Goal: Task Accomplishment & Management: Manage account settings

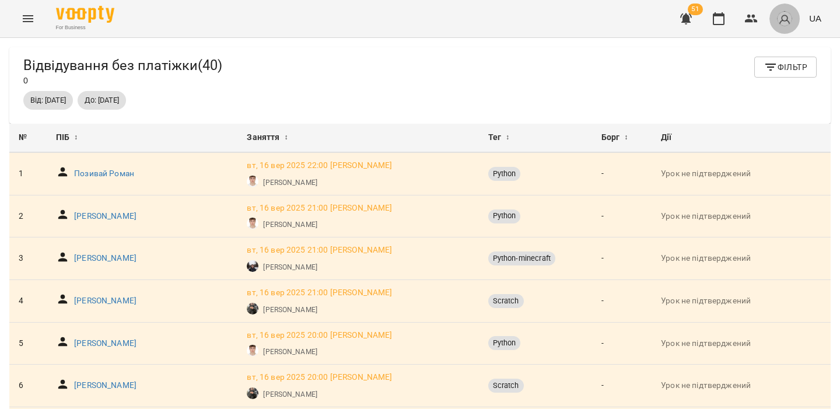
click at [780, 20] on img "button" at bounding box center [784, 18] width 16 height 16
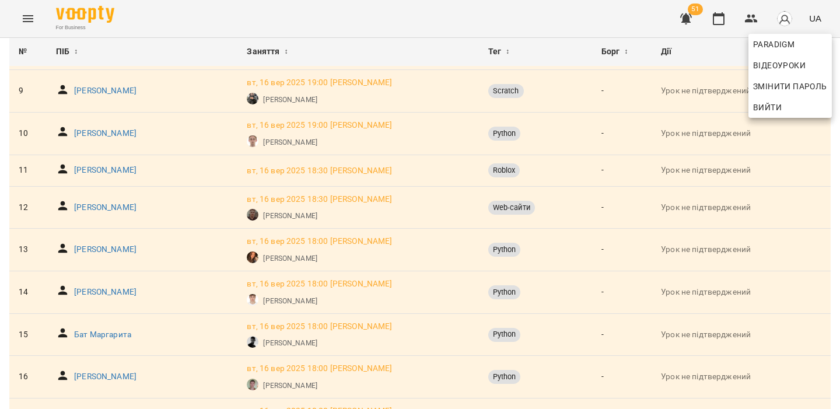
click at [779, 107] on span "Вийти" at bounding box center [767, 107] width 29 height 14
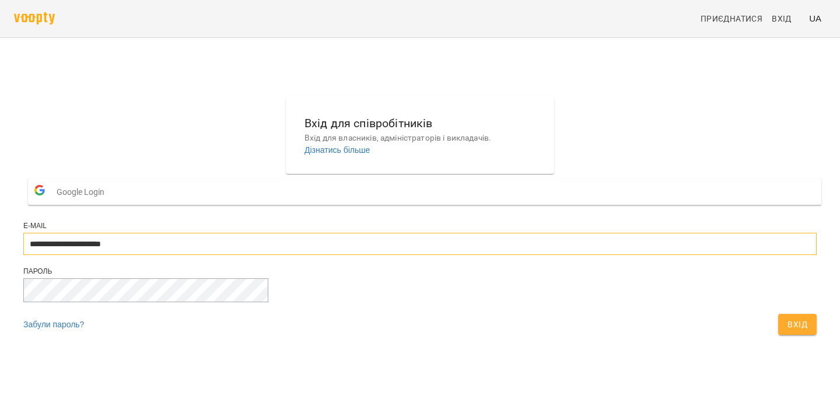
click at [494, 255] on input "**********" at bounding box center [419, 244] width 793 height 22
type input "**********"
click at [787, 331] on span "Вхід" at bounding box center [797, 324] width 20 height 14
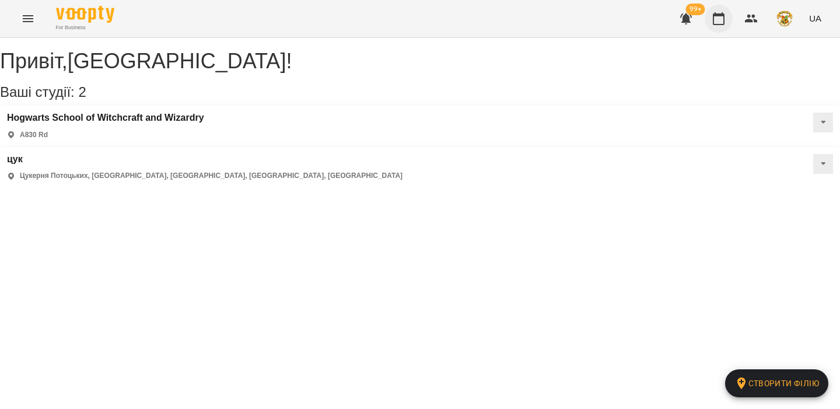
click at [723, 20] on icon "button" at bounding box center [719, 19] width 14 height 14
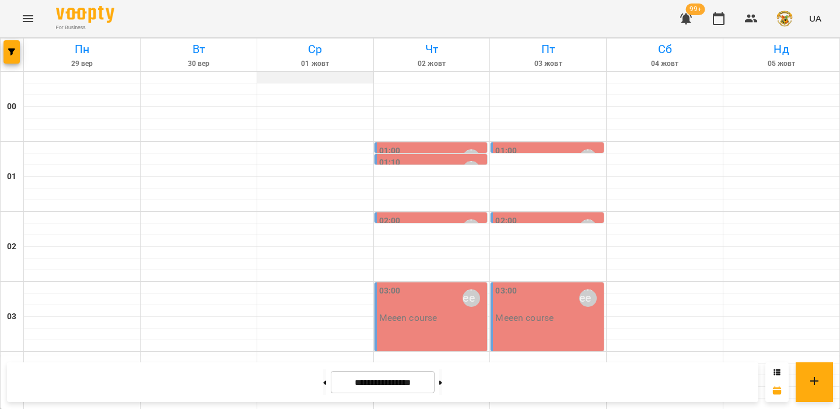
click at [310, 77] on div at bounding box center [315, 78] width 116 height 12
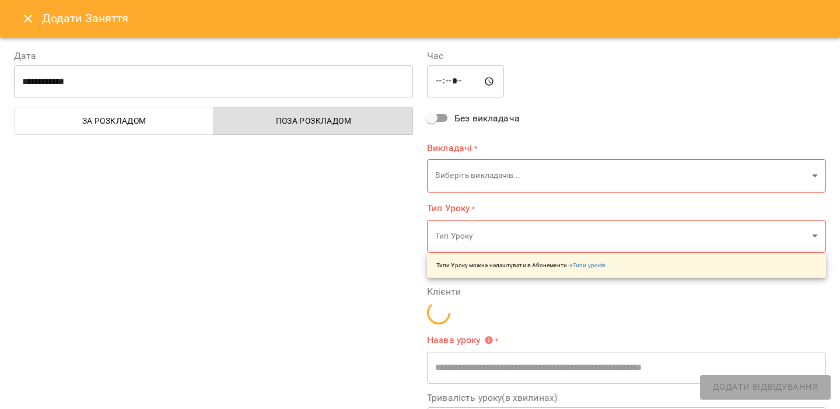
type input "**********"
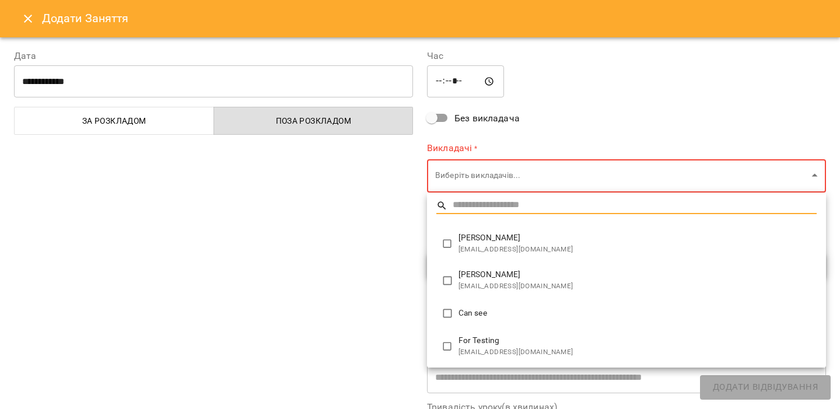
type input "**********"
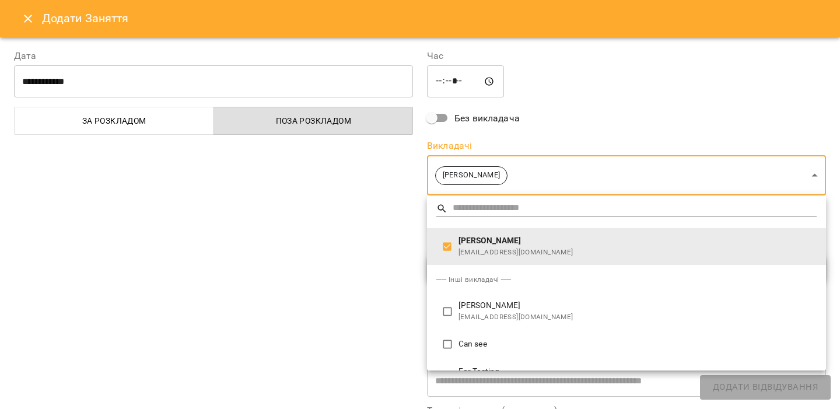
click at [359, 237] on div at bounding box center [420, 204] width 840 height 409
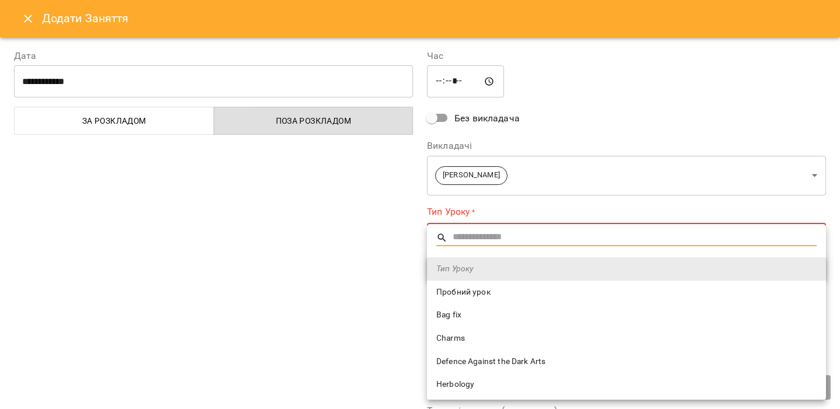
click at [447, 295] on span "Пробний урок" at bounding box center [626, 292] width 380 height 12
type input "**********"
type input "**"
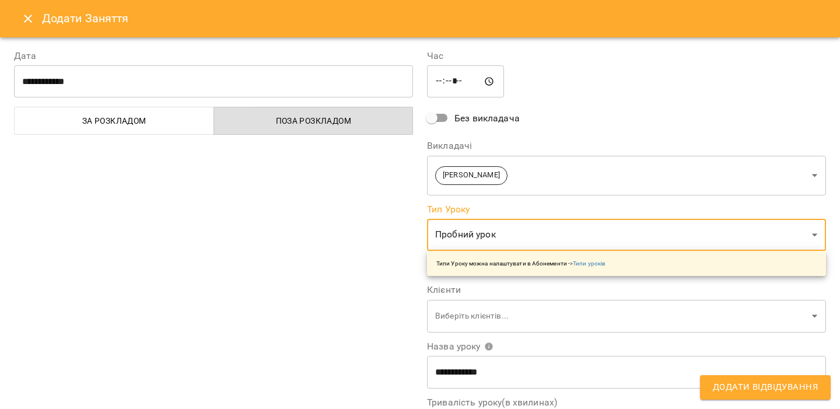
click at [766, 387] on span "Додати Відвідування" at bounding box center [765, 387] width 105 height 15
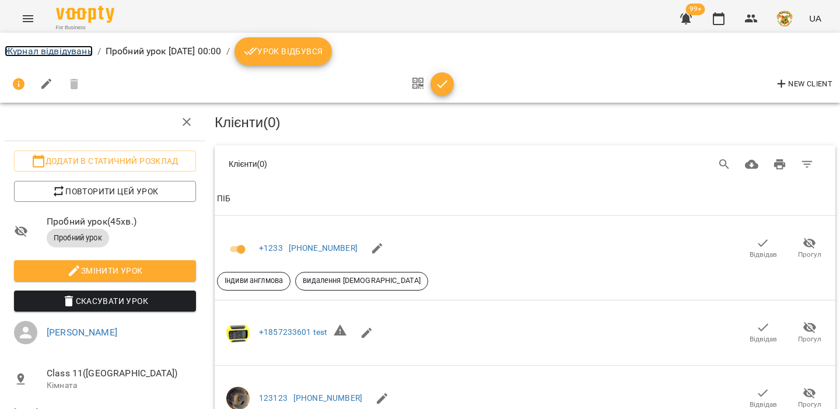
click at [90, 52] on link "Журнал відвідувань" at bounding box center [49, 50] width 88 height 11
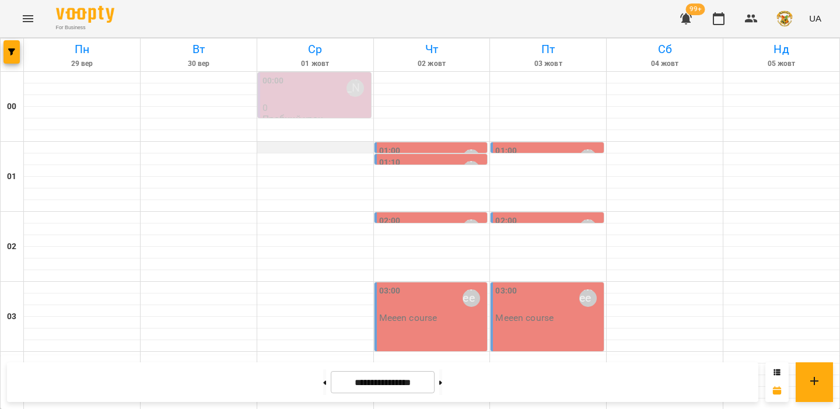
click at [305, 150] on div at bounding box center [315, 148] width 116 height 12
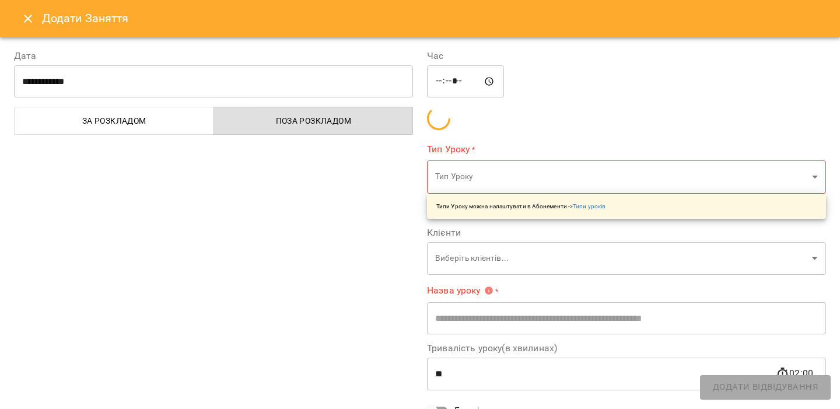
type input "**********"
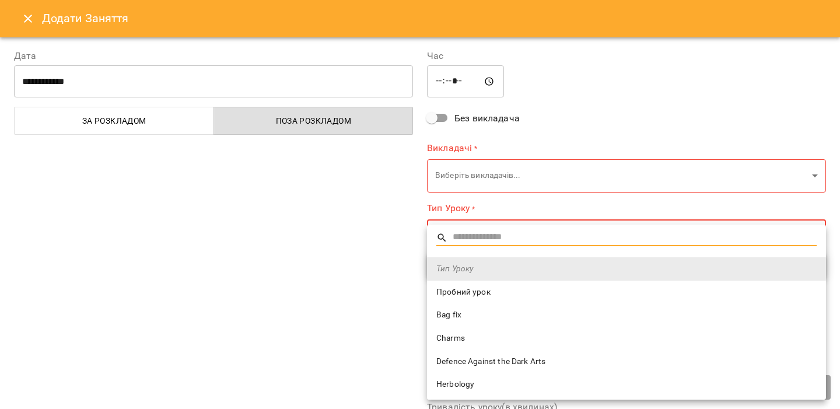
click at [471, 318] on span "Bag fix" at bounding box center [626, 315] width 380 height 12
type input "*******"
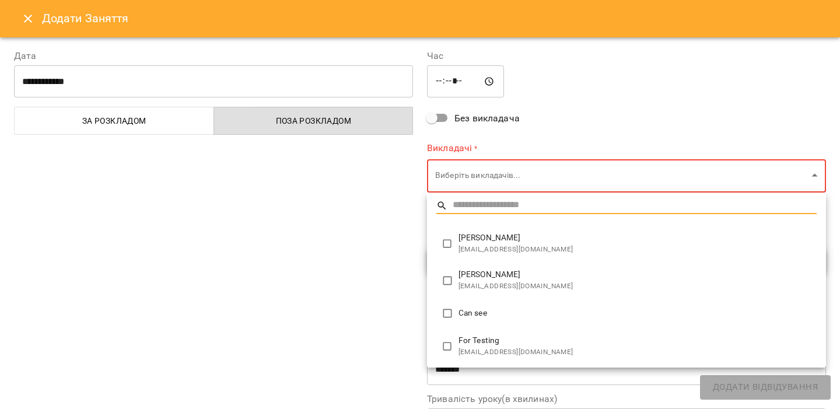
type input "**********"
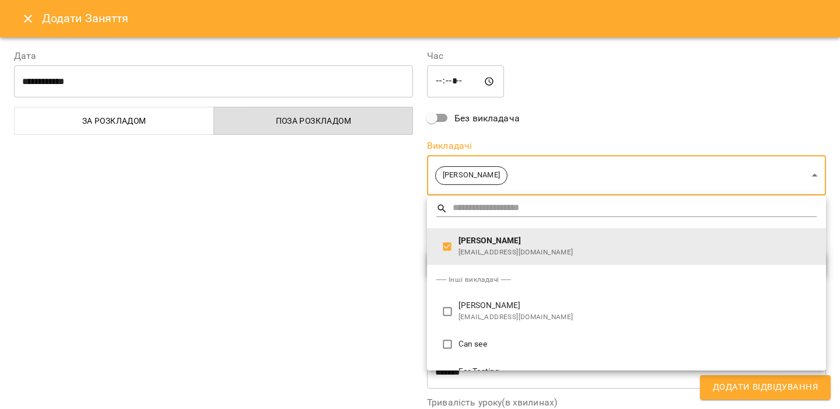
click at [394, 253] on div at bounding box center [420, 204] width 840 height 409
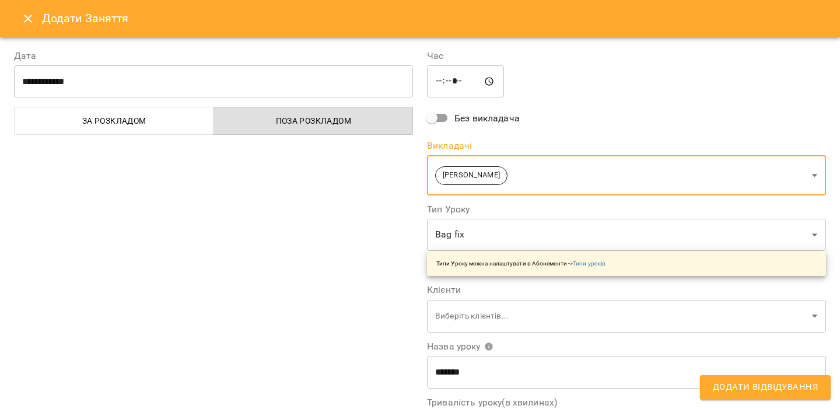
click at [716, 379] on button "Додати Відвідування" at bounding box center [765, 387] width 131 height 24
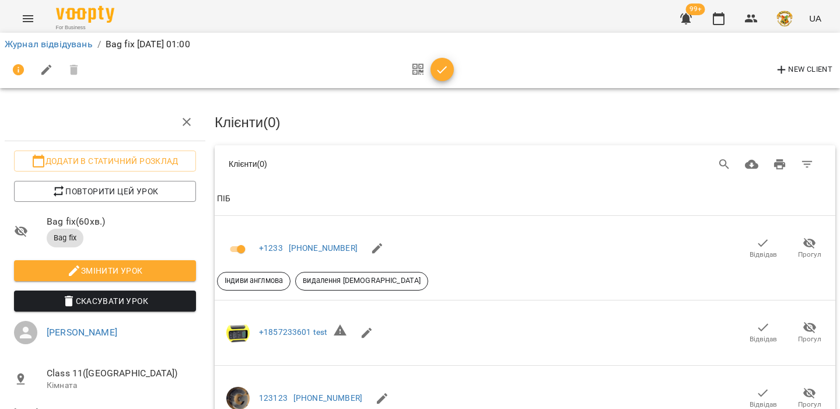
click at [24, 9] on button "Menu" at bounding box center [28, 19] width 28 height 28
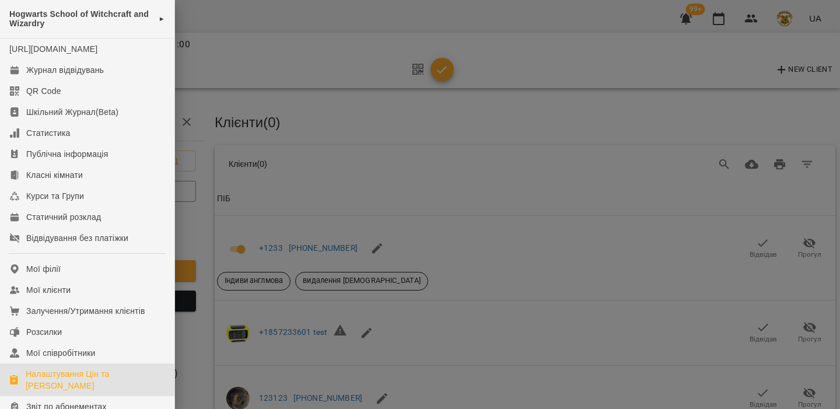
click at [71, 379] on link "Налаштування Цін та Абонементів" at bounding box center [87, 379] width 174 height 33
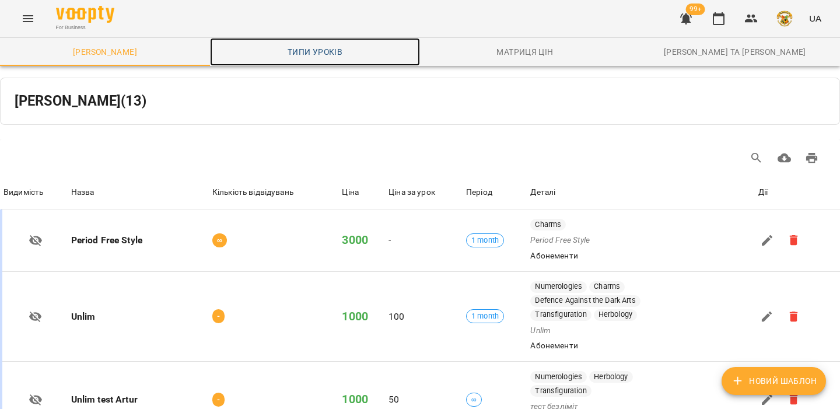
click at [338, 57] on span "Типи уроків" at bounding box center [315, 52] width 196 height 14
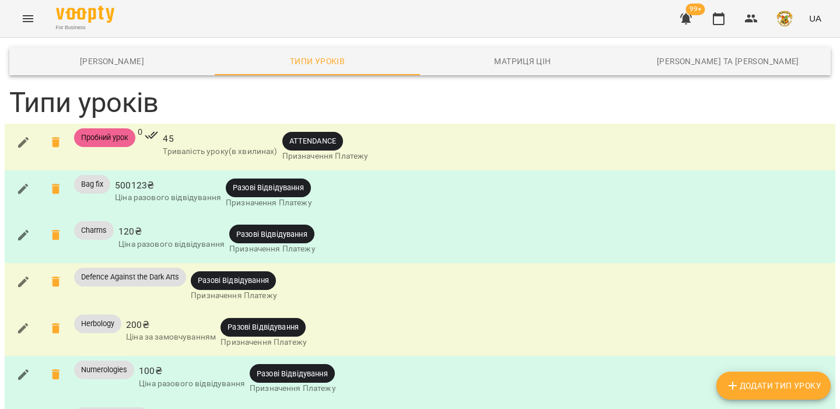
click at [26, 191] on icon "button" at bounding box center [23, 189] width 14 height 14
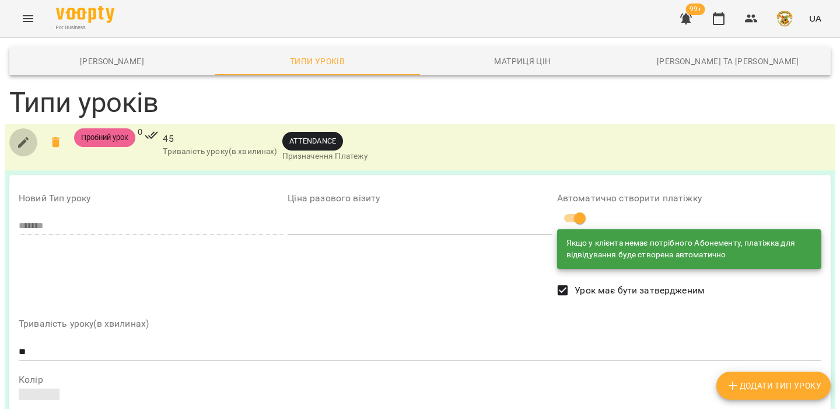
click at [23, 147] on icon "button" at bounding box center [23, 142] width 14 height 14
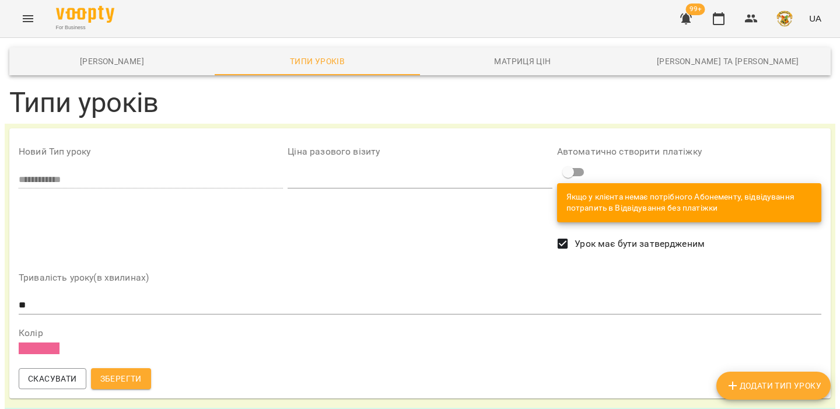
scroll to position [321, 0]
click at [55, 300] on div "**********" at bounding box center [419, 263] width 821 height 270
click at [66, 271] on div "Тривалість уроку(в хвилинах) ** Колір" at bounding box center [419, 313] width 807 height 104
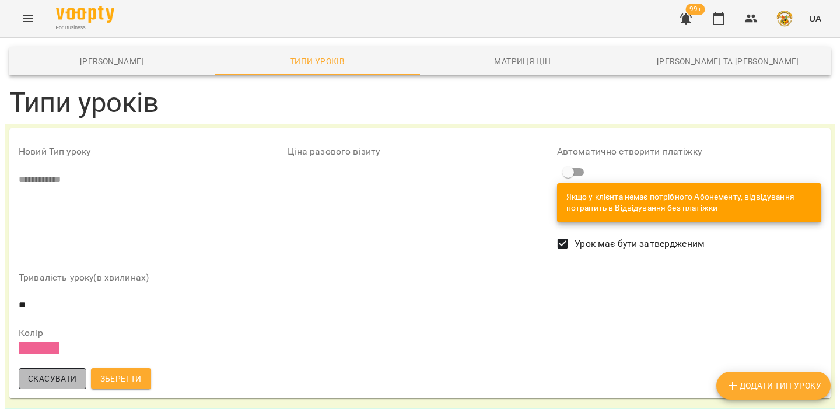
click at [62, 372] on span "Скасувати" at bounding box center [52, 379] width 49 height 14
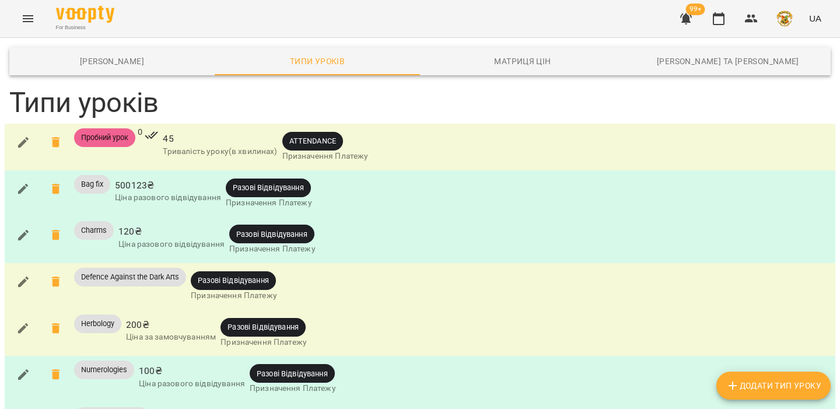
scroll to position [0, 0]
click at [721, 15] on icon "button" at bounding box center [719, 18] width 12 height 13
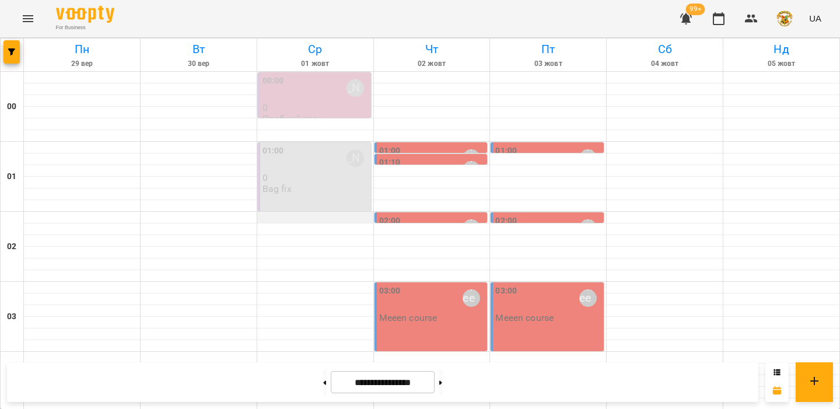
click at [303, 222] on div at bounding box center [315, 218] width 116 height 12
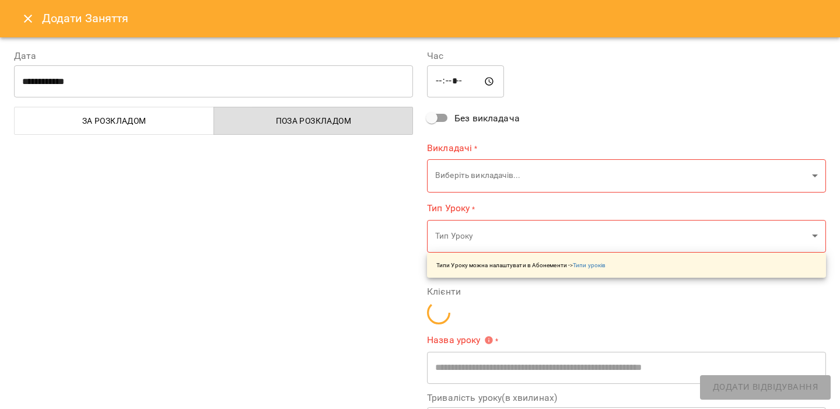
type input "**********"
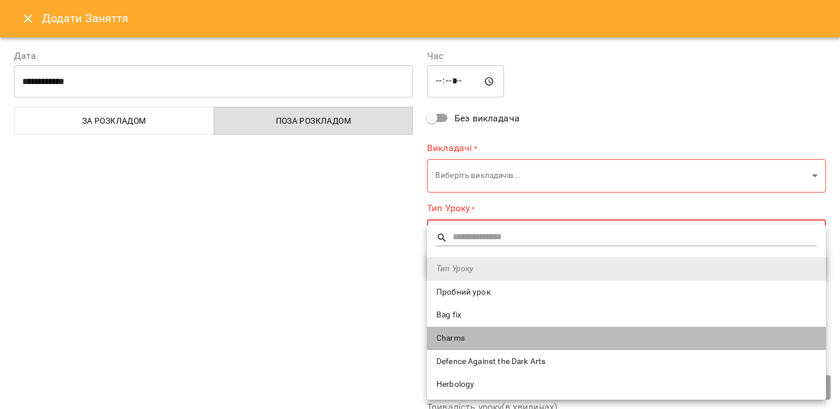
click at [454, 330] on li "Charms" at bounding box center [626, 338] width 399 height 23
type input "******"
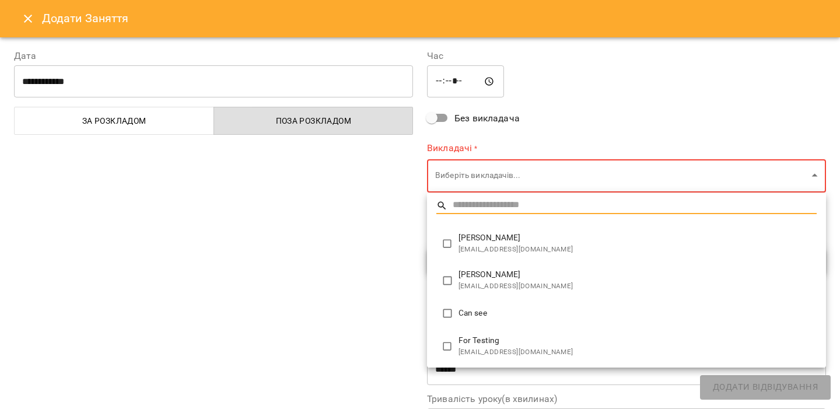
type input "**********"
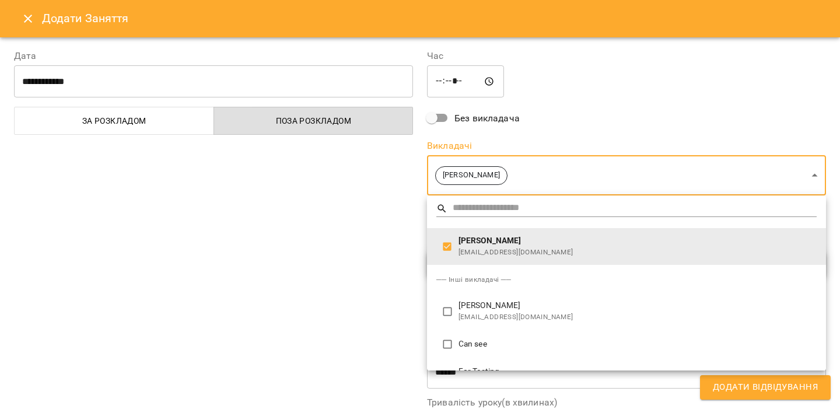
click at [381, 241] on div at bounding box center [420, 204] width 840 height 409
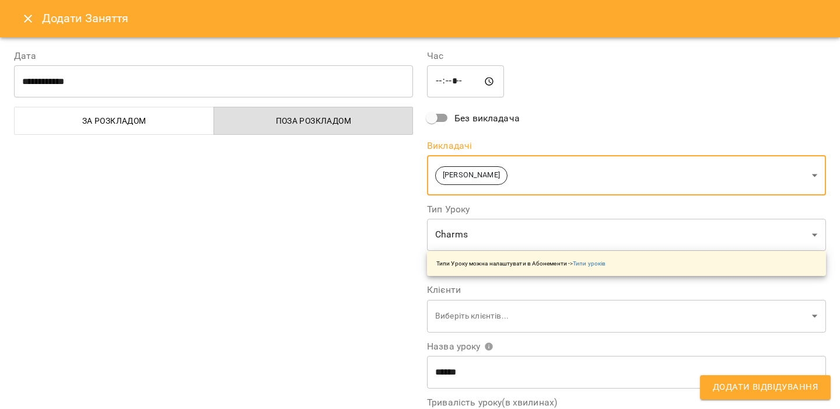
click at [735, 387] on span "Додати Відвідування" at bounding box center [765, 387] width 105 height 15
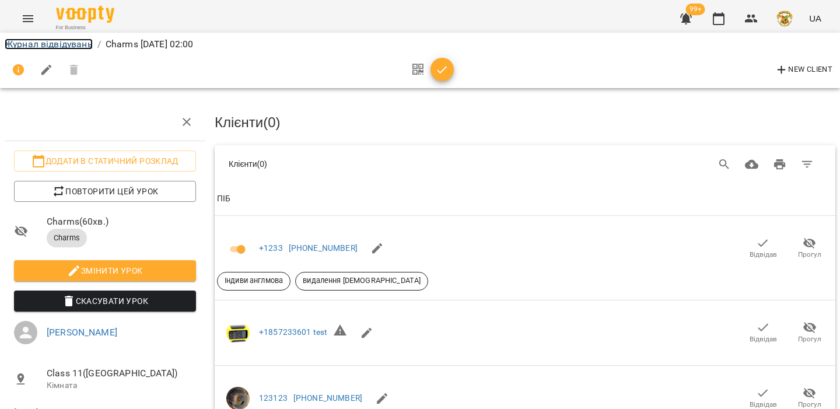
click at [42, 40] on link "Журнал відвідувань" at bounding box center [49, 43] width 88 height 11
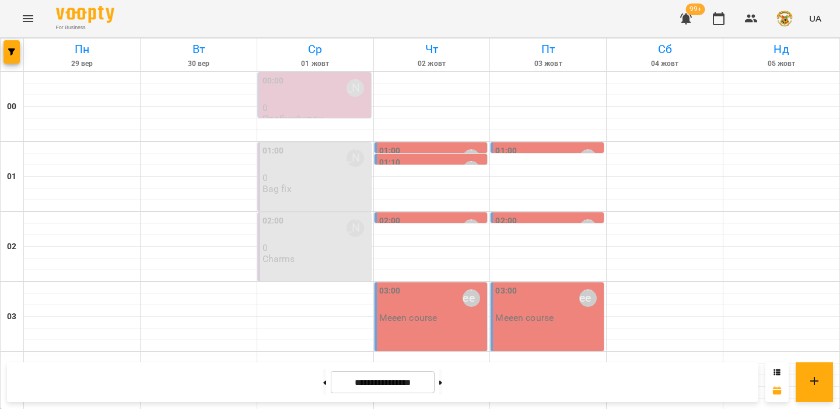
click at [288, 190] on p "Bag fix" at bounding box center [276, 189] width 29 height 10
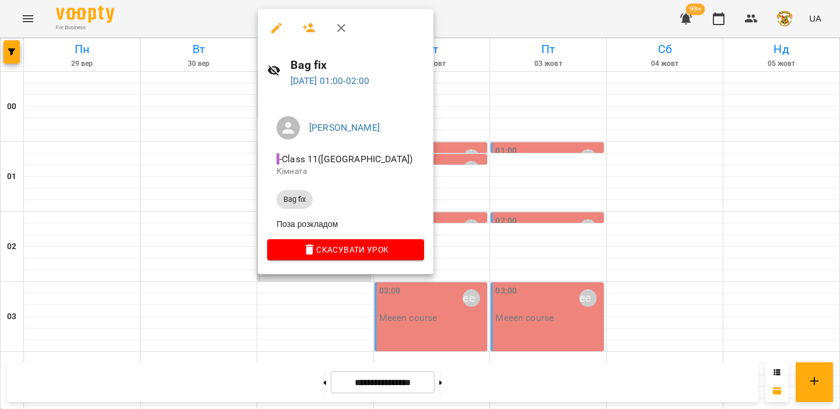
click at [198, 186] on div at bounding box center [420, 204] width 840 height 409
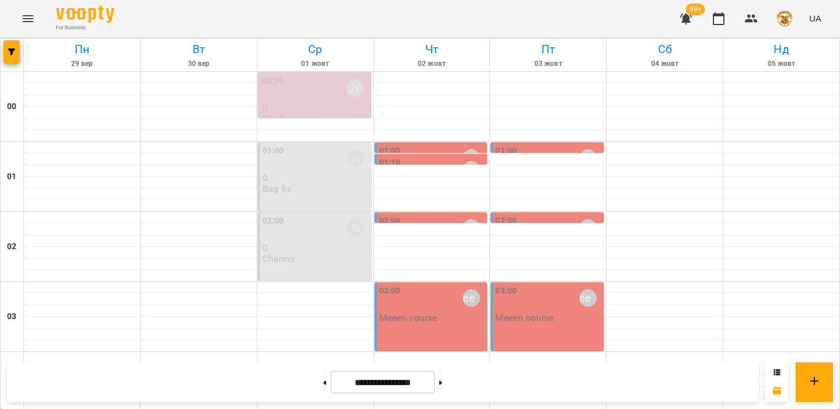
click at [36, 22] on button "Menu" at bounding box center [28, 19] width 28 height 28
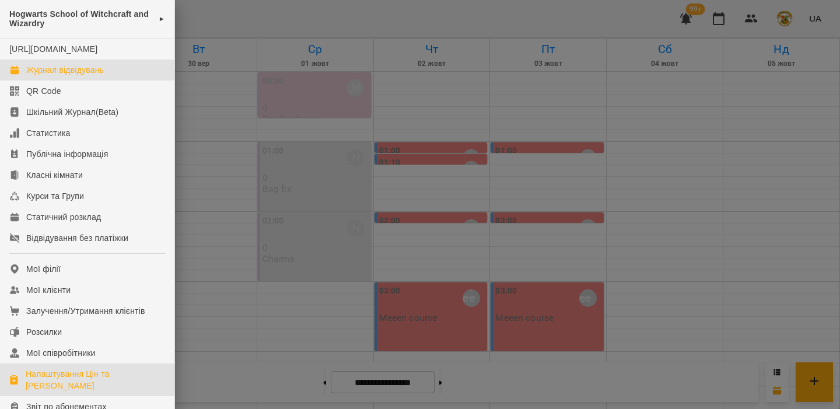
click at [55, 384] on div "Налаштування Цін та Абонементів" at bounding box center [95, 379] width 139 height 23
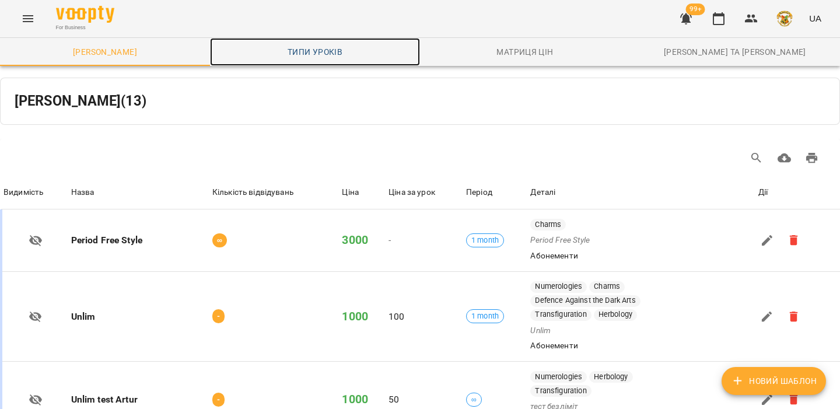
click at [317, 58] on span "Типи уроків" at bounding box center [315, 52] width 196 height 14
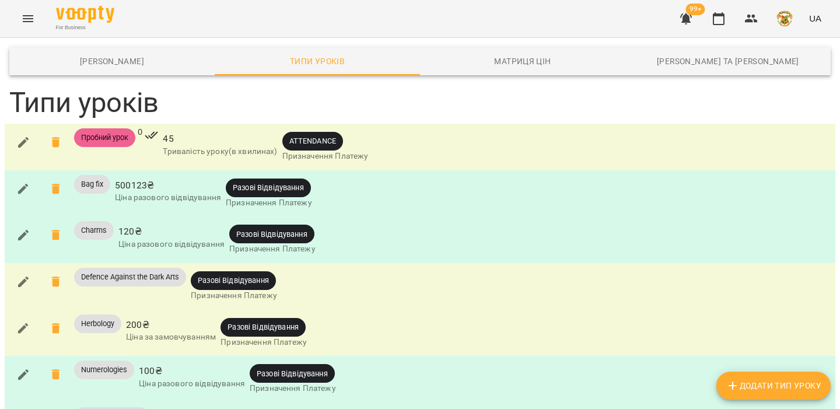
click at [271, 233] on span "Разові Відвідування" at bounding box center [271, 234] width 85 height 11
click at [324, 143] on span "ATTENDANCE" at bounding box center [312, 140] width 61 height 11
click at [383, 139] on div "Пробний урок 0 45 Тривалість уроку(в хвилинах) ATTENDANCE Призначення Платежу" at bounding box center [420, 147] width 826 height 42
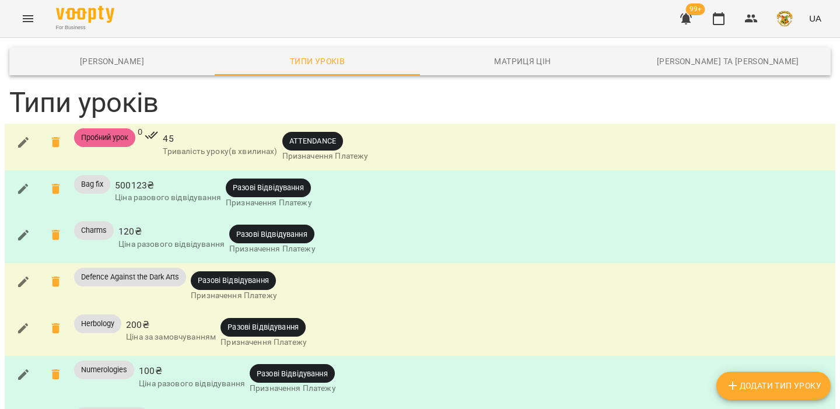
scroll to position [193, 0]
click at [742, 391] on span "Додати Тип Уроку" at bounding box center [774, 386] width 96 height 14
type input "***"
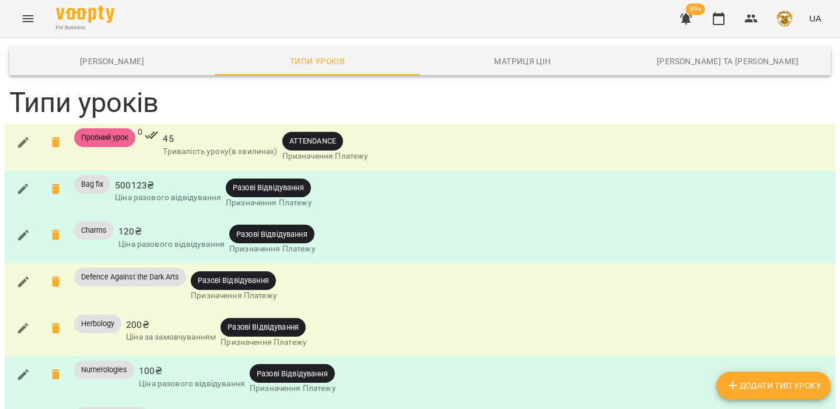
scroll to position [479, 0]
type input "***"
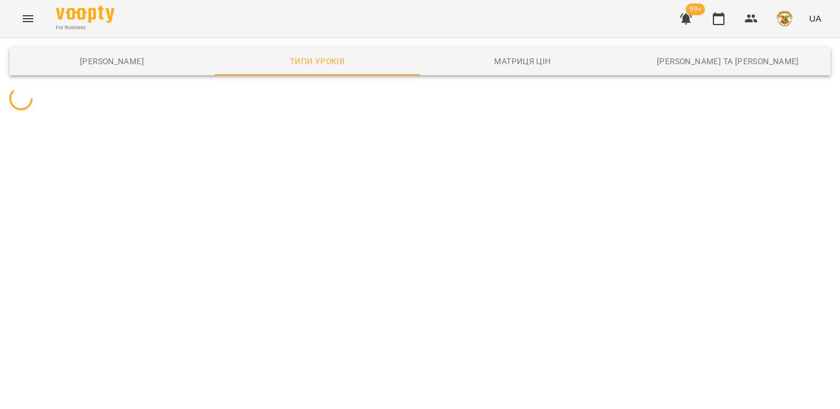
scroll to position [0, 0]
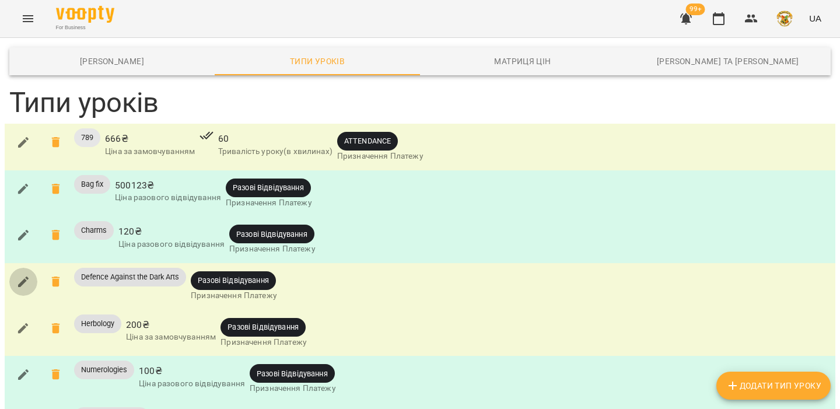
click at [31, 278] on button "button" at bounding box center [23, 282] width 28 height 28
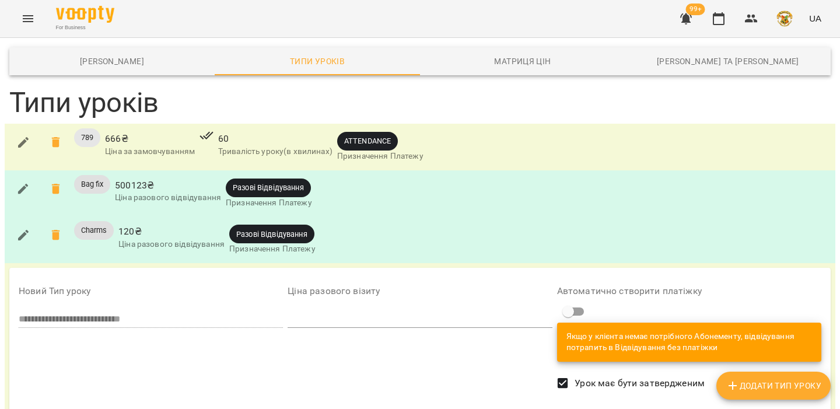
click at [304, 318] on input "number" at bounding box center [420, 319] width 264 height 19
type input "***"
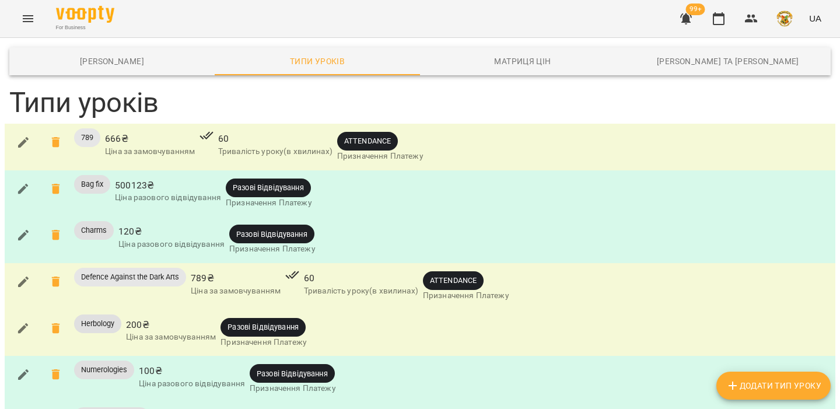
scroll to position [0, 0]
click at [723, 29] on button "button" at bounding box center [719, 19] width 28 height 28
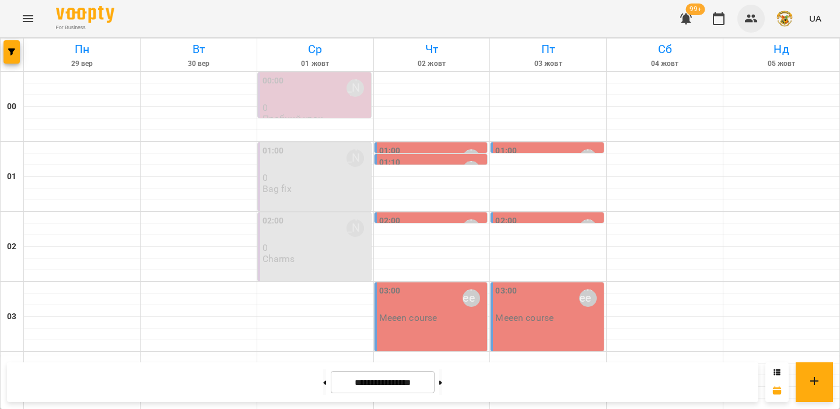
click at [747, 16] on icon "button" at bounding box center [751, 19] width 14 height 14
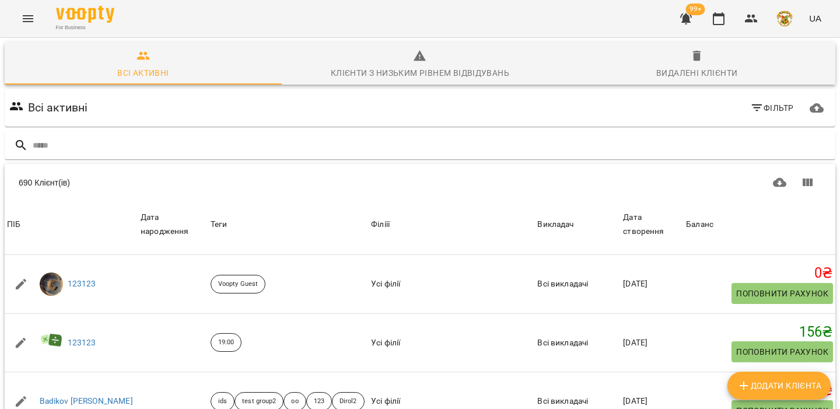
scroll to position [125, 0]
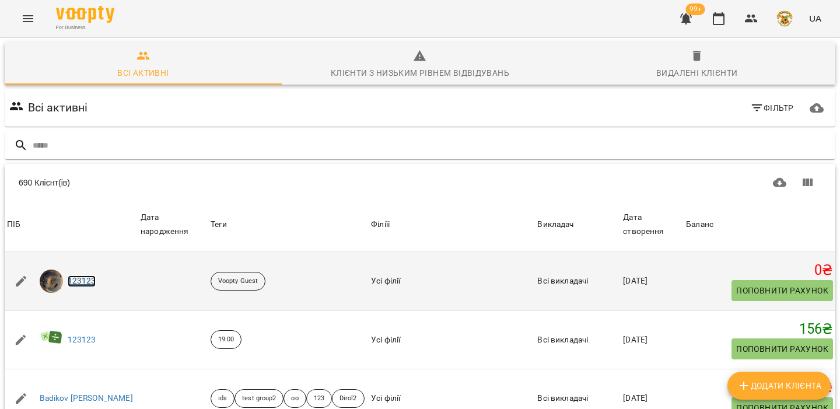
click at [87, 287] on link "123123" at bounding box center [82, 281] width 29 height 12
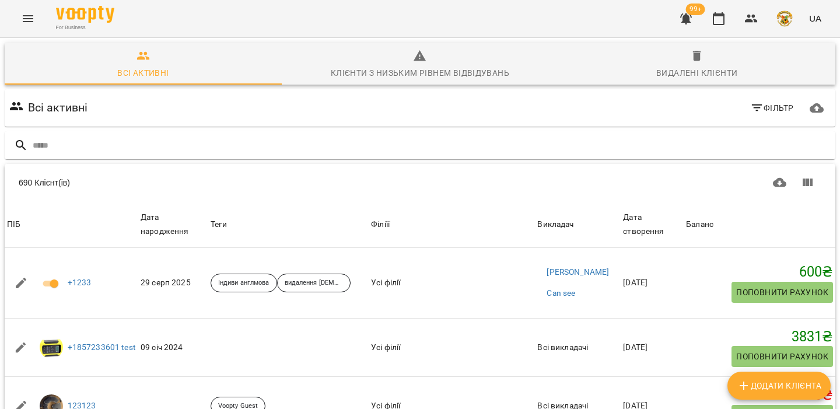
click at [771, 119] on div "Фільтр" at bounding box center [772, 108] width 58 height 26
click at [779, 108] on span "Фільтр" at bounding box center [772, 108] width 44 height 14
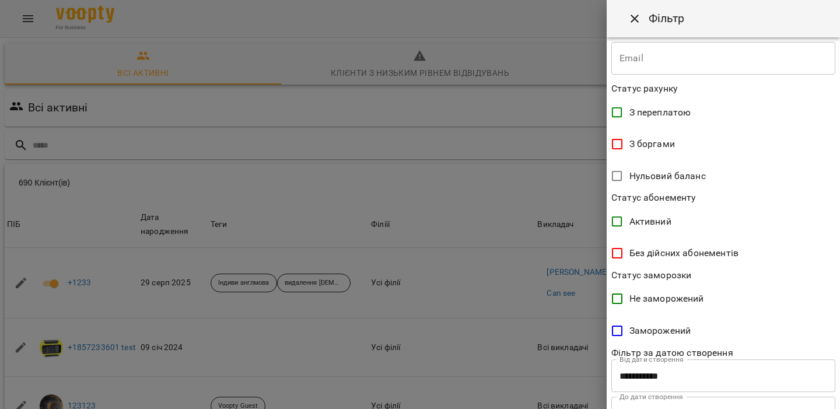
scroll to position [191, 0]
click at [661, 219] on span "Активний" at bounding box center [650, 221] width 42 height 14
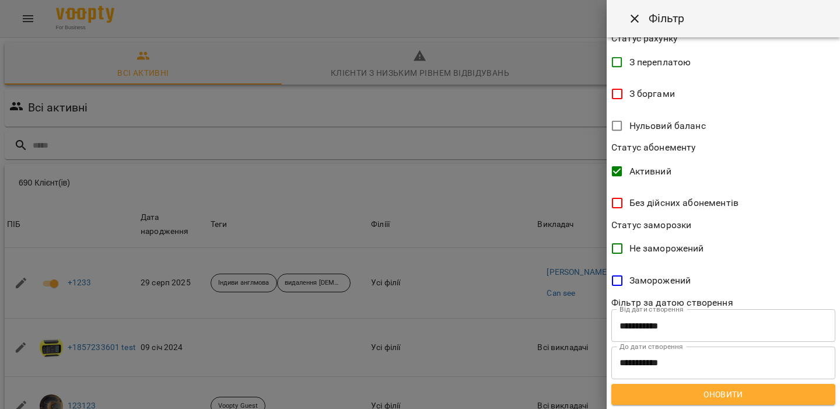
click at [660, 395] on span "Оновити" at bounding box center [723, 394] width 205 height 14
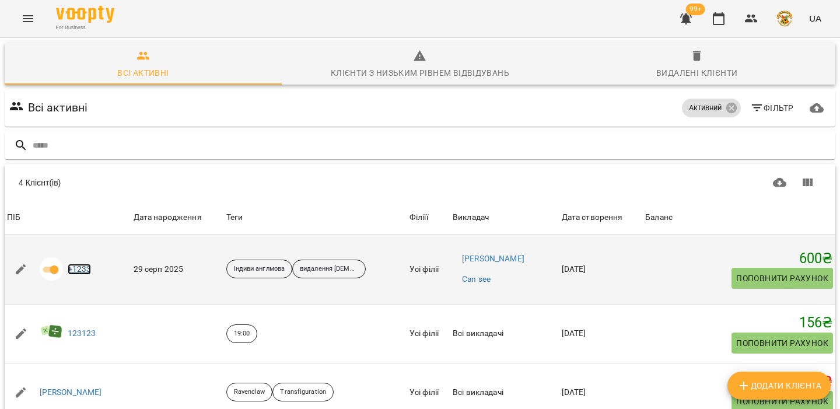
click at [79, 268] on link "+1233" at bounding box center [80, 270] width 24 height 12
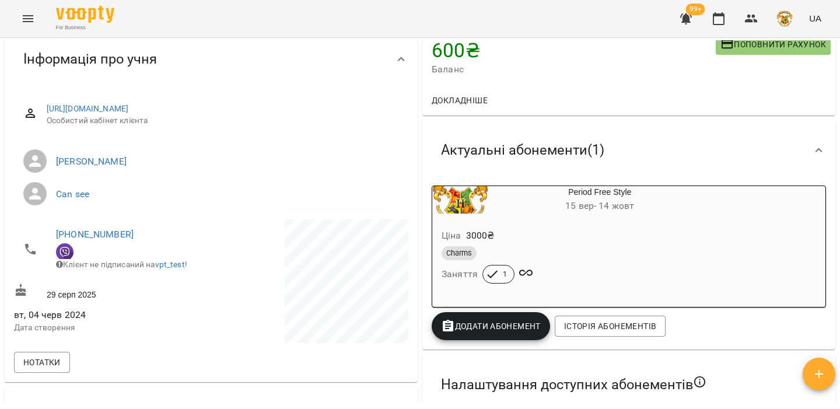
scroll to position [107, 0]
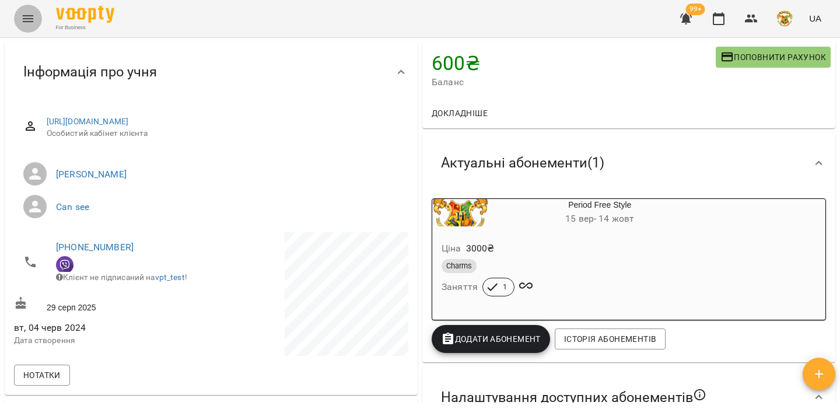
click at [26, 16] on icon "Menu" at bounding box center [28, 19] width 14 height 14
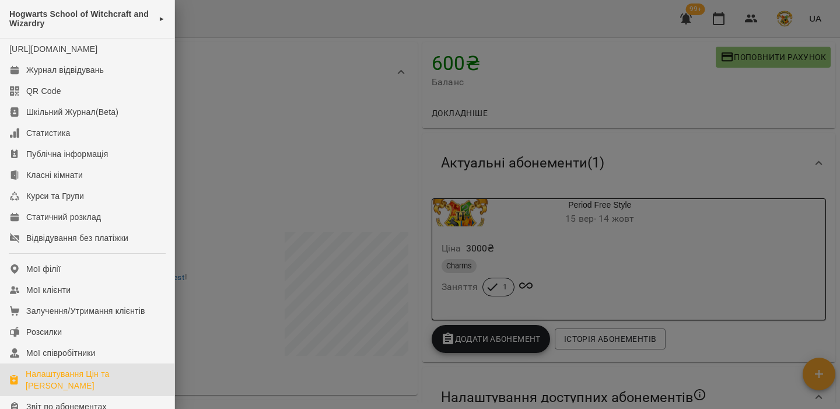
click at [85, 391] on div "Налаштування Цін та [PERSON_NAME]" at bounding box center [95, 379] width 139 height 23
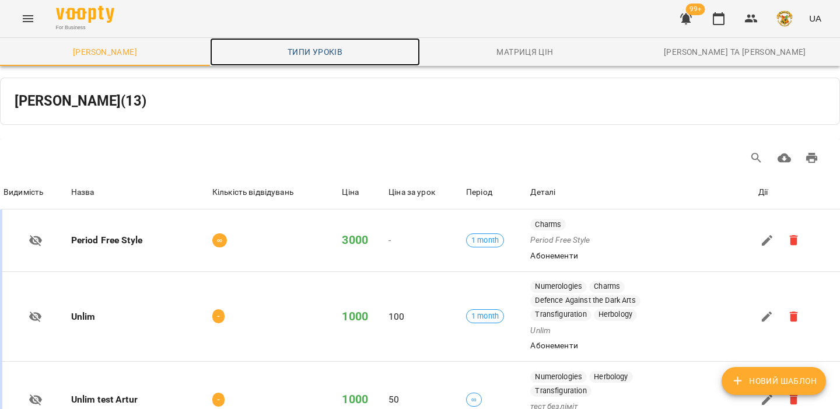
click at [303, 58] on span "Типи уроків" at bounding box center [315, 52] width 196 height 14
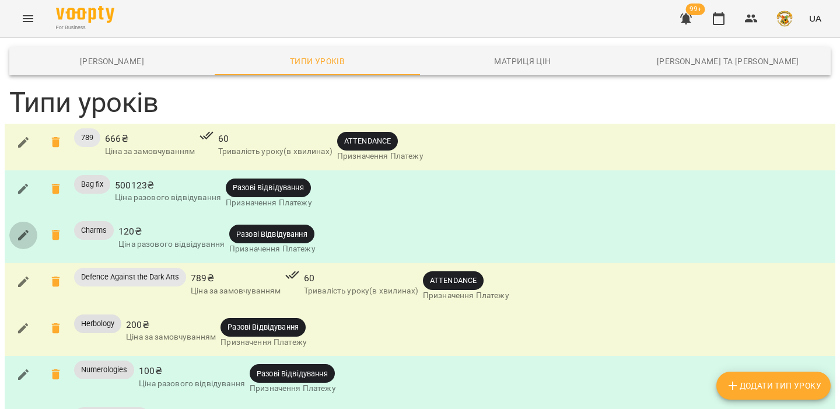
click at [17, 233] on icon "button" at bounding box center [23, 235] width 14 height 14
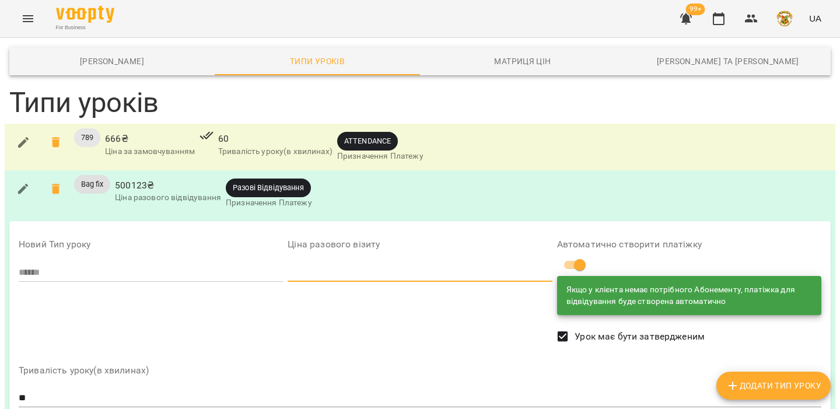
click at [359, 274] on input "***" at bounding box center [420, 272] width 264 height 19
type input "*"
type input "***"
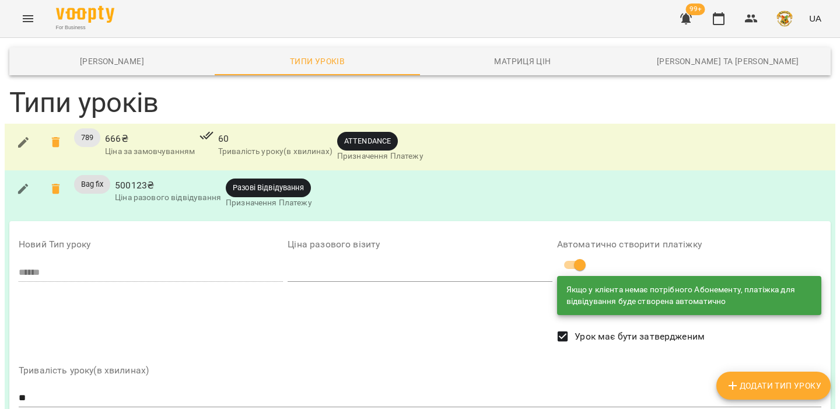
scroll to position [0, 0]
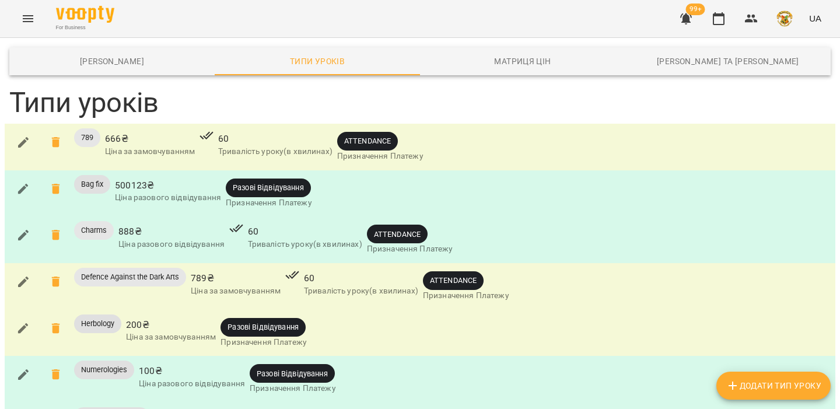
click at [19, 237] on icon "button" at bounding box center [23, 235] width 10 height 10
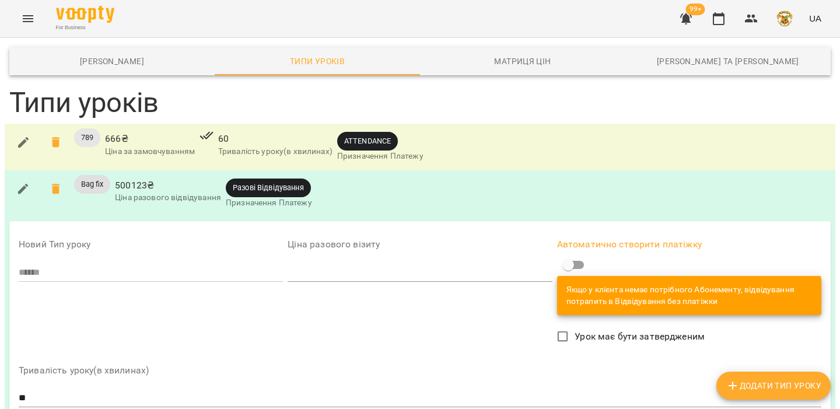
scroll to position [125, 0]
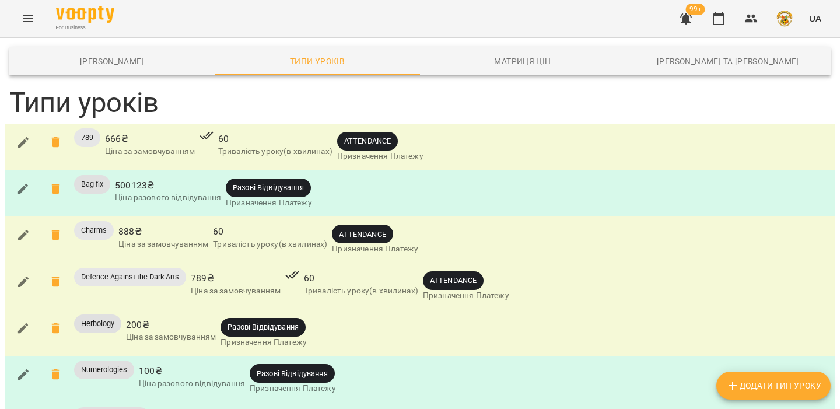
click at [17, 232] on icon "button" at bounding box center [23, 235] width 14 height 14
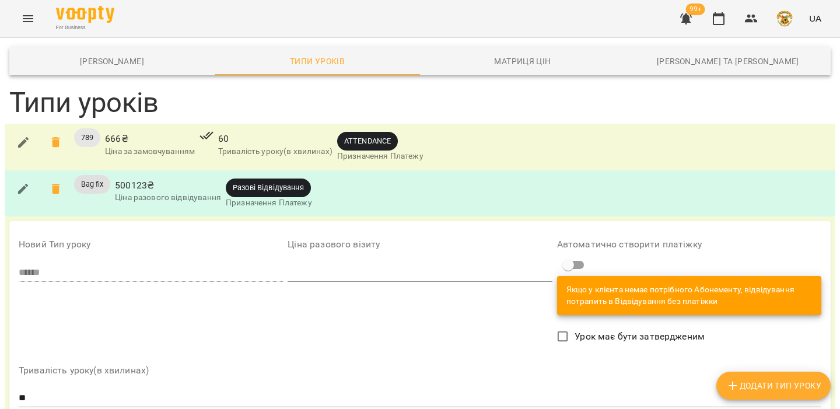
click at [597, 335] on span "Урок має бути затвердженим" at bounding box center [640, 337] width 130 height 14
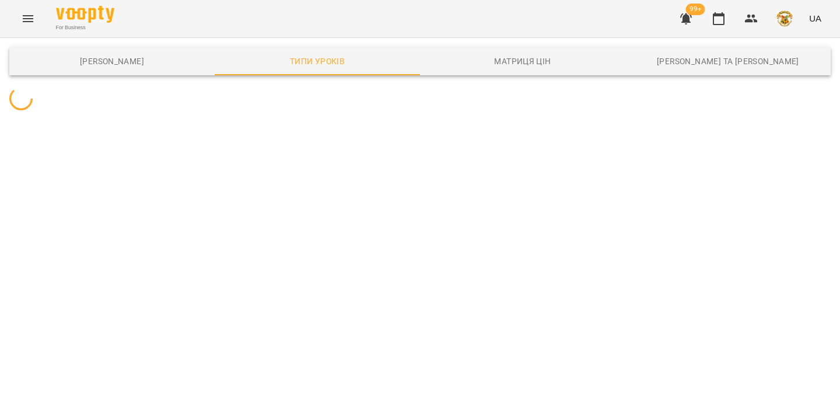
scroll to position [0, 0]
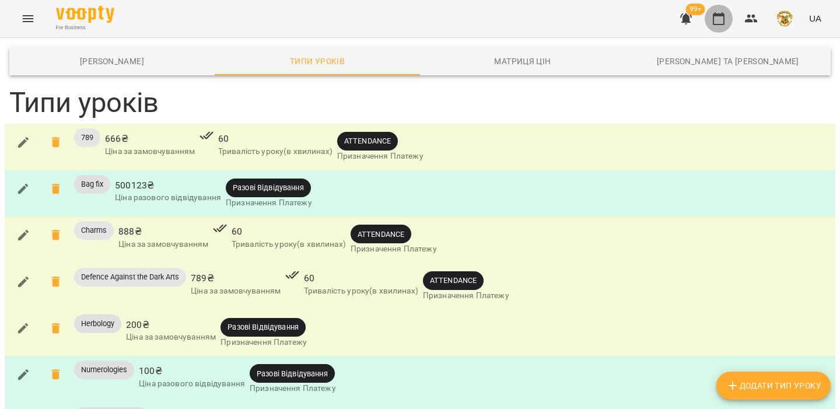
click at [718, 20] on icon "button" at bounding box center [719, 19] width 14 height 14
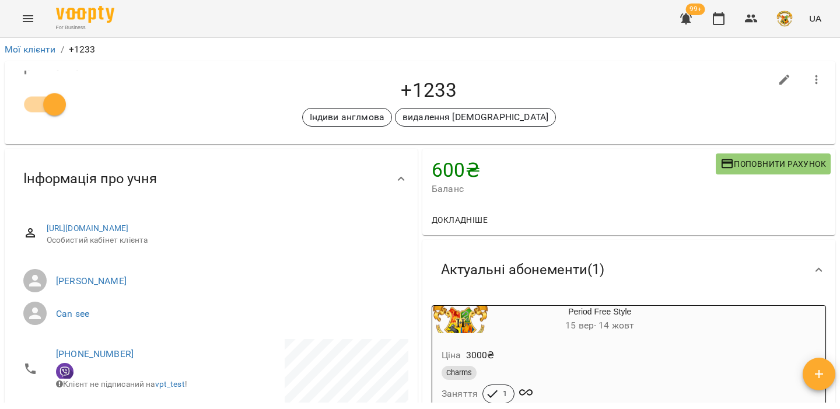
click at [825, 368] on icon "button" at bounding box center [819, 374] width 14 height 14
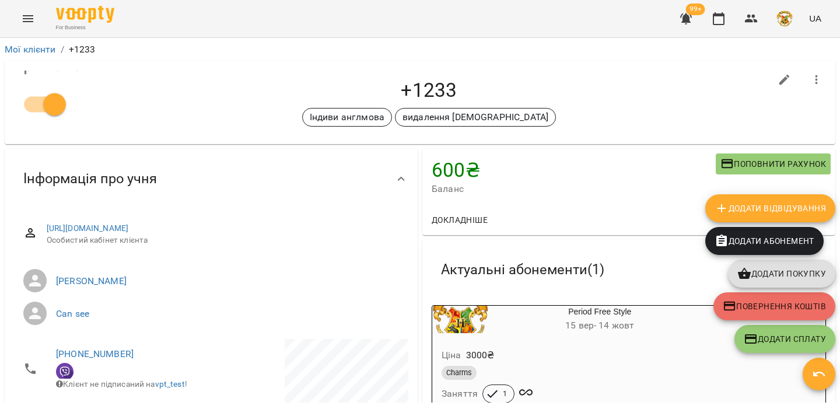
click at [764, 202] on span "Додати Відвідування" at bounding box center [770, 208] width 111 height 14
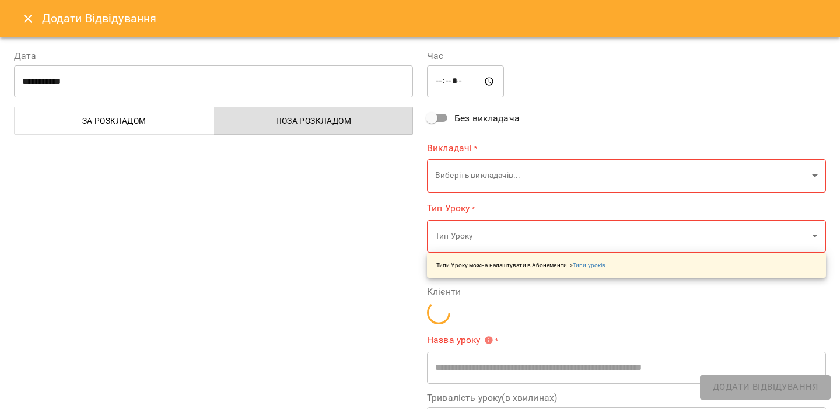
type input "**********"
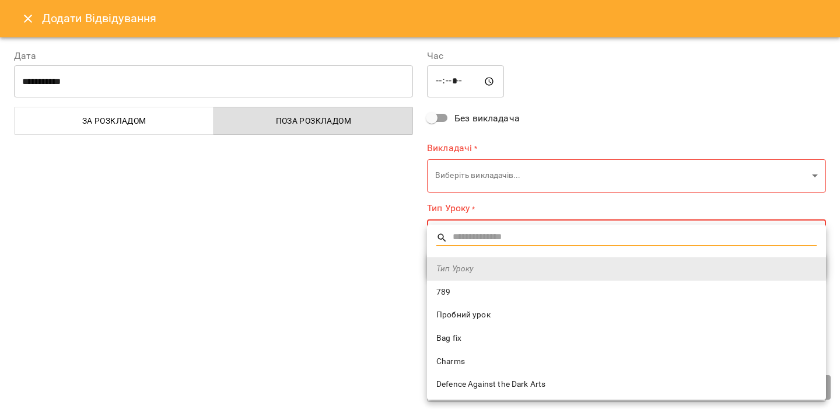
click at [456, 242] on body "For Business 99+ UA Мої клієнти / +1233 +1233 Індиви англмова видалення тегу 60…" at bounding box center [420, 223] width 840 height 447
click at [453, 363] on span "Charms" at bounding box center [626, 362] width 380 height 12
type input "******"
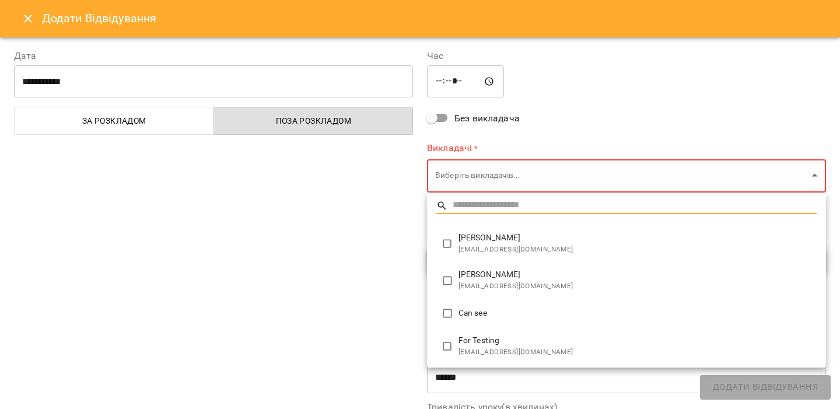
click at [456, 185] on body "For Business 99+ UA Мої клієнти / +1233 +1233 Індиви англмова видалення тегу 60…" at bounding box center [420, 223] width 840 height 447
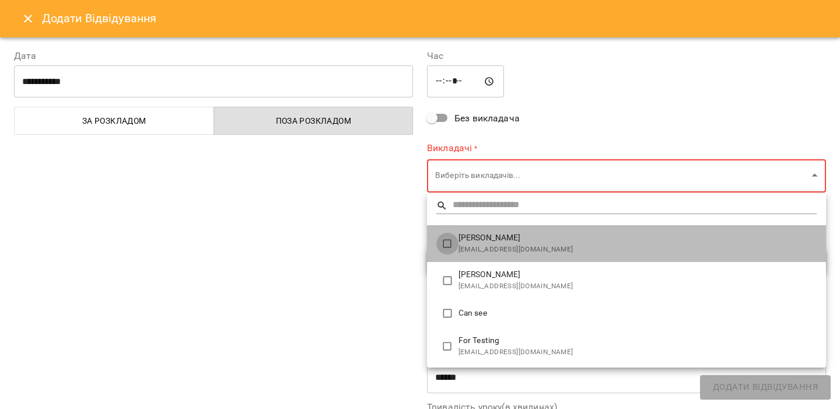
type input "**********"
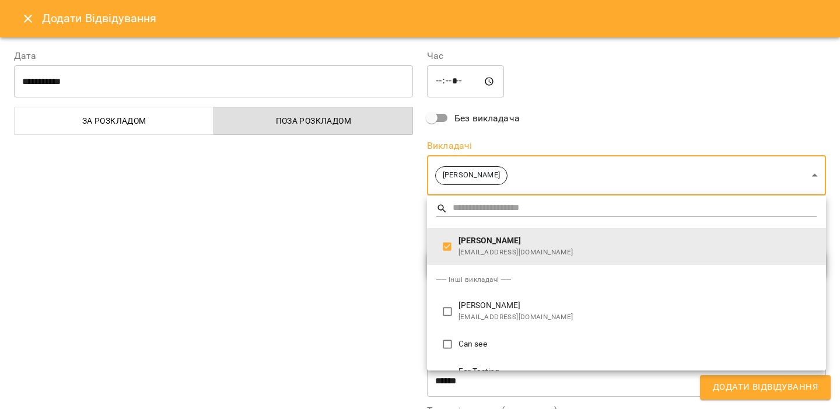
click at [388, 224] on div at bounding box center [420, 204] width 840 height 409
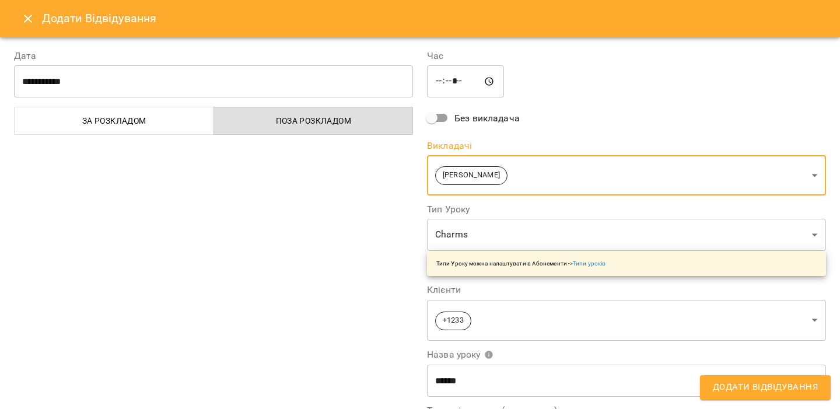
click at [758, 377] on button "Додати Відвідування" at bounding box center [765, 387] width 131 height 24
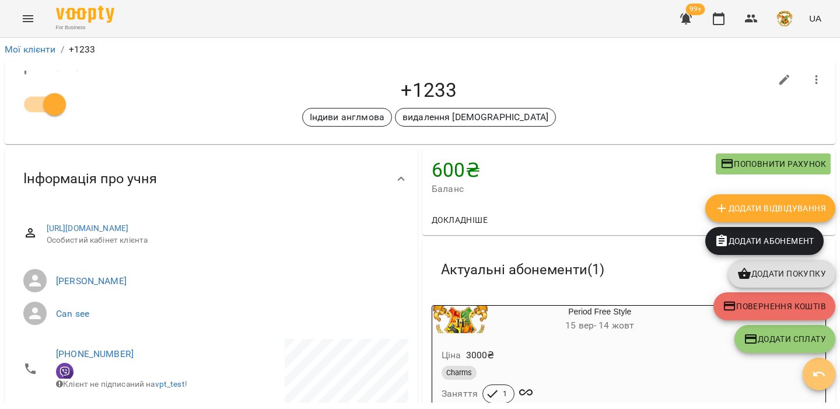
click at [810, 369] on span "button" at bounding box center [819, 374] width 33 height 14
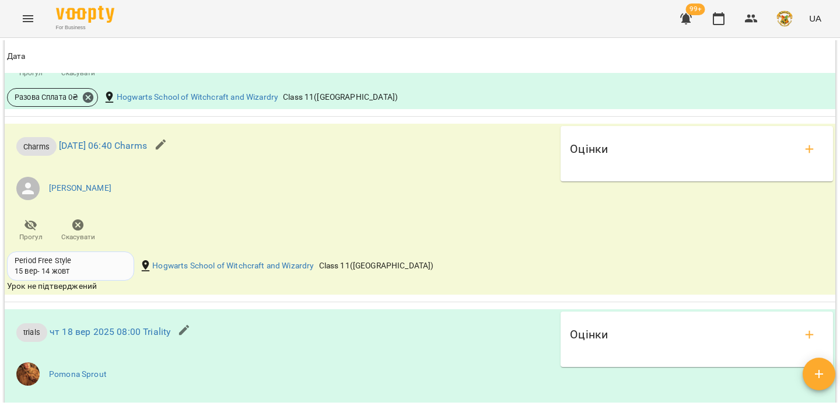
scroll to position [1944, 0]
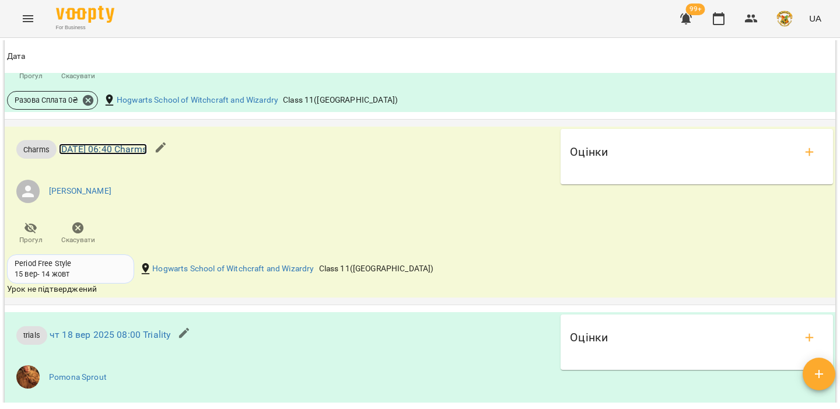
click at [147, 151] on link "ср 17 вер 2025 06:40 Charms" at bounding box center [103, 148] width 88 height 11
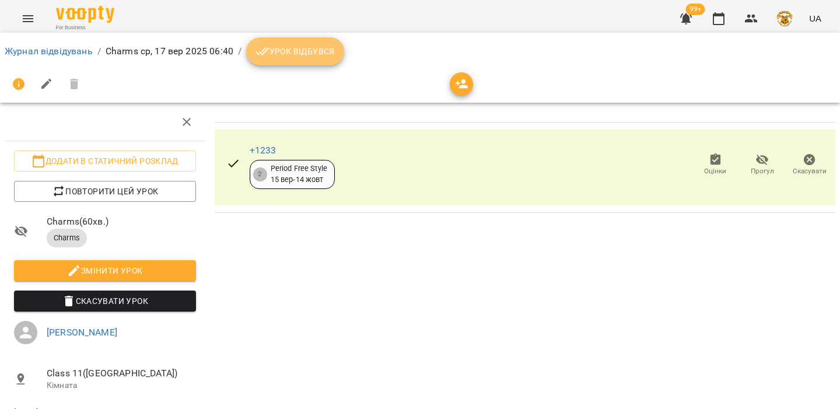
click at [306, 59] on button "Урок відбувся" at bounding box center [295, 51] width 98 height 28
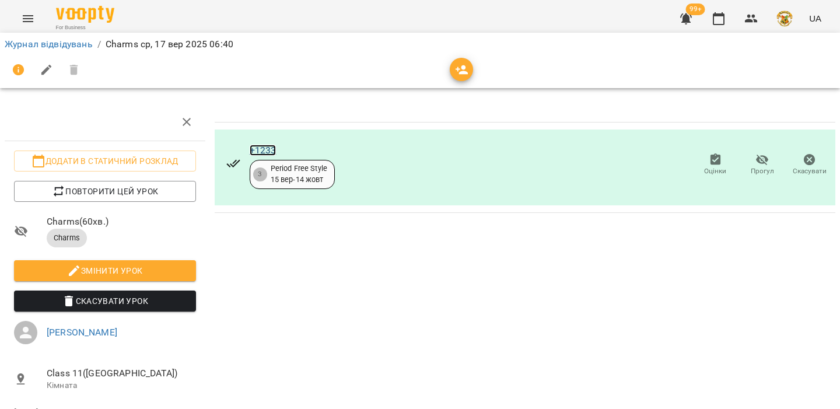
click at [258, 151] on link "+1233" at bounding box center [263, 150] width 27 height 11
click at [257, 145] on link "+1233" at bounding box center [263, 150] width 27 height 11
click at [770, 85] on div at bounding box center [419, 70] width 835 height 33
click at [790, 21] on img "button" at bounding box center [784, 18] width 16 height 16
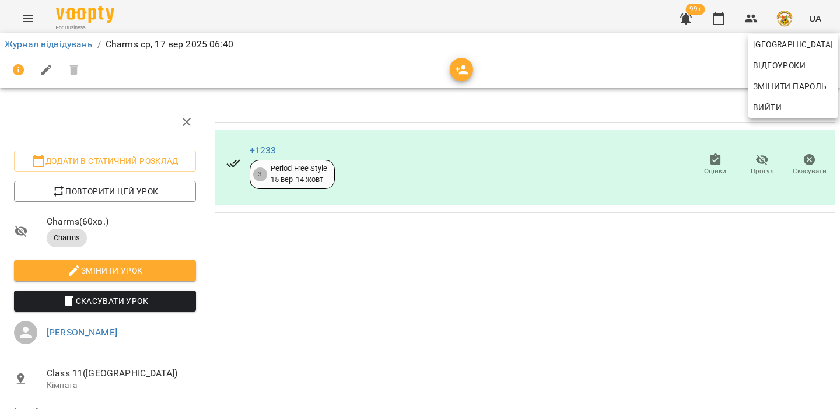
click at [763, 104] on span "Вийти" at bounding box center [767, 107] width 29 height 14
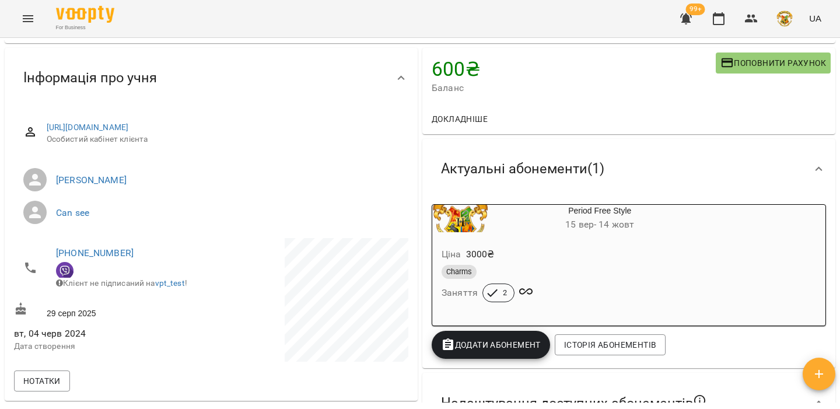
scroll to position [125, 0]
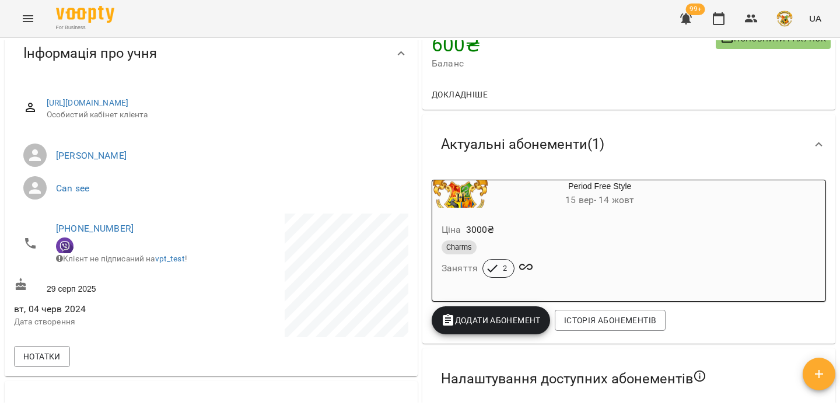
click at [19, 14] on button "Menu" at bounding box center [28, 19] width 28 height 28
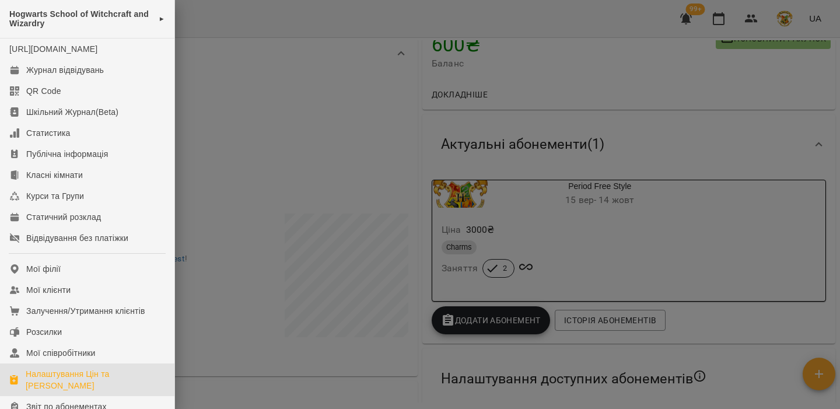
click at [83, 388] on div "Налаштування Цін та Абонементів" at bounding box center [95, 379] width 139 height 23
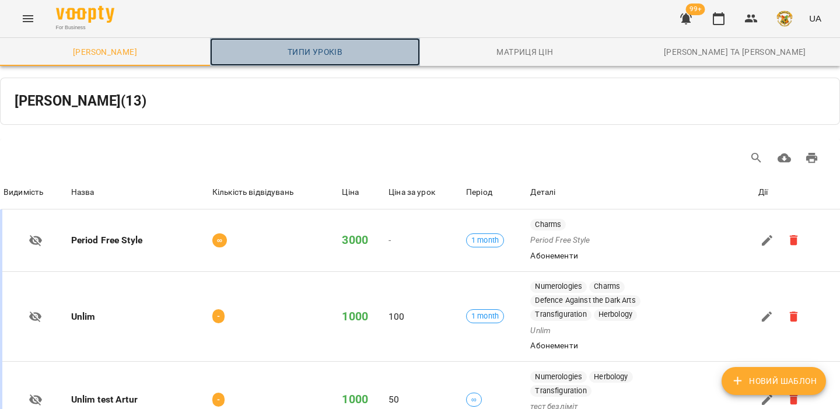
click at [317, 58] on span "Типи уроків" at bounding box center [315, 52] width 196 height 14
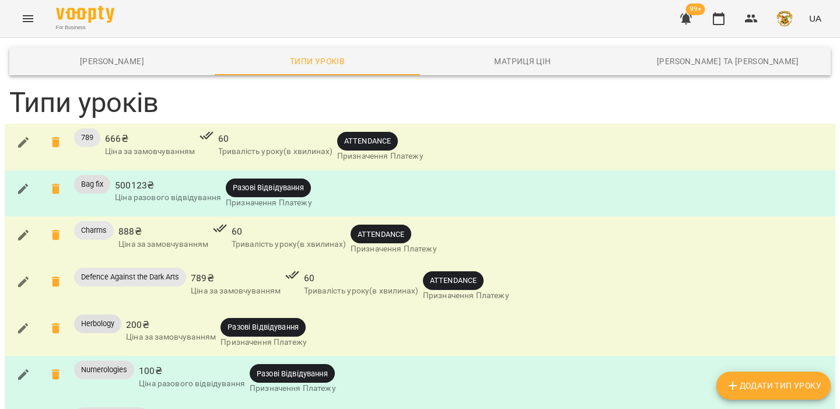
click at [243, 327] on span "Разові Відвідування" at bounding box center [262, 326] width 85 height 11
click at [283, 326] on span "Разові Відвідування" at bounding box center [262, 326] width 85 height 11
drag, startPoint x: 256, startPoint y: 324, endPoint x: 314, endPoint y: 324, distance: 58.3
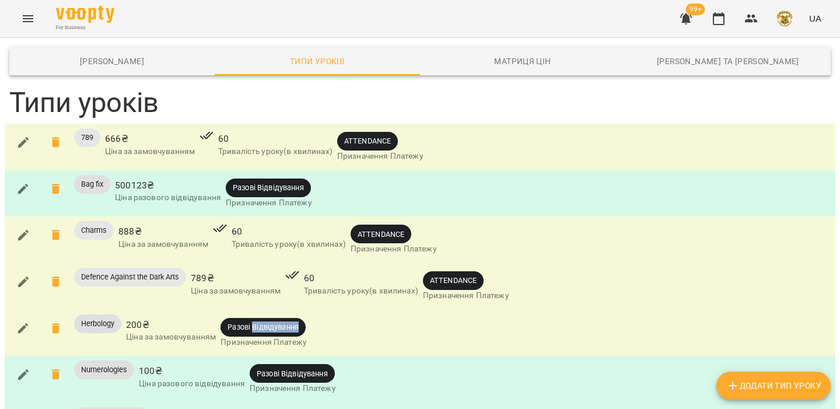
click at [315, 324] on div "Herbology 200 ₴ Ціна за замовчуванням Разові Відвідування Призначення Платежу" at bounding box center [420, 333] width 826 height 42
click at [314, 324] on div "Herbology 200 ₴ Ціна за замовчуванням Разові Відвідування Призначення Платежу" at bounding box center [420, 333] width 826 height 42
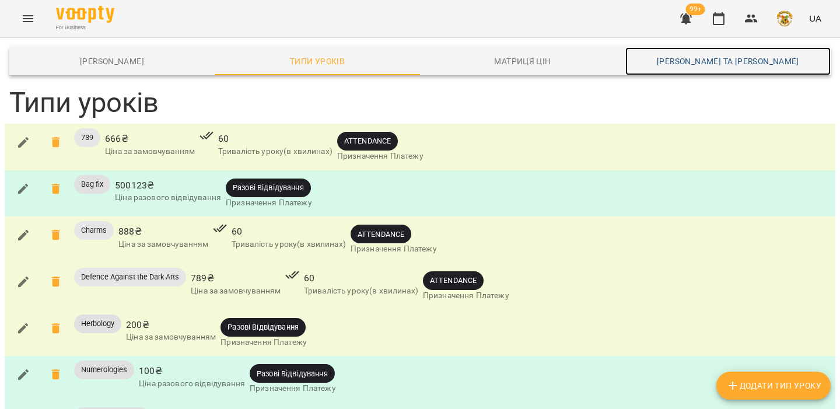
click at [686, 58] on span "Каси та Онлайн Сплати" at bounding box center [727, 61] width 191 height 14
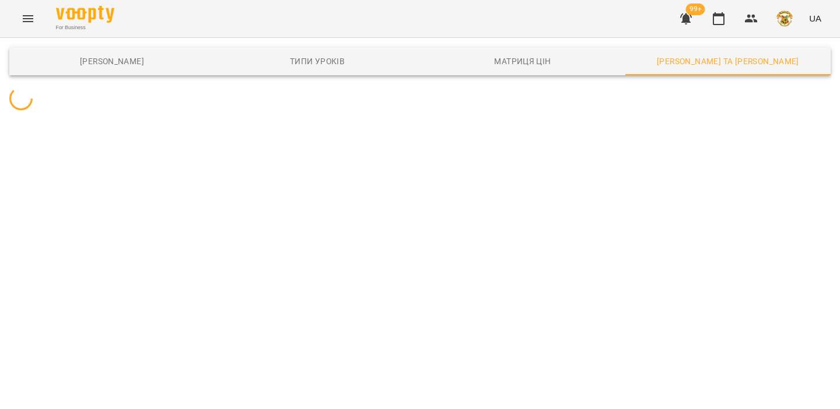
select select "**********"
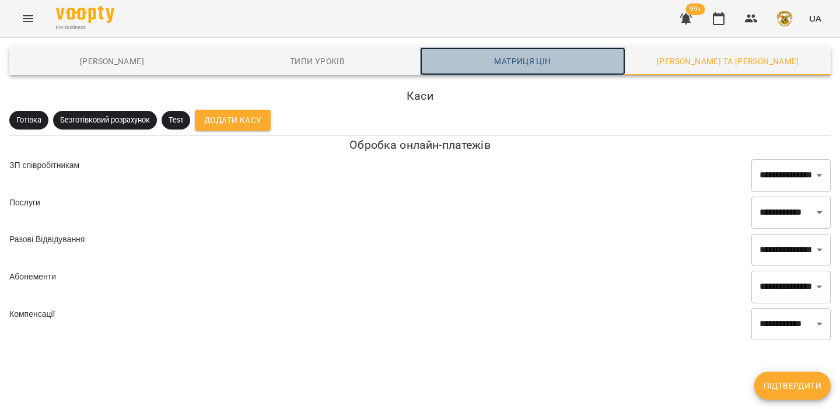
click at [526, 65] on span "Матриця цін" at bounding box center [522, 61] width 191 height 14
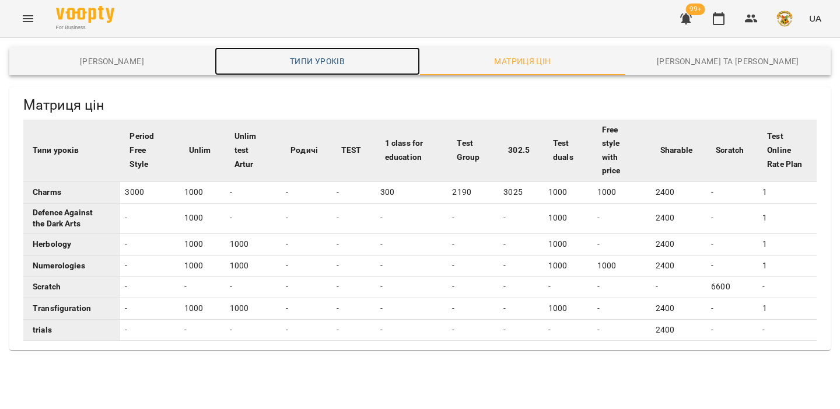
click at [337, 64] on span "Типи уроків" at bounding box center [317, 61] width 191 height 14
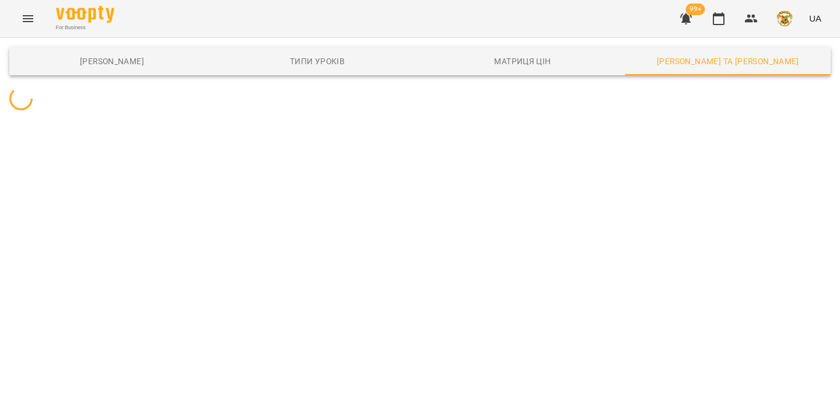
select select "**********"
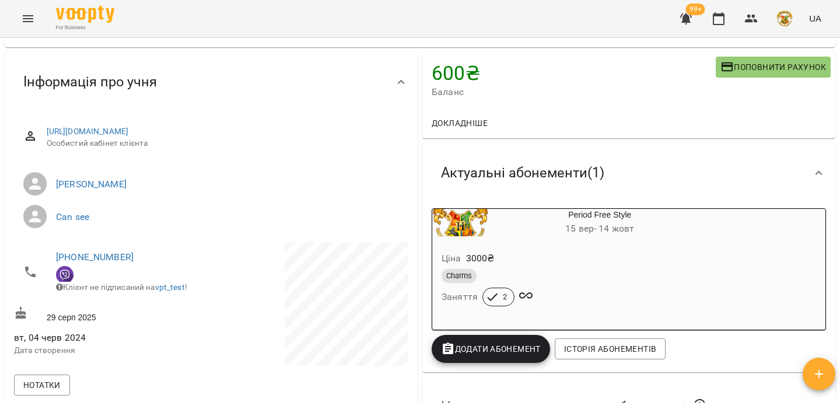
scroll to position [98, 0]
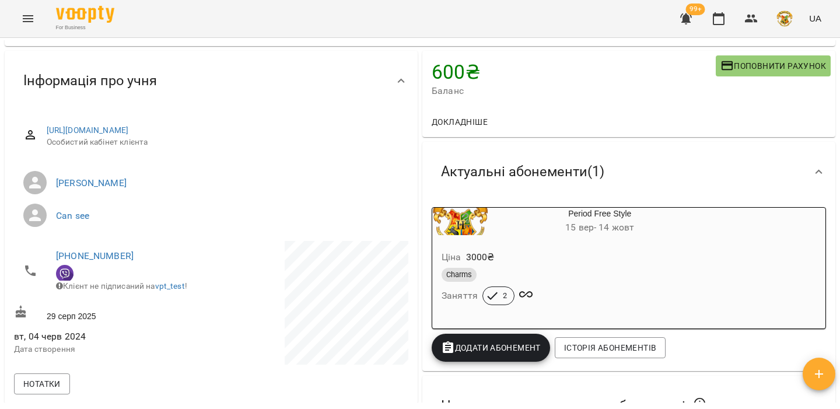
click at [580, 281] on div "Charms" at bounding box center [572, 275] width 260 height 14
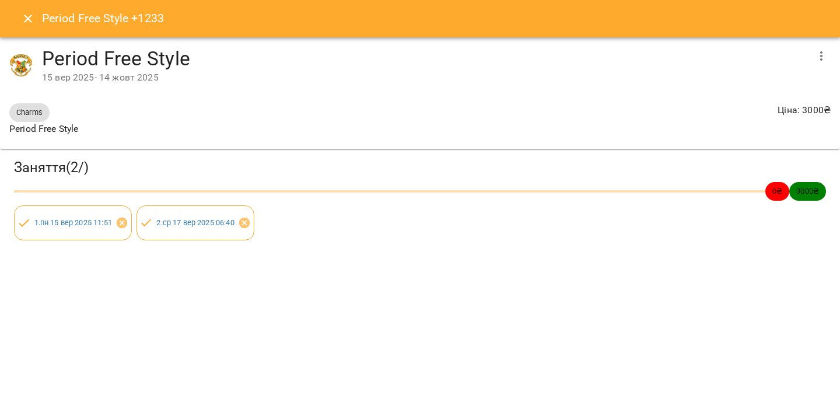
click at [819, 62] on icon "button" at bounding box center [821, 56] width 14 height 14
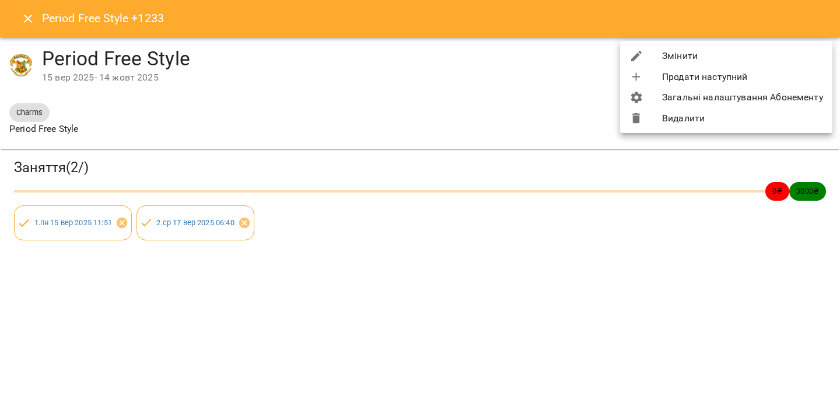
click at [766, 50] on li "Змінити" at bounding box center [726, 55] width 212 height 21
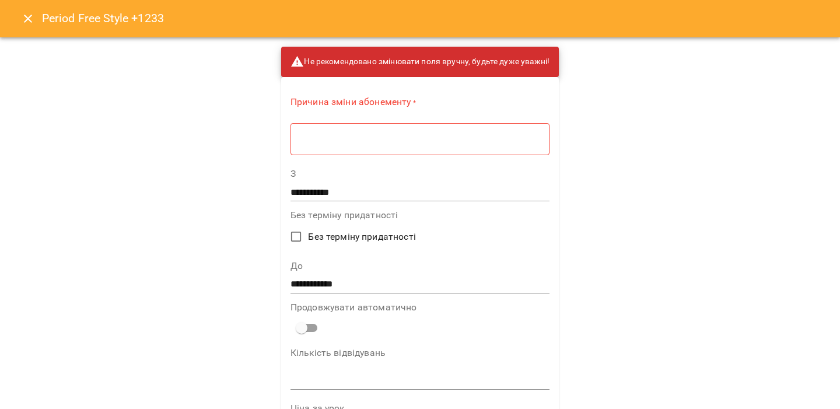
click at [365, 125] on div "* ​" at bounding box center [419, 138] width 259 height 33
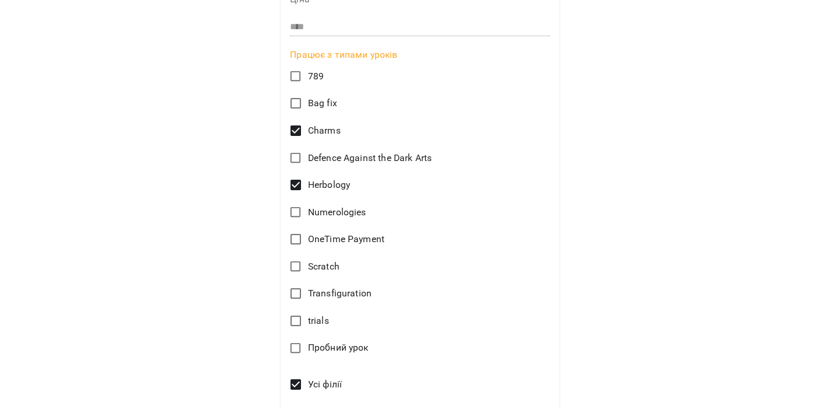
scroll to position [550, 0]
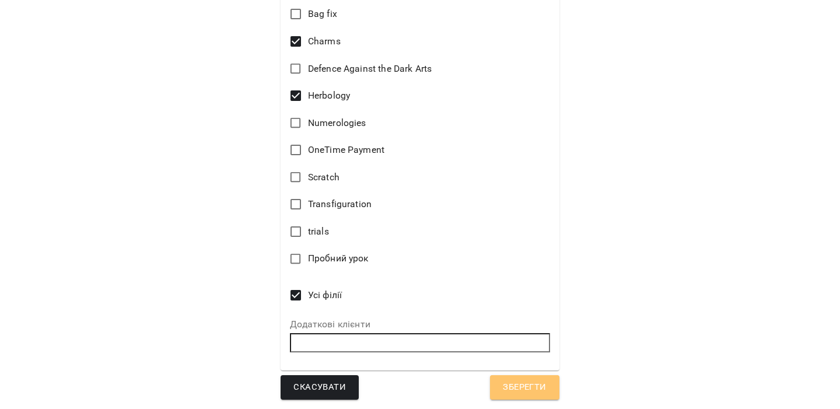
click at [512, 379] on button "Зберегти" at bounding box center [524, 387] width 69 height 24
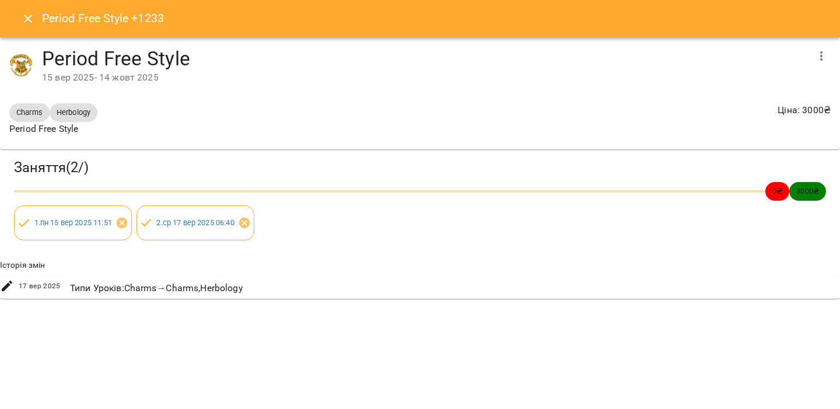
click at [32, 25] on icon "Close" at bounding box center [28, 19] width 14 height 14
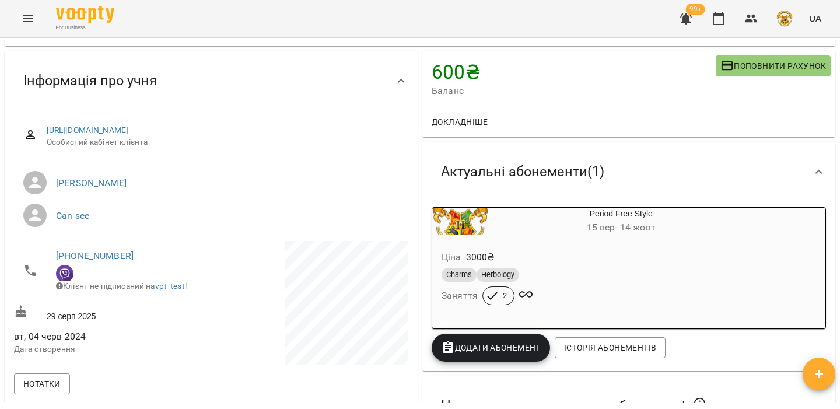
click at [828, 384] on button "button" at bounding box center [819, 374] width 33 height 33
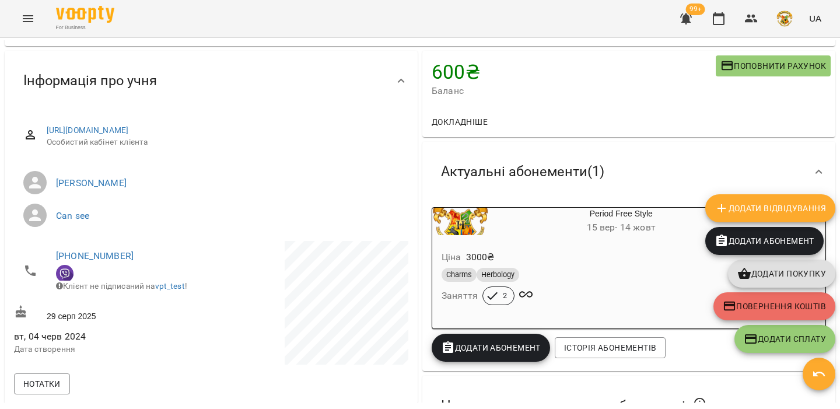
click at [783, 216] on button "Додати Відвідування" at bounding box center [770, 208] width 130 height 28
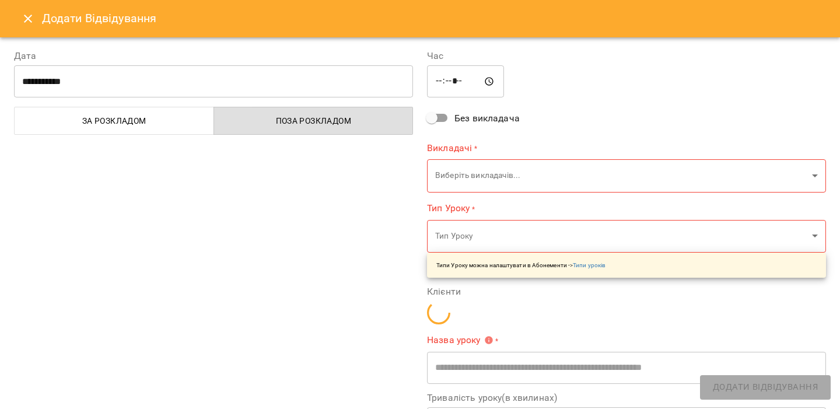
type input "**********"
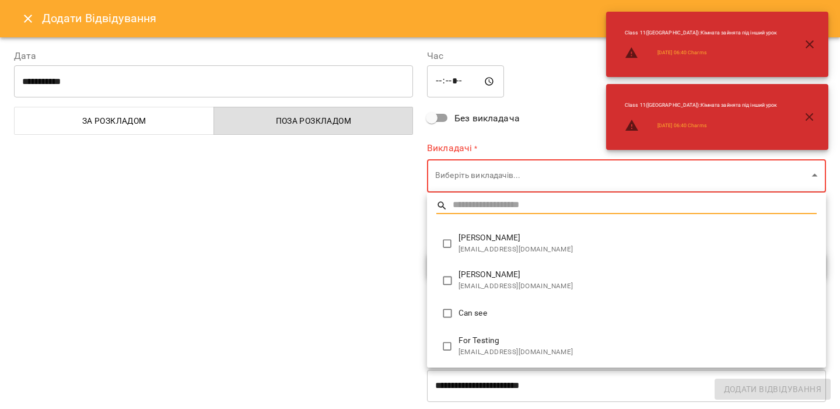
click at [513, 180] on body "For Business 99+ UA Мої клієнти / +1233 +1233 Індиви англмова видалення тегу 60…" at bounding box center [420, 223] width 840 height 447
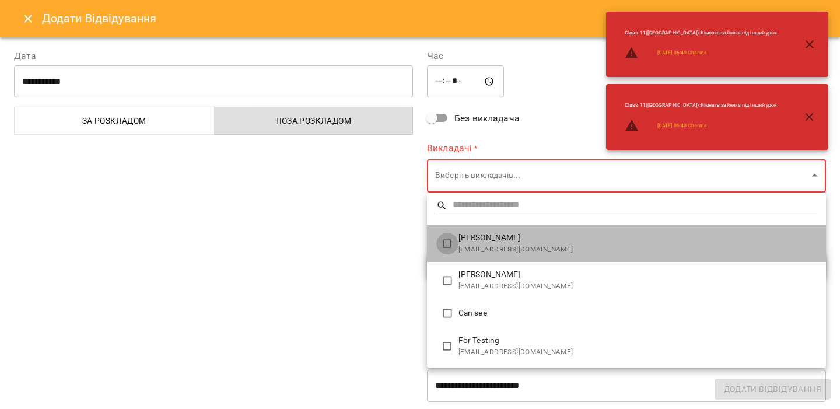
type input "**********"
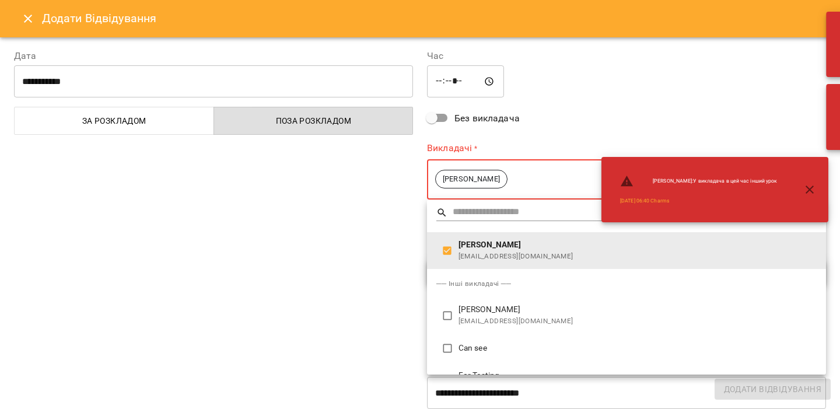
click at [349, 230] on div at bounding box center [420, 204] width 840 height 409
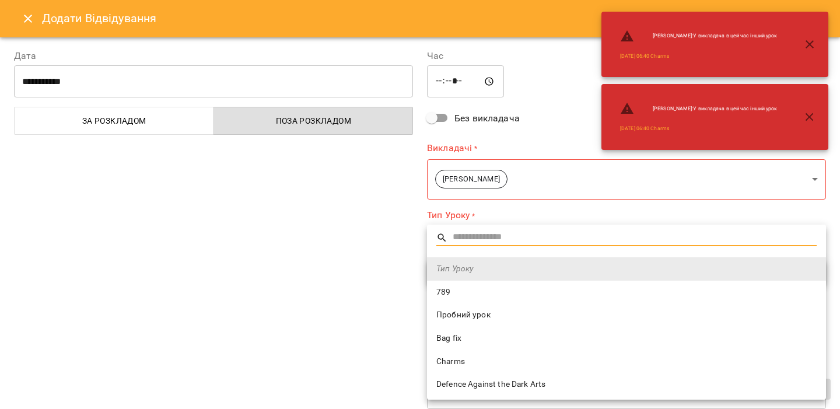
click at [485, 252] on body "For Business 99+ UA Мої клієнти / +1233 +1233 Індиви англмова видалення тегу 60…" at bounding box center [420, 223] width 840 height 447
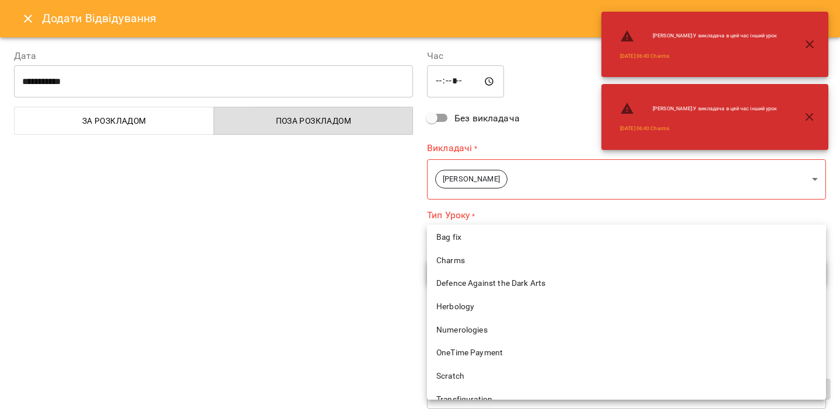
scroll to position [103, 0]
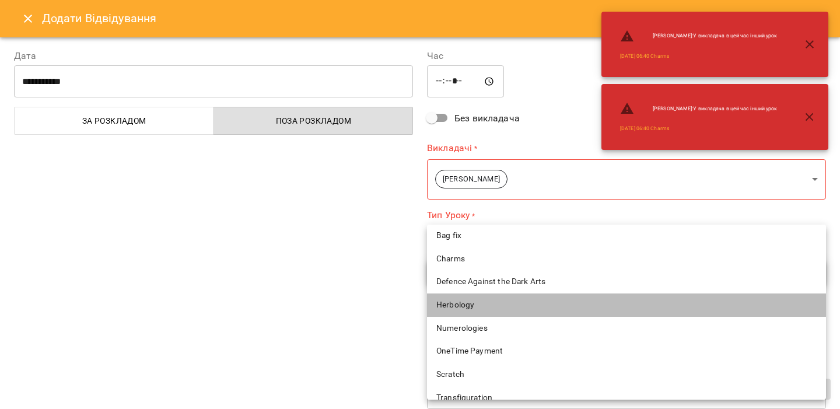
click at [471, 311] on li "Herbology" at bounding box center [626, 304] width 399 height 23
type input "*********"
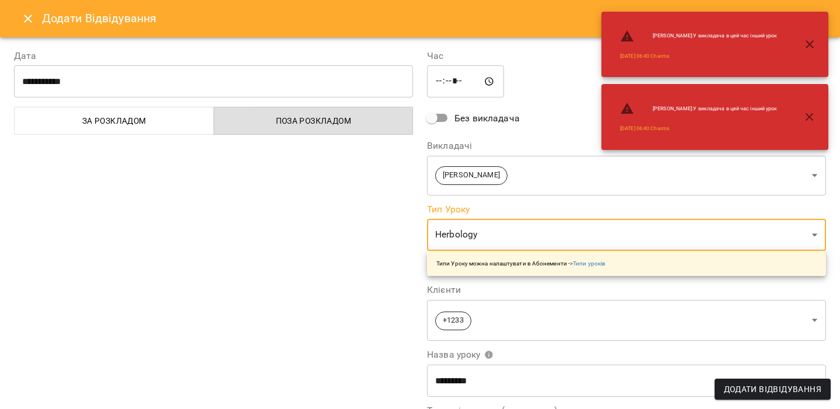
click at [777, 391] on span "Додати Відвідування" at bounding box center [772, 389] width 97 height 14
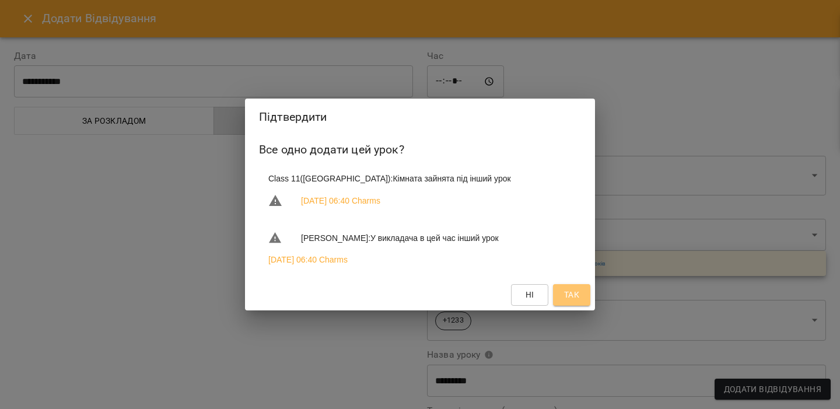
click at [577, 290] on span "Так" at bounding box center [571, 295] width 15 height 14
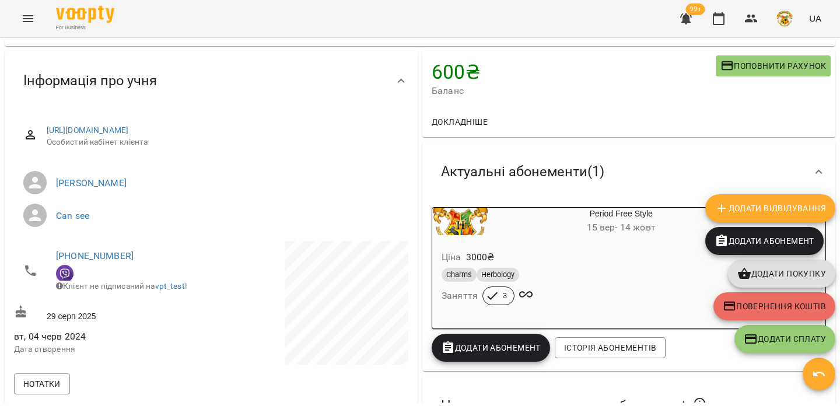
click at [816, 377] on icon "button" at bounding box center [819, 374] width 14 height 14
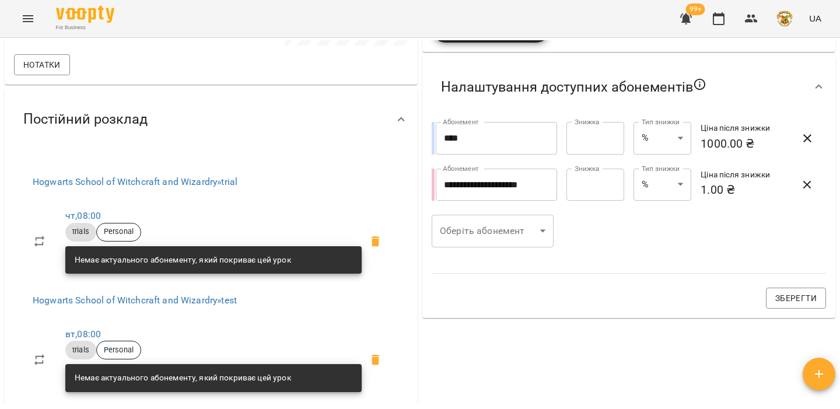
scroll to position [0, 0]
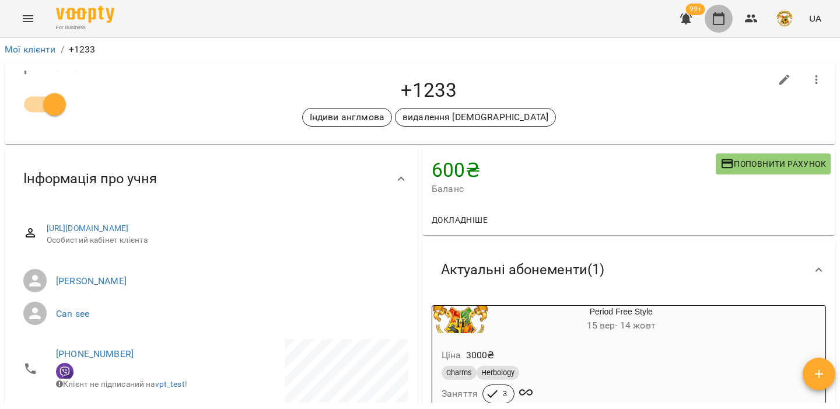
click at [723, 15] on icon "button" at bounding box center [719, 18] width 12 height 13
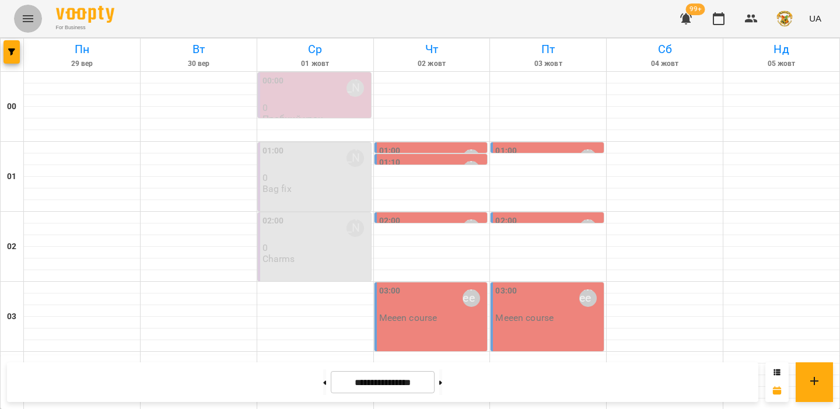
click at [33, 13] on icon "Menu" at bounding box center [28, 19] width 14 height 14
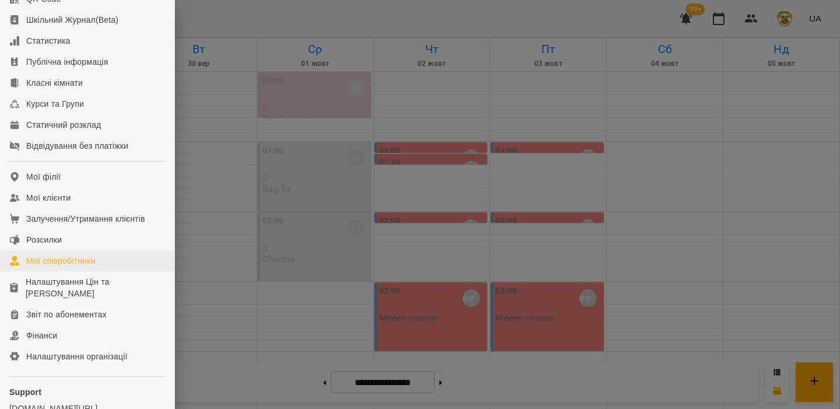
scroll to position [93, 0]
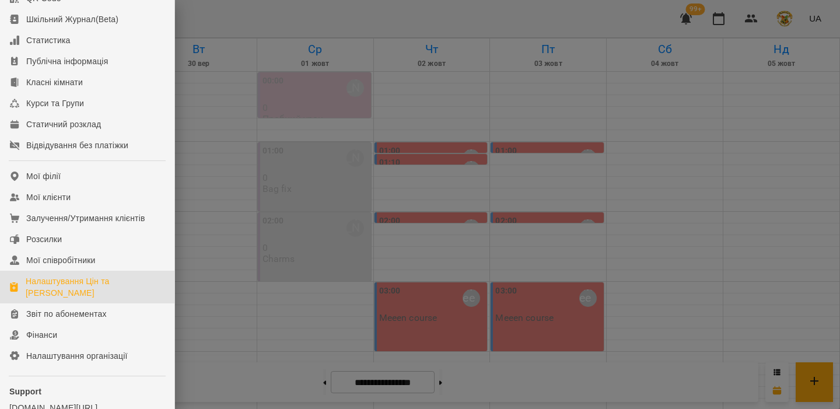
click at [48, 299] on div "Налаштування Цін та Абонементів" at bounding box center [95, 286] width 139 height 23
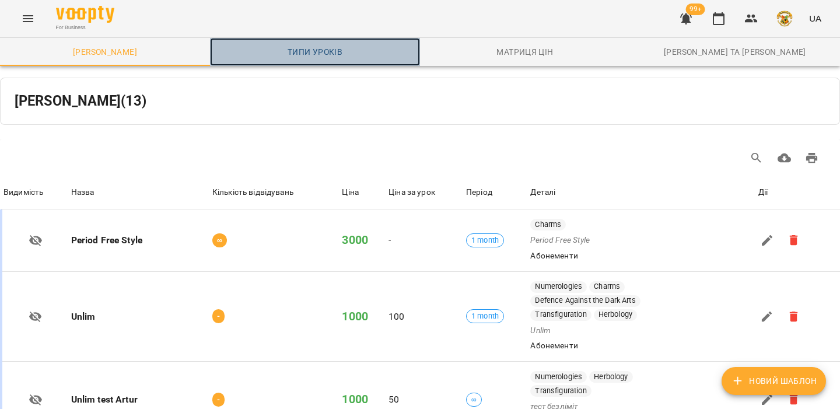
click at [320, 51] on span "Типи уроків" at bounding box center [315, 52] width 196 height 14
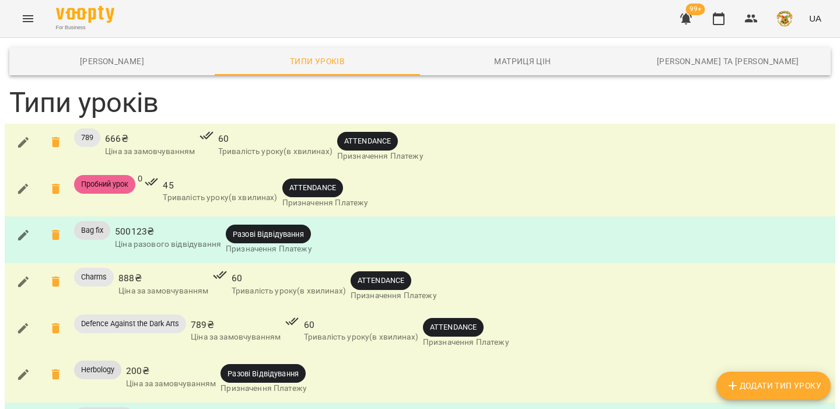
scroll to position [63, 0]
drag, startPoint x: 343, startPoint y: 79, endPoint x: 395, endPoint y: 80, distance: 51.9
click at [395, 135] on span "ATTENDANCE" at bounding box center [367, 140] width 61 height 11
click at [773, 379] on span "Додати Тип Уроку" at bounding box center [774, 386] width 96 height 14
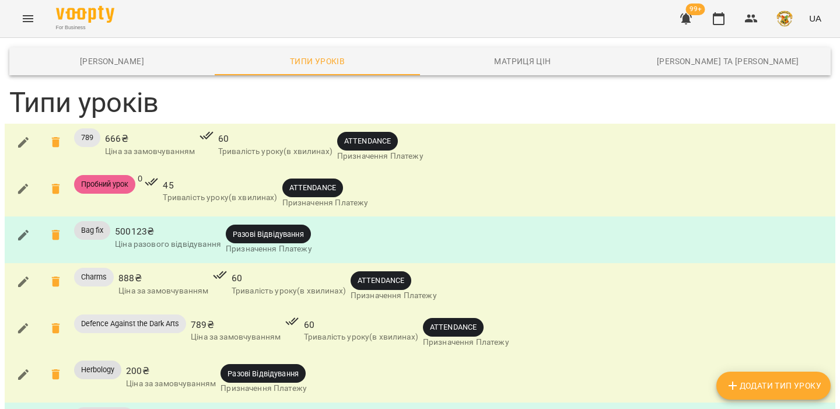
scroll to position [467, 0]
type input "****"
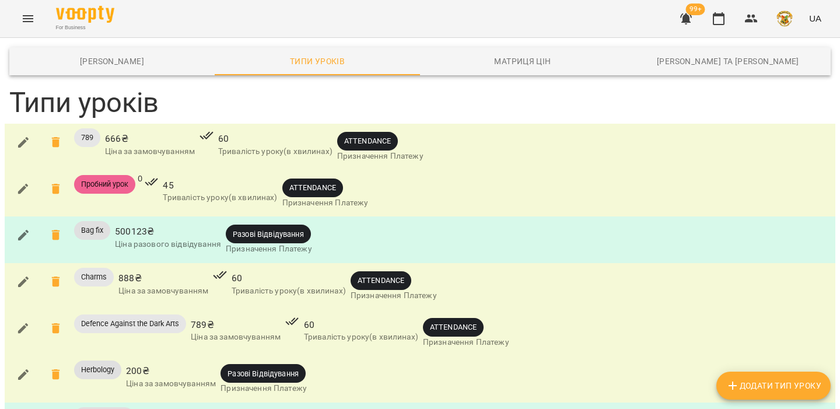
type input "***"
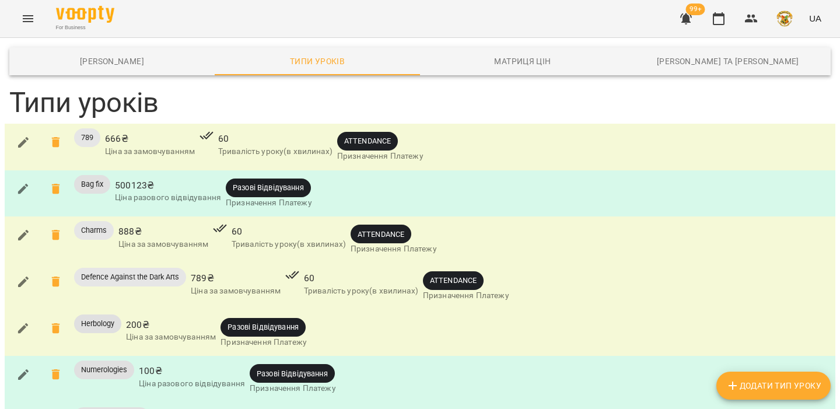
scroll to position [286, 0]
drag, startPoint x: 344, startPoint y: 273, endPoint x: 394, endPoint y: 273, distance: 50.2
drag, startPoint x: 394, startPoint y: 273, endPoint x: 344, endPoint y: 272, distance: 50.2
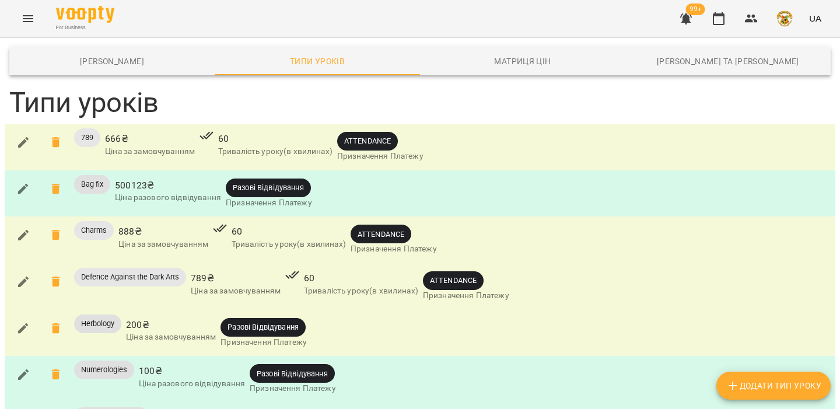
drag, startPoint x: 230, startPoint y: 120, endPoint x: 308, endPoint y: 120, distance: 78.2
click at [306, 321] on span "Разові Відвідування" at bounding box center [262, 326] width 85 height 11
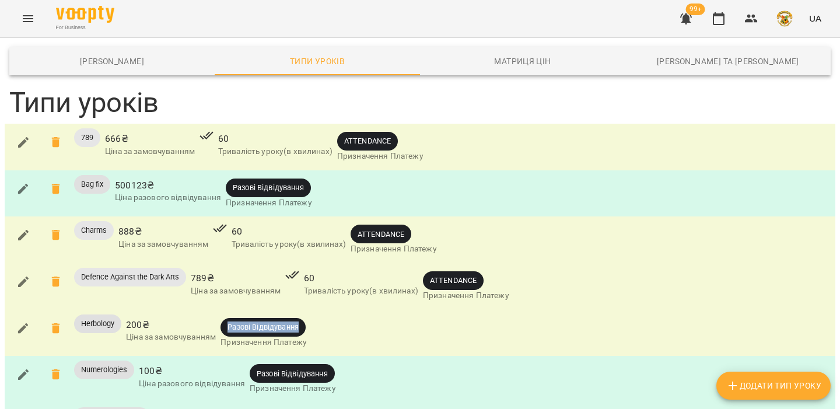
click at [306, 321] on span "Разові Відвідування" at bounding box center [262, 326] width 85 height 11
drag, startPoint x: 308, startPoint y: 120, endPoint x: 234, endPoint y: 113, distance: 73.8
click at [234, 318] on div "Разові Відвідування" at bounding box center [262, 327] width 85 height 19
click at [227, 99] on div at bounding box center [227, 99] width 0 height 0
click at [360, 312] on div "Herbology 200 ₴ Ціна за замовчуванням Разові Відвідування Призначення Платежу" at bounding box center [420, 333] width 826 height 42
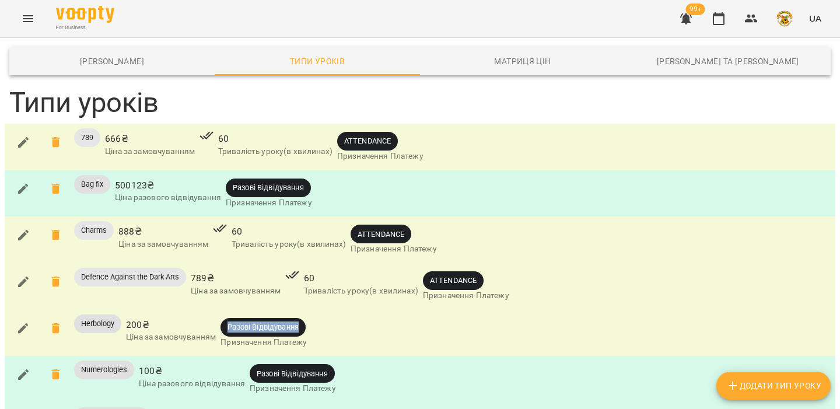
drag, startPoint x: 229, startPoint y: 120, endPoint x: 300, endPoint y: 120, distance: 71.2
click at [300, 321] on span "Разові Відвідування" at bounding box center [262, 326] width 85 height 11
click at [179, 265] on div "Defence Against the Dark Arts" at bounding box center [130, 286] width 117 height 42
click at [22, 323] on icon "button" at bounding box center [23, 328] width 10 height 10
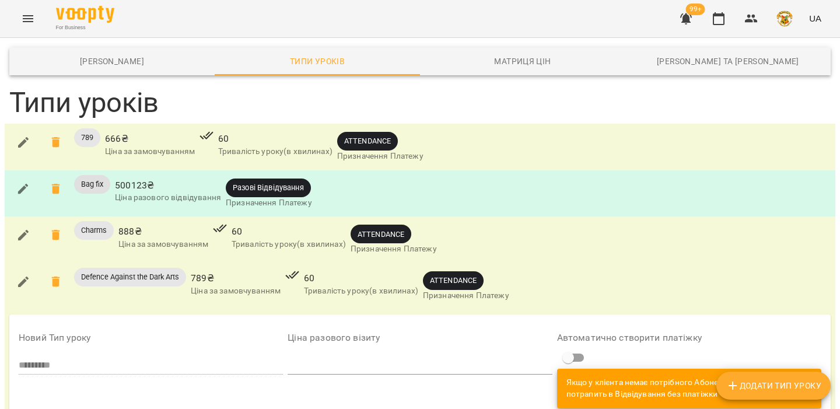
scroll to position [186, 0]
click at [718, 23] on icon "button" at bounding box center [719, 19] width 14 height 14
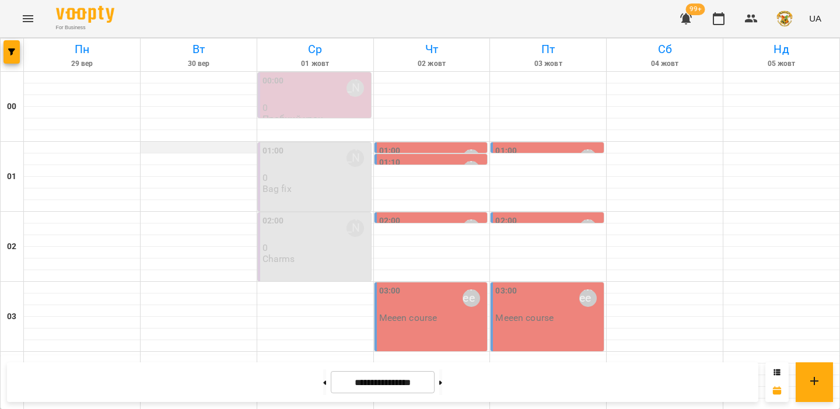
click at [180, 145] on div at bounding box center [199, 148] width 116 height 12
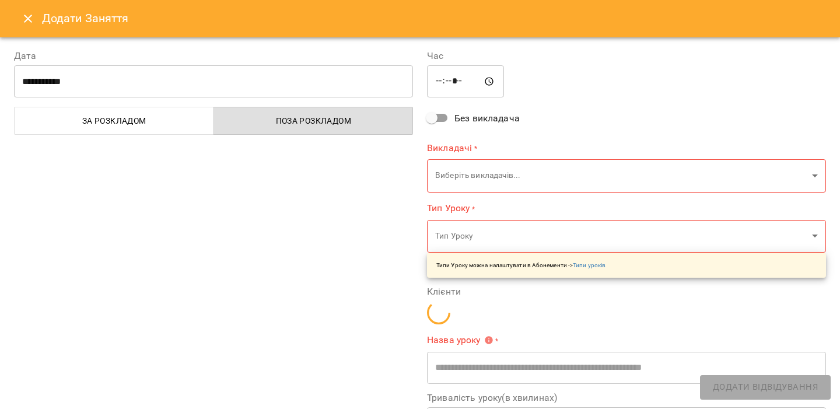
type input "**********"
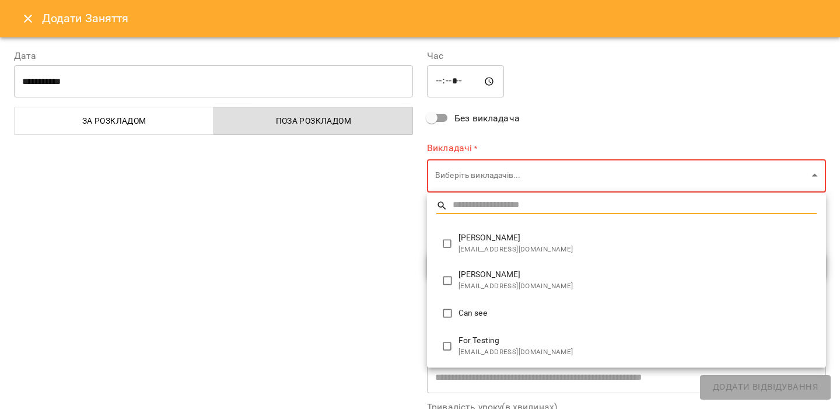
type input "**********"
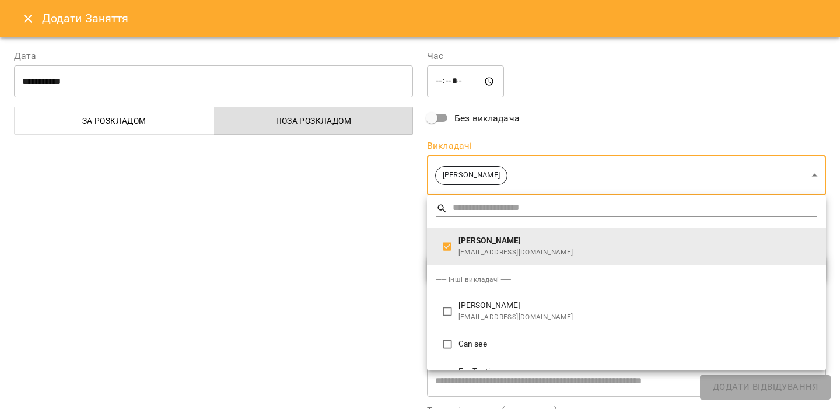
click at [362, 231] on div at bounding box center [420, 204] width 840 height 409
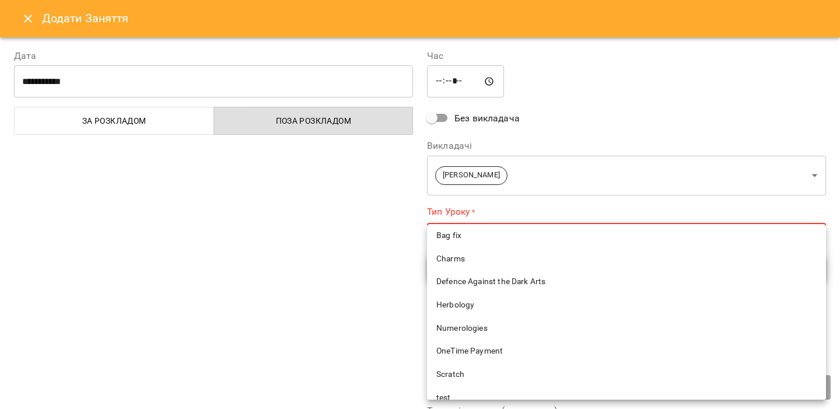
scroll to position [104, 0]
click at [472, 303] on span "Herbology" at bounding box center [626, 303] width 380 height 12
type input "*********"
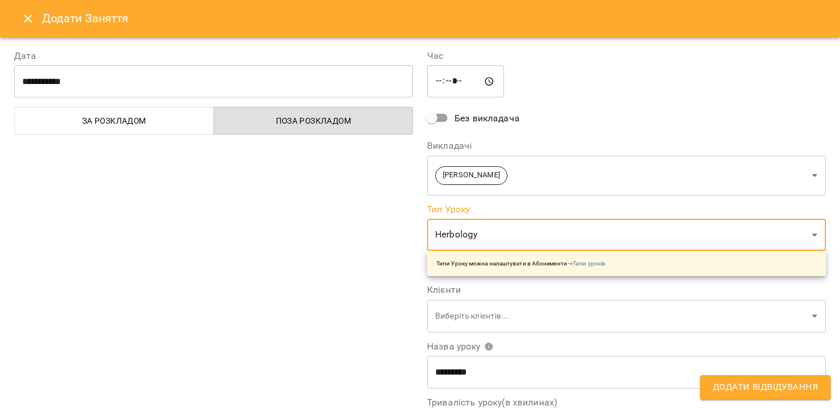
click at [539, 298] on div "Клієнти Виберіть клієнтів... ​" at bounding box center [626, 308] width 399 height 47
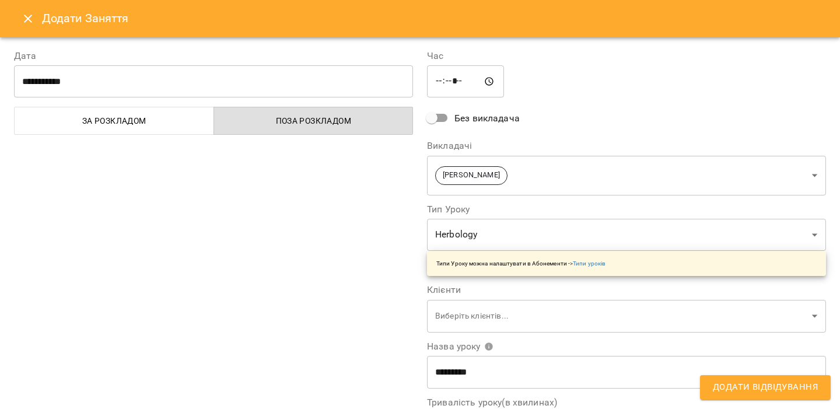
click at [729, 388] on span "Додати Відвідування" at bounding box center [765, 387] width 105 height 15
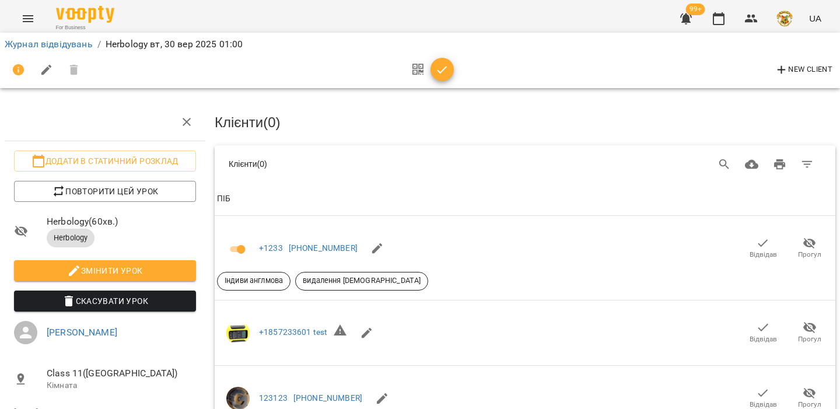
click at [23, 19] on icon "Menu" at bounding box center [28, 19] width 14 height 14
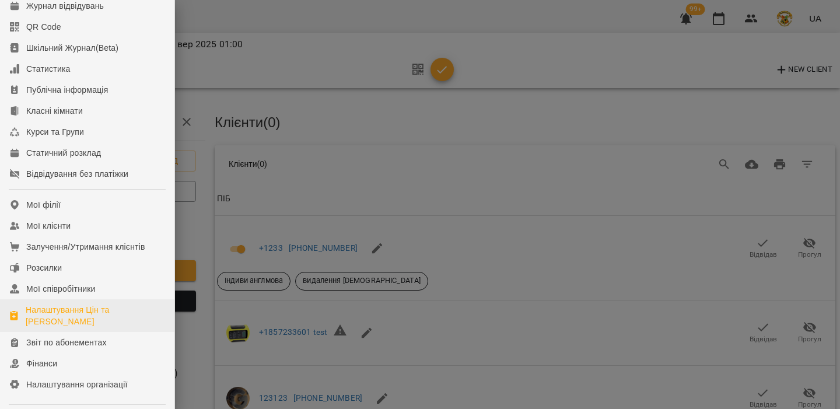
scroll to position [65, 0]
click at [75, 323] on div "Налаштування Цін та Абонементів" at bounding box center [95, 314] width 139 height 23
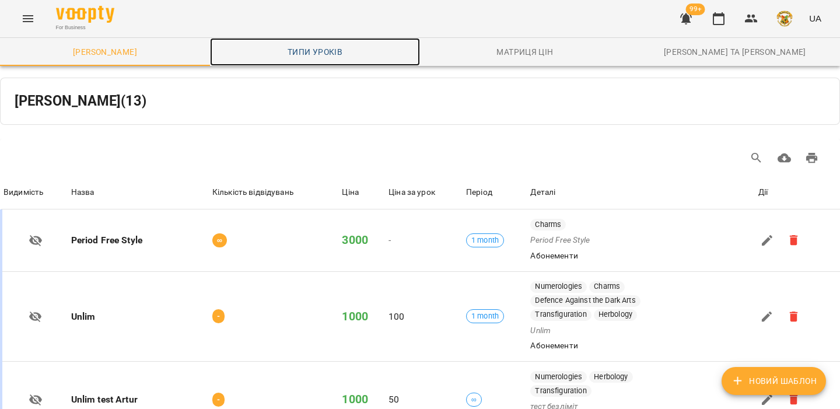
click at [294, 55] on span "Типи уроків" at bounding box center [315, 52] width 196 height 14
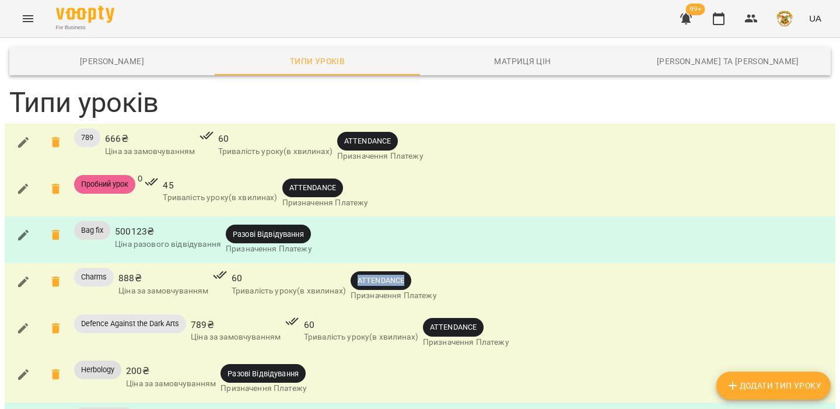
drag, startPoint x: 358, startPoint y: 282, endPoint x: 408, endPoint y: 282, distance: 49.6
click at [408, 282] on span "ATTENDANCE" at bounding box center [381, 280] width 61 height 11
click at [15, 237] on button "button" at bounding box center [23, 235] width 28 height 28
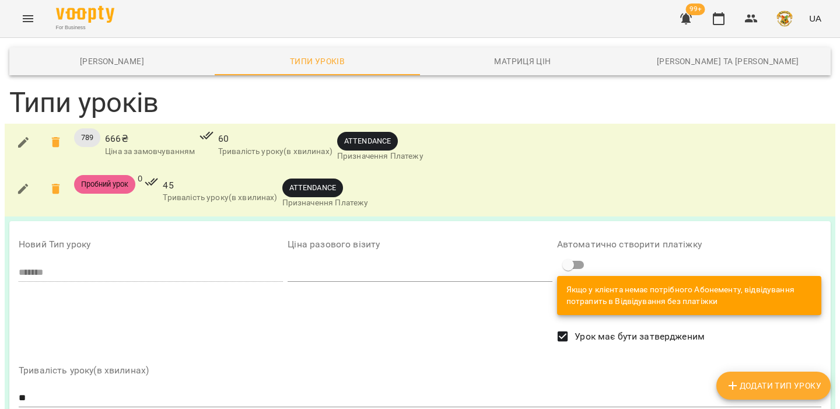
scroll to position [89, 0]
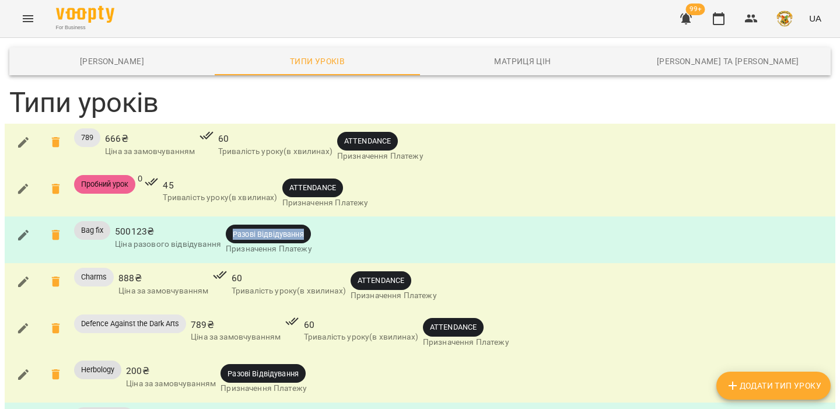
drag, startPoint x: 231, startPoint y: 146, endPoint x: 308, endPoint y: 149, distance: 77.0
click at [308, 229] on span "Разові Відвідування" at bounding box center [268, 234] width 85 height 11
click at [22, 228] on icon "button" at bounding box center [23, 235] width 14 height 14
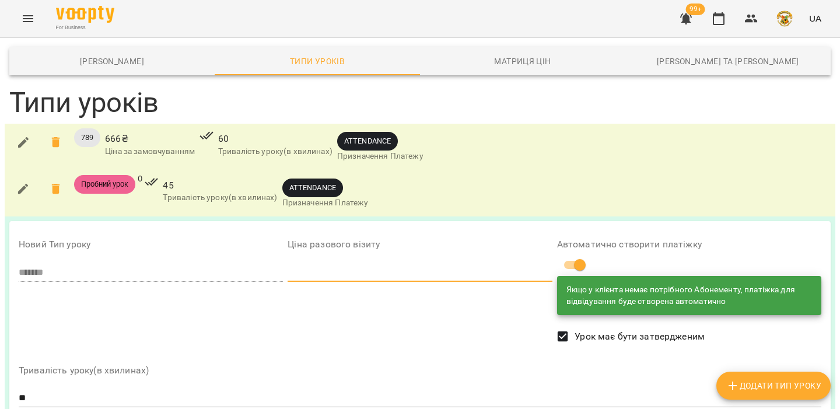
click at [344, 263] on input "******" at bounding box center [420, 272] width 264 height 19
type input "******"
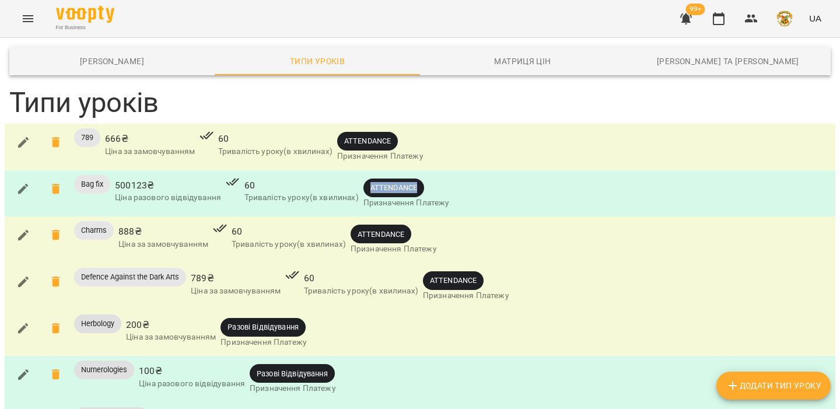
drag, startPoint x: 369, startPoint y: 190, endPoint x: 429, endPoint y: 190, distance: 60.7
click at [429, 190] on span "ATTENDANCE" at bounding box center [406, 187] width 86 height 19
click at [720, 28] on button "button" at bounding box center [719, 19] width 28 height 28
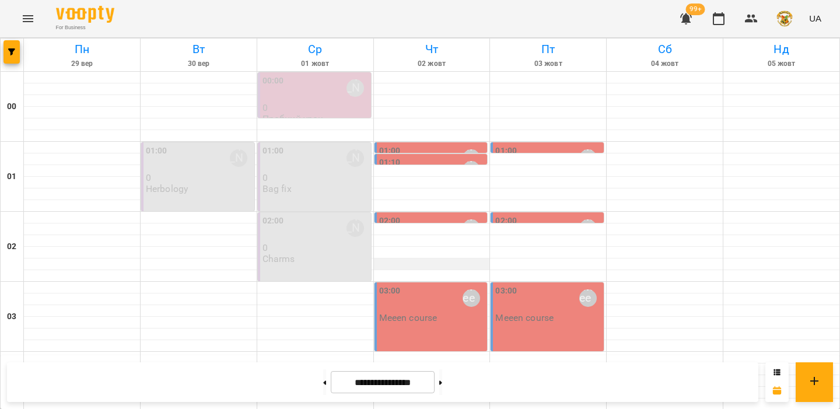
scroll to position [73, 0]
click at [428, 313] on p "Meeen course" at bounding box center [408, 318] width 58 height 10
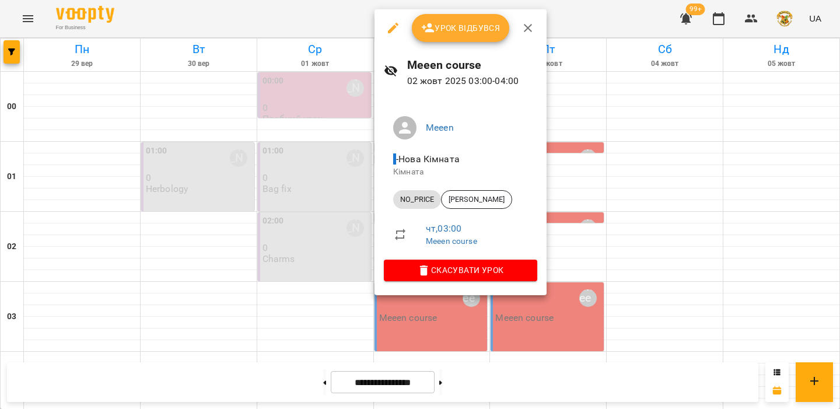
click at [327, 235] on div at bounding box center [420, 204] width 840 height 409
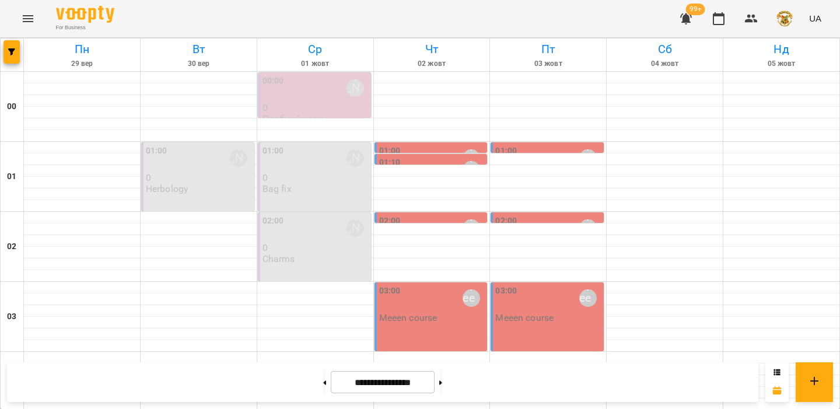
click at [421, 313] on p "Meeen course" at bounding box center [408, 318] width 58 height 10
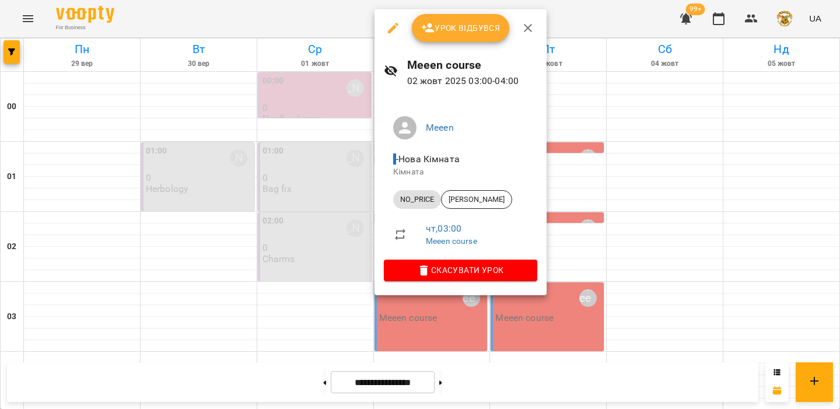
click at [446, 36] on button "Урок відбувся" at bounding box center [461, 28] width 98 height 28
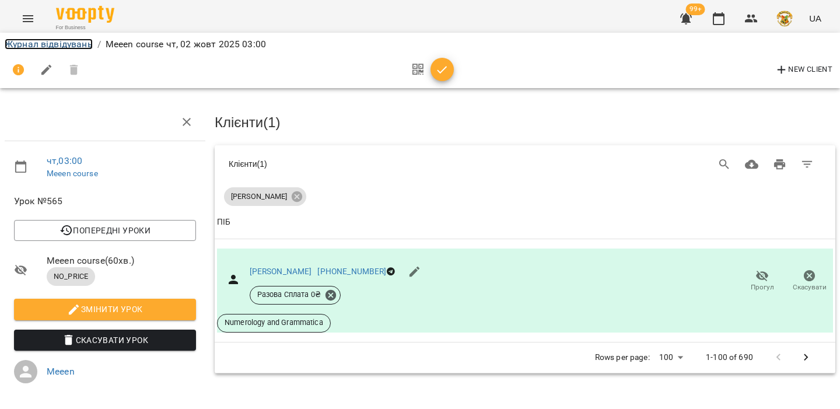
click at [50, 43] on link "Журнал відвідувань" at bounding box center [49, 43] width 88 height 11
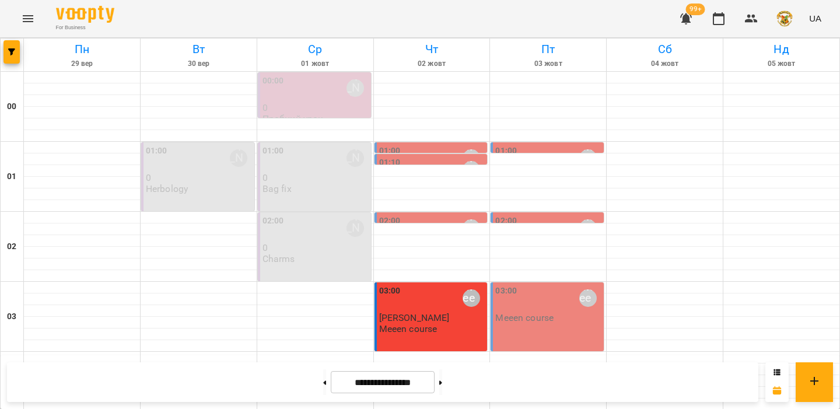
click at [398, 296] on label "03:00" at bounding box center [390, 291] width 22 height 13
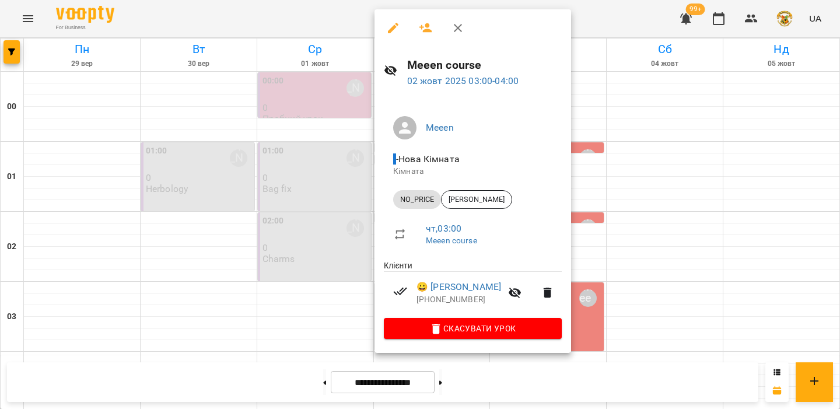
click at [216, 129] on div at bounding box center [420, 204] width 840 height 409
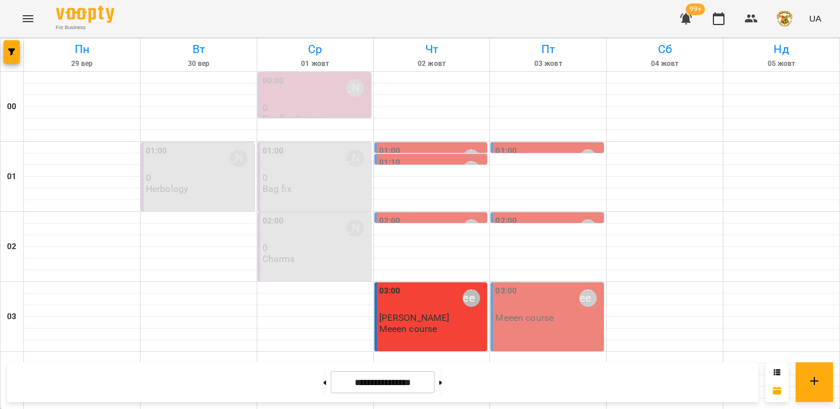
click at [33, 24] on icon "Menu" at bounding box center [28, 19] width 14 height 14
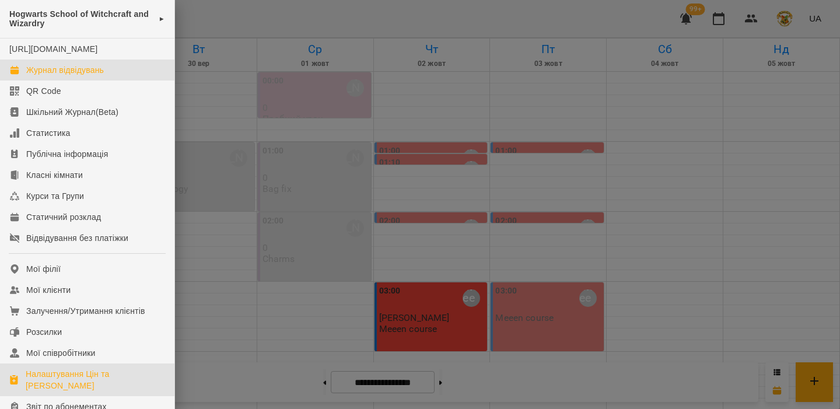
click at [70, 381] on div "Налаштування Цін та Абонементів" at bounding box center [95, 379] width 139 height 23
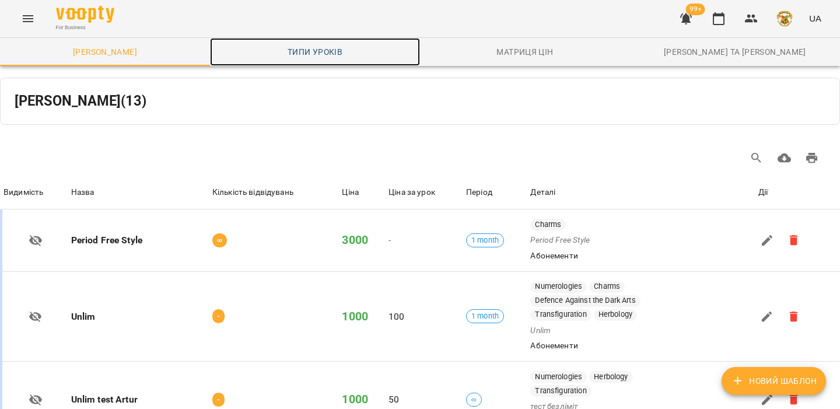
click at [314, 45] on span "Типи уроків" at bounding box center [315, 52] width 196 height 14
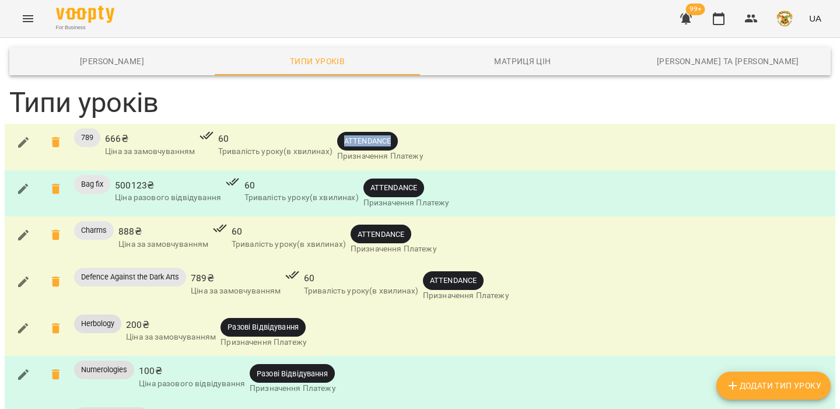
drag, startPoint x: 343, startPoint y: 141, endPoint x: 393, endPoint y: 141, distance: 50.2
click at [393, 141] on span "ATTENDANCE" at bounding box center [367, 140] width 61 height 11
drag, startPoint x: 226, startPoint y: 324, endPoint x: 302, endPoint y: 325, distance: 76.4
click at [302, 325] on span "Разові Відвідування" at bounding box center [262, 326] width 85 height 11
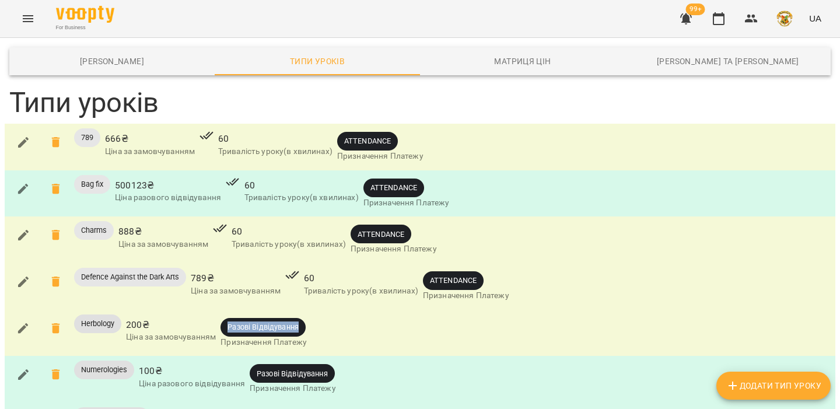
click at [302, 325] on span "Разові Відвідування" at bounding box center [262, 326] width 85 height 11
drag, startPoint x: 302, startPoint y: 325, endPoint x: 230, endPoint y: 325, distance: 72.3
click at [230, 325] on span "Разові Відвідування" at bounding box center [262, 326] width 85 height 11
drag, startPoint x: 345, startPoint y: 142, endPoint x: 394, endPoint y: 142, distance: 48.4
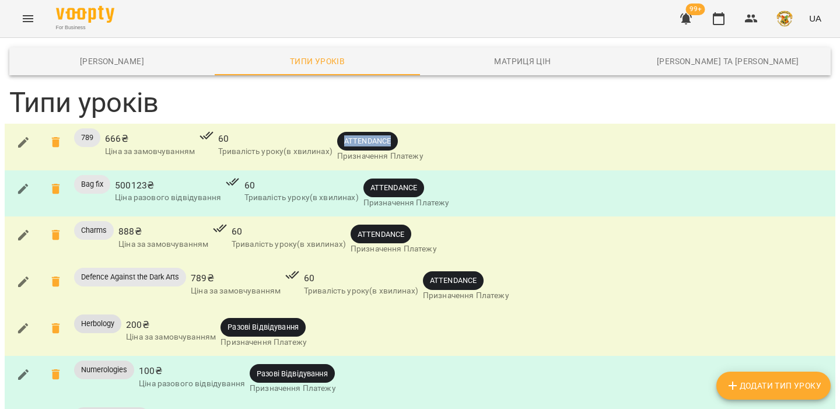
click at [394, 142] on span "ATTENDANCE" at bounding box center [367, 140] width 61 height 11
click at [797, 390] on span "Додати Тип Уроку" at bounding box center [774, 386] width 96 height 14
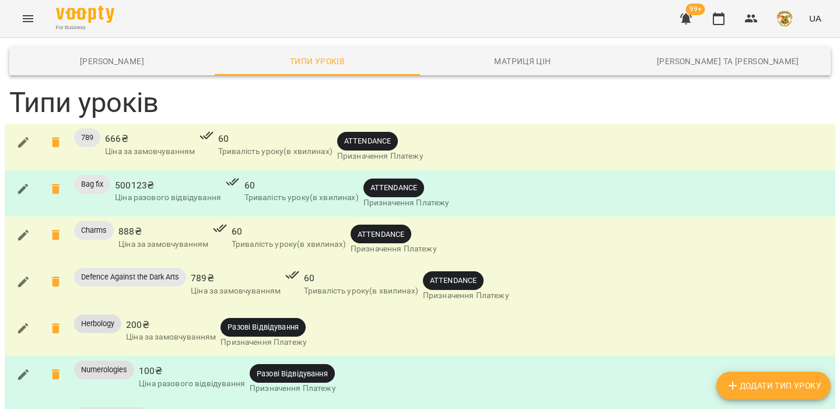
drag, startPoint x: 346, startPoint y: 270, endPoint x: 402, endPoint y: 271, distance: 55.4
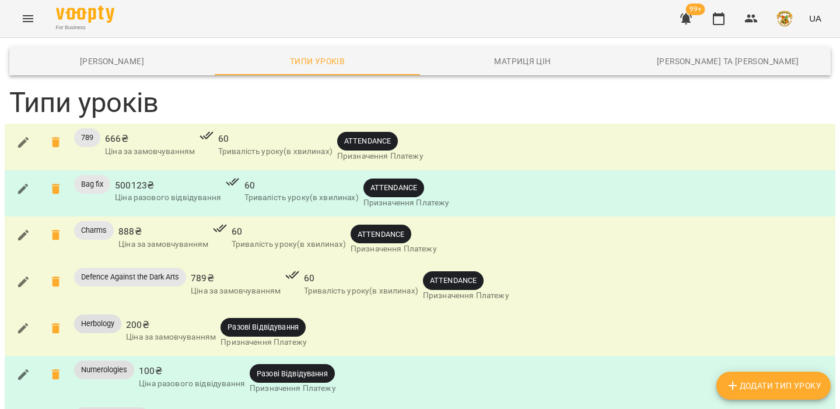
scroll to position [97, 0]
click at [29, 321] on icon "button" at bounding box center [23, 328] width 14 height 14
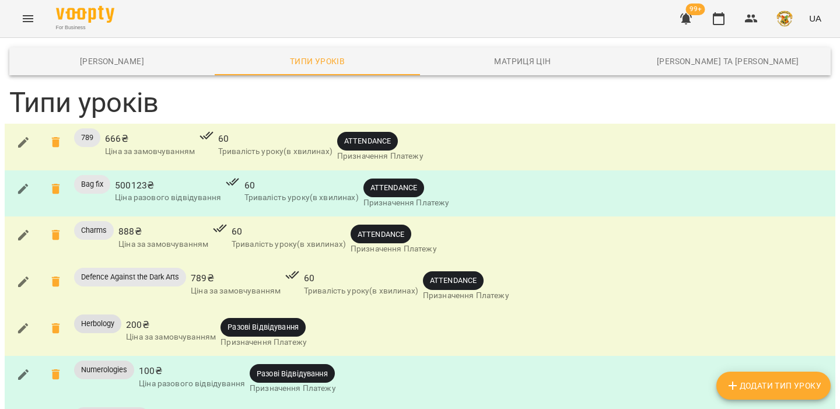
scroll to position [63, 0]
drag, startPoint x: 229, startPoint y: 264, endPoint x: 302, endPoint y: 261, distance: 72.4
click at [302, 321] on span "Разові Відвідування" at bounding box center [262, 326] width 85 height 11
drag, startPoint x: 355, startPoint y: 169, endPoint x: 407, endPoint y: 169, distance: 51.3
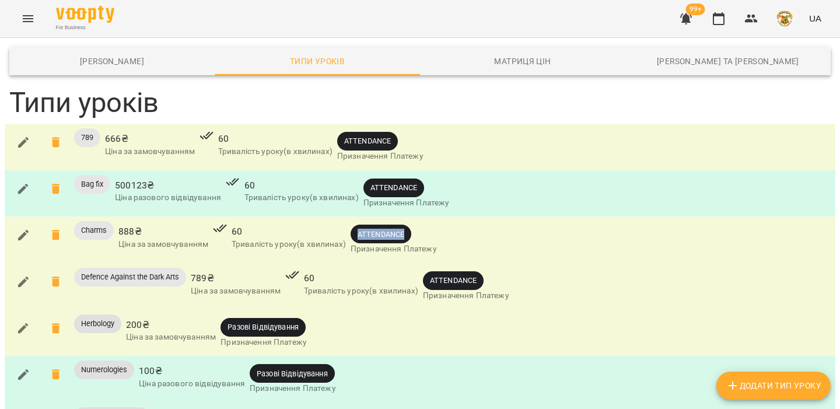
click at [407, 229] on span "ATTENDANCE" at bounding box center [381, 234] width 61 height 11
click at [754, 380] on span "Додати Тип Уроку" at bounding box center [774, 386] width 96 height 14
drag, startPoint x: 292, startPoint y: 103, endPoint x: 344, endPoint y: 103, distance: 51.3
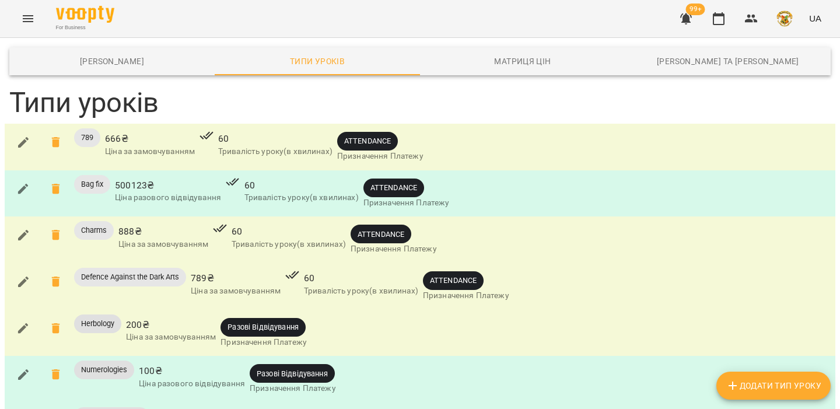
drag, startPoint x: 234, startPoint y: 326, endPoint x: 302, endPoint y: 328, distance: 67.7
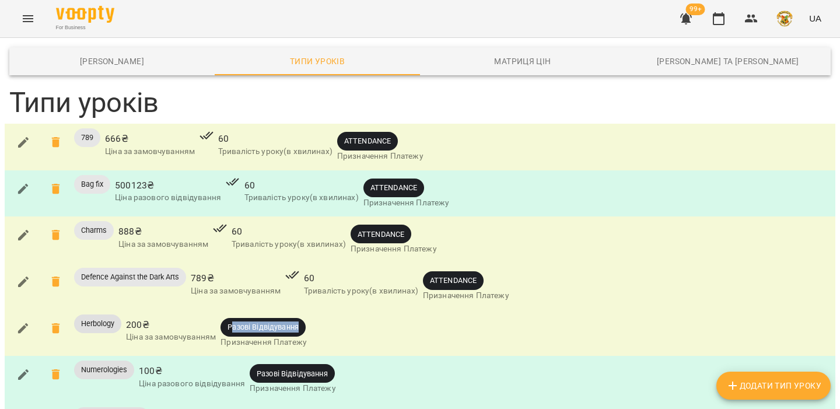
click at [302, 328] on span "Разові Відвідування" at bounding box center [262, 326] width 85 height 11
drag, startPoint x: 430, startPoint y: 282, endPoint x: 481, endPoint y: 283, distance: 51.3
click at [481, 283] on span "ATTENDANCE" at bounding box center [453, 280] width 61 height 11
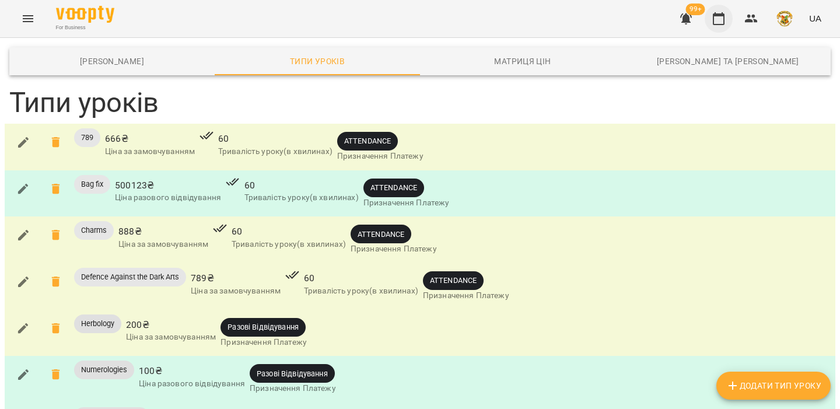
click at [720, 16] on icon "button" at bounding box center [719, 18] width 12 height 13
drag, startPoint x: 345, startPoint y: 143, endPoint x: 393, endPoint y: 143, distance: 47.8
click at [393, 143] on span "ATTENDANCE" at bounding box center [367, 140] width 61 height 11
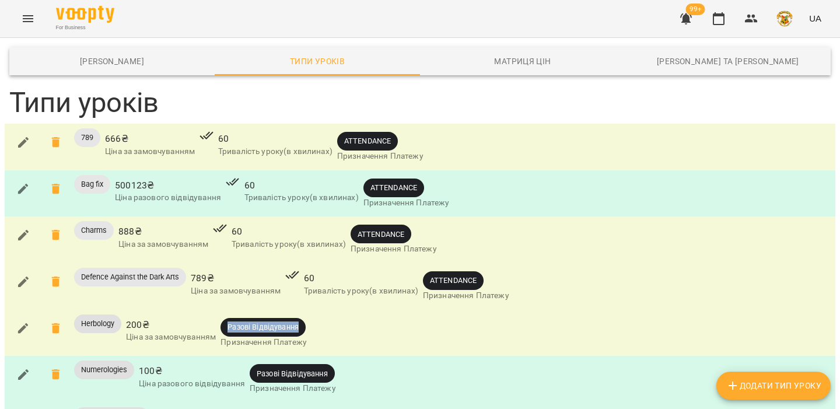
drag, startPoint x: 230, startPoint y: 216, endPoint x: 309, endPoint y: 218, distance: 78.8
click at [307, 318] on span "Разові Відвідування" at bounding box center [263, 327] width 86 height 19
click at [301, 218] on div at bounding box center [301, 218] width 0 height 0
click at [374, 312] on div "Herbology 200 ₴ Ціна за замовчуванням Разові Відвідування Призначення Платежу" at bounding box center [420, 333] width 826 height 42
click at [30, 314] on button "button" at bounding box center [23, 328] width 28 height 28
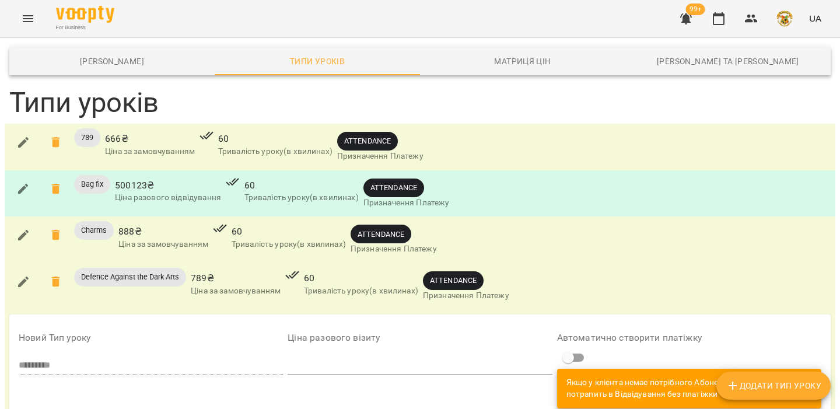
scroll to position [0, 0]
click at [720, 23] on icon "button" at bounding box center [719, 19] width 14 height 14
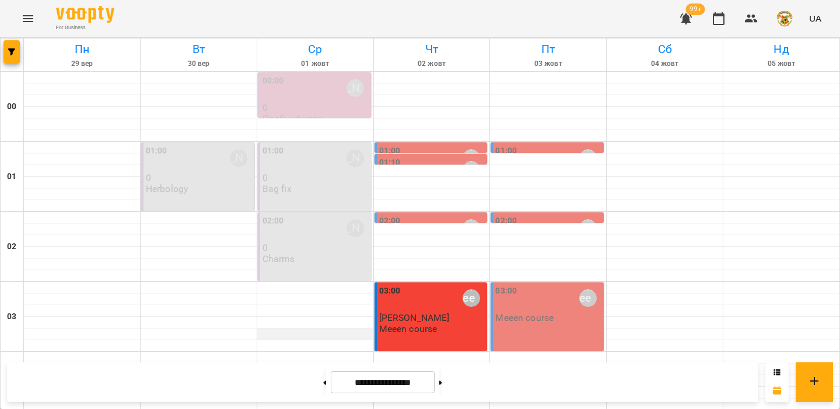
scroll to position [77, 0]
click at [318, 282] on div at bounding box center [315, 288] width 116 height 12
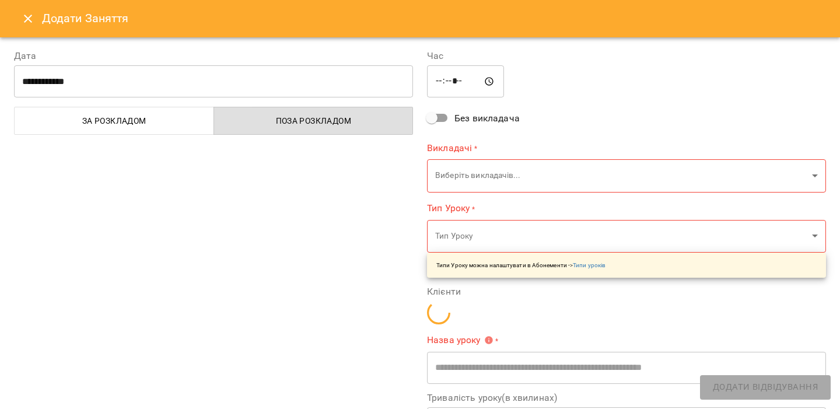
type input "**********"
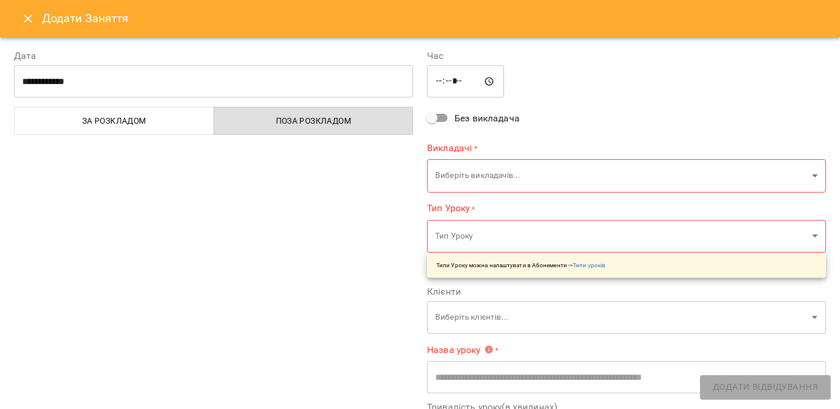
click at [26, 20] on icon "Close" at bounding box center [28, 19] width 8 height 8
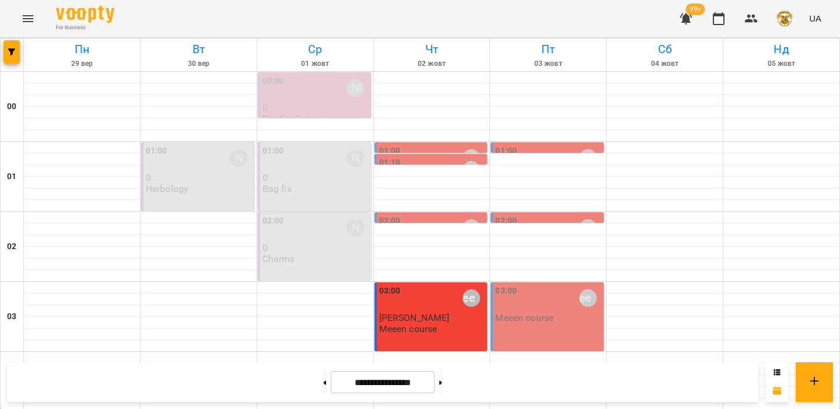
click at [504, 285] on div "03:00" at bounding box center [506, 298] width 22 height 27
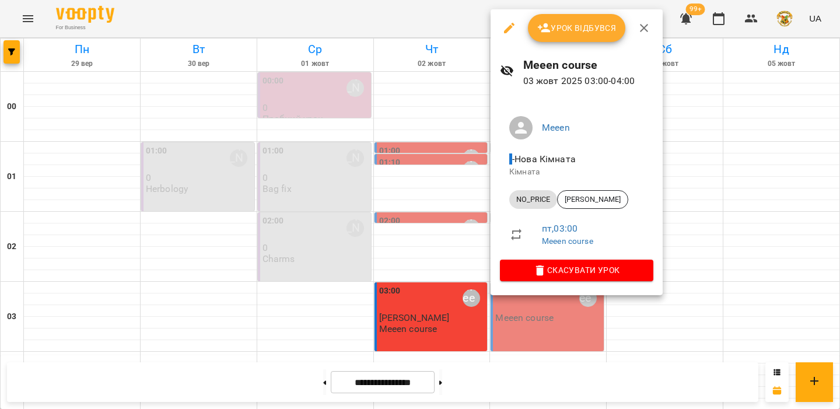
click at [316, 212] on div at bounding box center [420, 204] width 840 height 409
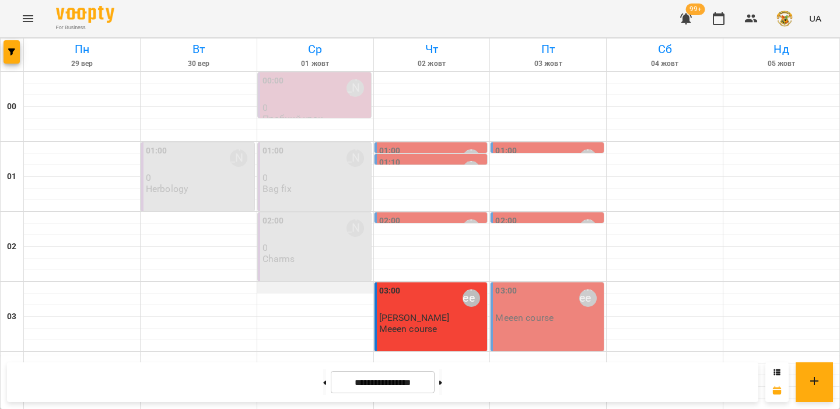
click at [308, 282] on div at bounding box center [315, 288] width 116 height 12
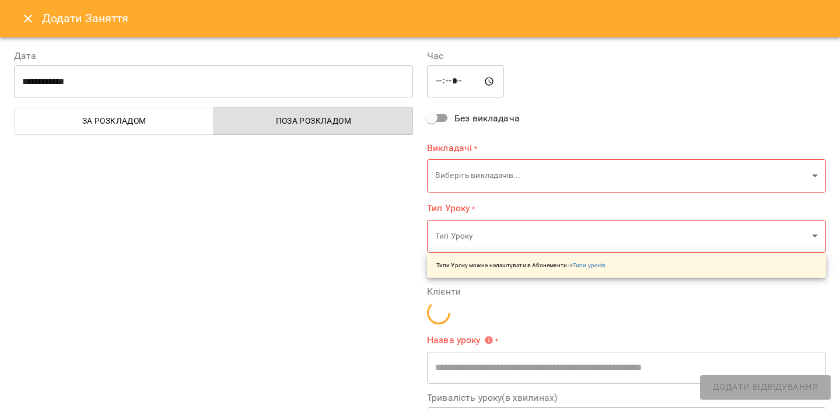
type input "**********"
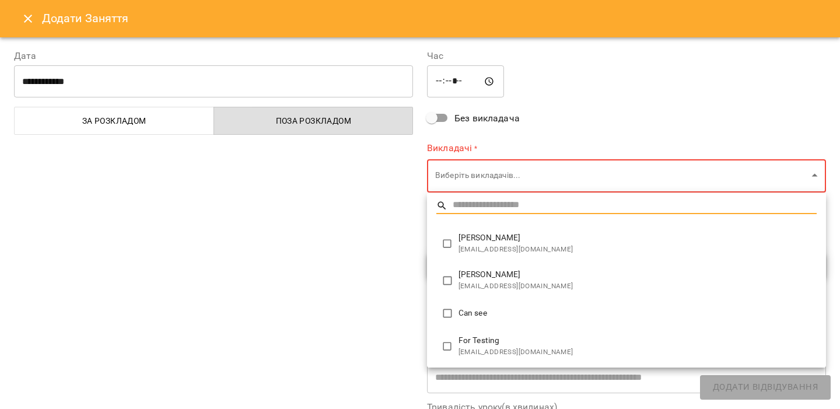
type input "**********"
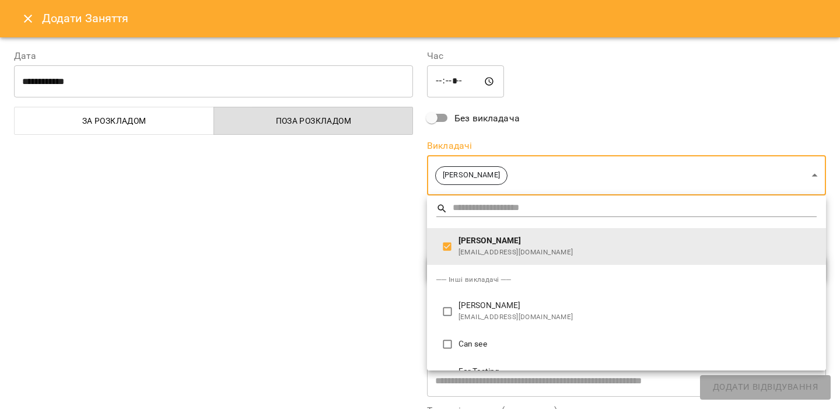
click at [356, 230] on div at bounding box center [420, 204] width 840 height 409
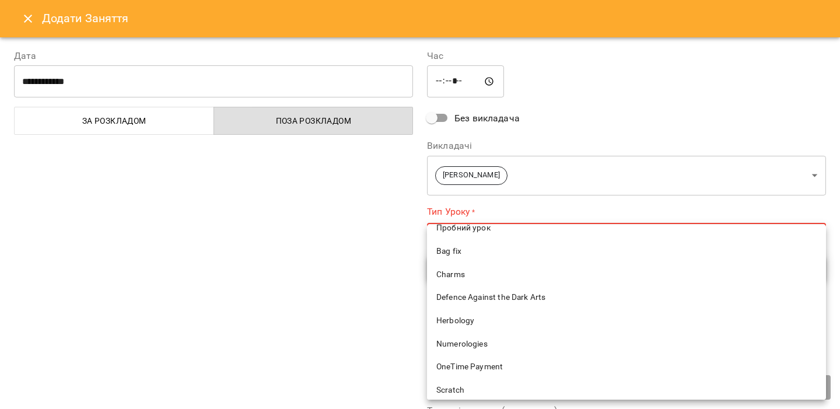
scroll to position [88, 0]
click at [463, 321] on span "Herbology" at bounding box center [626, 320] width 380 height 12
type input "*********"
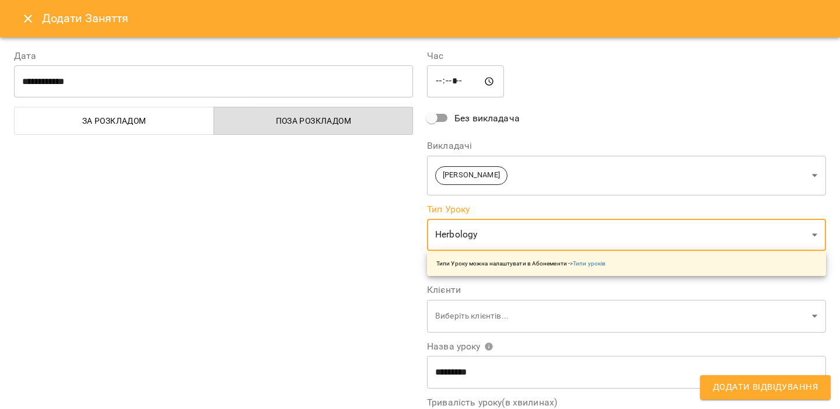
click at [352, 292] on div "**********" at bounding box center [213, 297] width 413 height 524
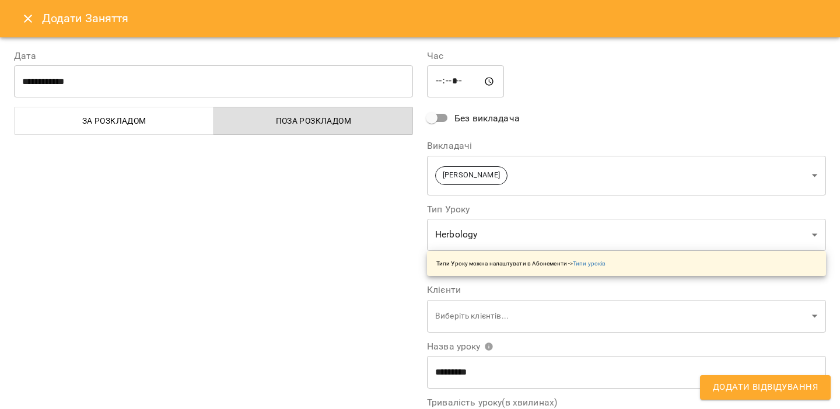
click at [713, 394] on span "Додати Відвідування" at bounding box center [765, 387] width 105 height 15
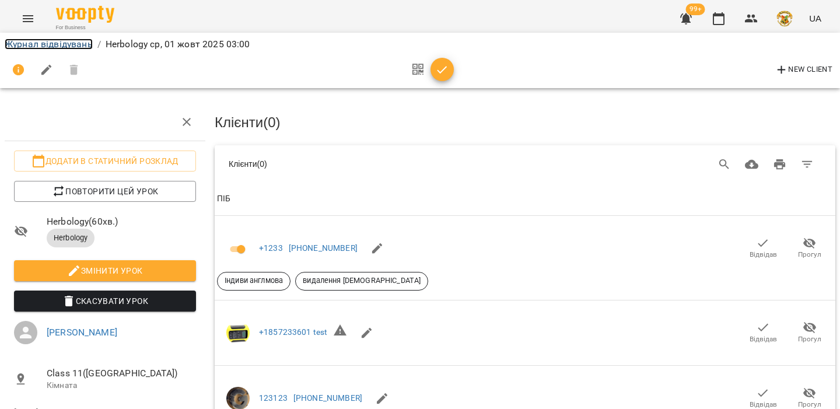
click at [78, 49] on link "Журнал відвідувань" at bounding box center [49, 43] width 88 height 11
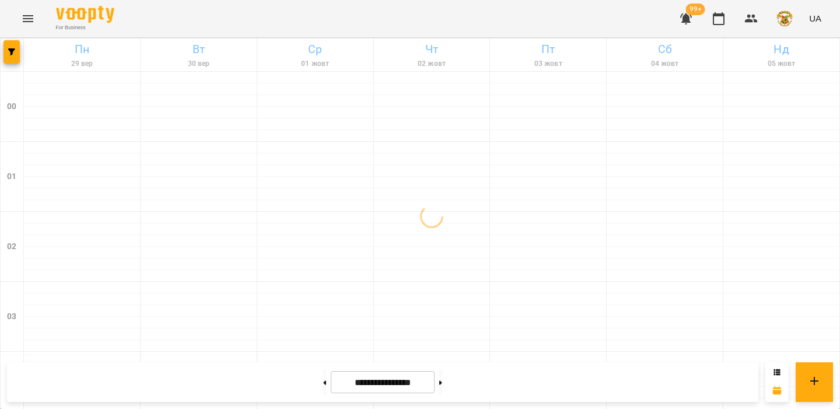
click at [37, 27] on button "Menu" at bounding box center [28, 19] width 28 height 28
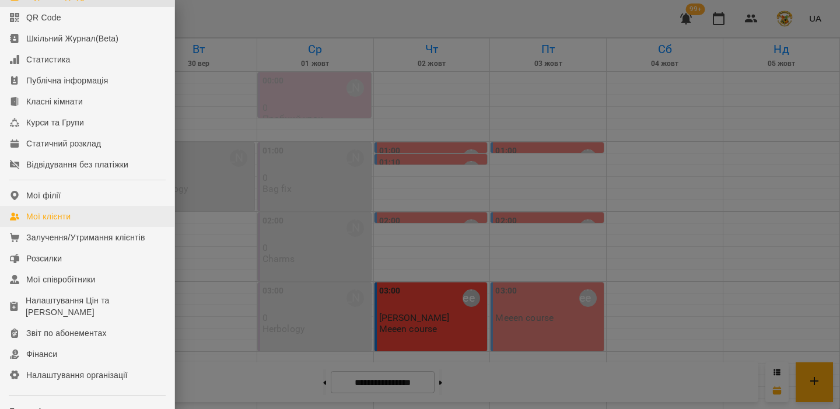
scroll to position [83, 0]
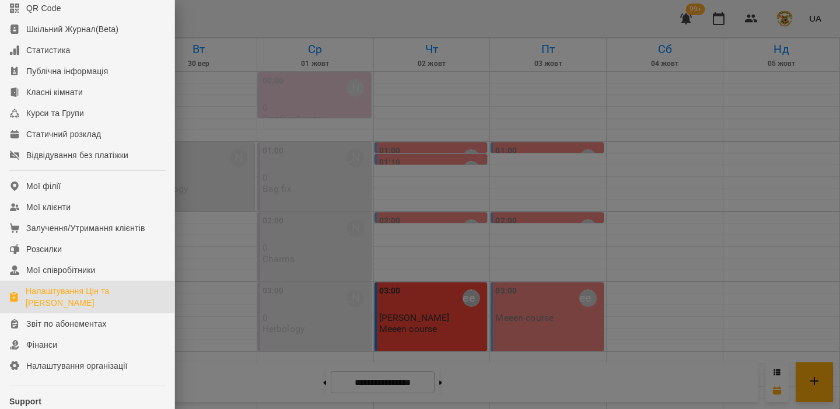
click at [58, 306] on div "Налаштування Цін та Абонементів" at bounding box center [95, 296] width 139 height 23
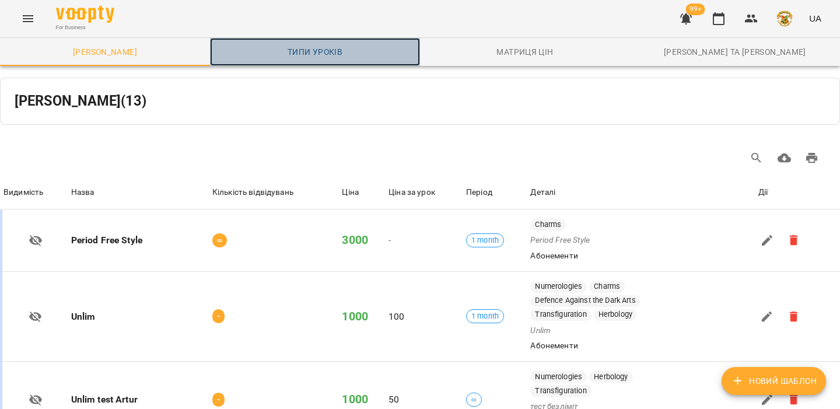
click at [337, 57] on span "Типи уроків" at bounding box center [315, 52] width 196 height 14
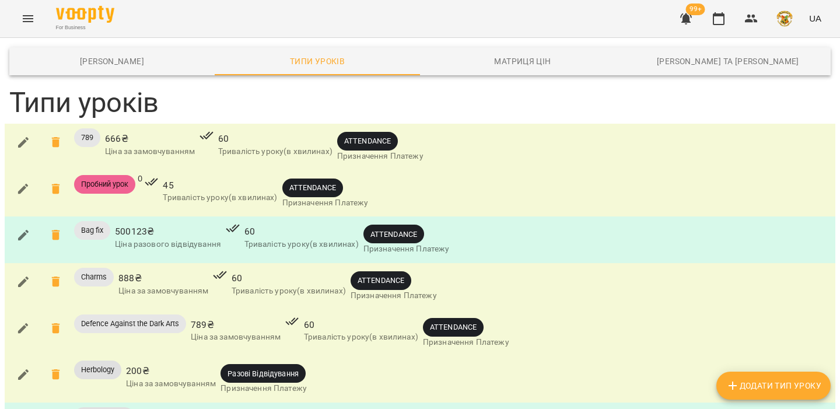
scroll to position [112, 0]
drag, startPoint x: 226, startPoint y: 262, endPoint x: 323, endPoint y: 266, distance: 97.5
click at [323, 358] on div "Herbology 200 ₴ Ціна за замовчуванням Разові Відвідування Призначення Платежу" at bounding box center [420, 379] width 826 height 42
click at [309, 358] on div "Разові Відвідування Призначення Платежу" at bounding box center [263, 379] width 91 height 42
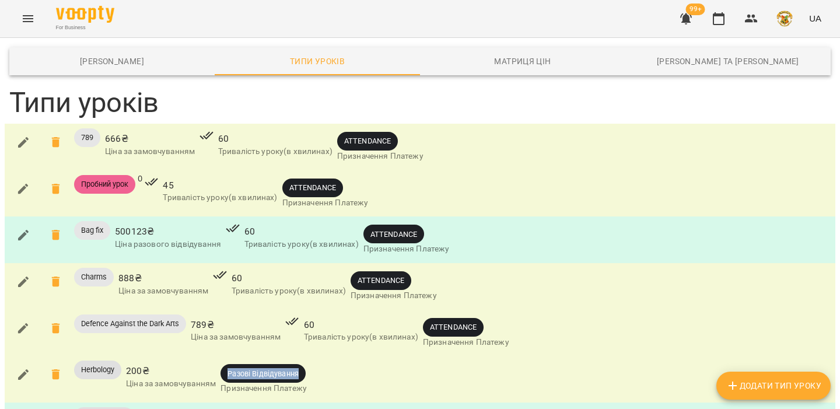
drag, startPoint x: 229, startPoint y: 208, endPoint x: 303, endPoint y: 206, distance: 74.1
click at [303, 368] on span "Разові Відвідування" at bounding box center [262, 373] width 85 height 11
drag, startPoint x: 345, startPoint y: 120, endPoint x: 394, endPoint y: 120, distance: 49.0
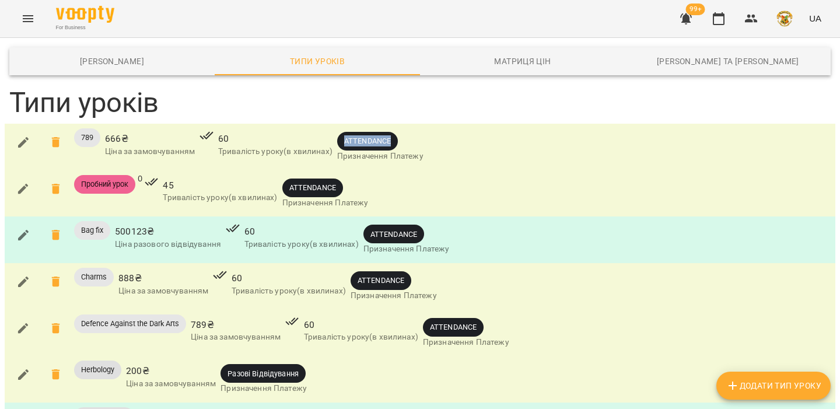
click at [394, 135] on span "ATTENDANCE" at bounding box center [367, 140] width 61 height 11
click at [29, 135] on icon "button" at bounding box center [23, 142] width 14 height 14
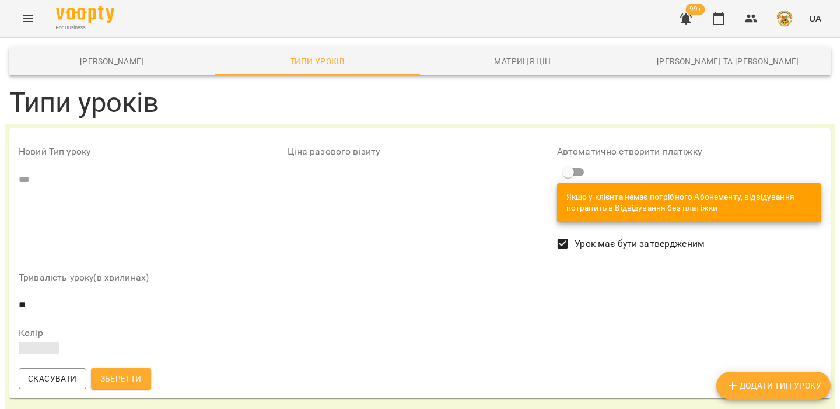
scroll to position [28, 0]
click at [65, 372] on span "Скасувати" at bounding box center [52, 379] width 49 height 14
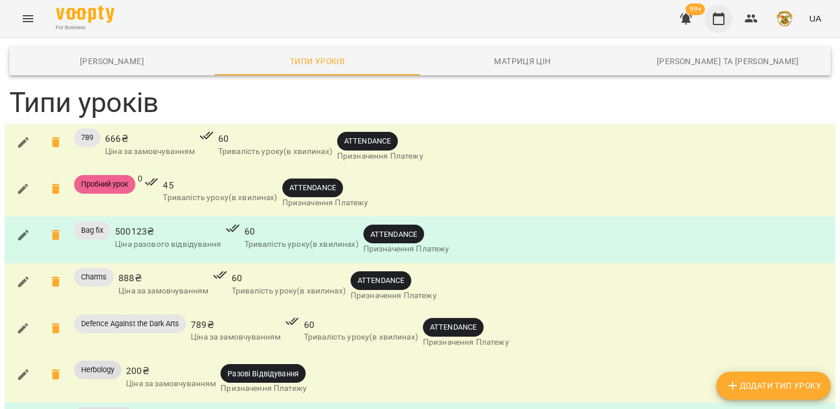
click at [719, 16] on icon "button" at bounding box center [719, 18] width 12 height 13
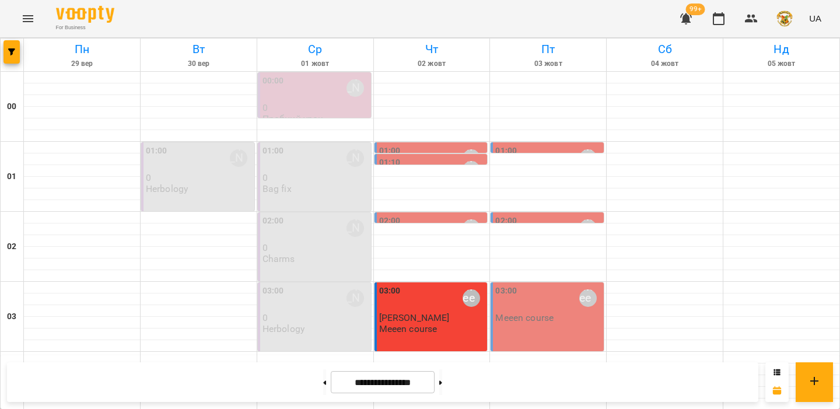
scroll to position [210, 0]
click at [316, 352] on div at bounding box center [315, 358] width 116 height 12
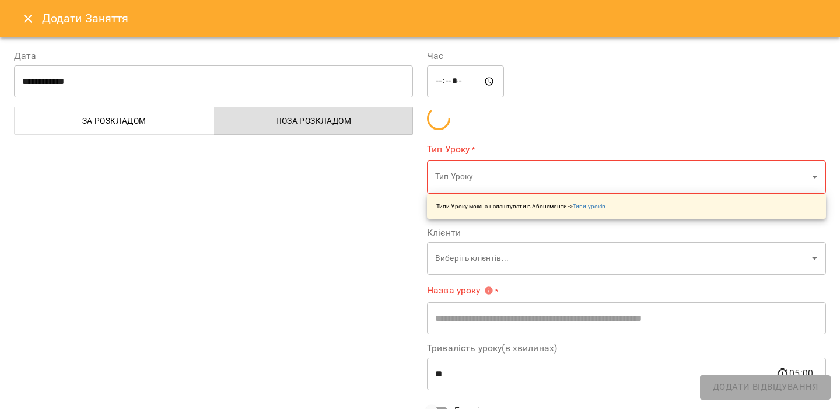
type input "**********"
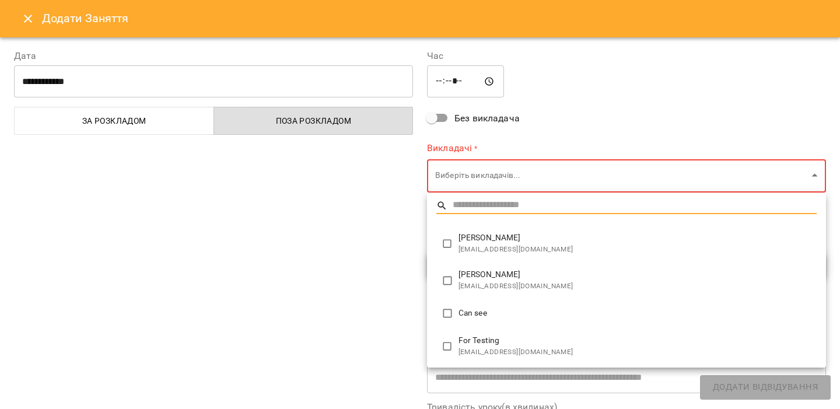
type input "**********"
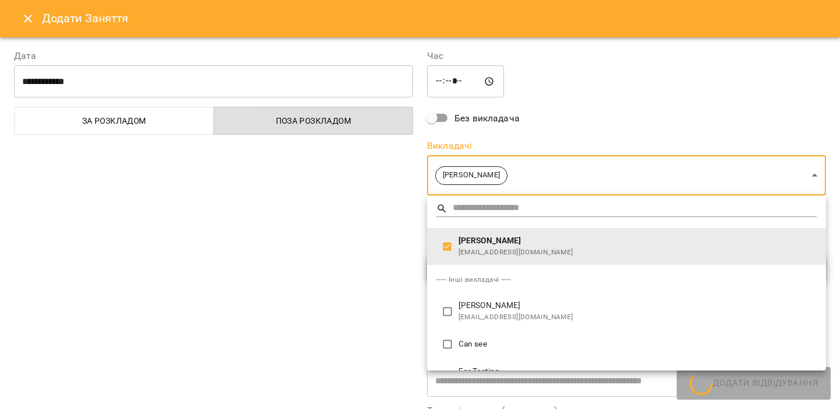
click at [385, 227] on div at bounding box center [420, 204] width 840 height 409
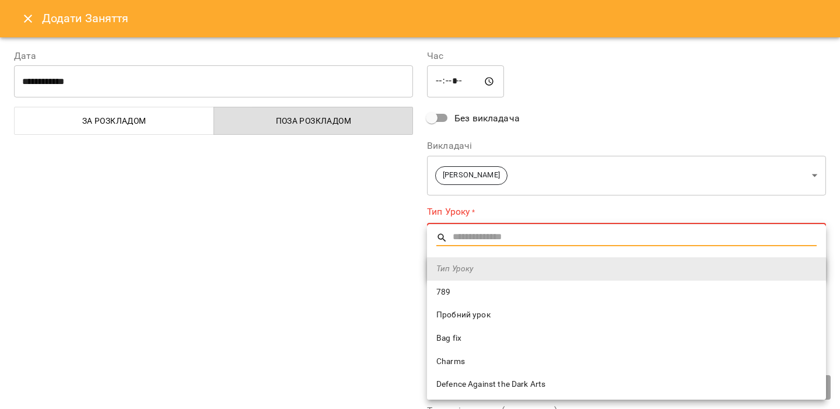
click at [453, 292] on span "789" at bounding box center [626, 292] width 380 height 12
type input "***"
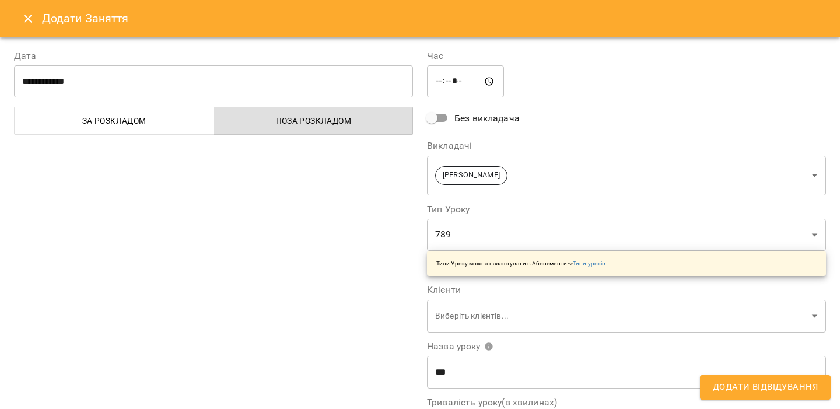
click at [368, 270] on div "**********" at bounding box center [213, 297] width 413 height 524
click at [740, 389] on span "Додати Відвідування" at bounding box center [765, 387] width 105 height 15
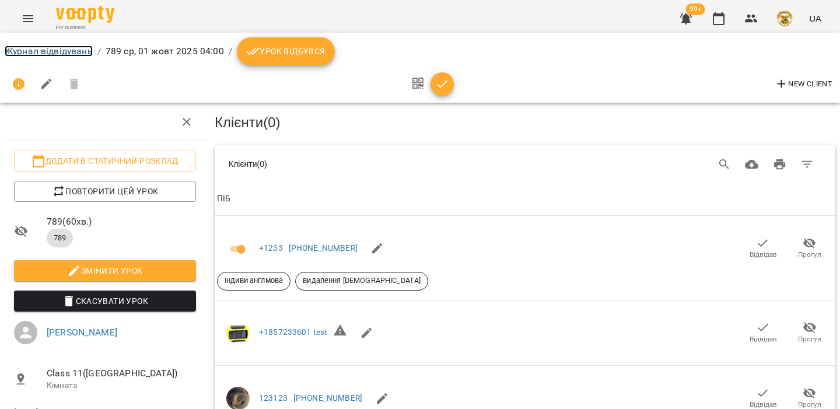
click at [64, 51] on link "Журнал відвідувань" at bounding box center [49, 50] width 88 height 11
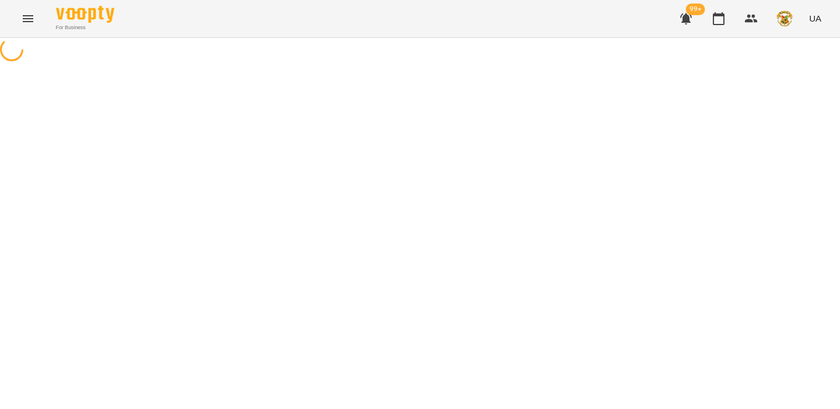
click at [27, 18] on icon "Menu" at bounding box center [28, 18] width 10 height 7
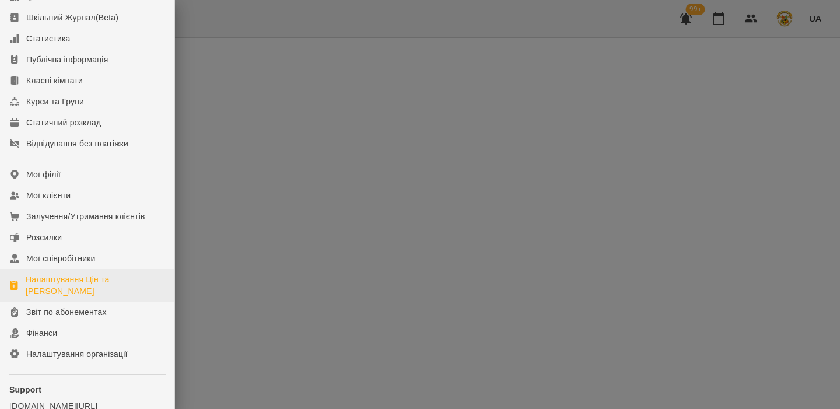
scroll to position [95, 0]
click at [55, 287] on div "Налаштування Цін та Абонементів" at bounding box center [95, 284] width 139 height 23
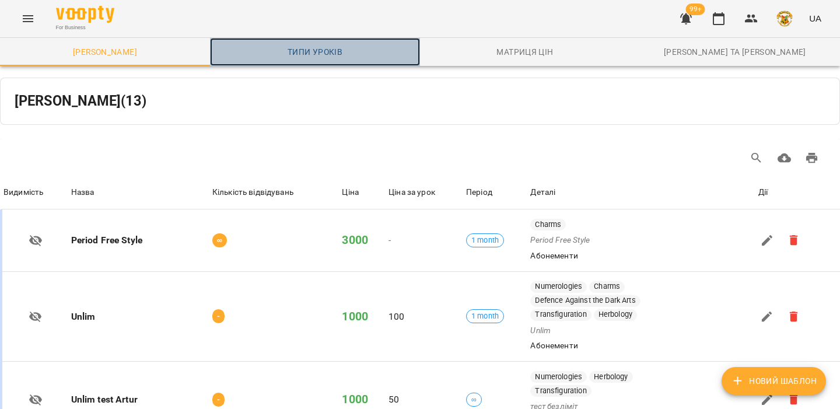
click at [334, 52] on span "Типи уроків" at bounding box center [315, 52] width 196 height 14
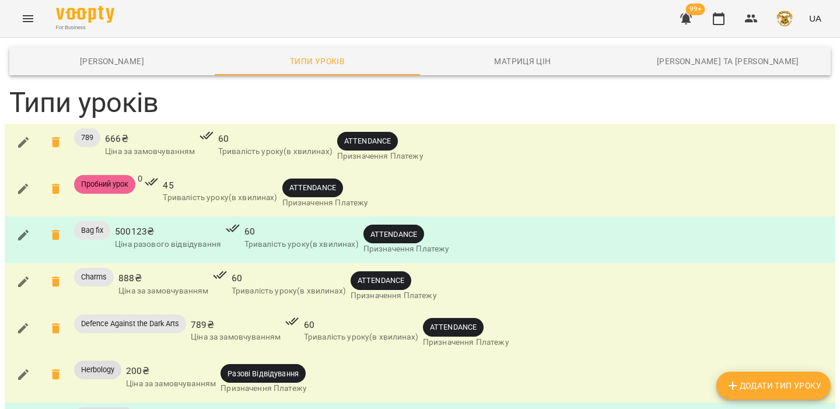
scroll to position [64, 0]
drag, startPoint x: 229, startPoint y: 308, endPoint x: 313, endPoint y: 312, distance: 84.7
click at [313, 358] on div "Herbology 200 ₴ Ціна за замовчуванням Разові Відвідування Призначення Платежу" at bounding box center [420, 379] width 826 height 42
drag, startPoint x: 433, startPoint y: 262, endPoint x: 480, endPoint y: 262, distance: 46.7
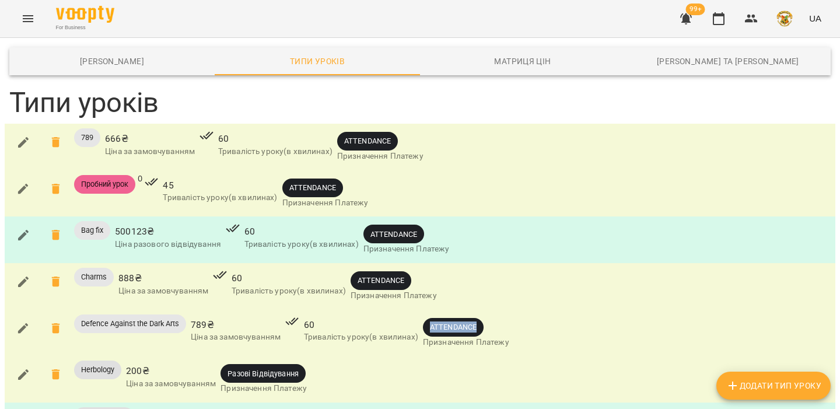
click at [480, 321] on span "ATTENDANCE" at bounding box center [453, 326] width 61 height 11
click at [24, 367] on icon "button" at bounding box center [23, 374] width 14 height 14
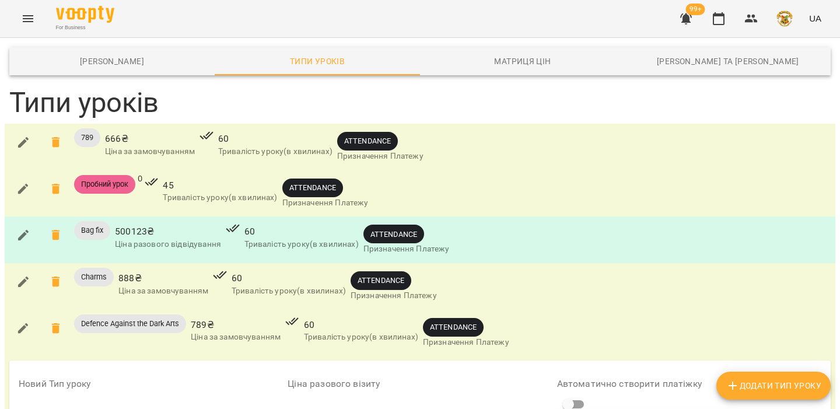
click at [318, 402] on input "***" at bounding box center [420, 411] width 264 height 19
type input "*"
type input "***"
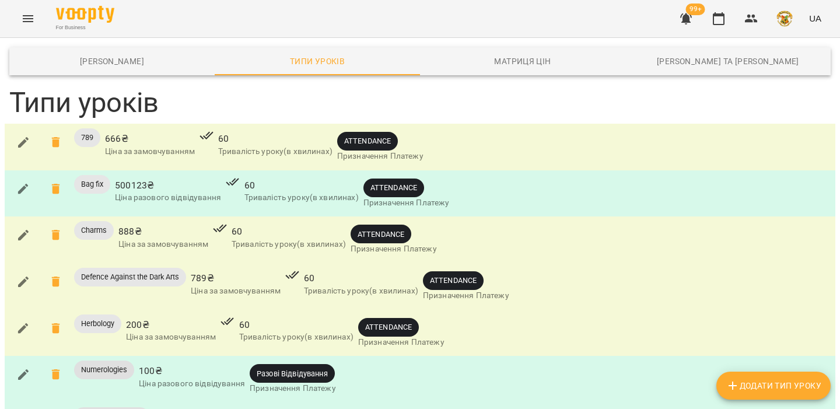
scroll to position [43, 0]
drag, startPoint x: 366, startPoint y: 286, endPoint x: 416, endPoint y: 286, distance: 50.7
click at [416, 321] on span "ATTENDANCE" at bounding box center [388, 326] width 61 height 11
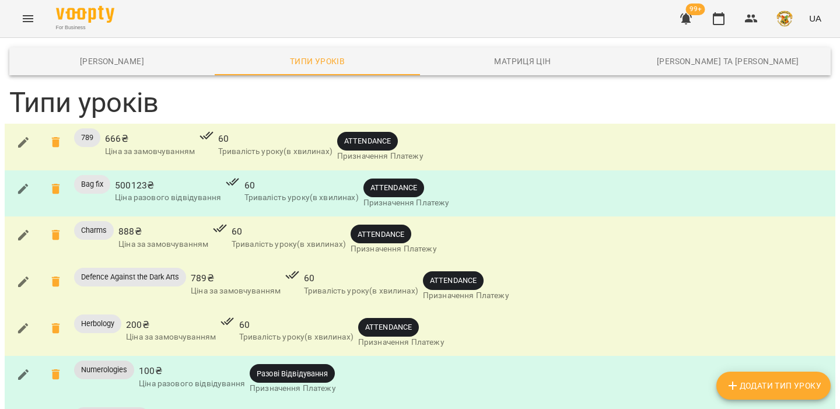
click at [296, 368] on span "Разові Відвідування" at bounding box center [292, 373] width 85 height 11
copy span "Разові Відвідування"
click at [380, 358] on div "Numerologies 100 ₴ Ціна разового відвідування Разові Відвідування Призначення П…" at bounding box center [420, 379] width 826 height 42
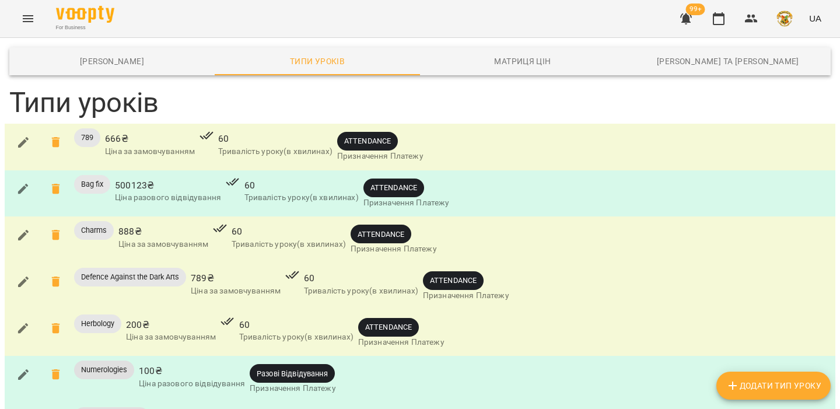
click at [393, 321] on span "ATTENDANCE" at bounding box center [388, 326] width 61 height 11
copy span "ATTENDANCE"
click at [721, 22] on icon "button" at bounding box center [719, 19] width 14 height 14
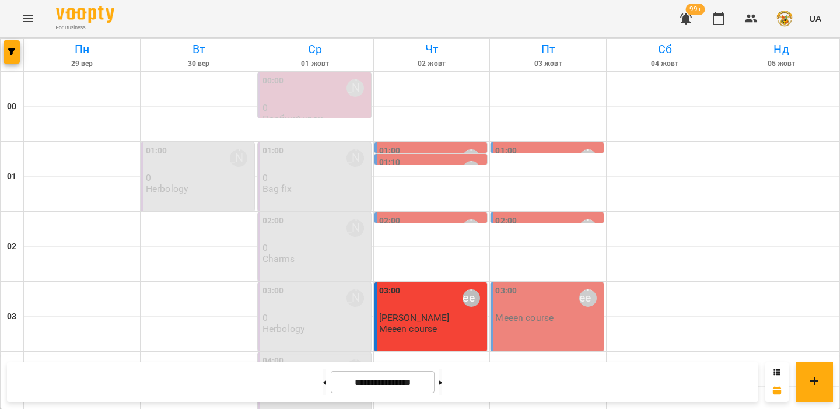
scroll to position [297, 0]
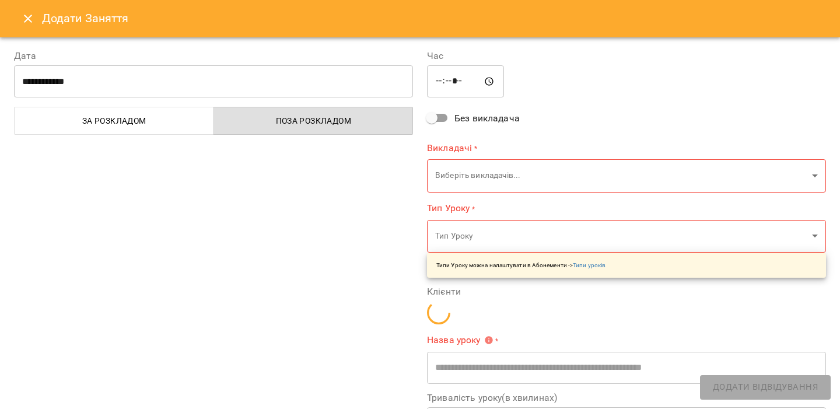
type input "**********"
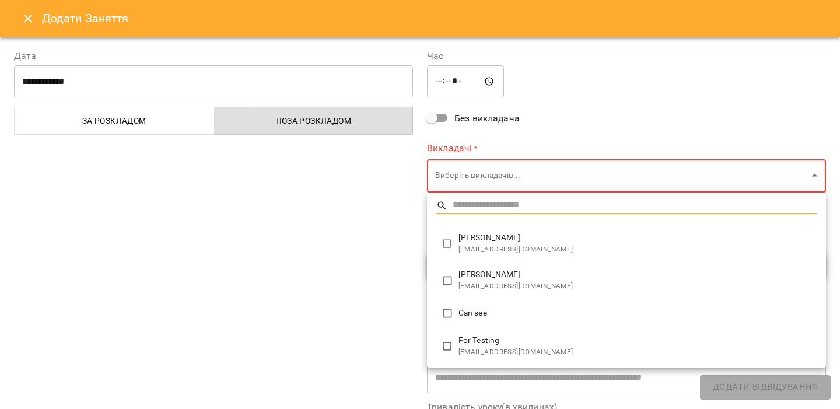
click at [445, 231] on li "Иван Шемберко qeqeprog@gmail.com" at bounding box center [626, 243] width 399 height 37
type input "**********"
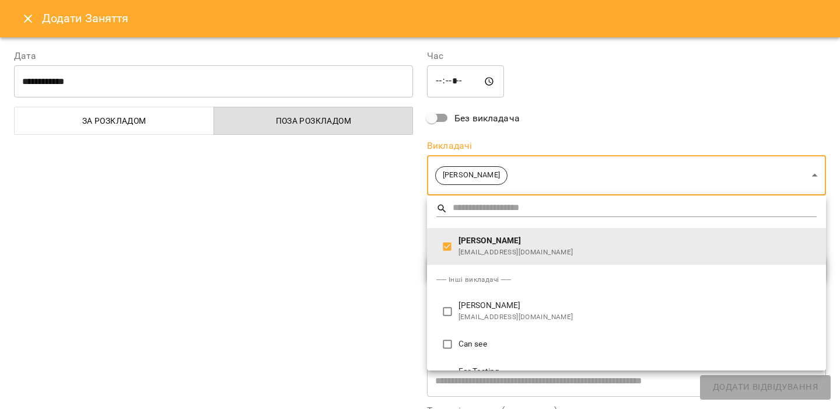
click at [375, 227] on div at bounding box center [420, 204] width 840 height 409
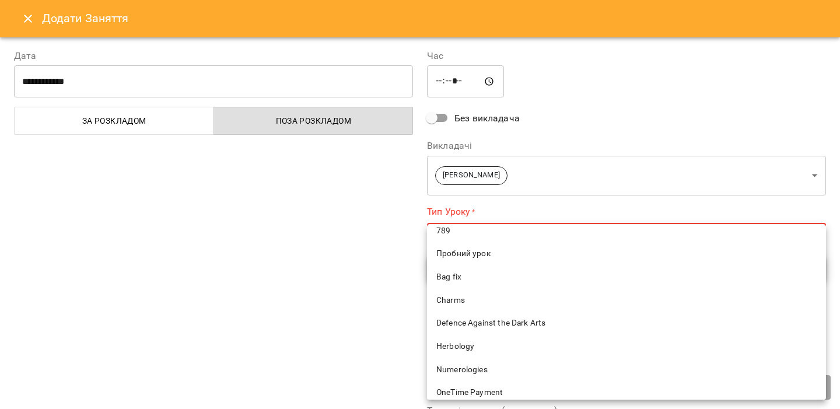
scroll to position [62, 0]
click at [465, 369] on span "Numerologies" at bounding box center [626, 369] width 380 height 12
type input "**********"
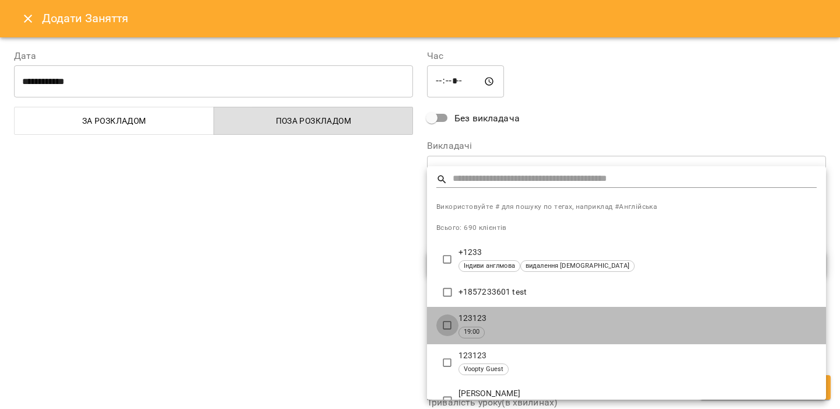
type input "**********"
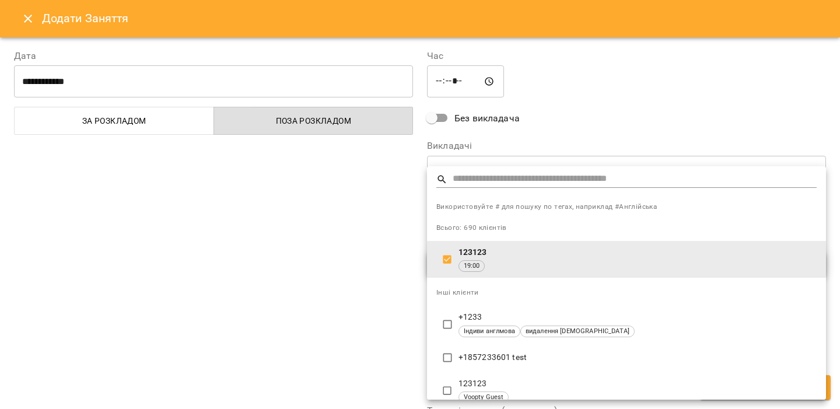
click at [358, 296] on div at bounding box center [420, 204] width 840 height 409
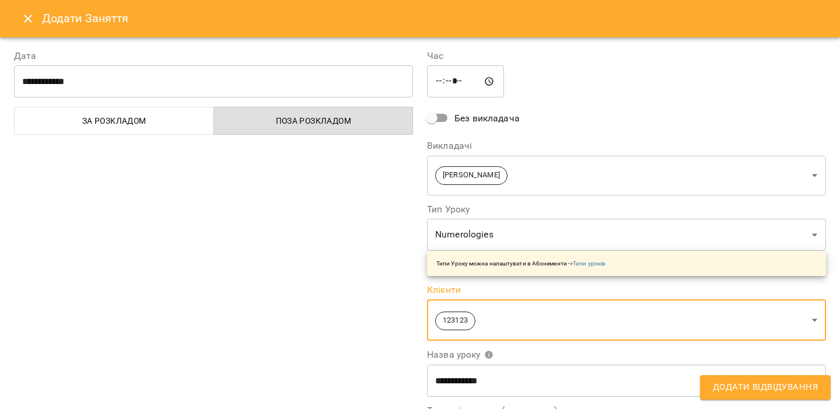
click at [764, 393] on span "Додати Відвідування" at bounding box center [765, 387] width 105 height 15
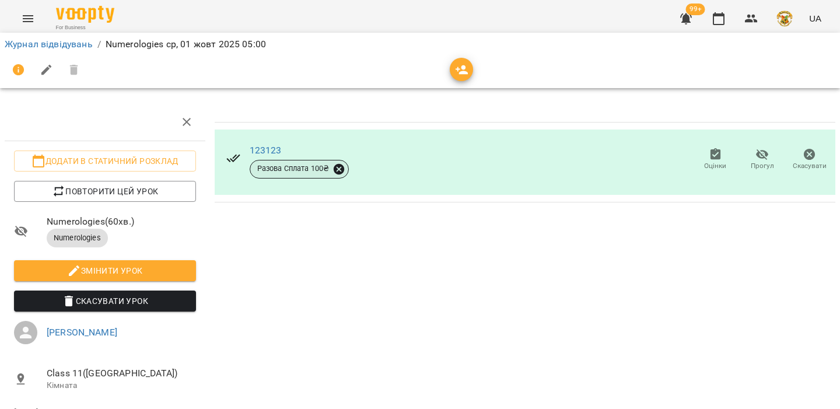
click at [342, 169] on icon at bounding box center [339, 168] width 10 height 10
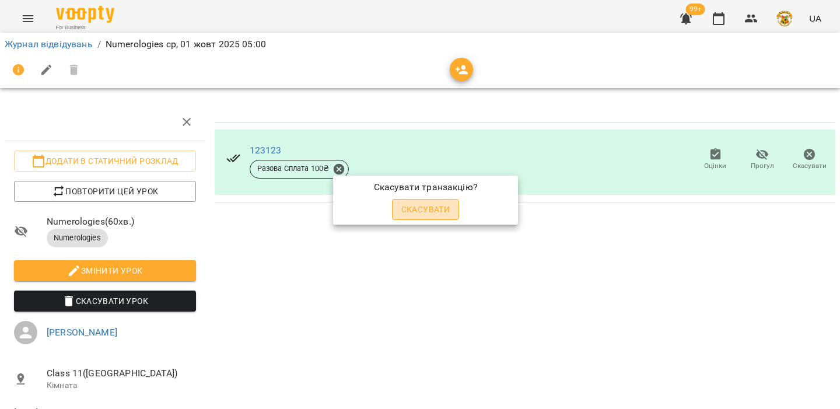
click at [418, 216] on button "Скасувати" at bounding box center [426, 209] width 68 height 21
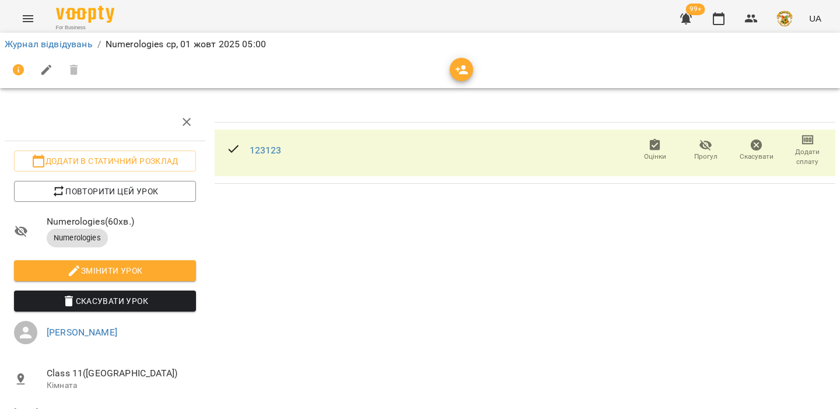
click at [33, 16] on icon "Menu" at bounding box center [28, 19] width 14 height 14
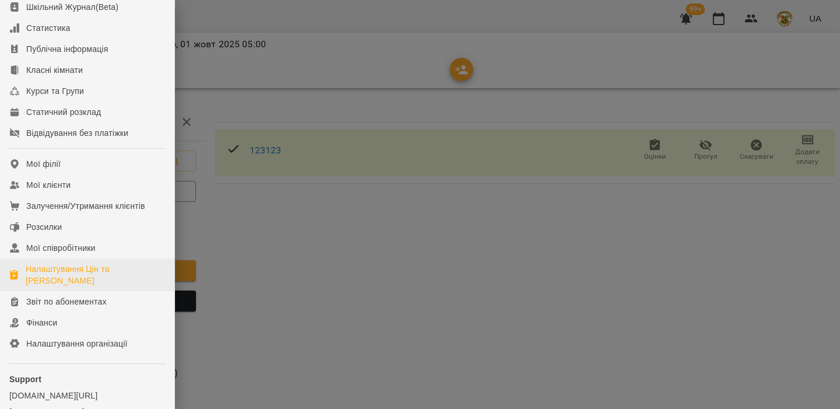
scroll to position [107, 0]
click at [54, 282] on div "Налаштування Цін та Абонементів" at bounding box center [95, 272] width 139 height 23
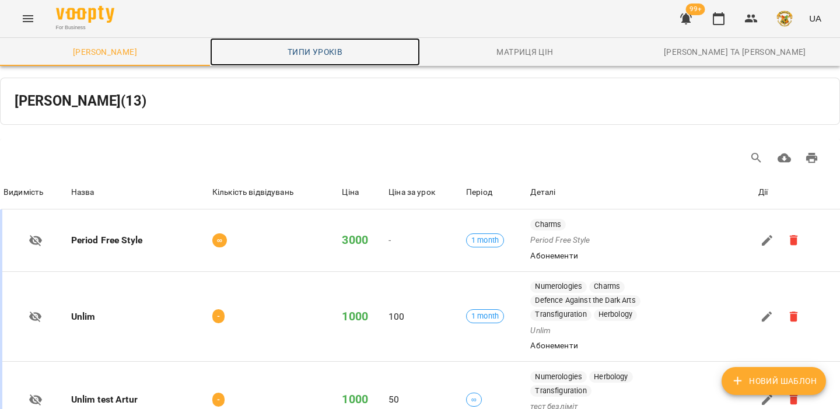
click at [338, 45] on span "Типи уроків" at bounding box center [315, 52] width 196 height 14
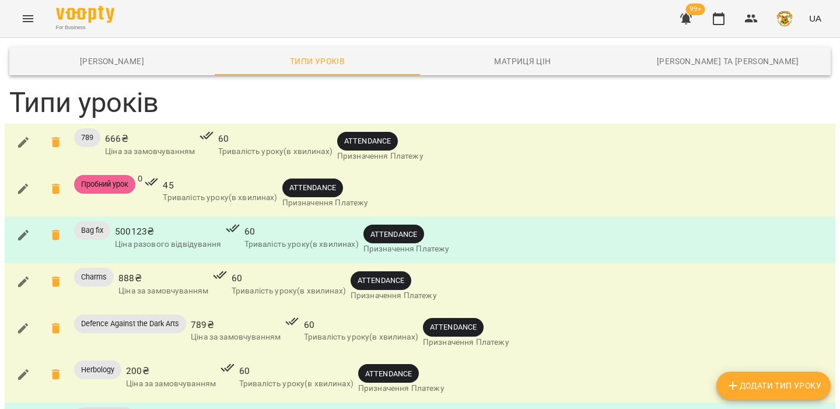
scroll to position [106, 0]
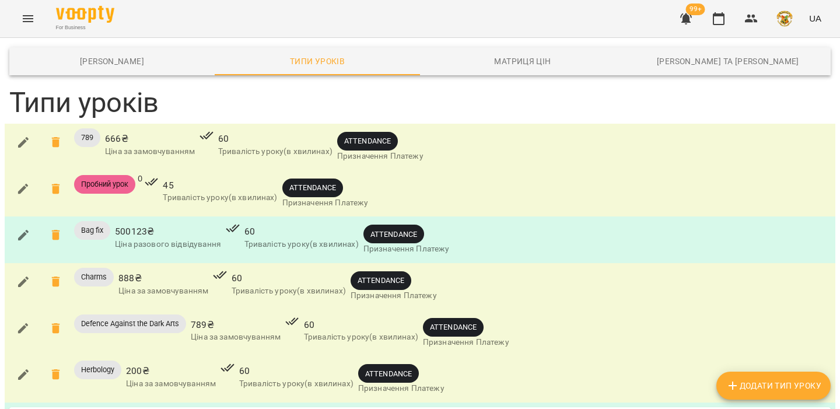
scroll to position [240, 0]
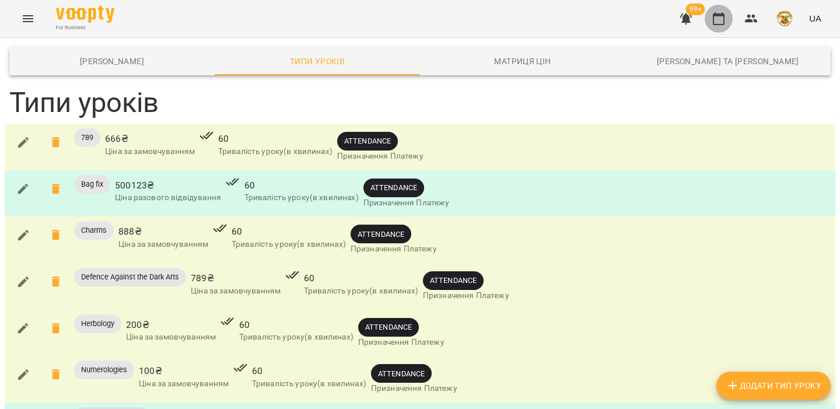
click at [725, 16] on icon "button" at bounding box center [719, 19] width 14 height 14
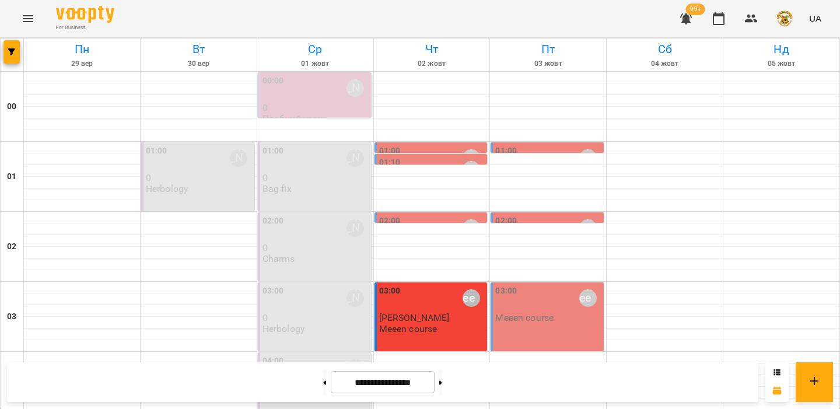
scroll to position [179, 0]
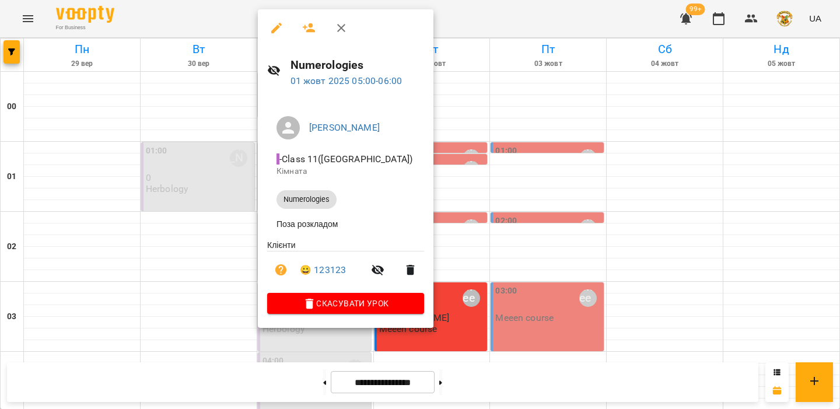
click at [187, 174] on div at bounding box center [420, 204] width 840 height 409
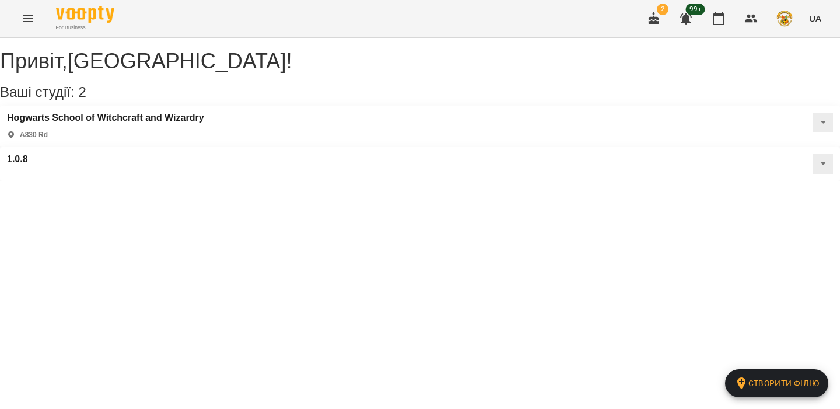
click at [29, 24] on icon "Menu" at bounding box center [28, 19] width 14 height 14
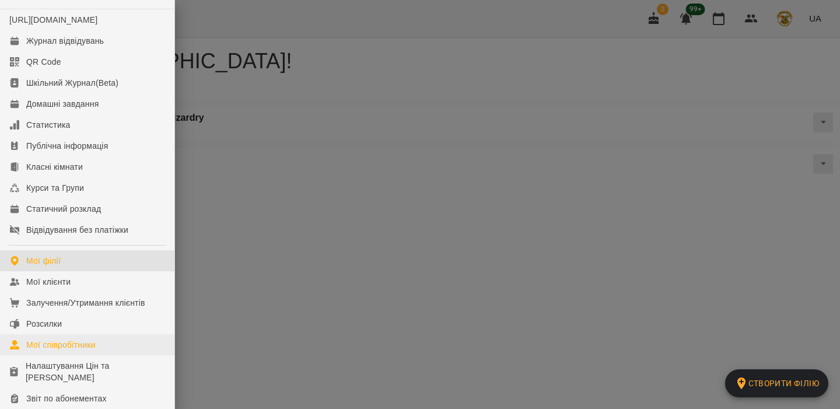
scroll to position [34, 0]
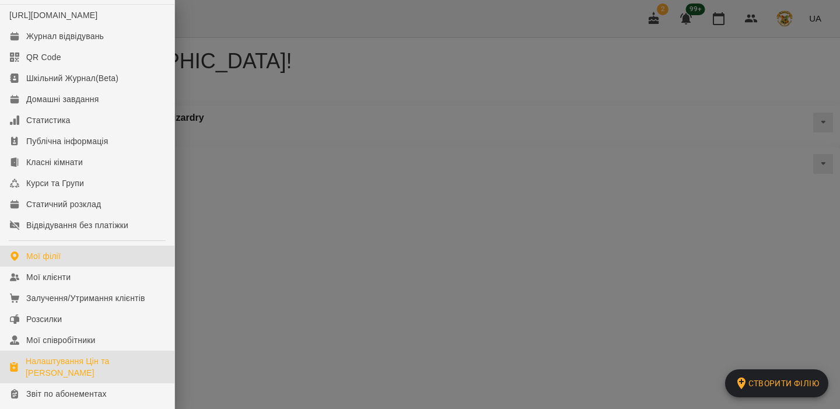
click at [90, 379] on div "Налаштування Цін та Абонементів" at bounding box center [95, 366] width 139 height 23
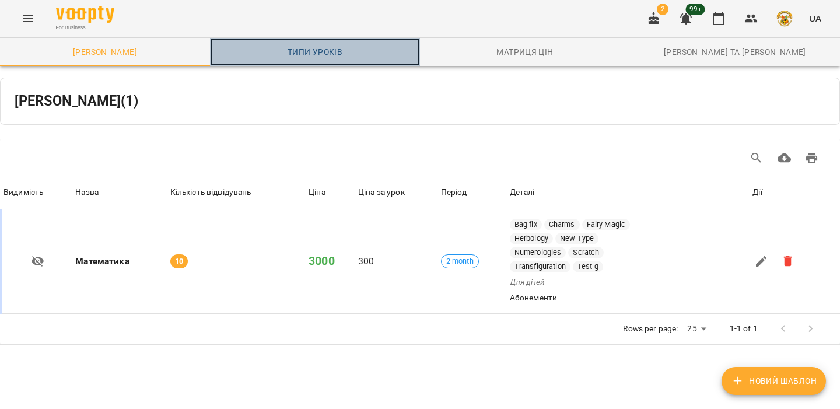
click at [301, 51] on span "Типи уроків" at bounding box center [315, 52] width 196 height 14
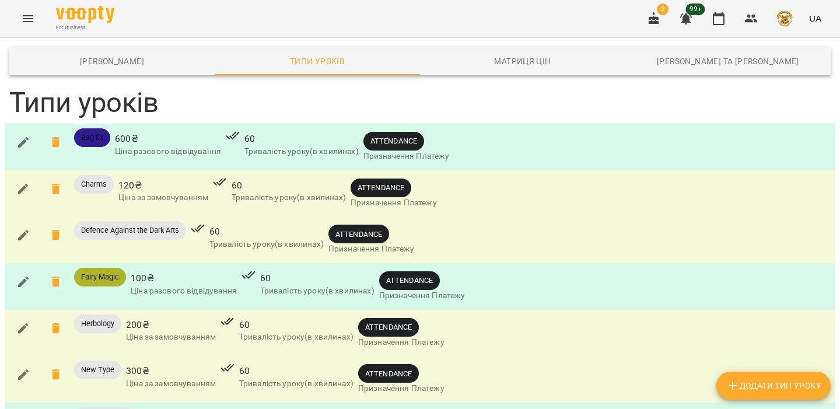
scroll to position [9, 0]
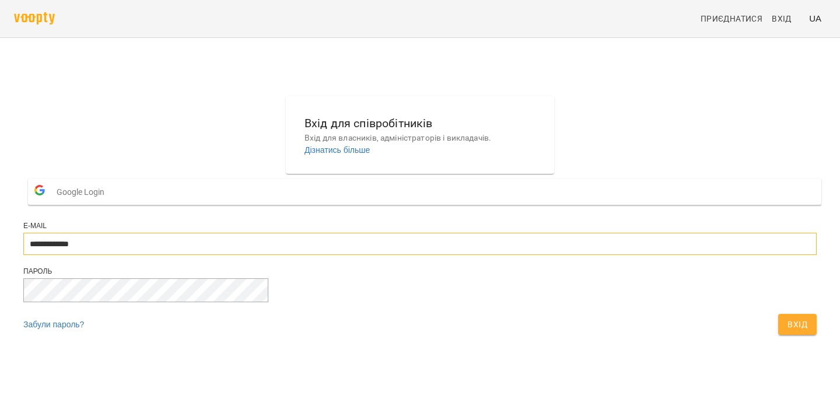
click at [369, 255] on input "**********" at bounding box center [419, 244] width 793 height 22
type input "**********"
click at [778, 335] on button "Вхід" at bounding box center [797, 324] width 38 height 21
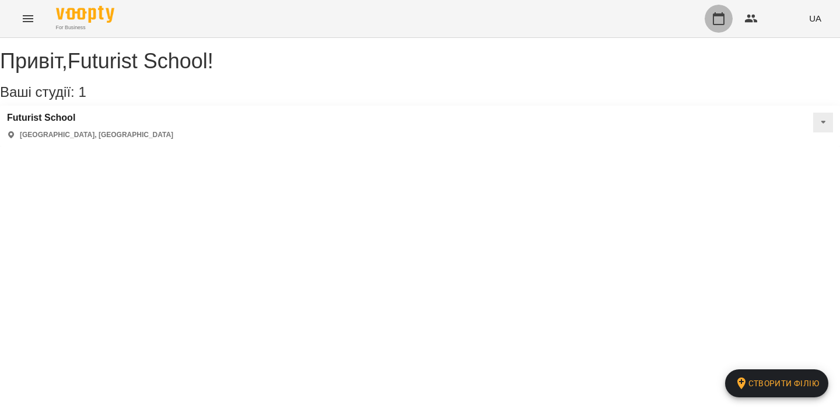
click at [722, 19] on icon "button" at bounding box center [719, 19] width 14 height 14
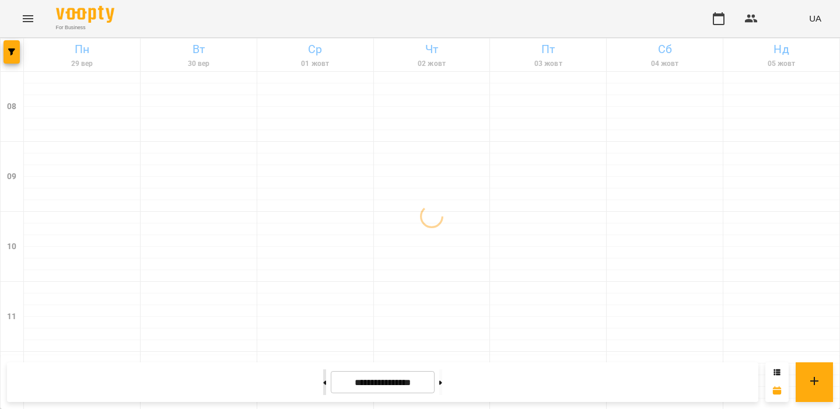
click at [323, 379] on button at bounding box center [324, 382] width 3 height 26
type input "**********"
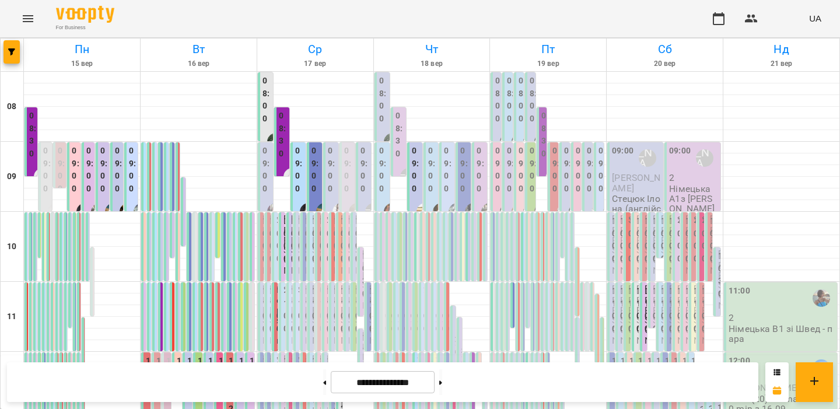
click at [351, 163] on label "09:00" at bounding box center [348, 170] width 8 height 50
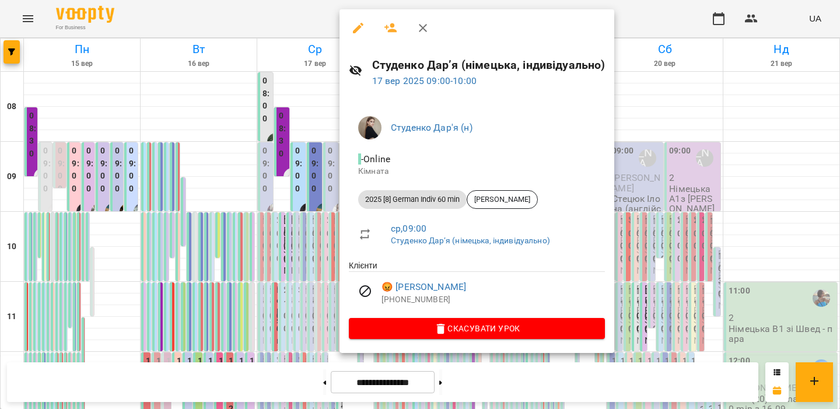
click at [321, 163] on div at bounding box center [420, 204] width 840 height 409
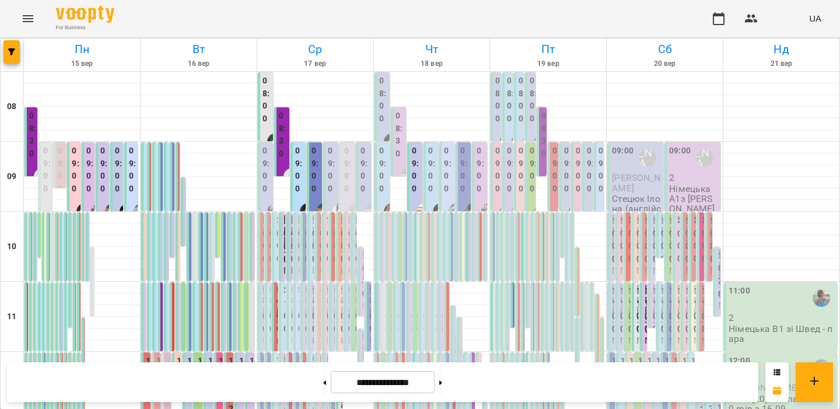
click at [341, 242] on span "Цвєткова Анастасія" at bounding box center [345, 270] width 8 height 112
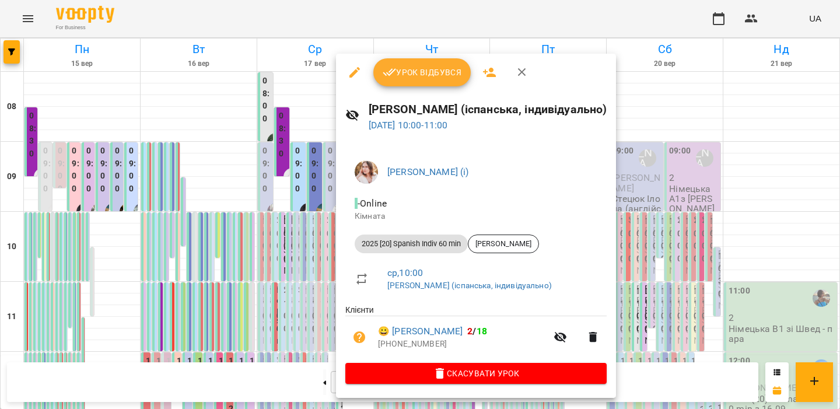
click at [304, 230] on div at bounding box center [420, 204] width 840 height 409
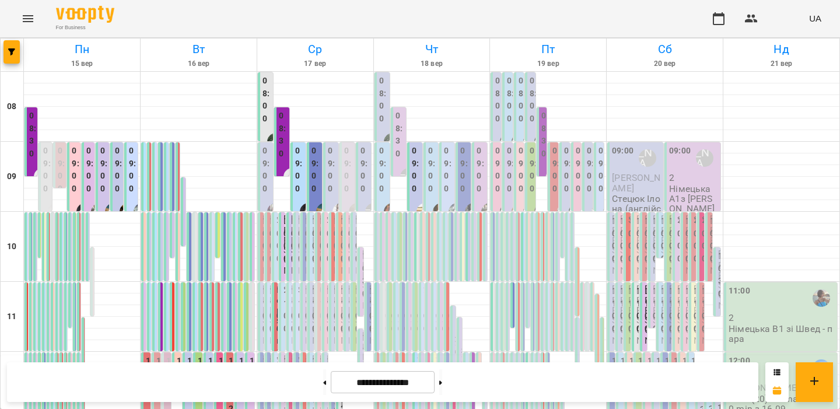
click at [278, 230] on div "10:00 2 Польська В2 з Красногурською - пара" at bounding box center [274, 247] width 7 height 70
click at [276, 231] on div "10:00 2 Польська В2 з Красногурською - пара" at bounding box center [275, 406] width 7 height 389
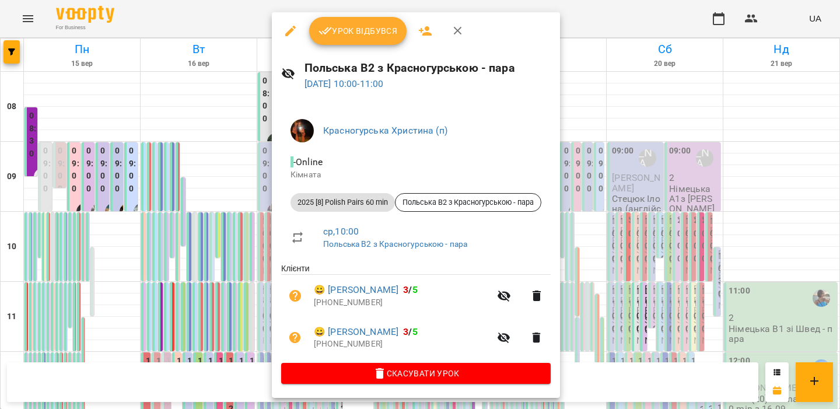
click at [251, 233] on div at bounding box center [420, 204] width 840 height 409
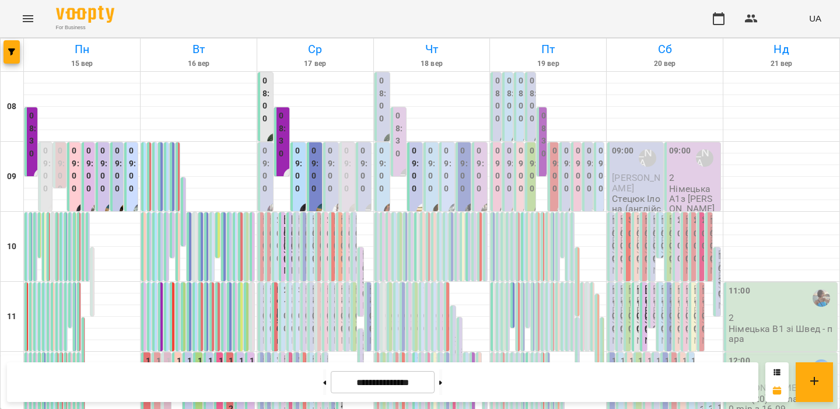
click at [264, 181] on label "09:00" at bounding box center [266, 170] width 8 height 50
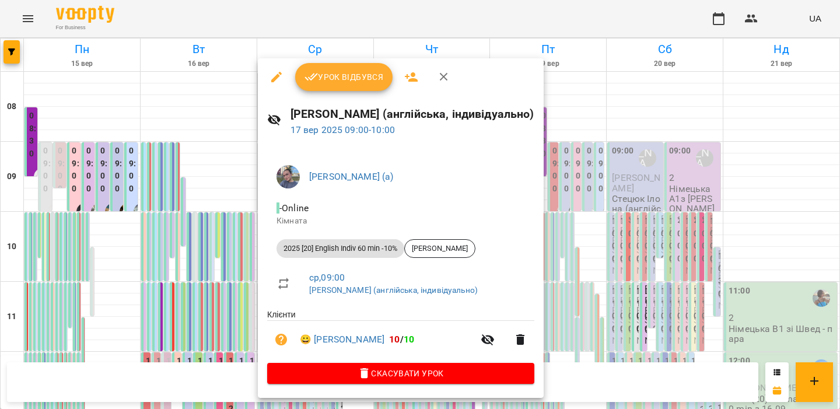
click at [232, 180] on div at bounding box center [420, 204] width 840 height 409
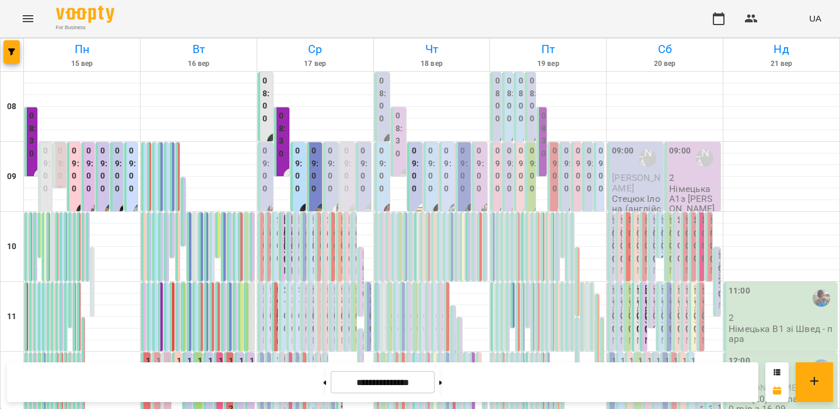
click at [285, 145] on label "08:30" at bounding box center [283, 135] width 8 height 50
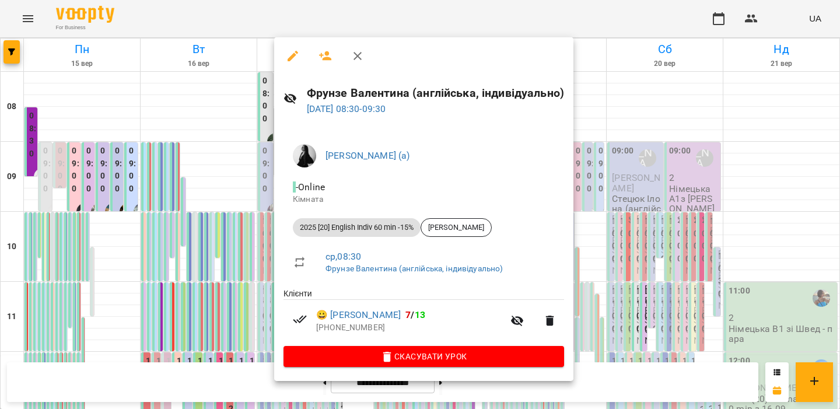
click at [243, 157] on div at bounding box center [420, 204] width 840 height 409
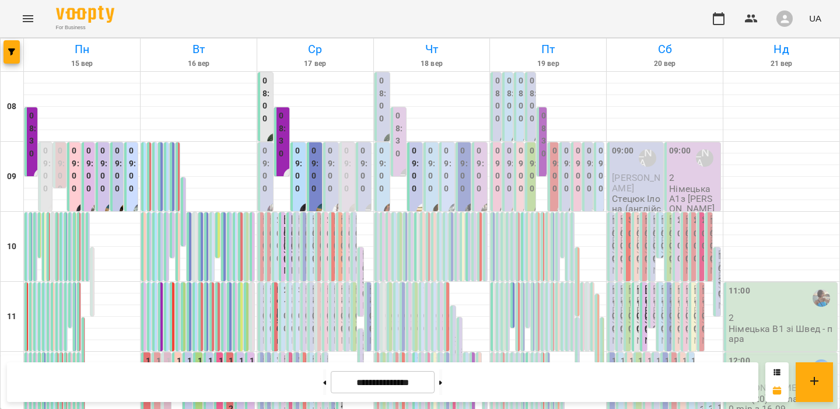
scroll to position [117, 0]
click at [755, 12] on icon "button" at bounding box center [751, 19] width 14 height 14
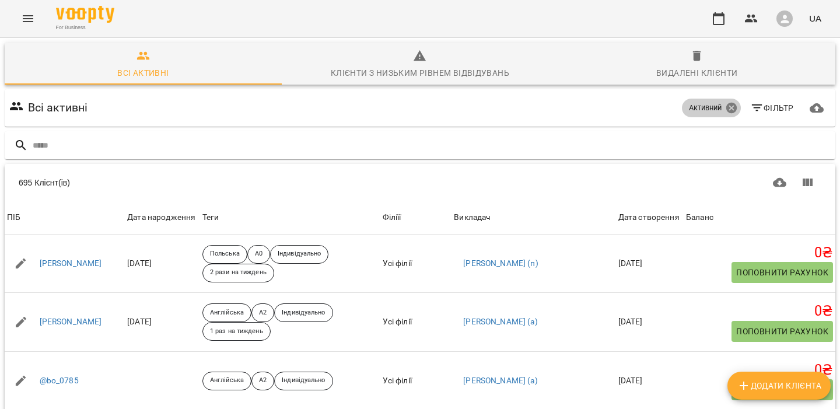
click at [732, 107] on icon at bounding box center [731, 107] width 13 height 13
click at [269, 149] on input "text" at bounding box center [432, 145] width 798 height 19
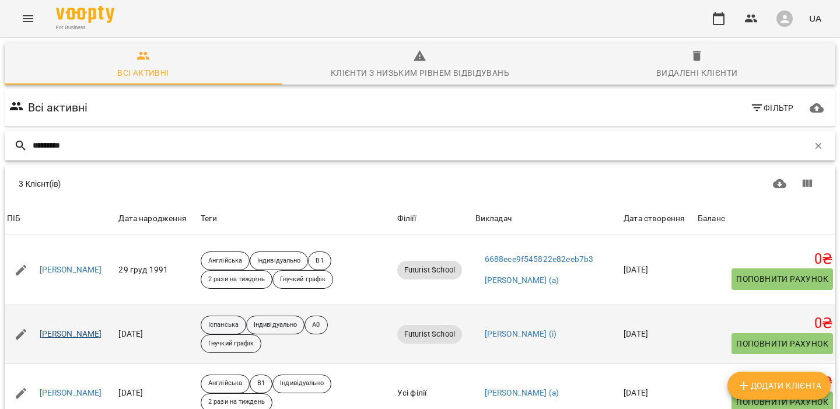
type input "*********"
click at [69, 337] on link "Михайлова Майя" at bounding box center [71, 334] width 62 height 12
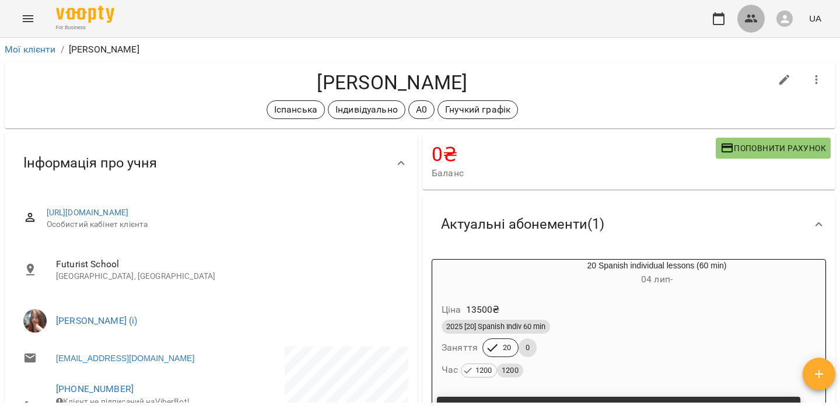
click at [742, 16] on button "button" at bounding box center [751, 19] width 28 height 28
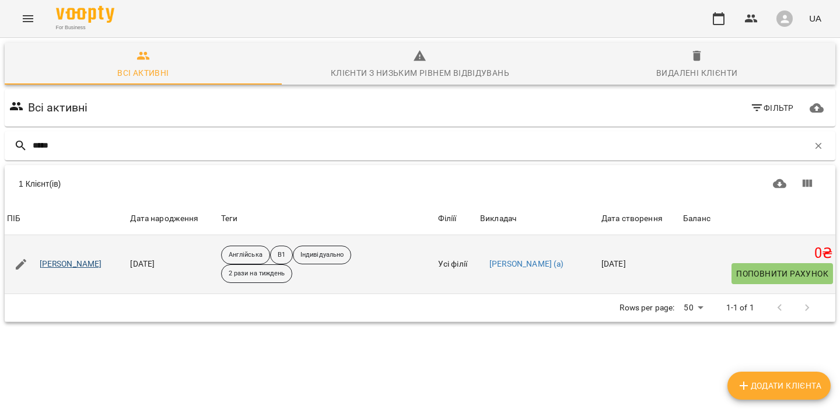
type input "*****"
click at [93, 264] on link "Андрій Завгородній" at bounding box center [71, 264] width 62 height 12
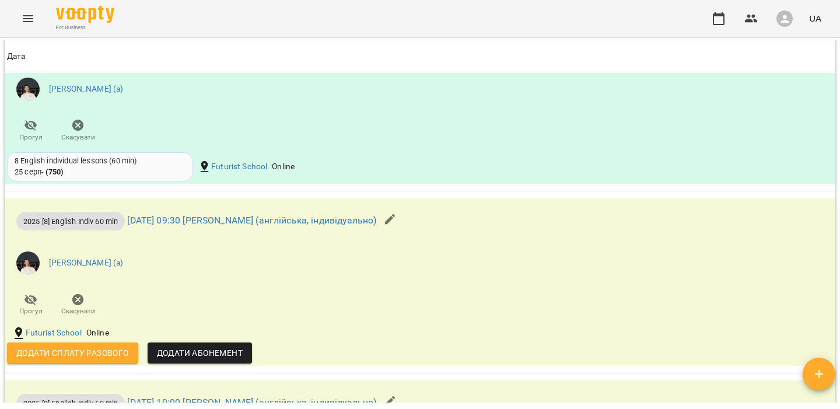
scroll to position [995, 0]
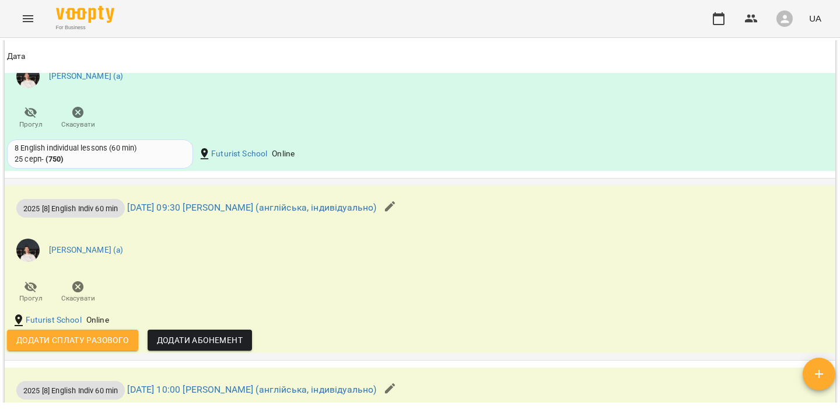
click at [82, 211] on span "2025 [8] English Indiv 60 min" at bounding box center [70, 208] width 108 height 11
copy span "2025 [8] English Indiv 60 min"
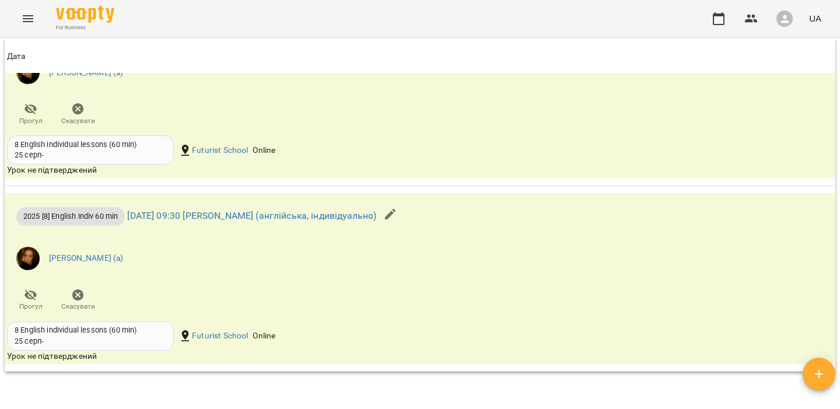
scroll to position [107, 0]
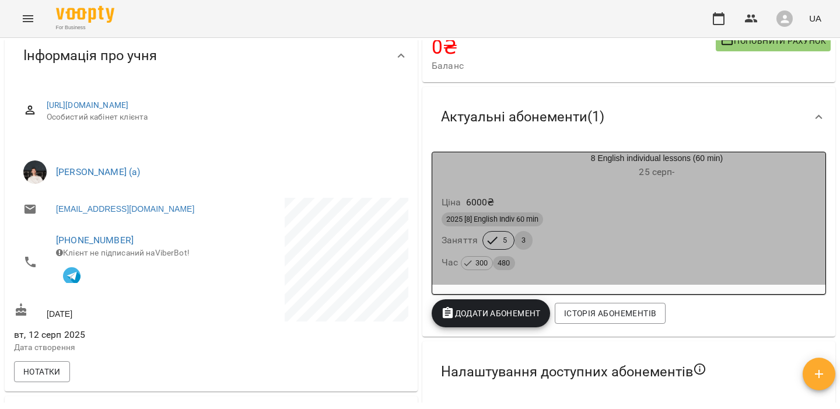
click at [591, 226] on div "2025 [8] English Indiv 60 min" at bounding box center [629, 219] width 374 height 14
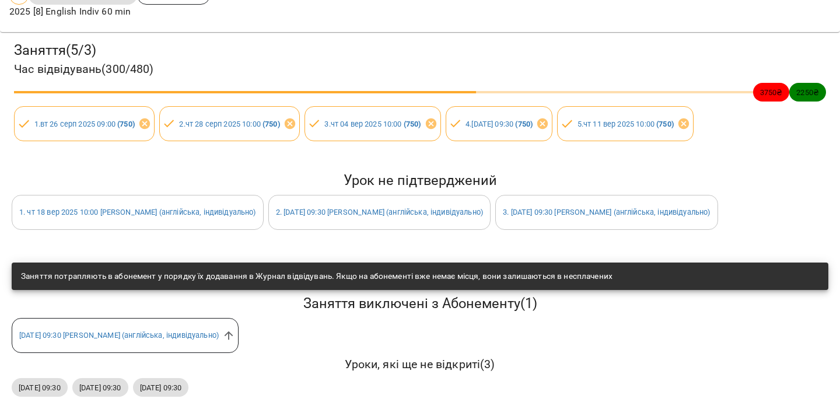
scroll to position [120, 0]
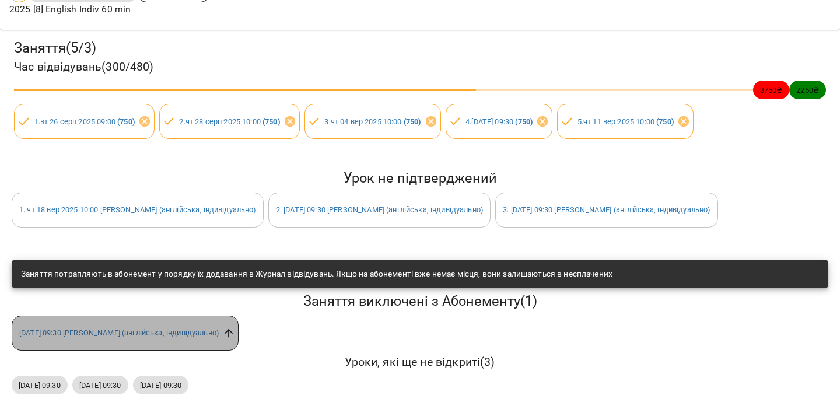
click at [235, 332] on icon at bounding box center [228, 333] width 13 height 13
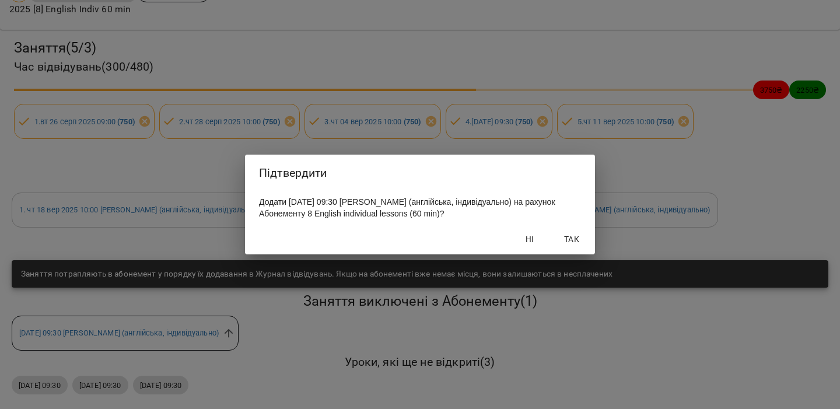
click at [571, 243] on span "Так" at bounding box center [572, 239] width 28 height 14
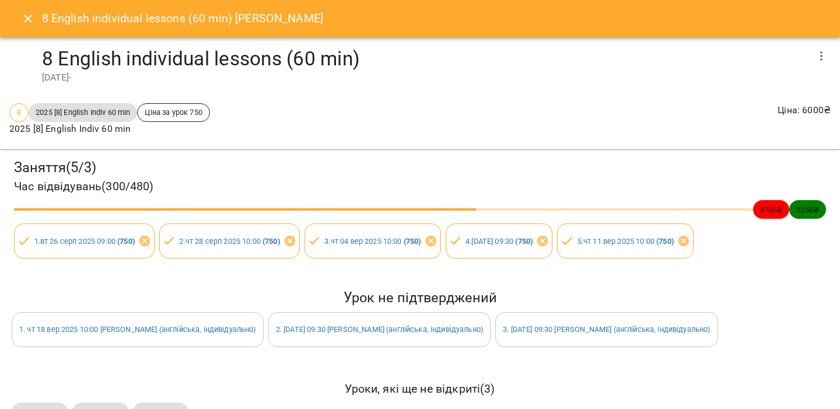
scroll to position [29, 0]
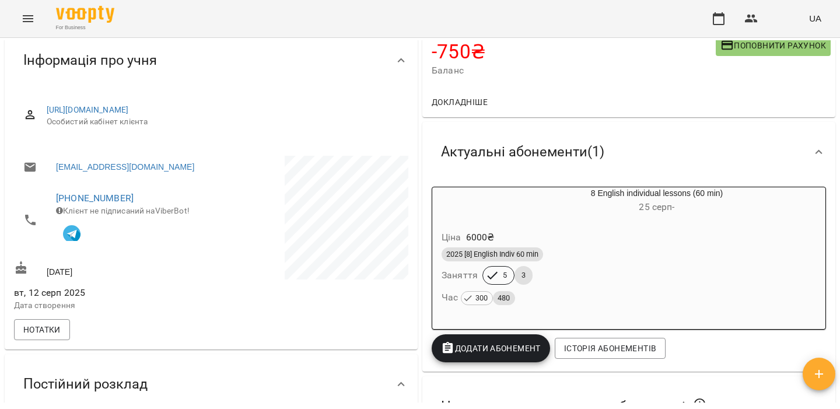
scroll to position [104, 0]
click at [590, 265] on div "2025 [8] English Indiv 60 min Заняття 5 3 Час 300 480" at bounding box center [628, 275] width 379 height 63
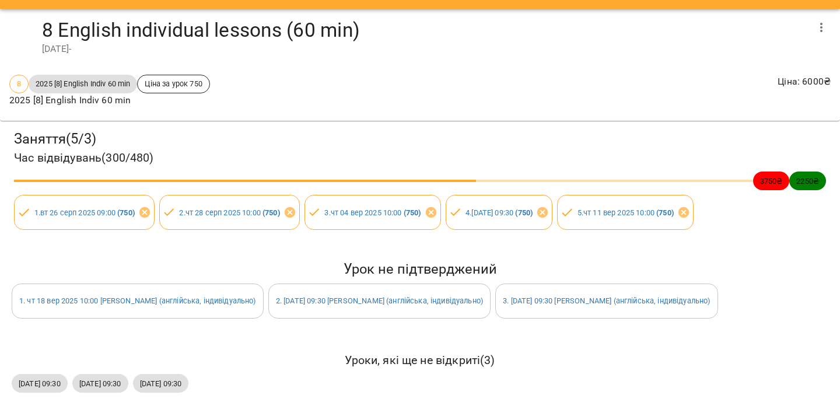
scroll to position [0, 0]
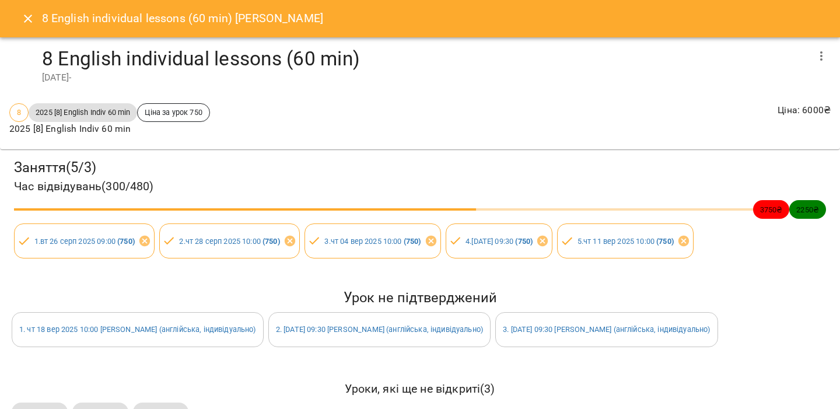
click at [34, 23] on icon "Close" at bounding box center [28, 19] width 14 height 14
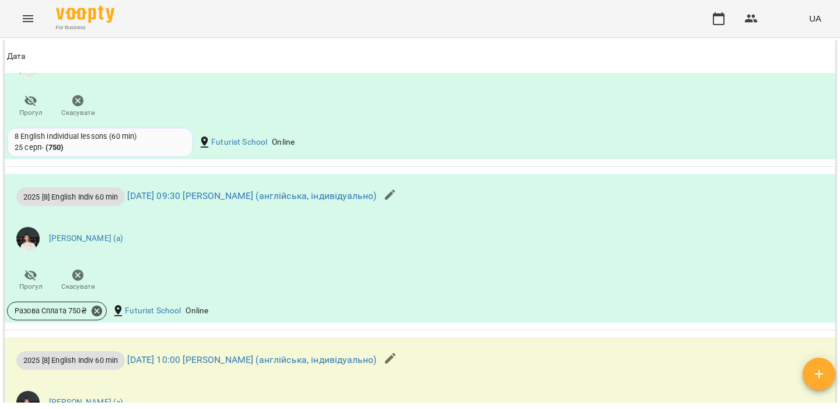
scroll to position [1002, 0]
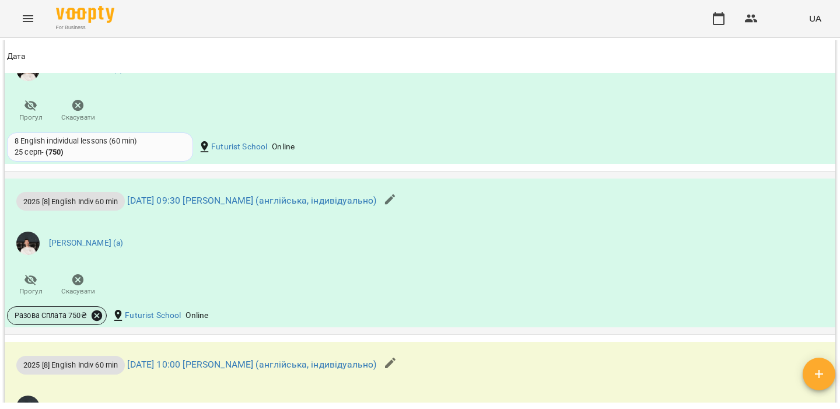
click at [99, 319] on icon at bounding box center [96, 315] width 13 height 13
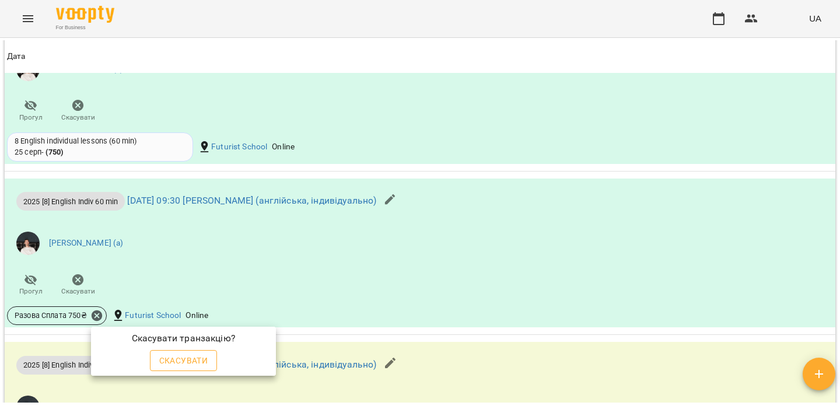
click at [187, 366] on span "Скасувати" at bounding box center [183, 360] width 49 height 14
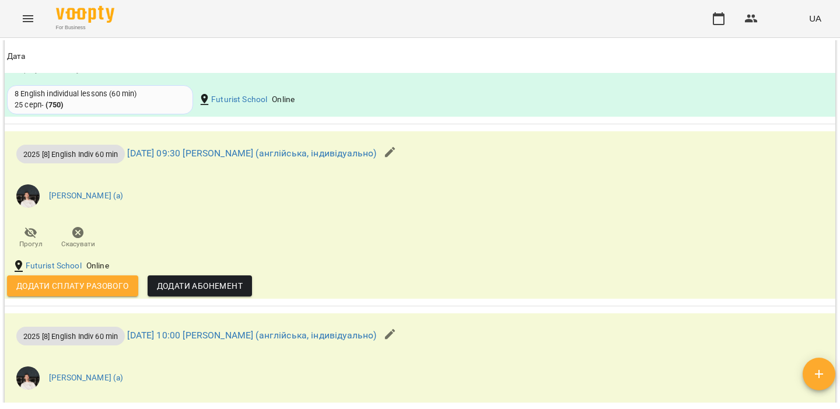
scroll to position [1050, 0]
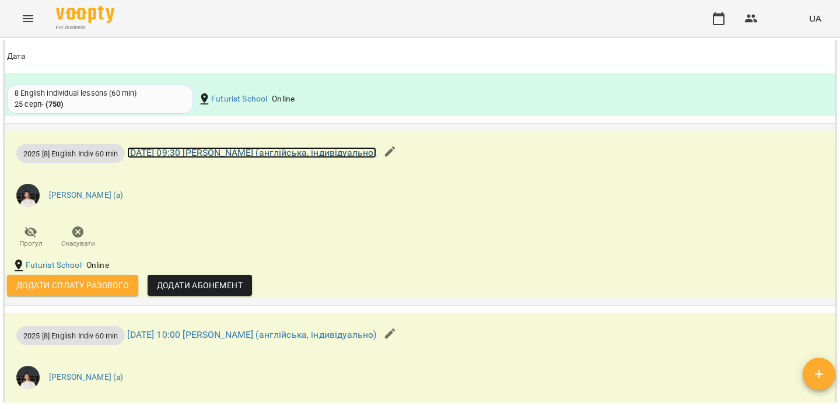
click at [284, 155] on link "[DATE] 09:30 [PERSON_NAME] (англійська, індивідуально)" at bounding box center [251, 152] width 249 height 11
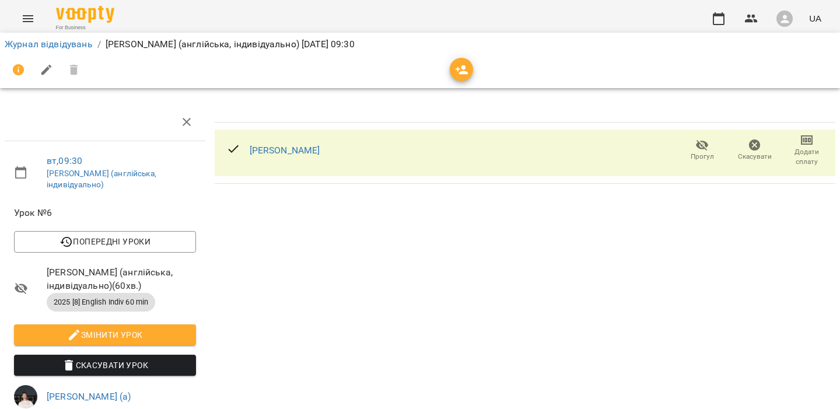
click at [144, 301] on span "2025 [8] English Indiv 60 min" at bounding box center [101, 302] width 108 height 10
copy ul "2025 [8] English Indiv 60 min Змінити урок Скасувати Урок"
click at [32, 12] on icon "Menu" at bounding box center [28, 19] width 14 height 14
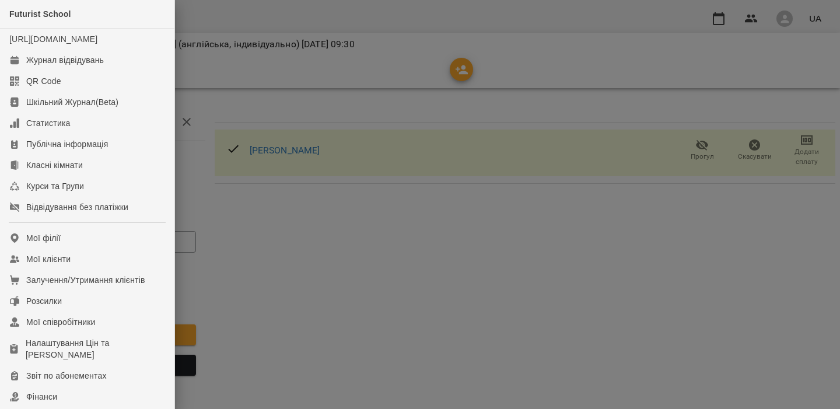
scroll to position [78, 0]
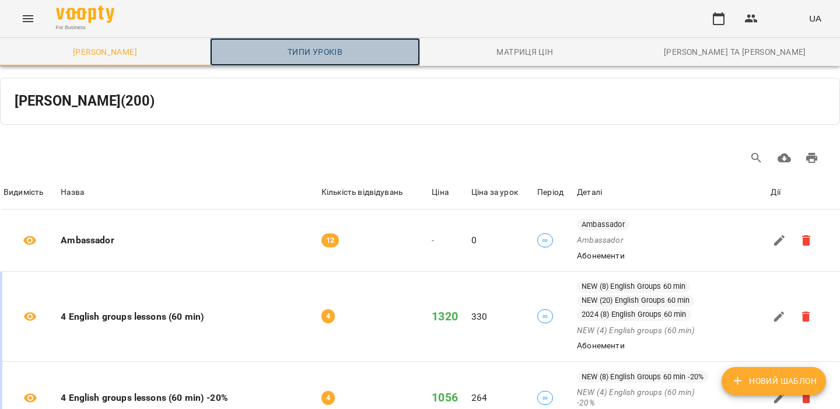
click at [282, 60] on link "Типи уроків" at bounding box center [315, 52] width 210 height 28
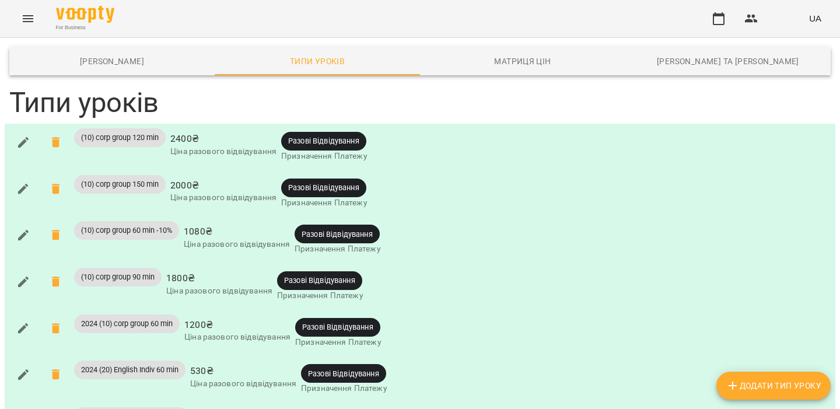
scroll to position [3678, 0]
type input "***"
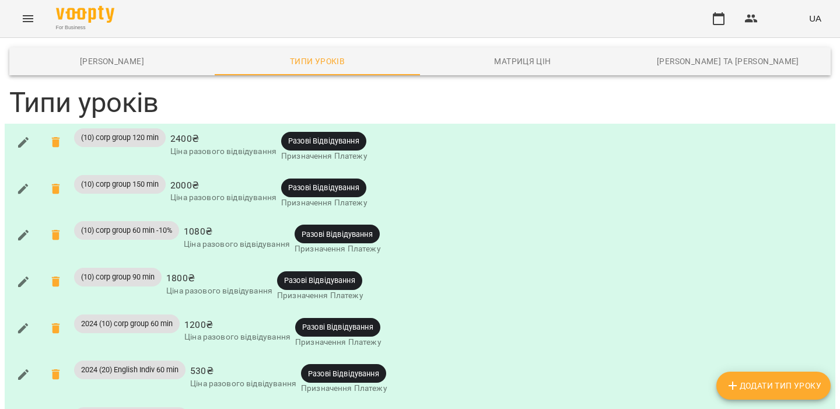
scroll to position [3828, 0]
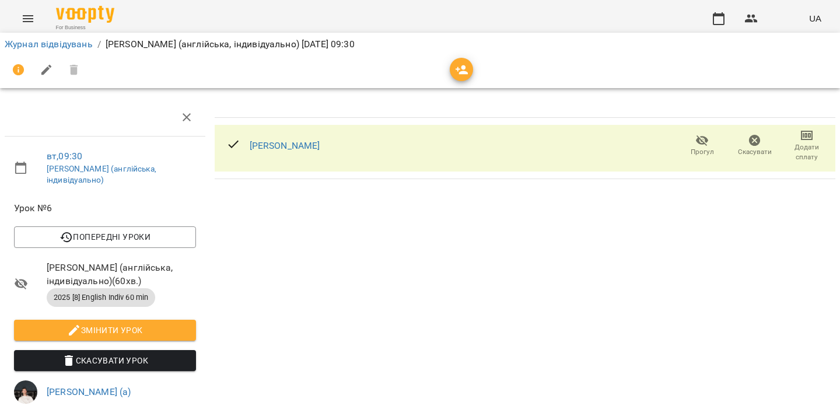
scroll to position [99, 0]
click at [159, 323] on span "Змінити урок" at bounding box center [104, 330] width 163 height 14
select select "**********"
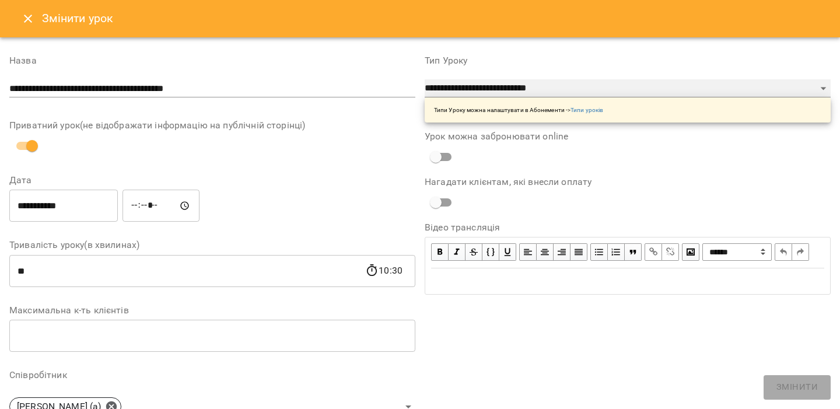
click at [493, 82] on select "**********" at bounding box center [628, 88] width 406 height 19
click at [425, 79] on select "**********" at bounding box center [628, 88] width 406 height 19
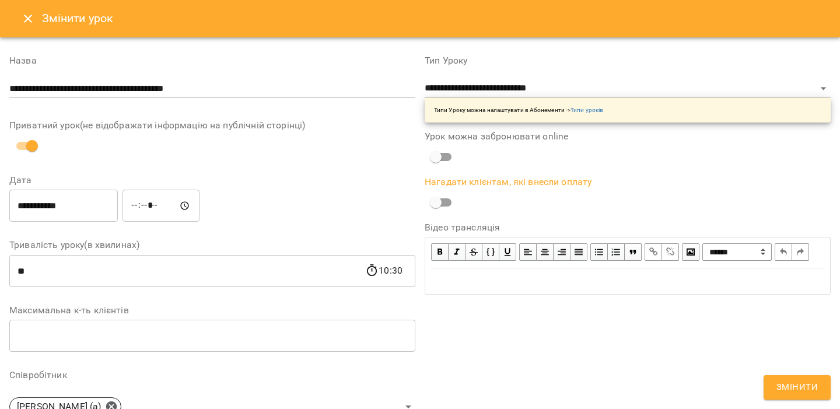
click at [790, 382] on span "Змінити" at bounding box center [796, 387] width 41 height 15
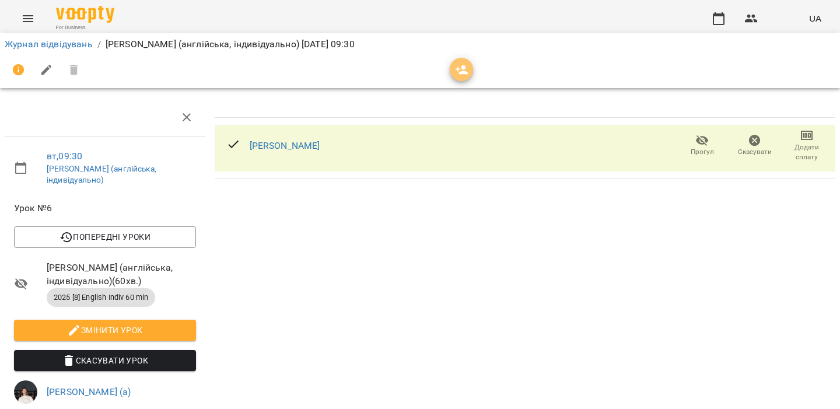
click at [460, 67] on icon "button" at bounding box center [462, 70] width 14 height 14
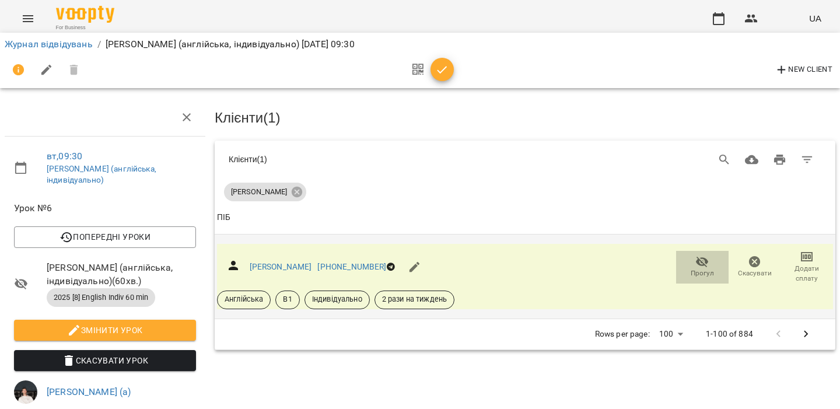
click at [701, 256] on icon "button" at bounding box center [702, 261] width 13 height 11
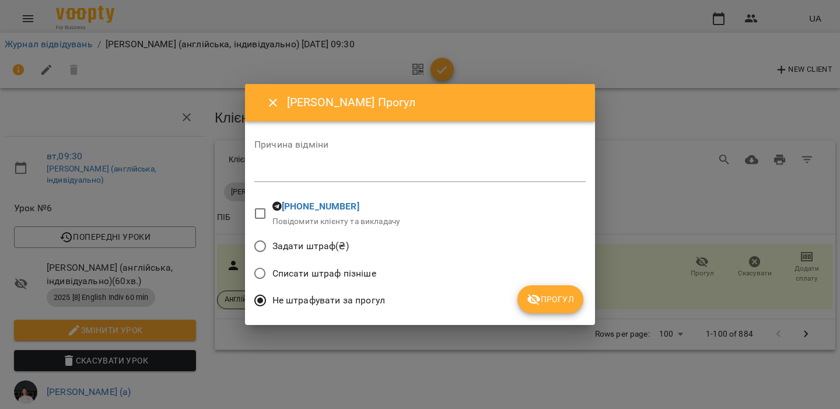
click at [532, 299] on icon "submit" at bounding box center [534, 299] width 14 height 14
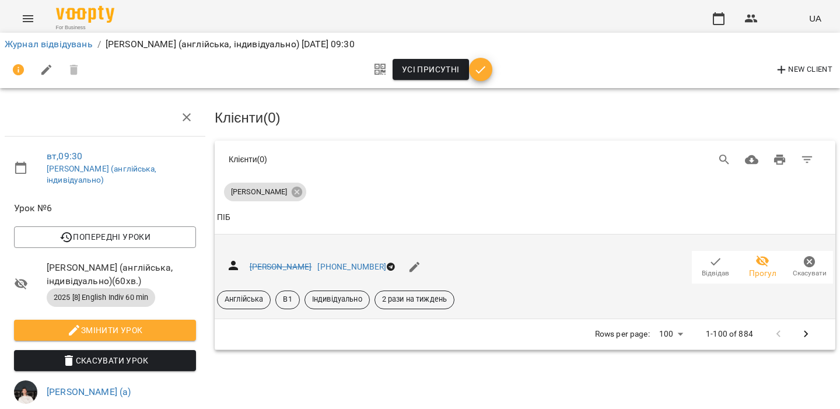
click at [717, 255] on icon "button" at bounding box center [716, 262] width 14 height 14
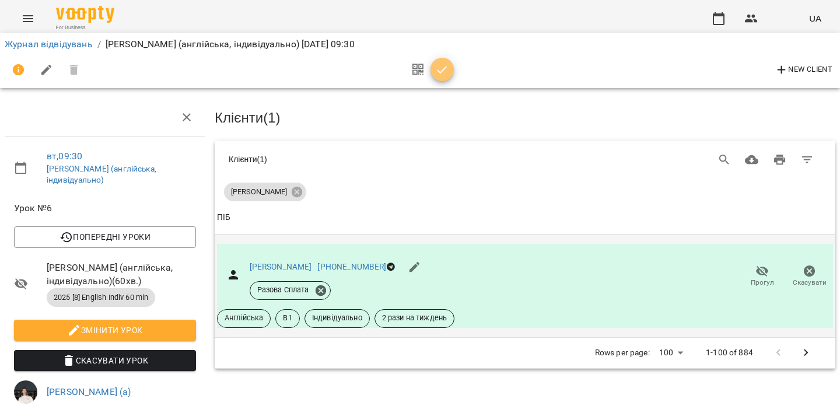
click at [438, 73] on icon "button" at bounding box center [442, 70] width 14 height 14
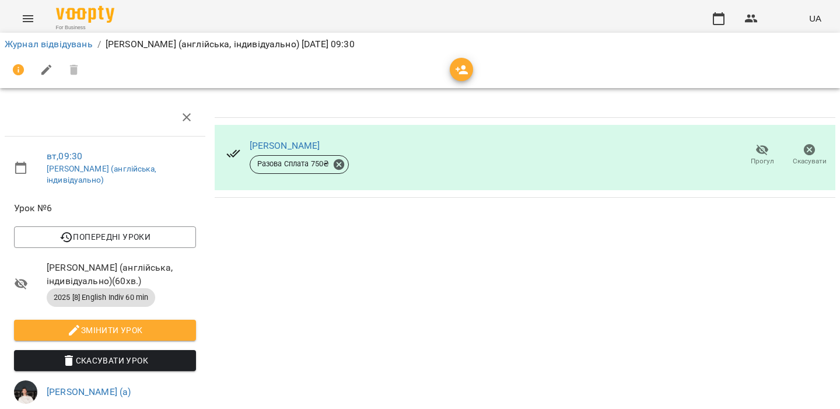
scroll to position [0, 0]
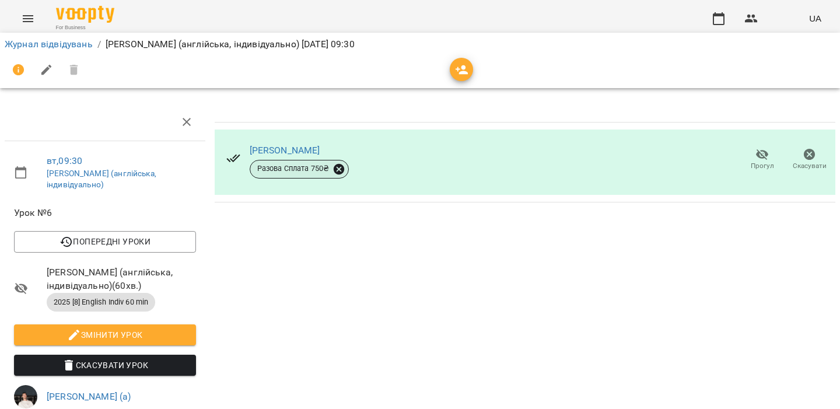
click at [342, 169] on icon at bounding box center [339, 168] width 10 height 10
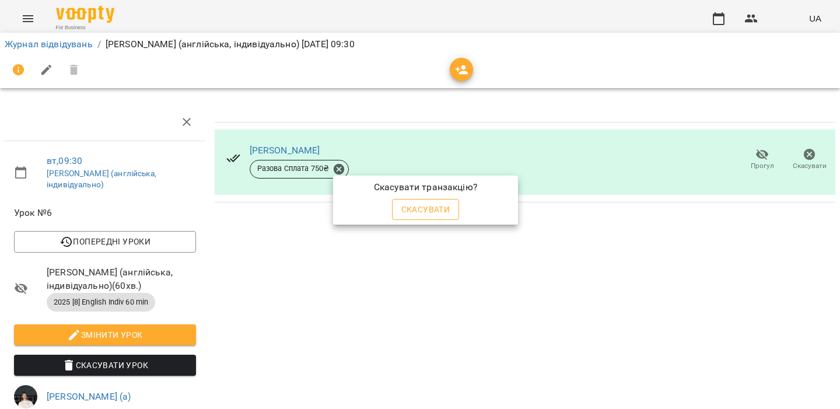
click at [433, 210] on span "Скасувати" at bounding box center [425, 209] width 49 height 14
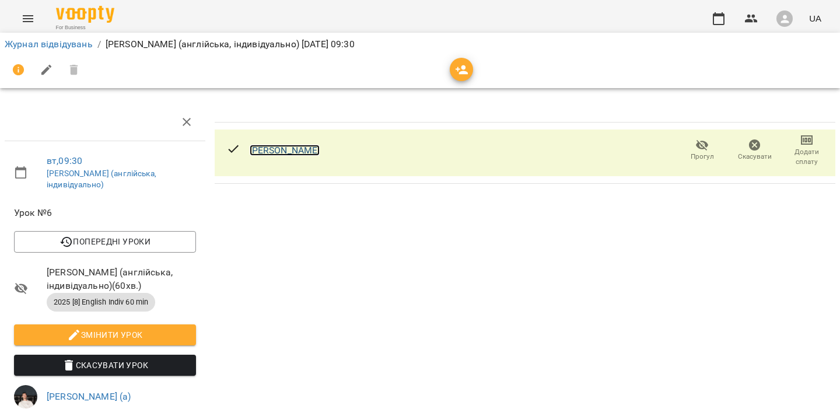
click at [300, 152] on link "[PERSON_NAME]" at bounding box center [285, 150] width 71 height 11
click at [60, 160] on link "вт , 09:30" at bounding box center [65, 160] width 36 height 11
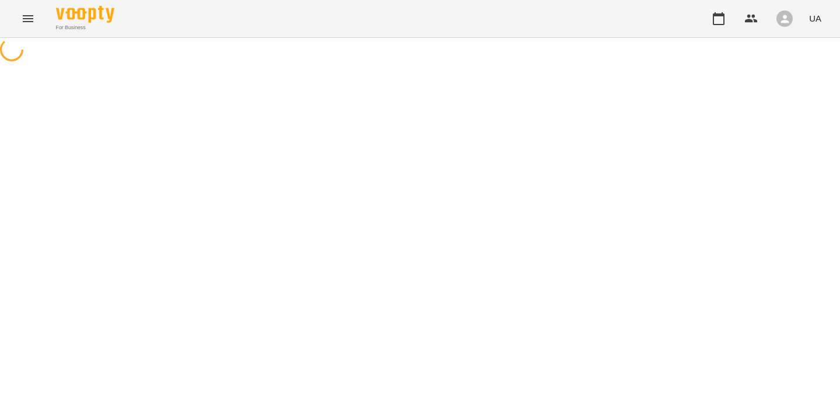
select select "*"
select select "**********"
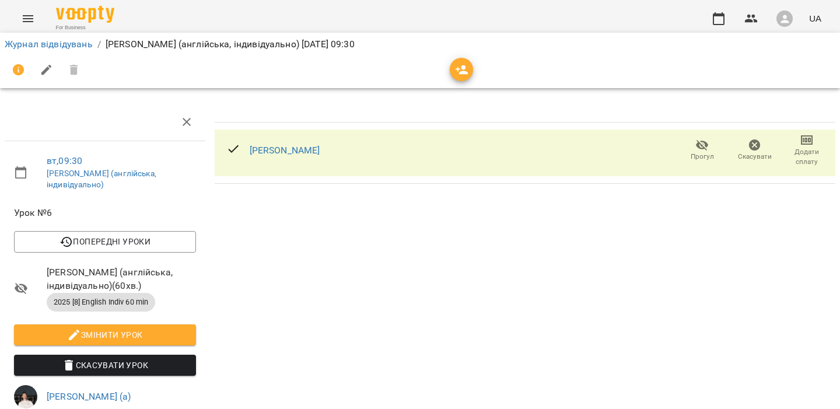
click at [702, 146] on icon "button" at bounding box center [702, 145] width 14 height 14
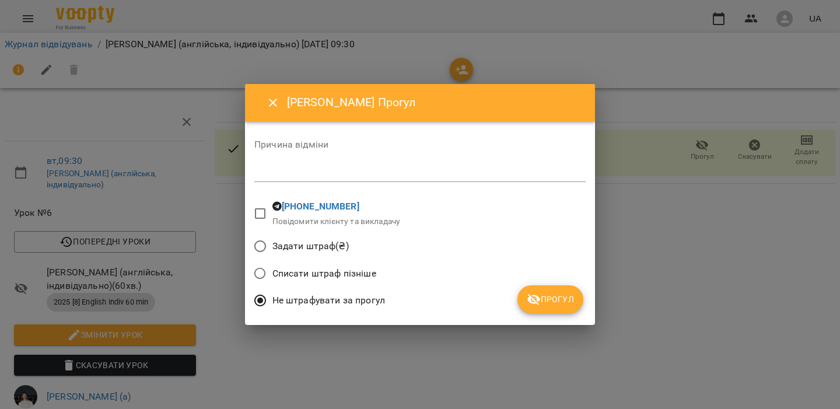
click at [558, 296] on span "Прогул" at bounding box center [550, 299] width 47 height 14
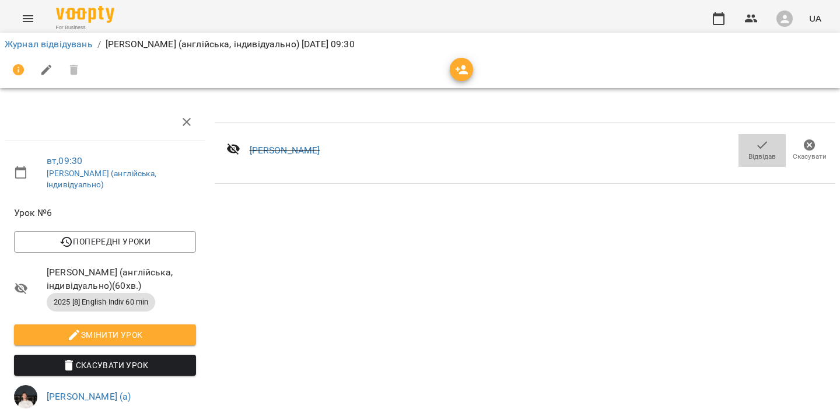
click at [765, 145] on icon "button" at bounding box center [762, 145] width 14 height 14
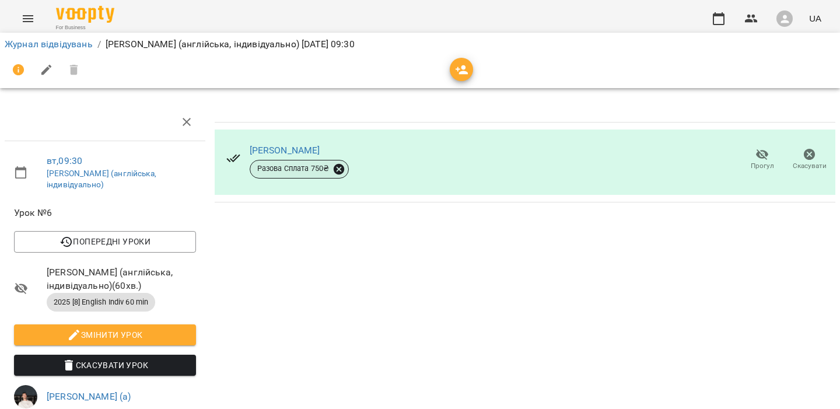
click at [338, 166] on icon at bounding box center [338, 169] width 13 height 13
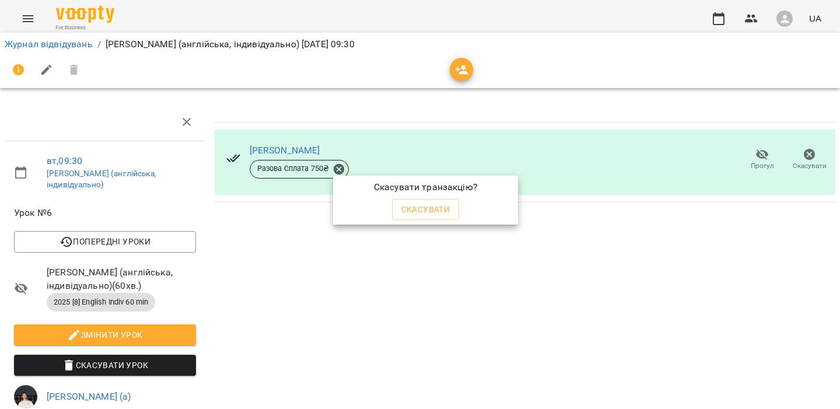
click at [431, 223] on div "Скасувати транзакцію? Скасувати" at bounding box center [426, 200] width 190 height 54
click at [435, 211] on span "Скасувати" at bounding box center [425, 209] width 49 height 14
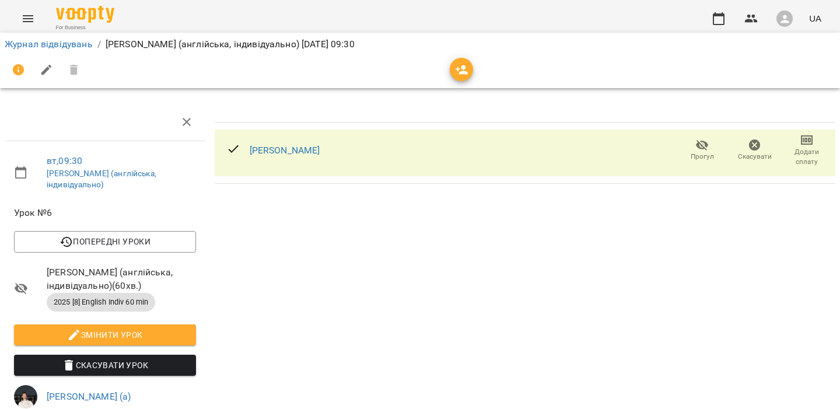
click at [789, 16] on icon "button" at bounding box center [785, 19] width 12 height 12
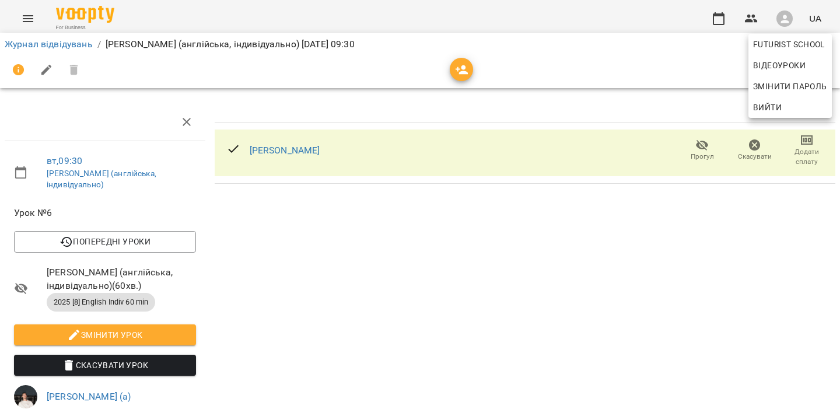
click at [789, 16] on div at bounding box center [420, 204] width 840 height 409
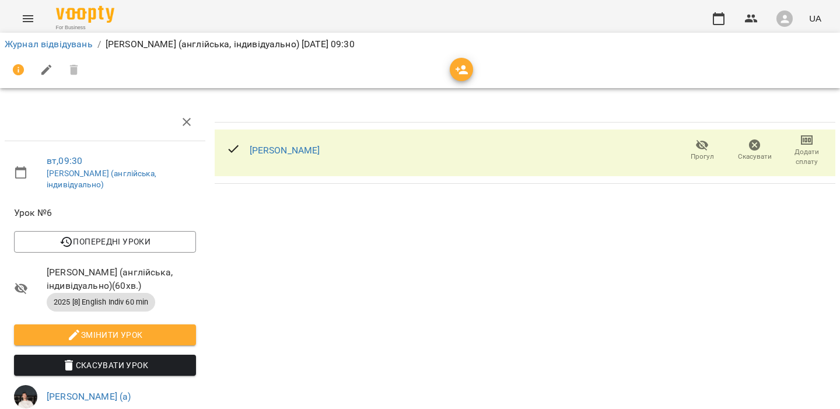
click at [785, 23] on icon "button" at bounding box center [785, 19] width 12 height 12
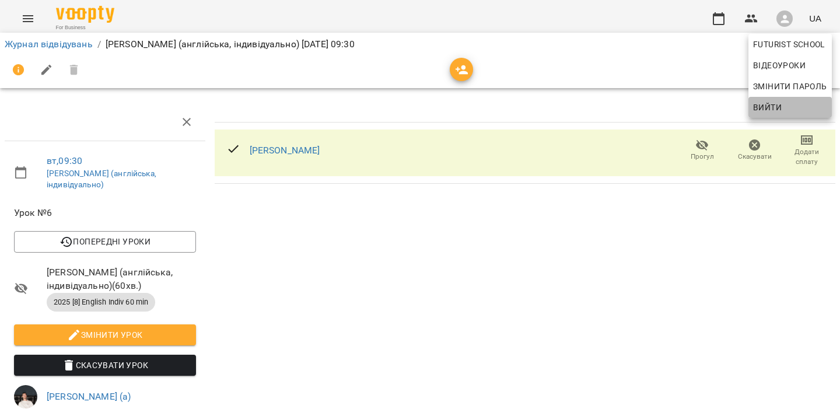
click at [771, 102] on span "Вийти" at bounding box center [767, 107] width 29 height 14
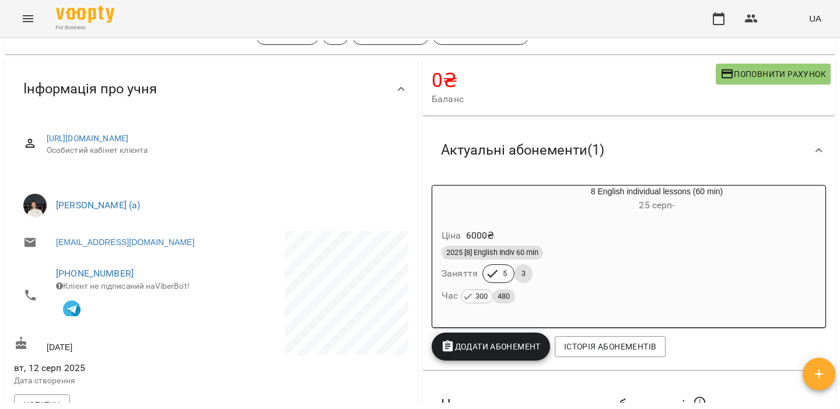
scroll to position [108, 0]
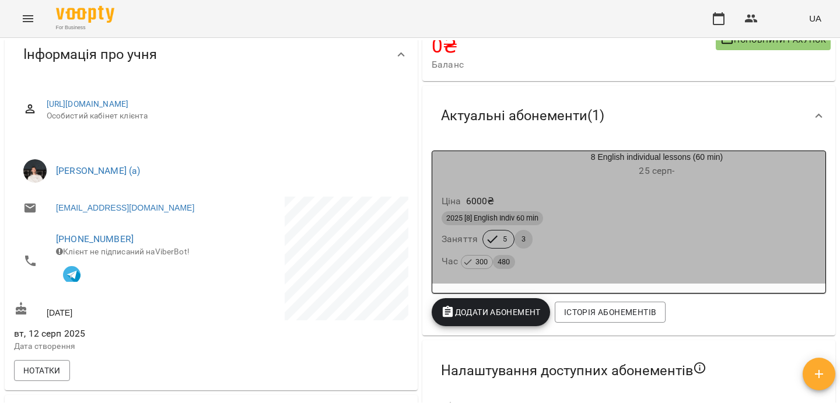
click at [617, 214] on div "2025 [8] English Indiv 60 min" at bounding box center [629, 218] width 374 height 14
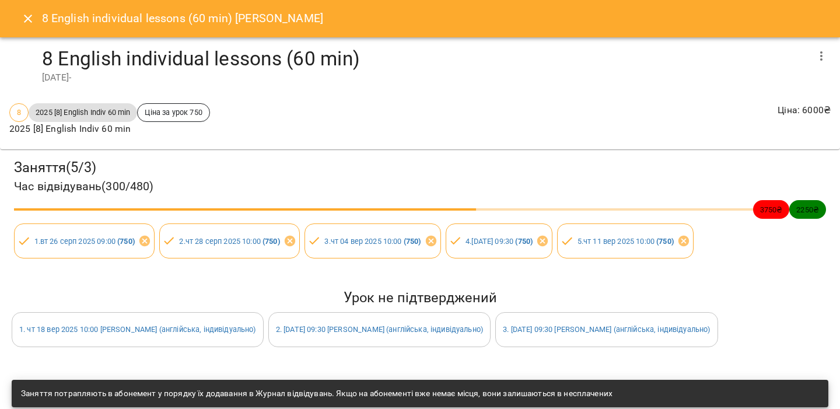
scroll to position [121, 0]
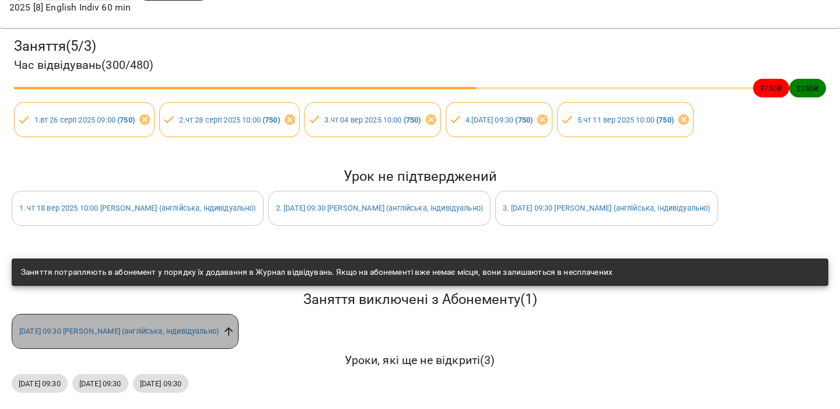
click at [233, 332] on icon at bounding box center [229, 331] width 9 height 9
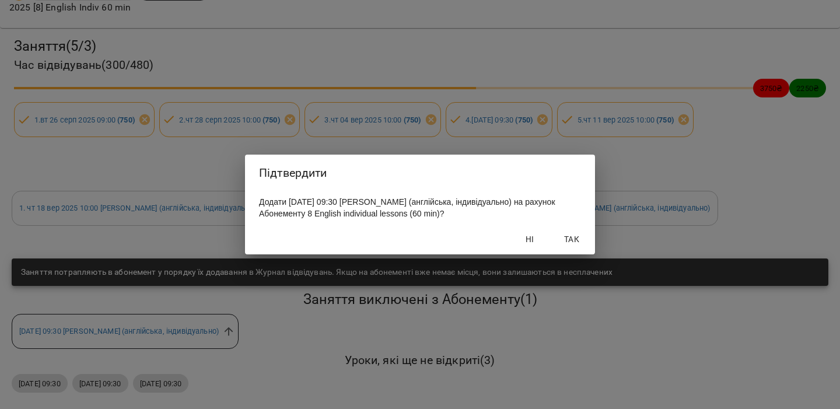
click at [568, 246] on span "Так" at bounding box center [572, 239] width 28 height 14
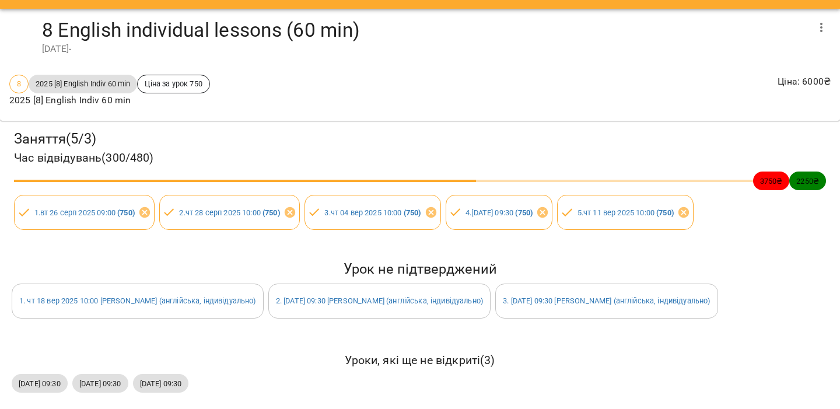
scroll to position [0, 0]
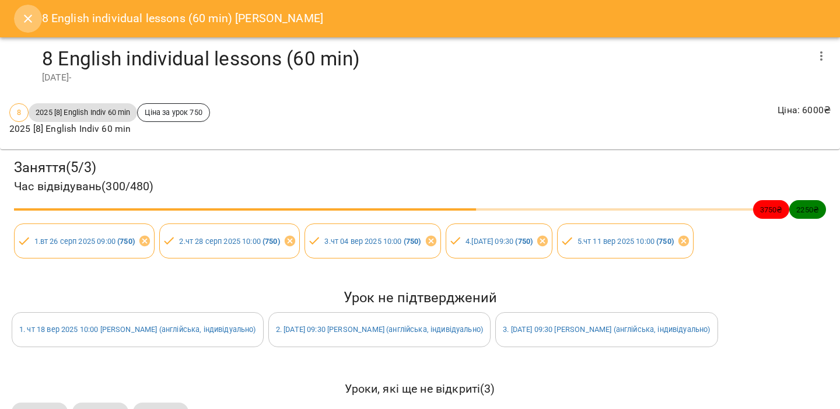
click at [23, 19] on icon "Close" at bounding box center [28, 19] width 14 height 14
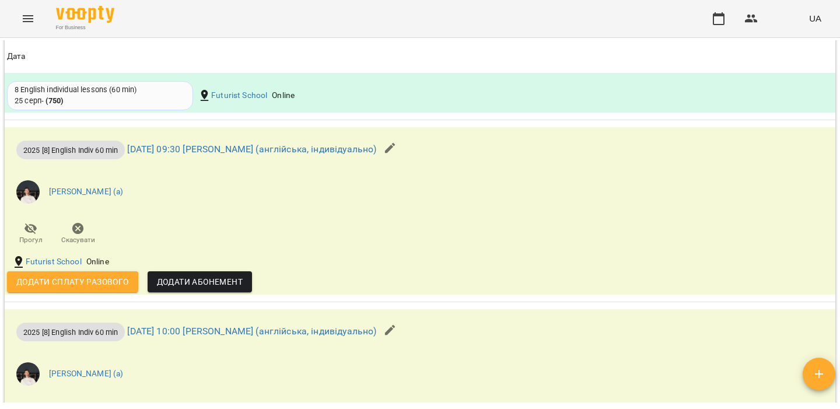
scroll to position [1055, 0]
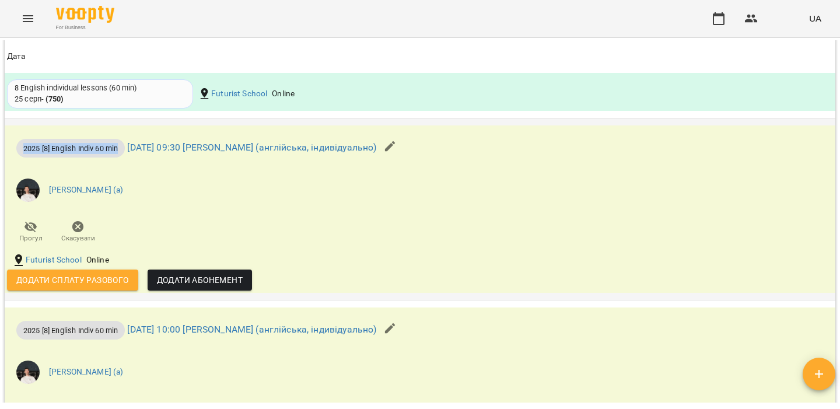
drag, startPoint x: 122, startPoint y: 155, endPoint x: 22, endPoint y: 153, distance: 99.8
click at [22, 153] on span "2025 [8] English Indiv 60 min" at bounding box center [70, 148] width 108 height 11
copy span "2025 [8] English Indiv 60 min"
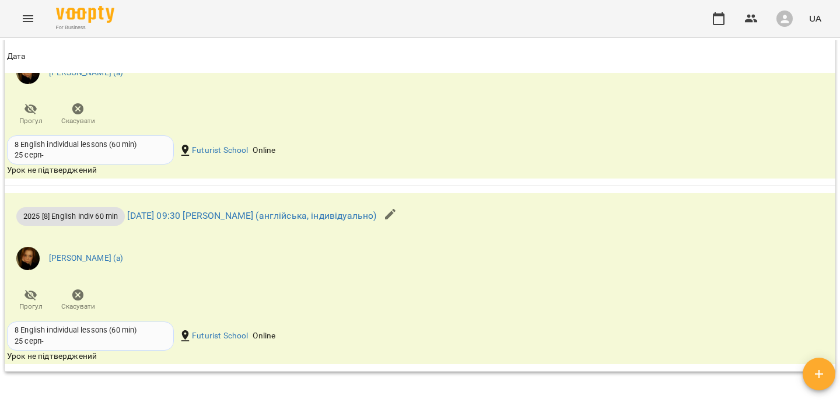
scroll to position [107, 0]
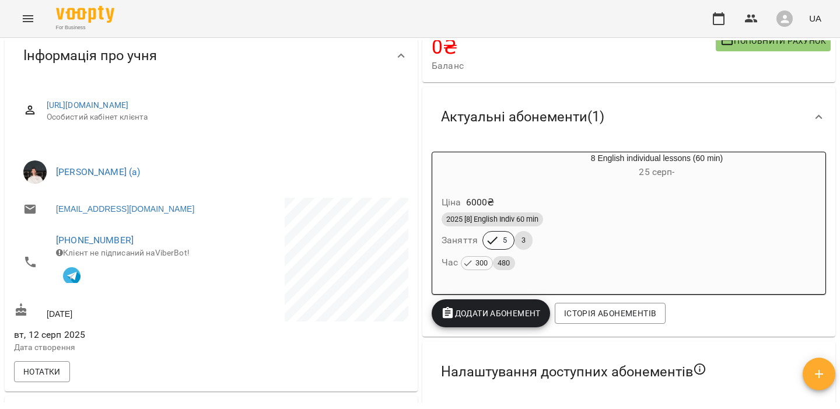
click at [682, 232] on div "2025 [8] English Indiv 60 min Заняття 5 3 Час 300 480" at bounding box center [628, 241] width 379 height 63
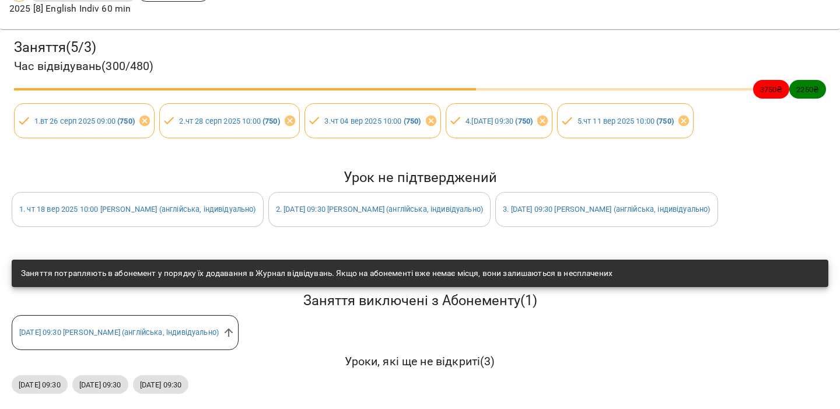
scroll to position [121, 0]
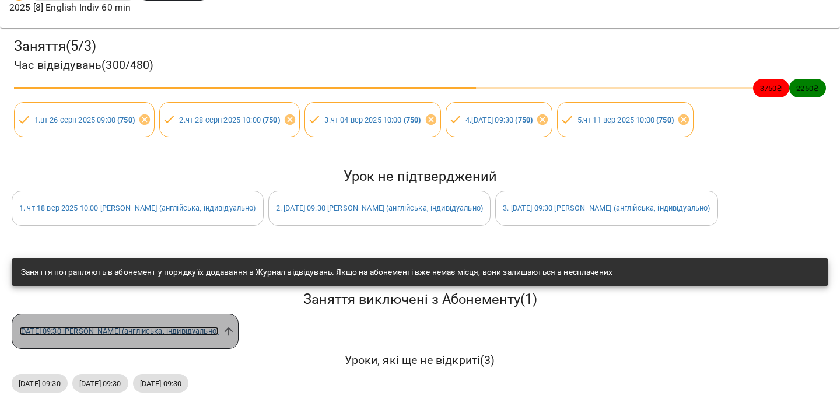
click at [101, 327] on link "[DATE] 09:30 [PERSON_NAME] (англійська, індивідуально)" at bounding box center [118, 331] width 199 height 9
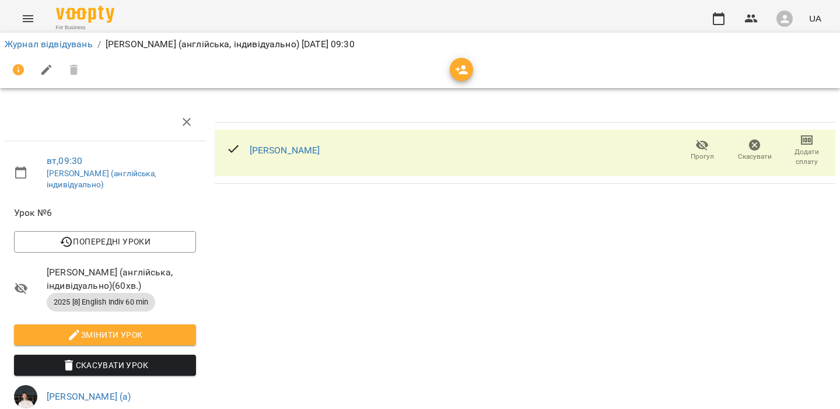
click at [507, 232] on div "[PERSON_NAME] Прогул Скасувати Додати сплату" at bounding box center [525, 328] width 630 height 458
click at [757, 146] on icon "button" at bounding box center [755, 145] width 14 height 14
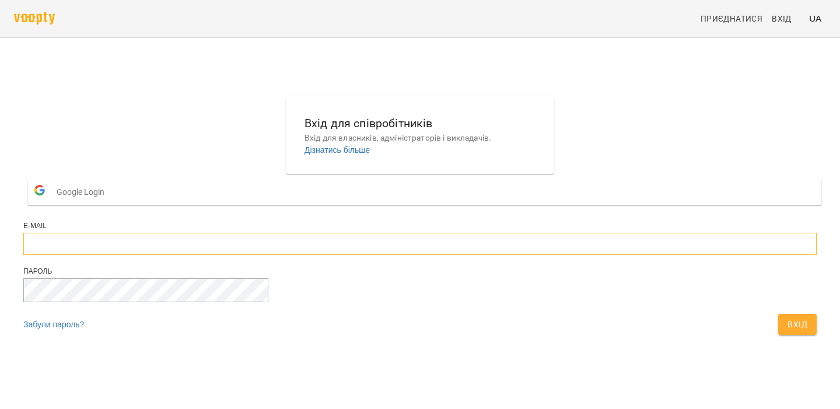
type input "**********"
click at [778, 335] on button "Вхід" at bounding box center [797, 324] width 38 height 21
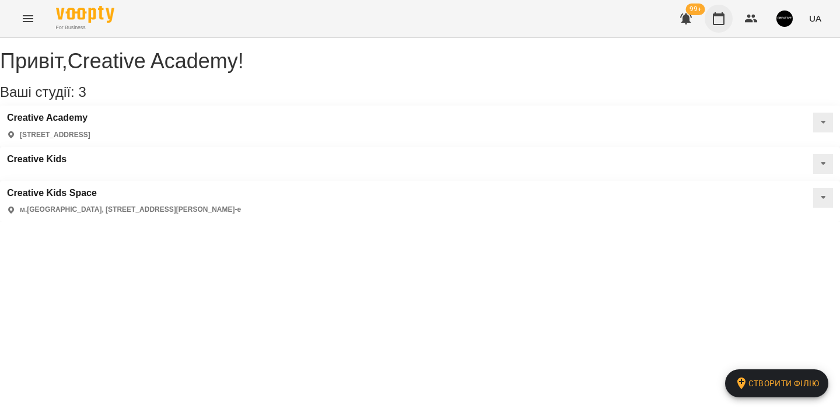
click at [707, 17] on button "button" at bounding box center [719, 19] width 28 height 28
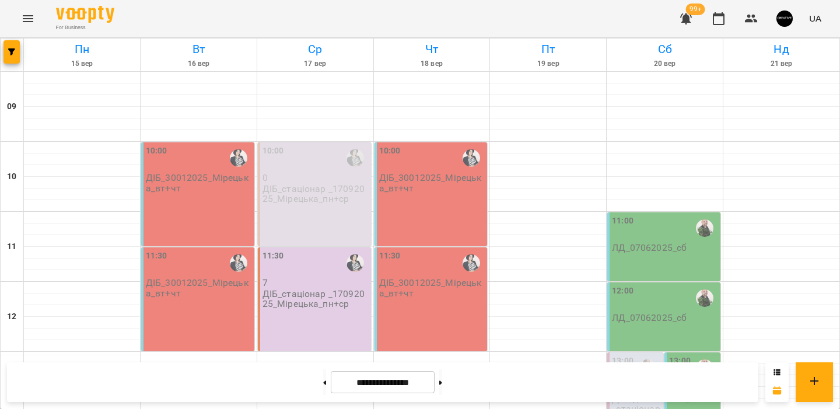
scroll to position [78, 0]
click at [306, 184] on div "ДІБ_стаціонар _17092025_Мірецька_пн+ср" at bounding box center [315, 194] width 106 height 21
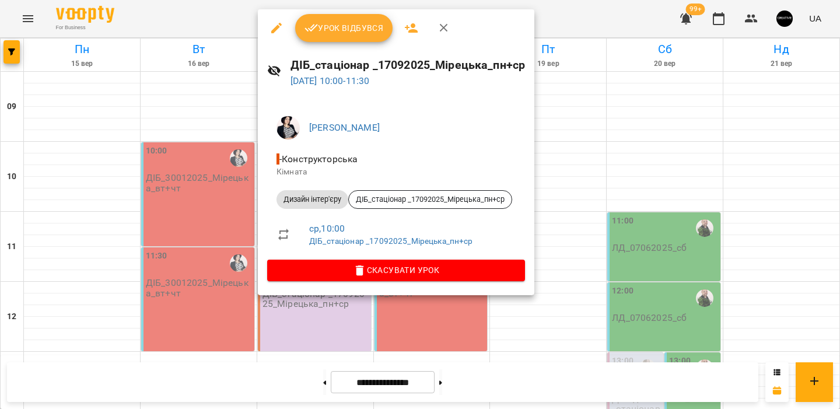
click at [274, 22] on icon "button" at bounding box center [276, 28] width 14 height 14
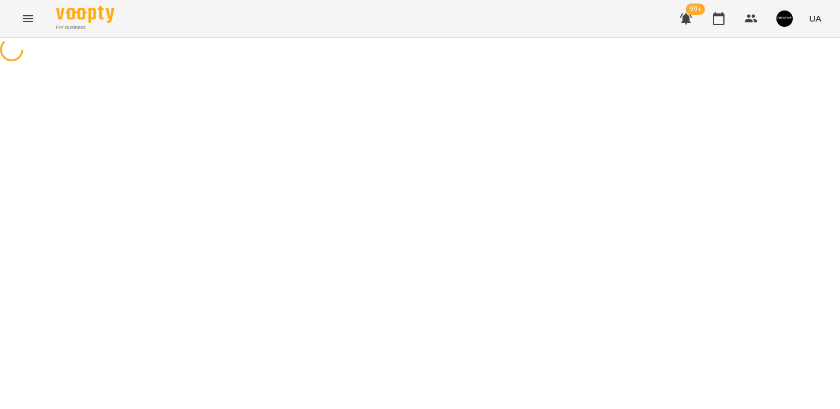
select select "**********"
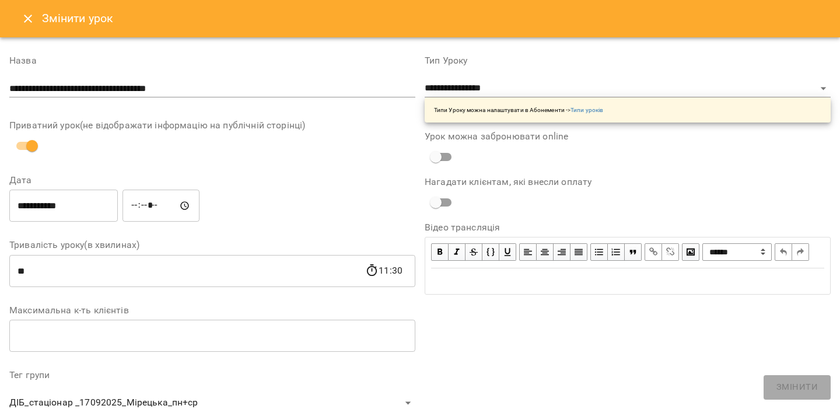
click at [27, 13] on icon "Close" at bounding box center [28, 19] width 14 height 14
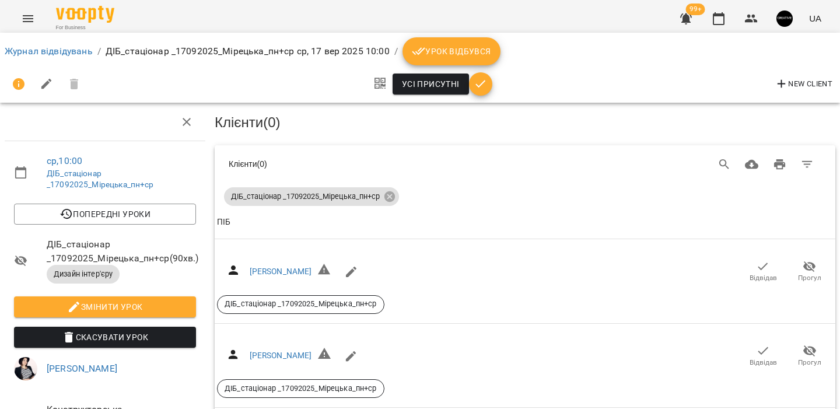
click at [481, 81] on icon "button" at bounding box center [481, 84] width 14 height 14
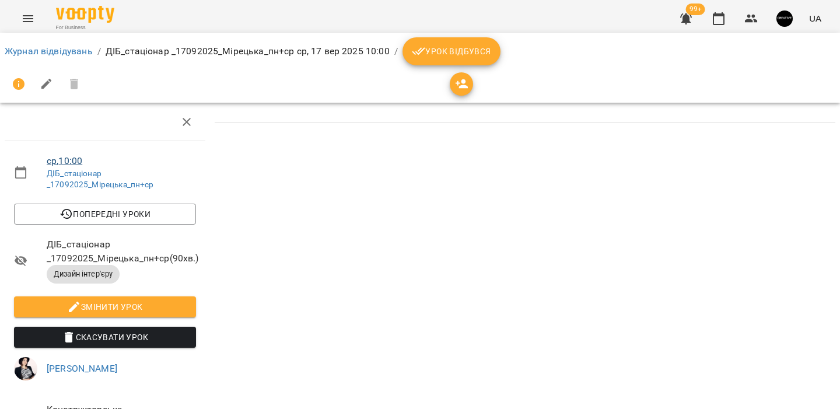
click at [54, 159] on link "ср , 10:00" at bounding box center [65, 160] width 36 height 11
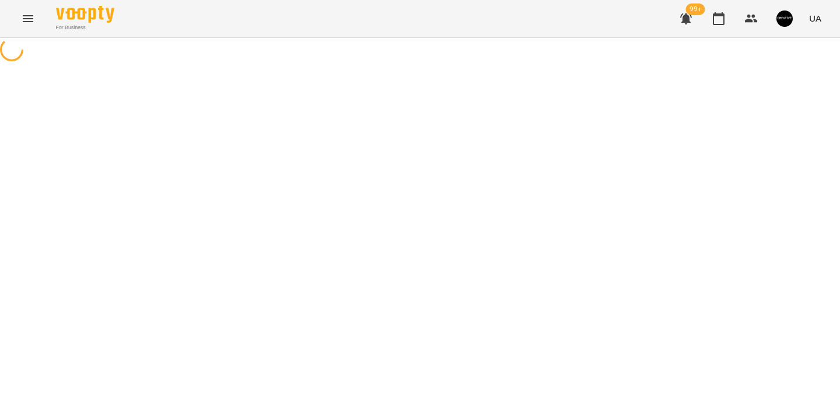
select select "*"
select select "**********"
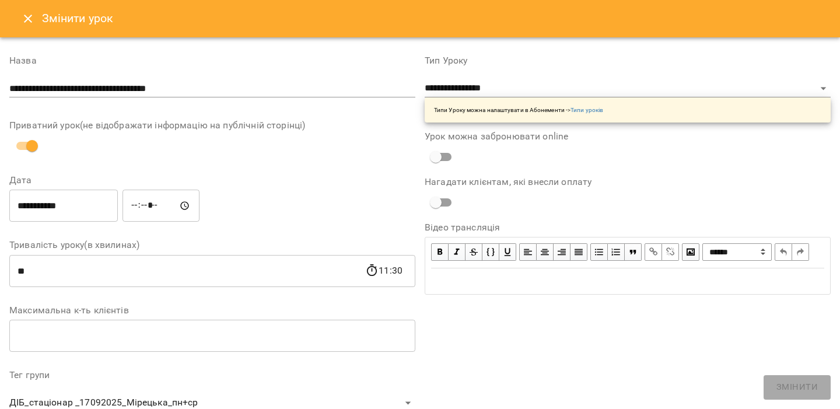
scroll to position [137, 0]
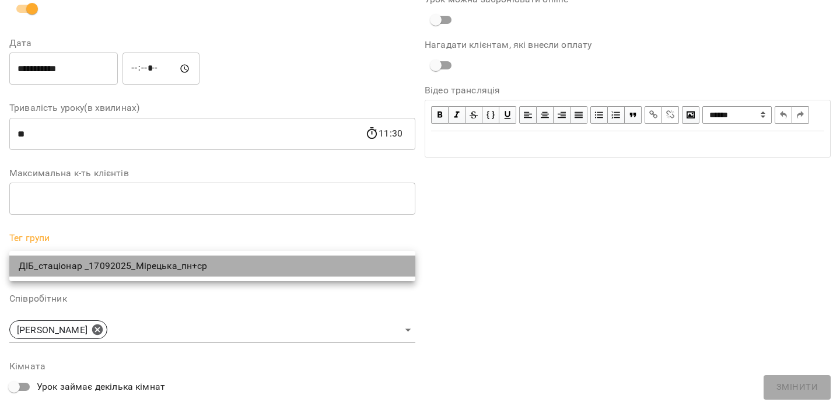
click at [106, 271] on li "ДІБ_стаціонар _17092025_Мірецька_пн+ср" at bounding box center [212, 265] width 406 height 21
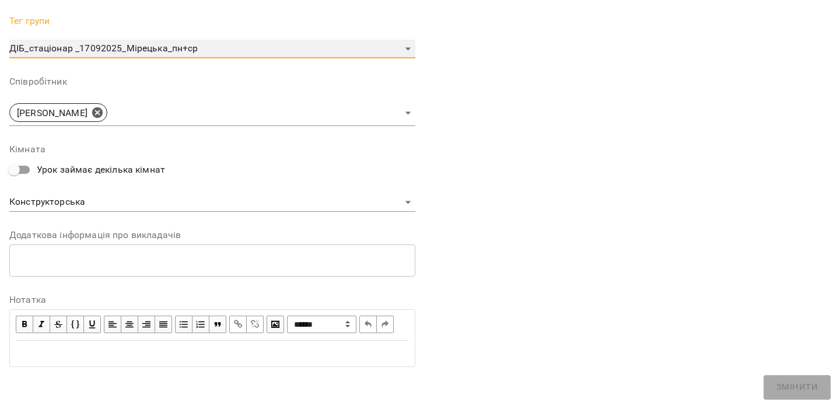
scroll to position [0, 0]
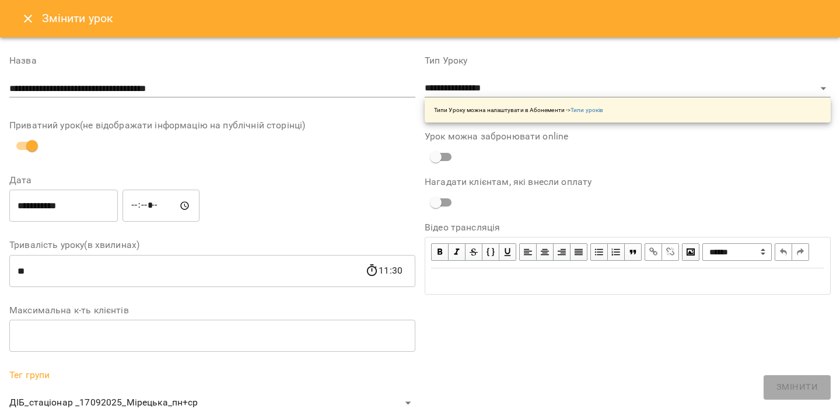
click at [30, 27] on button "Close" at bounding box center [28, 19] width 28 height 28
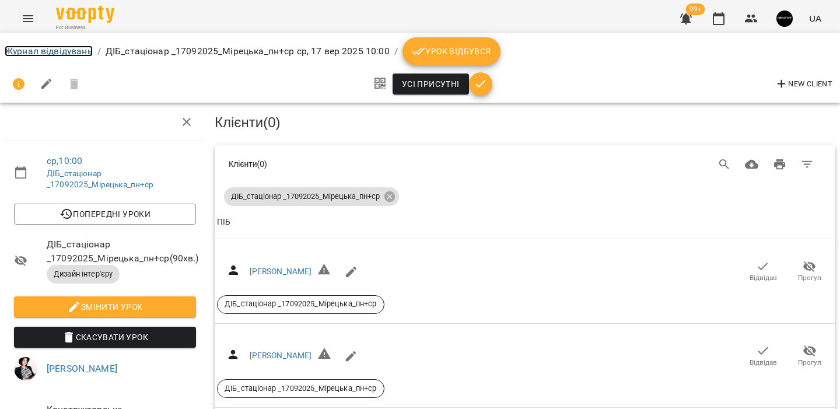
click at [67, 50] on link "Журнал відвідувань" at bounding box center [49, 50] width 88 height 11
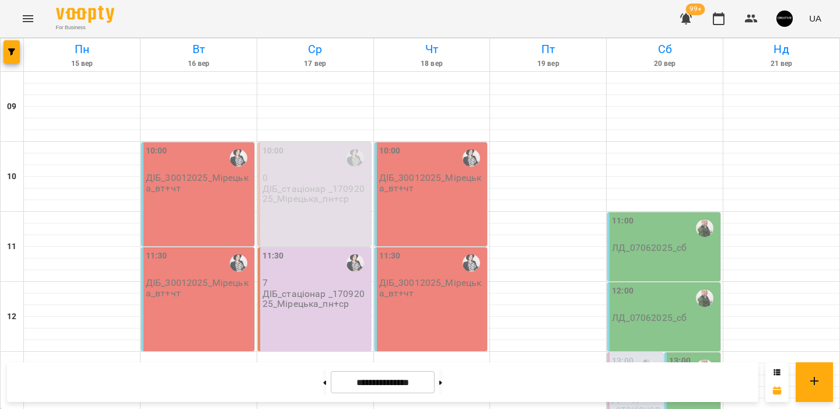
scroll to position [73, 0]
click at [316, 145] on div "10:00 0 ДІБ_стаціонар _17092025_Мірецька_пн+ср" at bounding box center [314, 194] width 113 height 104
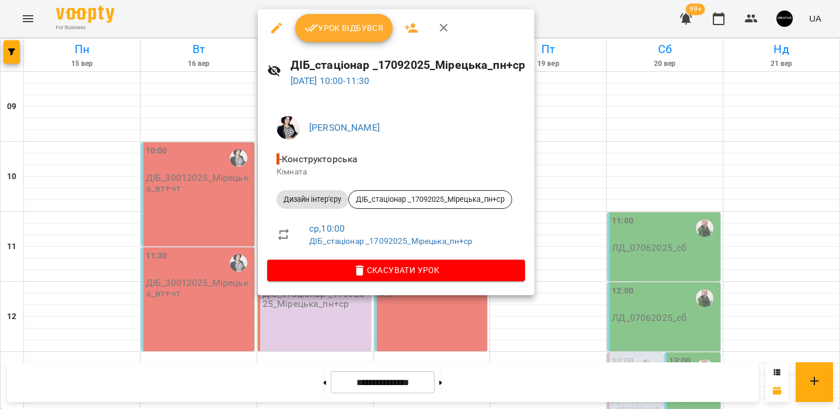
click at [226, 151] on div at bounding box center [420, 204] width 840 height 409
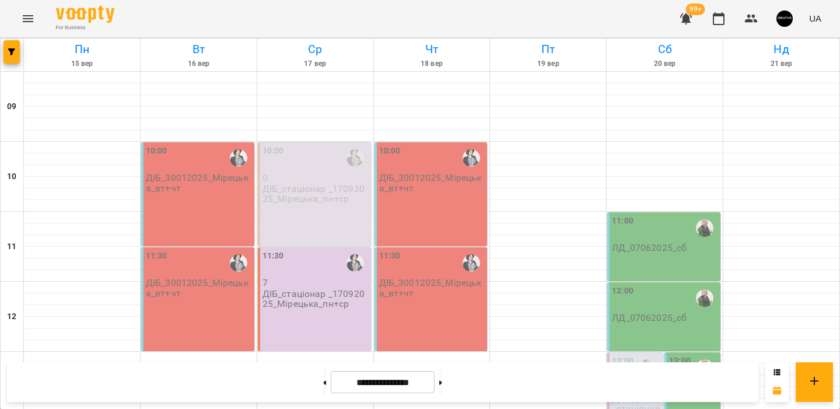
click at [323, 289] on div "ДІБ_стаціонар _17092025_Мірецька_пн+ср" at bounding box center [315, 299] width 106 height 21
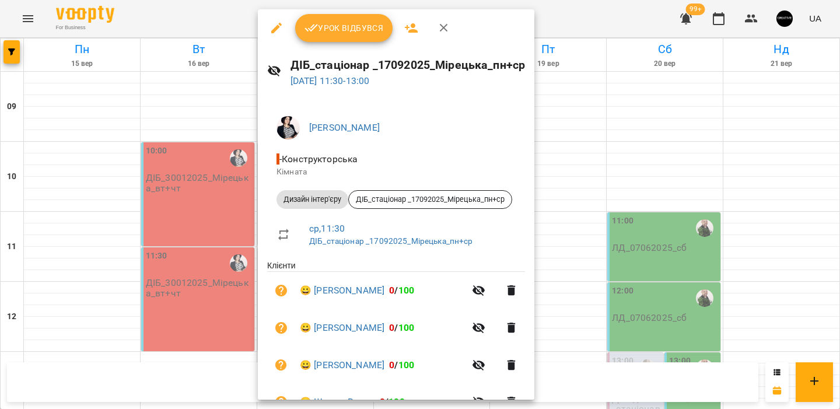
click at [188, 231] on div at bounding box center [420, 204] width 840 height 409
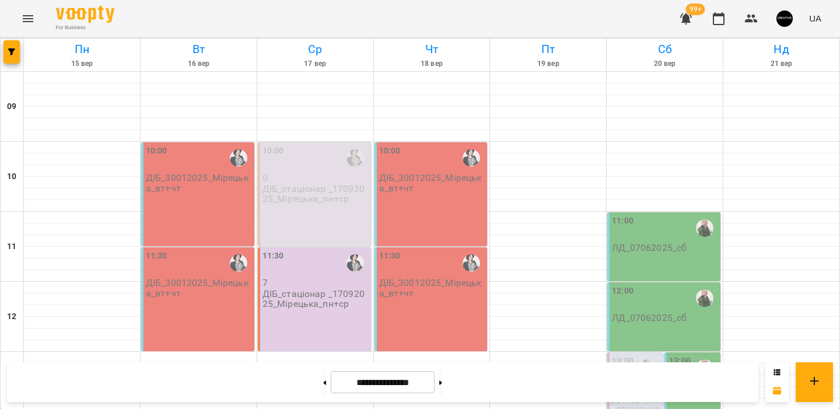
click at [293, 143] on div "10:00 0 ДІБ_стаціонар _17092025_Мірецька_пн+ср" at bounding box center [314, 194] width 113 height 104
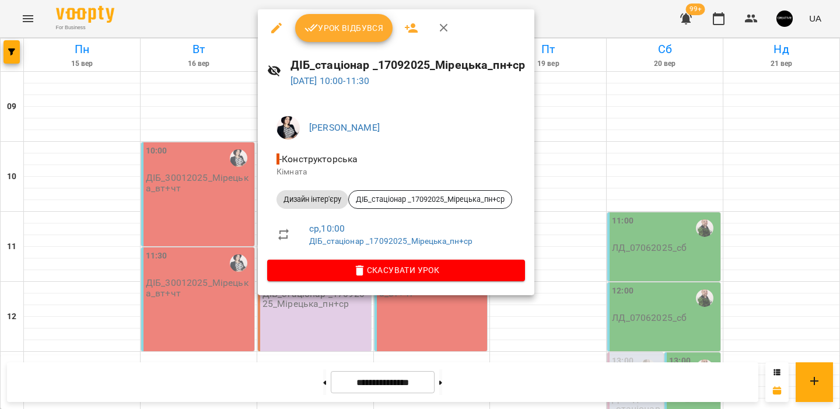
click at [270, 25] on icon "button" at bounding box center [276, 28] width 14 height 14
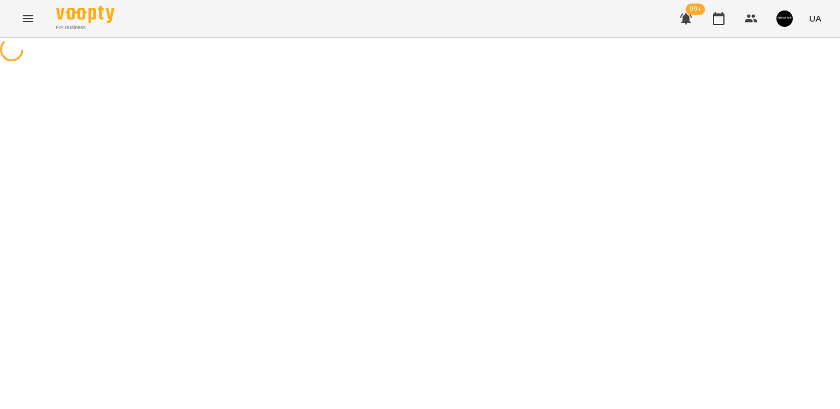
select select "**********"
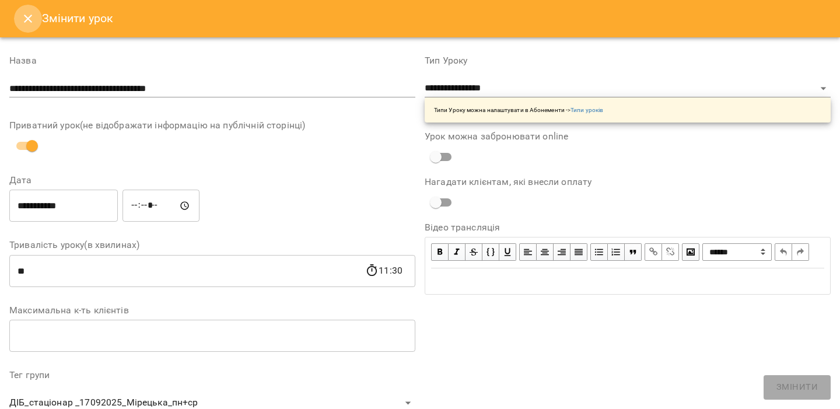
click at [25, 19] on icon "Close" at bounding box center [28, 19] width 14 height 14
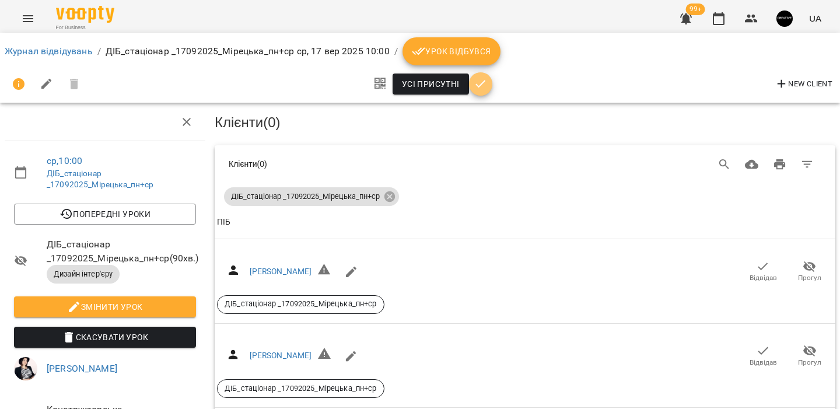
click at [481, 80] on icon "button" at bounding box center [481, 84] width 14 height 14
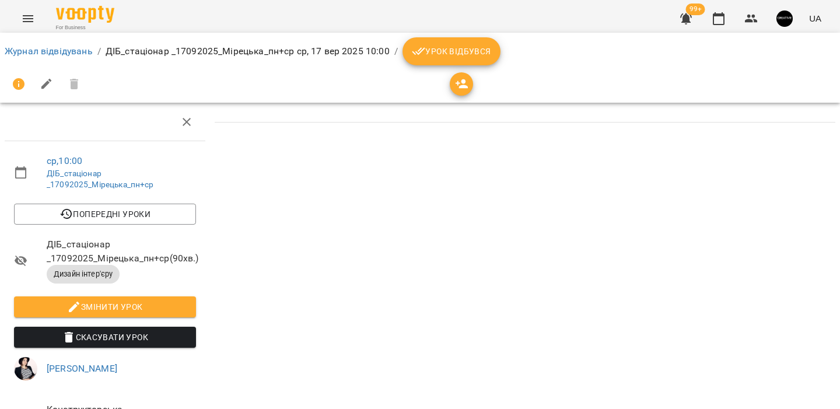
click at [462, 85] on icon "button" at bounding box center [462, 83] width 13 height 9
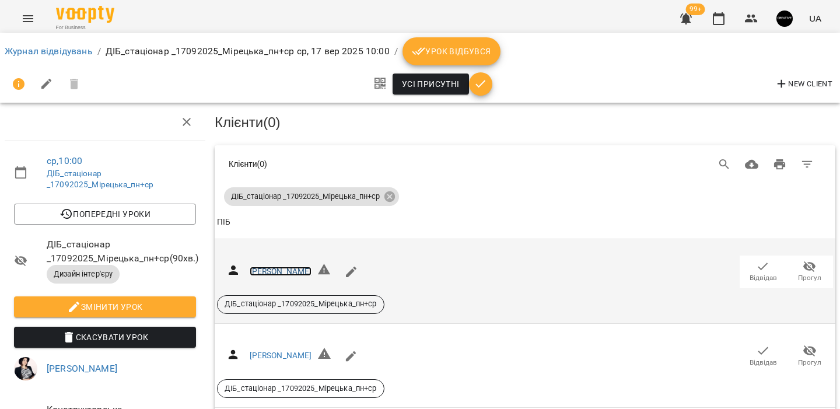
click at [280, 270] on link "Барандій Софія" at bounding box center [281, 271] width 62 height 9
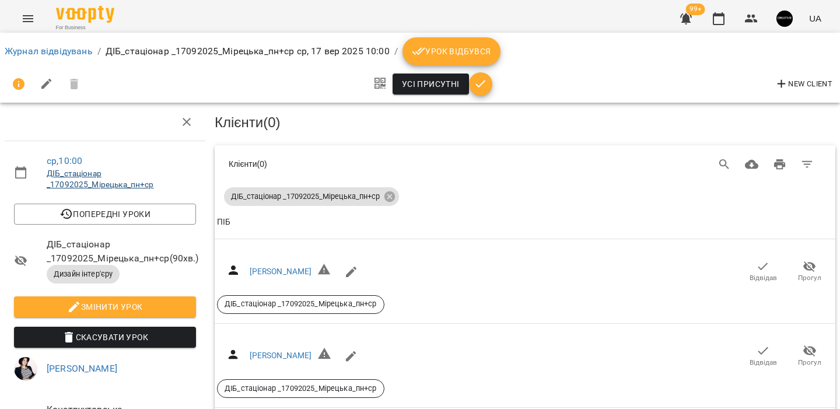
click at [66, 176] on link "ДІБ_стаціонар _17092025_Мірецька_пн+ср" at bounding box center [100, 179] width 107 height 21
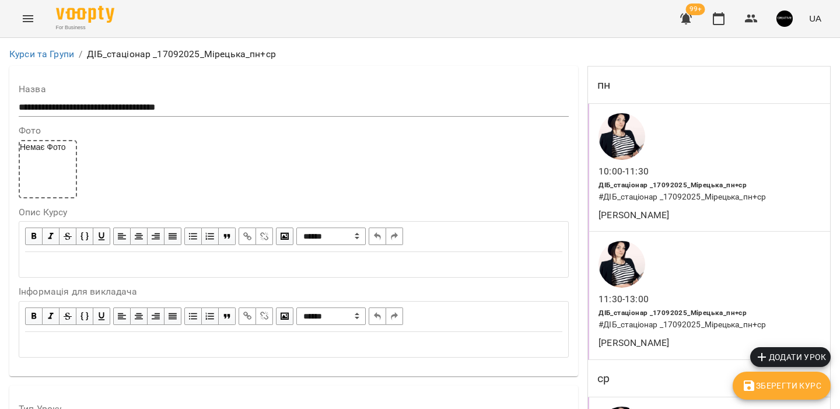
scroll to position [1020, 0]
copy div "ДІБ_стаціонар _17092025_Мірецька_пн+ср Обрати клієнтів, які це відвідують"
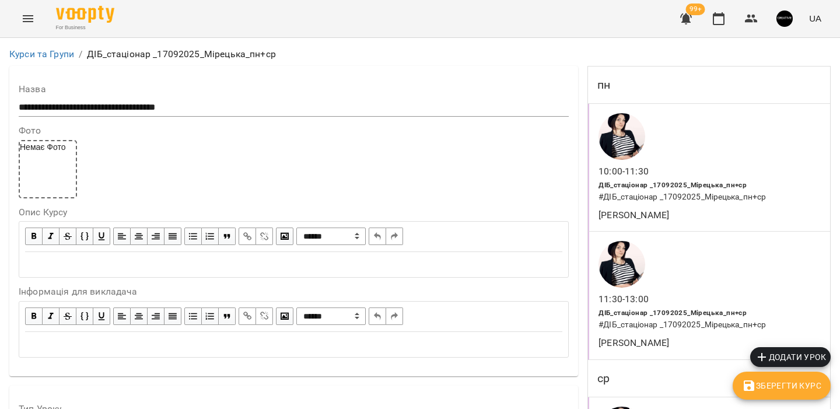
scroll to position [0, 0]
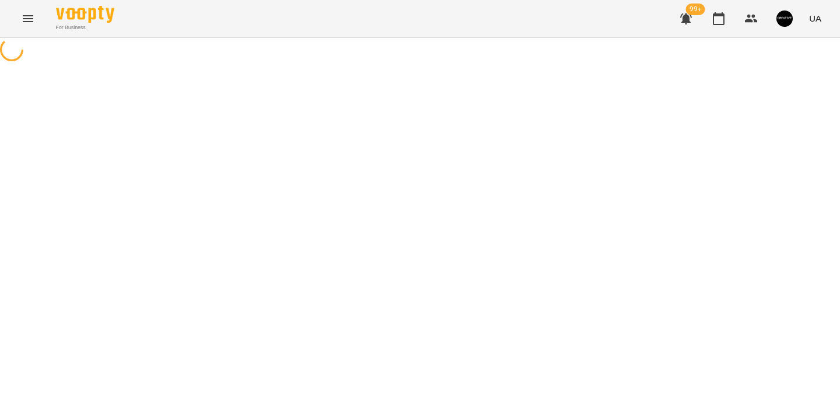
select select "**********"
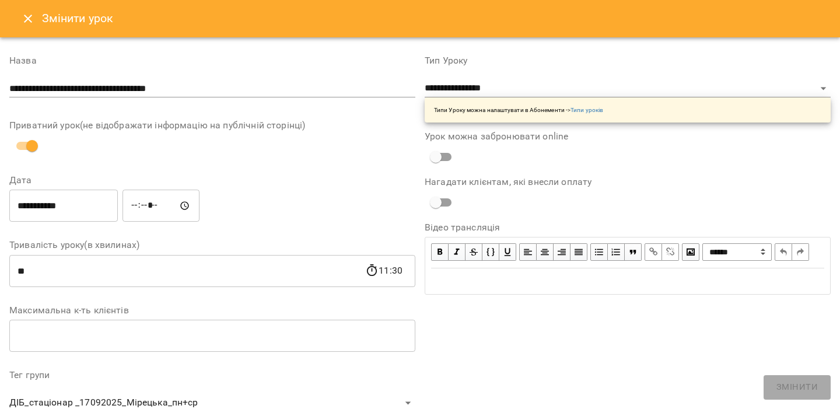
click at [17, 20] on button "Close" at bounding box center [28, 19] width 28 height 28
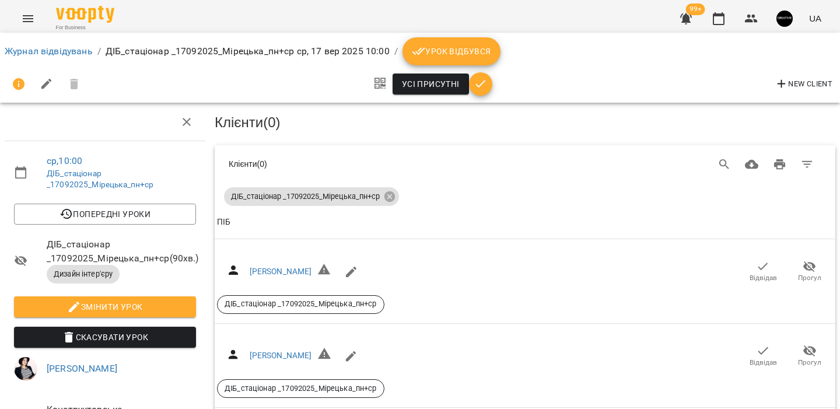
click at [605, 79] on div "Усі присутні New Client" at bounding box center [420, 84] width 831 height 28
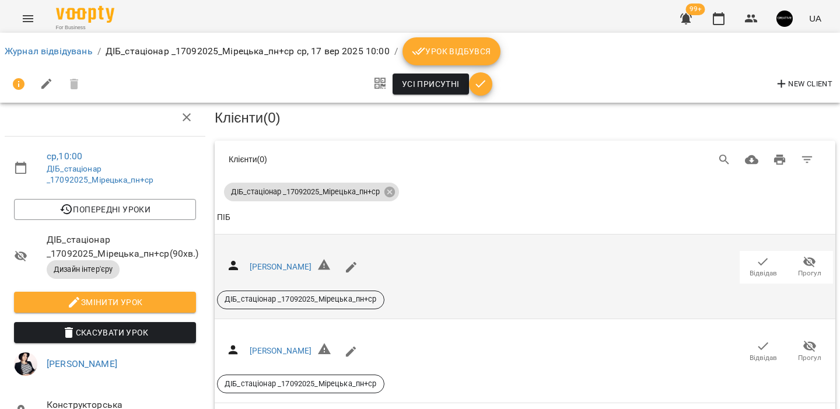
scroll to position [98, 0]
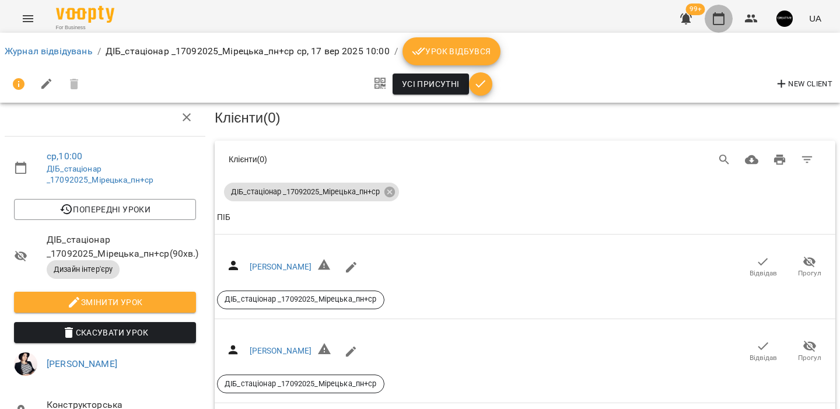
click at [721, 21] on icon "button" at bounding box center [719, 19] width 14 height 14
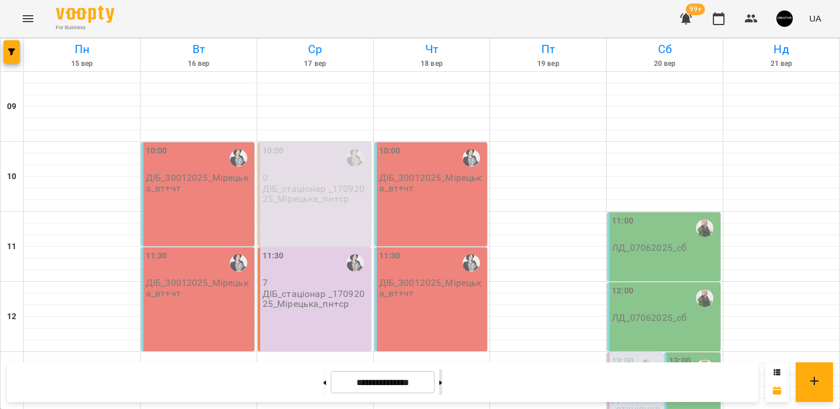
click at [442, 379] on button at bounding box center [440, 382] width 3 height 26
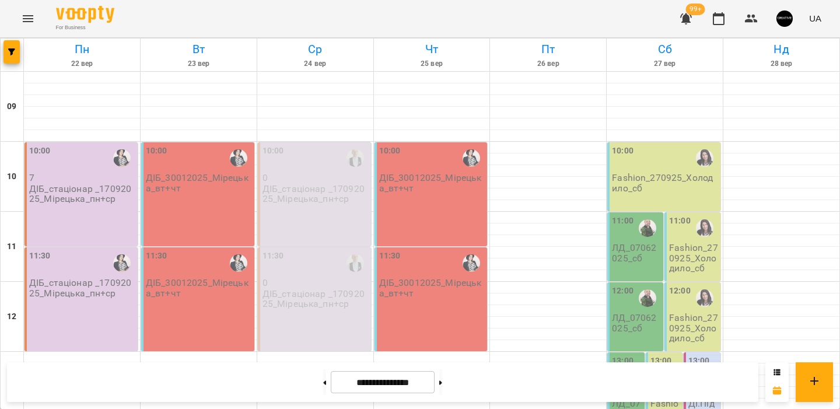
click at [304, 192] on p "ДІБ_стаціонар _17092025_Мірецька_пн+ср" at bounding box center [315, 194] width 106 height 20
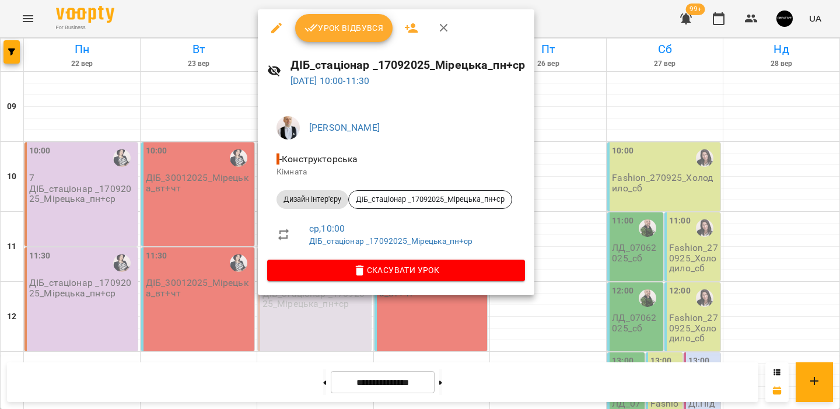
click at [220, 78] on div at bounding box center [420, 204] width 840 height 409
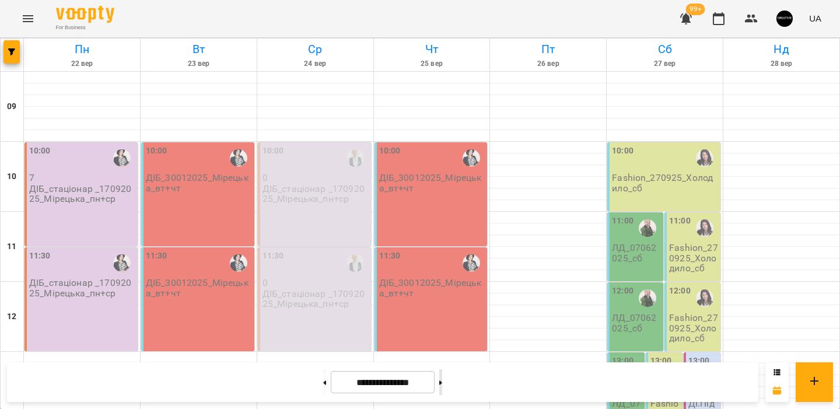
click at [442, 381] on button at bounding box center [440, 382] width 3 height 26
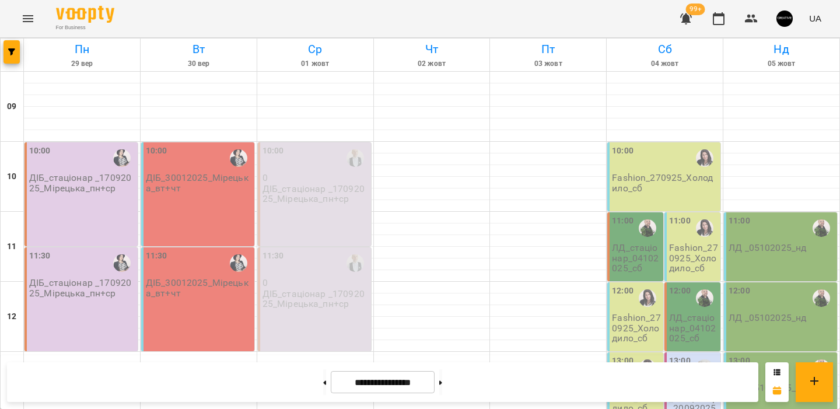
click at [331, 188] on p "ДІБ_стаціонар _17092025_Мірецька_пн+ср" at bounding box center [315, 194] width 106 height 20
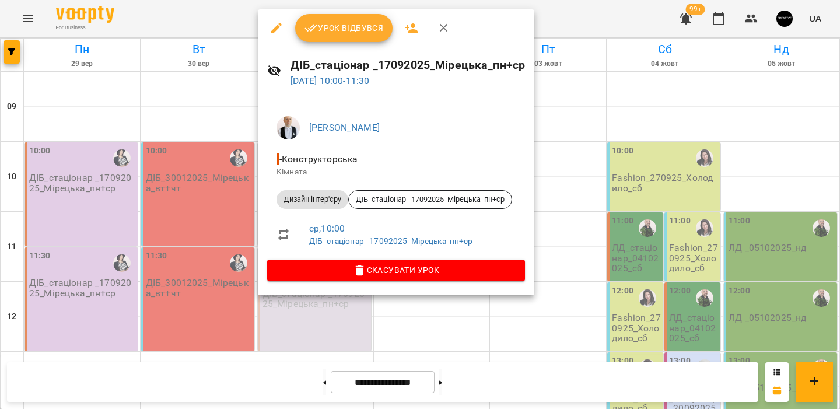
click at [209, 118] on div at bounding box center [420, 204] width 840 height 409
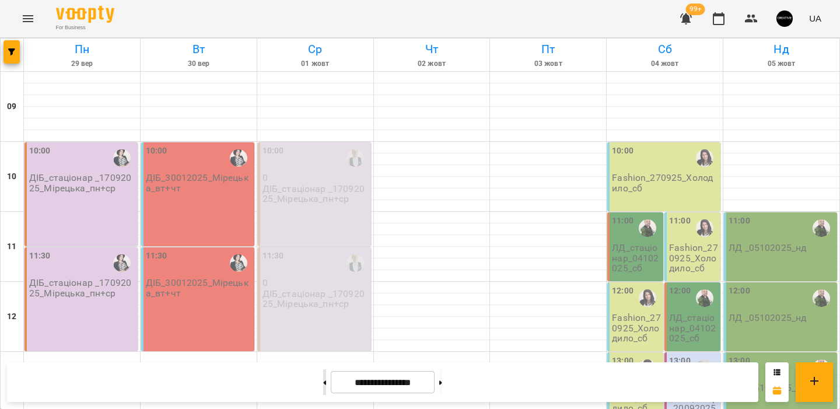
click at [323, 379] on button at bounding box center [324, 382] width 3 height 26
type input "**********"
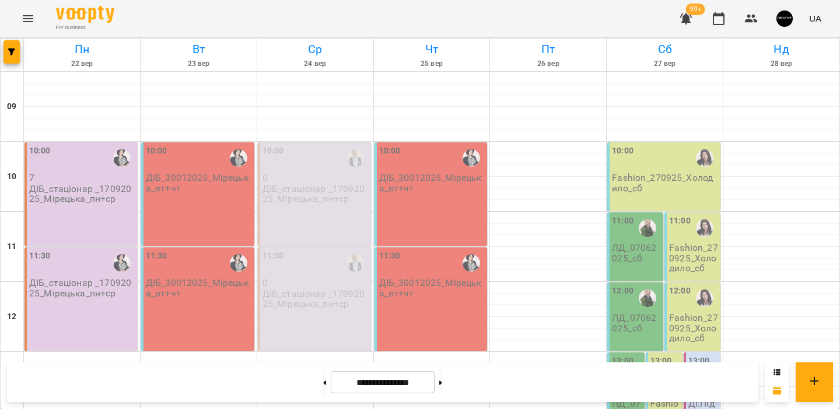
click at [307, 188] on p "ДІБ_стаціонар _17092025_Мірецька_пн+ср" at bounding box center [315, 194] width 106 height 20
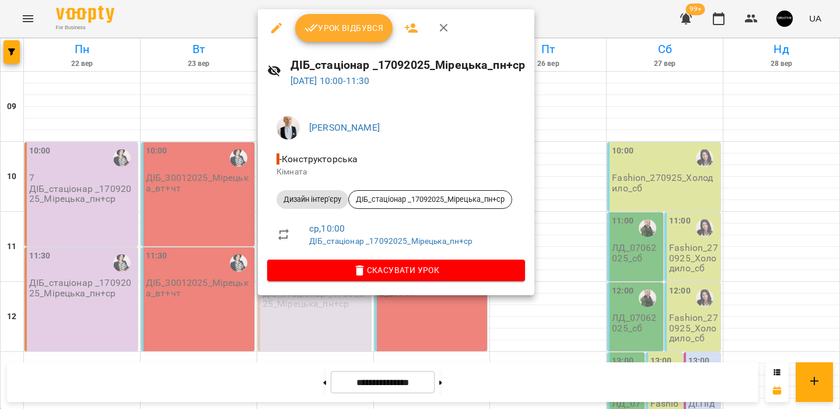
click at [280, 23] on icon "button" at bounding box center [276, 28] width 14 height 14
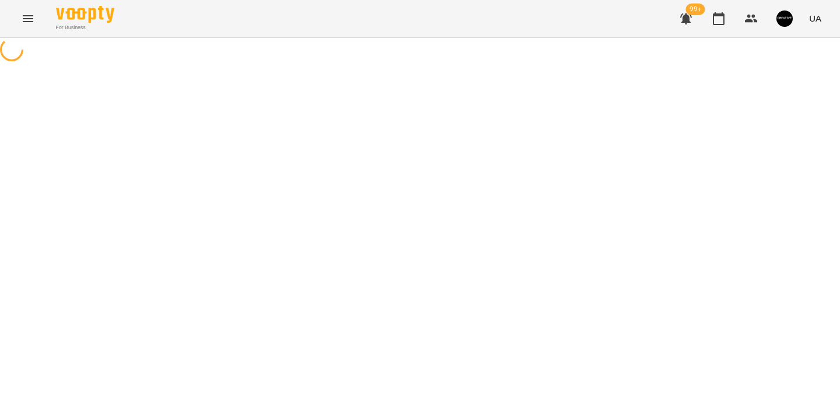
select select "**********"
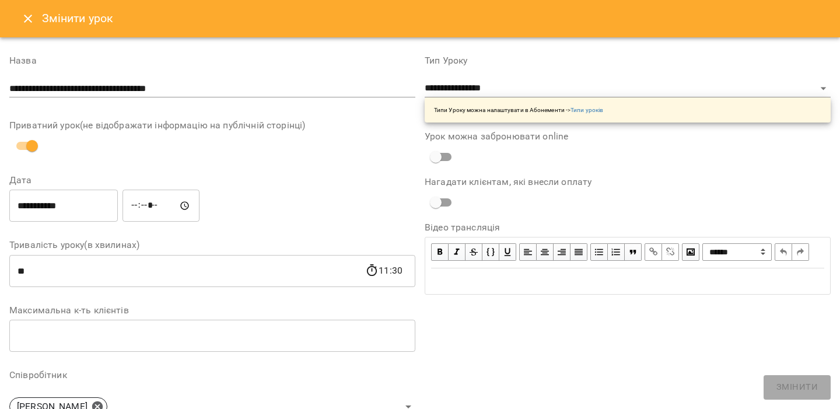
click at [22, 21] on icon "Close" at bounding box center [28, 19] width 14 height 14
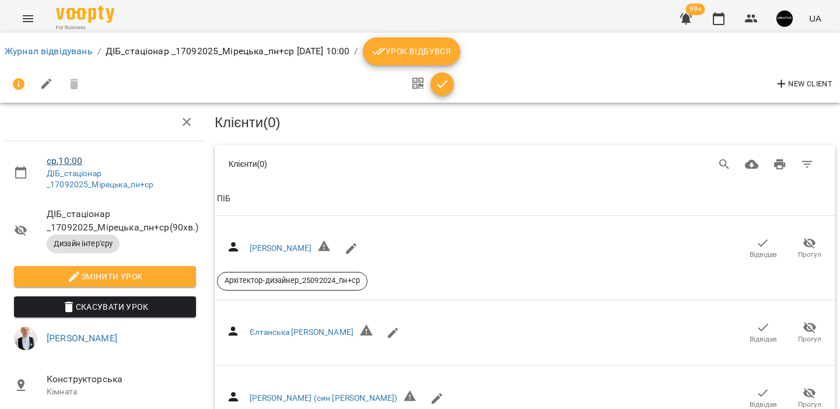
click at [63, 157] on link "ср , 10:00" at bounding box center [65, 160] width 36 height 11
select select "*"
select select "**********"
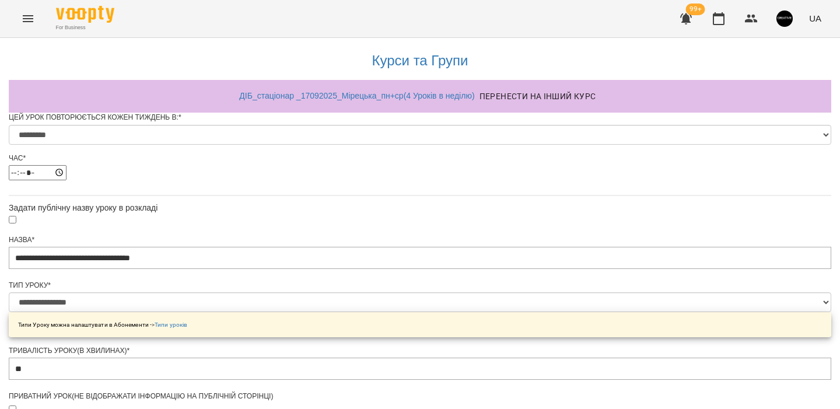
scroll to position [564, 0]
click at [356, 108] on div at bounding box center [356, 108] width 0 height 0
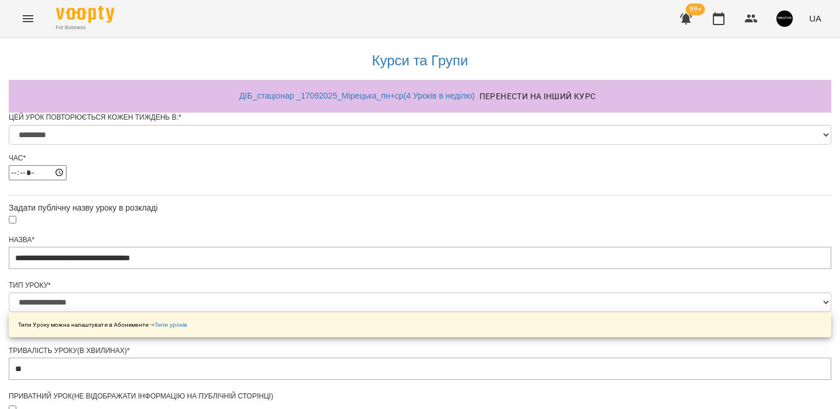
copy span "ДІБ_стаціонар _17092025_Мірецька_пн+ср"
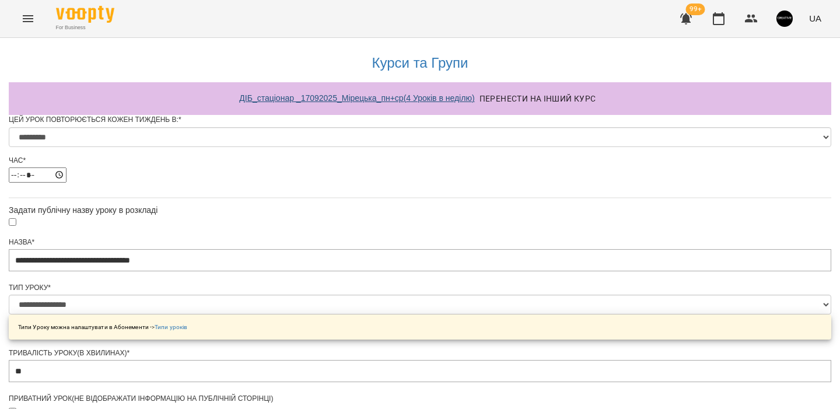
click at [303, 93] on link "ДІБ_стаціонар _17092025_Мірецька_пн+ср ( 4 Уроків в неділю )" at bounding box center [356, 97] width 235 height 9
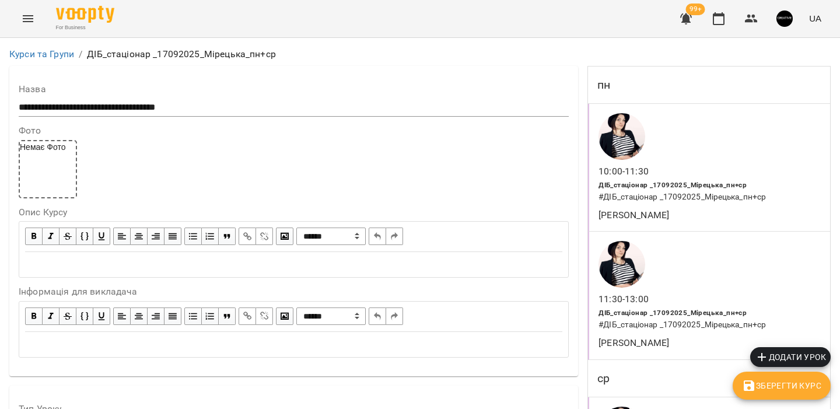
scroll to position [1024, 0]
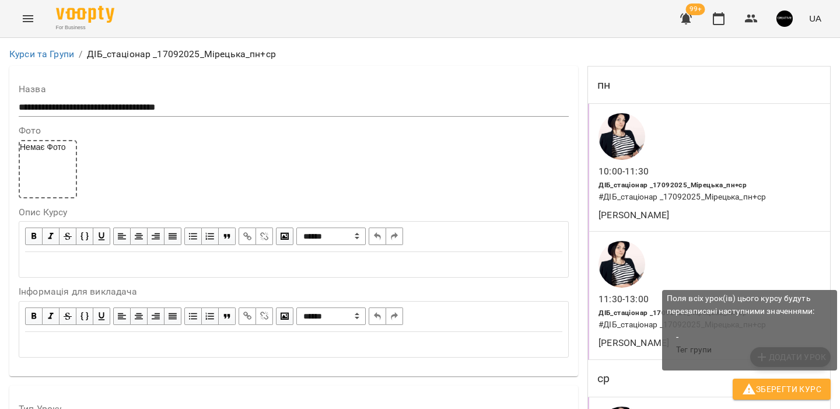
click at [757, 386] on span "Зберегти Курс" at bounding box center [781, 389] width 79 height 14
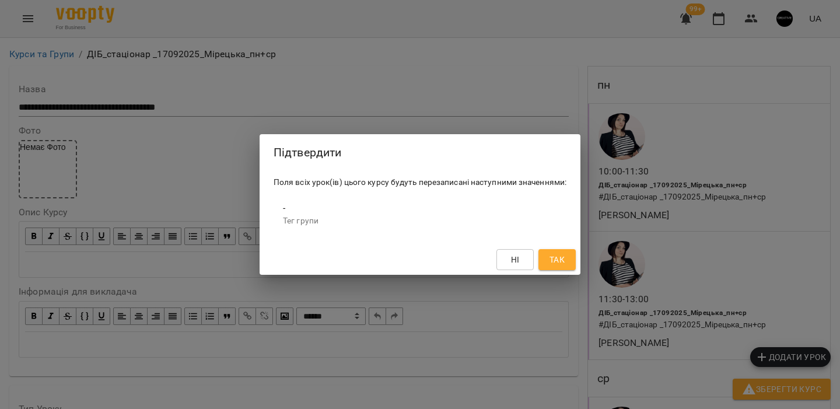
click at [552, 251] on button "Так" at bounding box center [556, 259] width 37 height 21
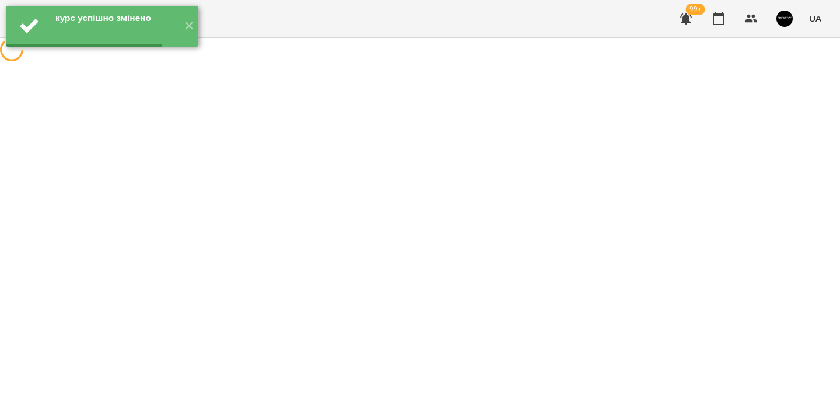
scroll to position [0, 0]
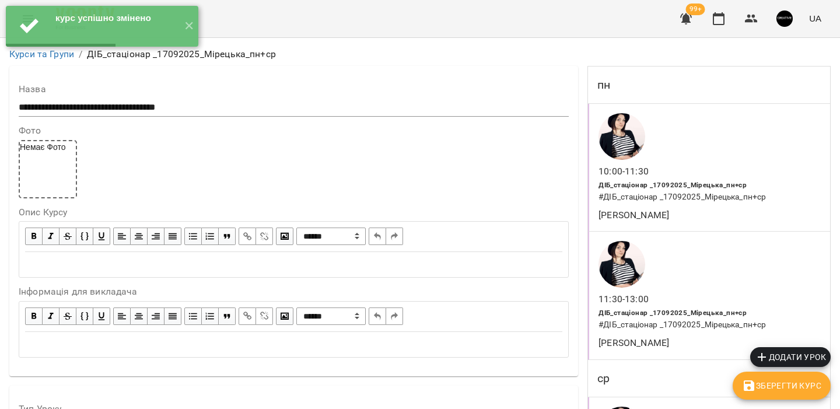
click at [678, 155] on div "10:00 - 11:30 ДІБ_стаціонар _17092025_Мірецька_пн+ср # ДІБ_стаціонар _17092025_…" at bounding box center [709, 168] width 242 height 128
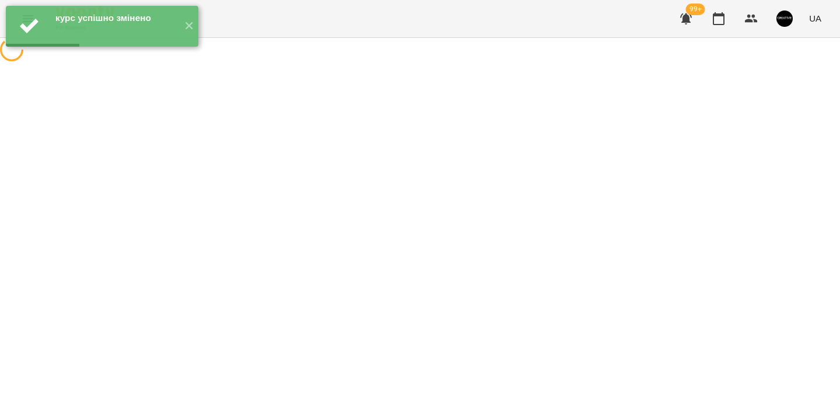
select select "*"
select select "**********"
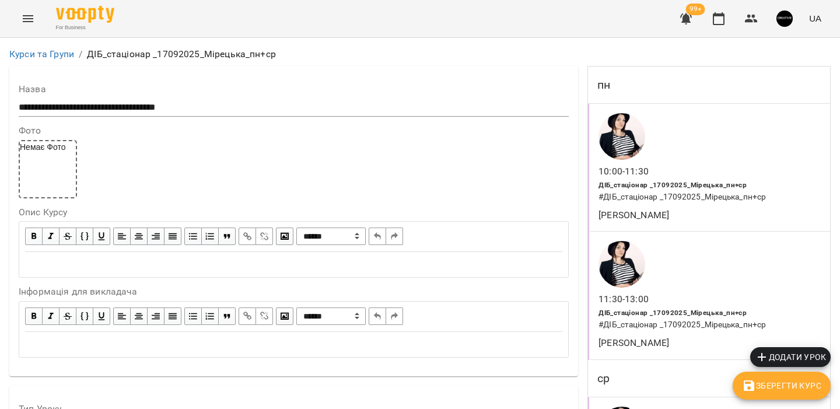
scroll to position [21, 0]
click at [706, 121] on div "10:00 - 11:30 ДІБ_стаціонар _17092025_Мірецька_пн+ср # ДІБ_стаціонар _17092025_…" at bounding box center [709, 168] width 242 height 128
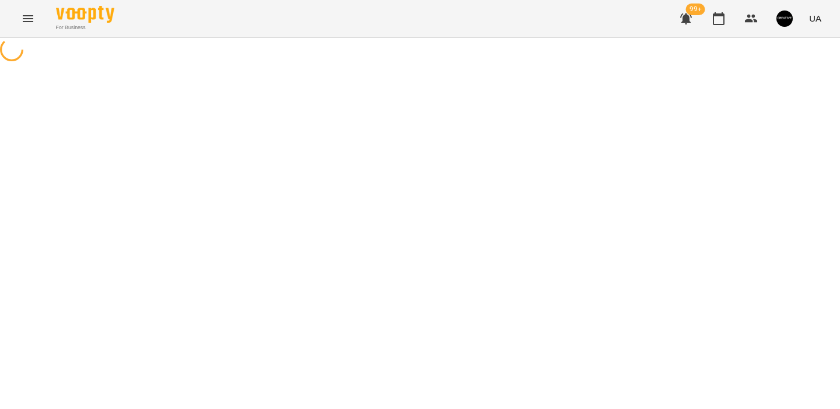
select select "*"
select select "**********"
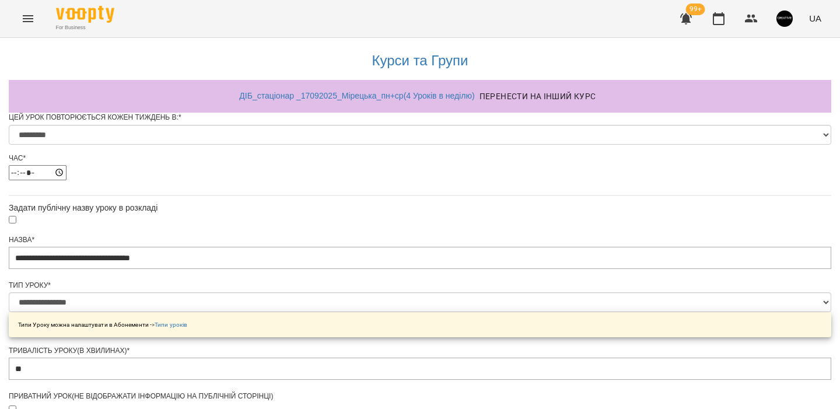
scroll to position [499, 0]
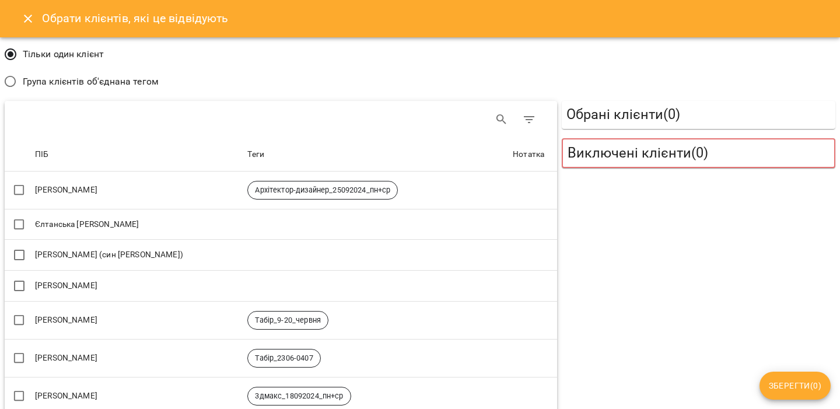
click at [107, 83] on span "Група клієнтів об'єднана тегом" at bounding box center [91, 82] width 136 height 14
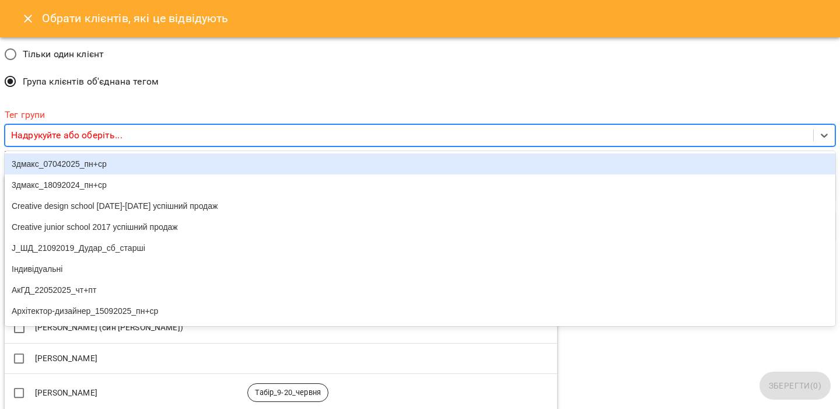
click at [117, 131] on p "Надрукуйте або оберіть..." at bounding box center [66, 135] width 111 height 14
type input "*"
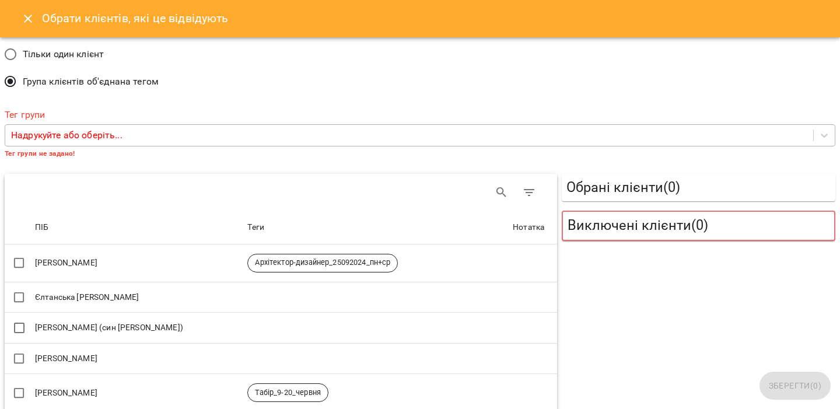
scroll to position [0, 0]
click at [120, 135] on p "Надрукуйте або оберіть..." at bounding box center [66, 135] width 111 height 14
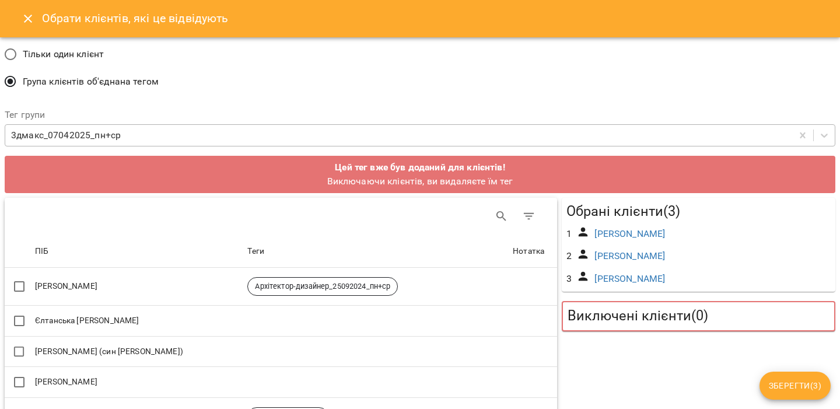
click at [132, 132] on div "3дмакс_07042025_пн+ср" at bounding box center [398, 136] width 787 height 22
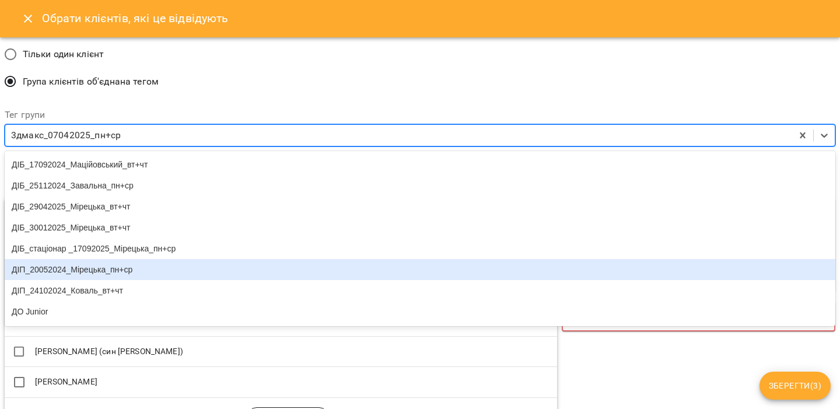
scroll to position [394, 0]
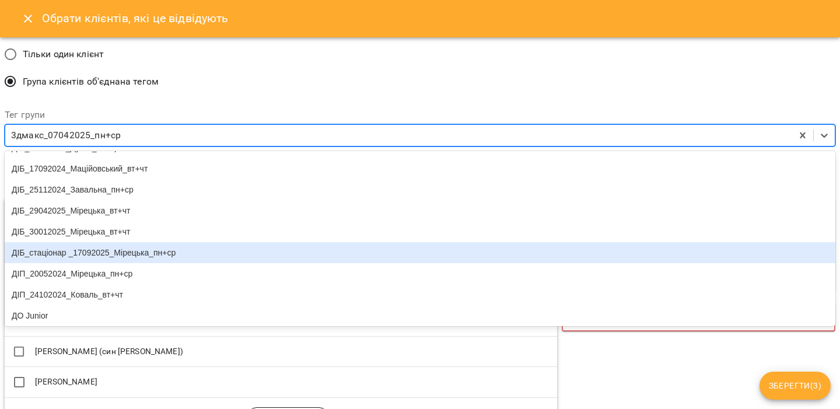
click at [84, 263] on div "ДІБ_стаціонар _17092025_Мірецька_пн+ср" at bounding box center [420, 252] width 831 height 21
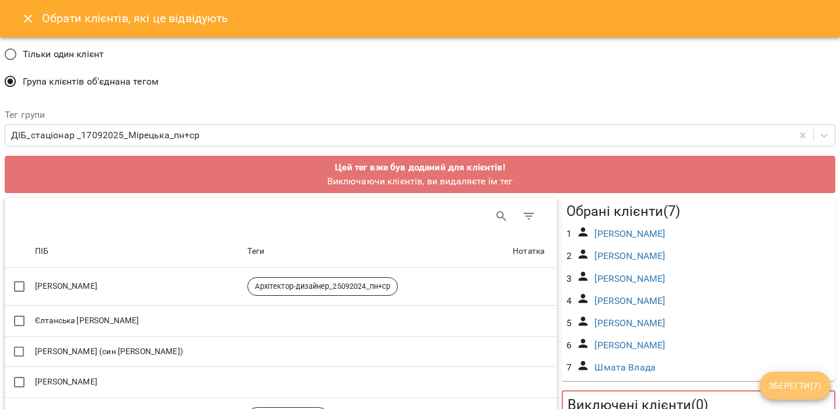
click at [782, 386] on span "Зберегти ( 7 )" at bounding box center [795, 386] width 52 height 14
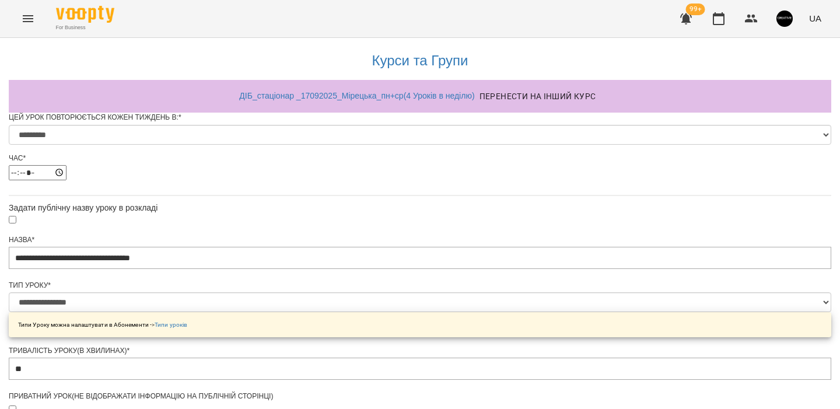
scroll to position [688, 0]
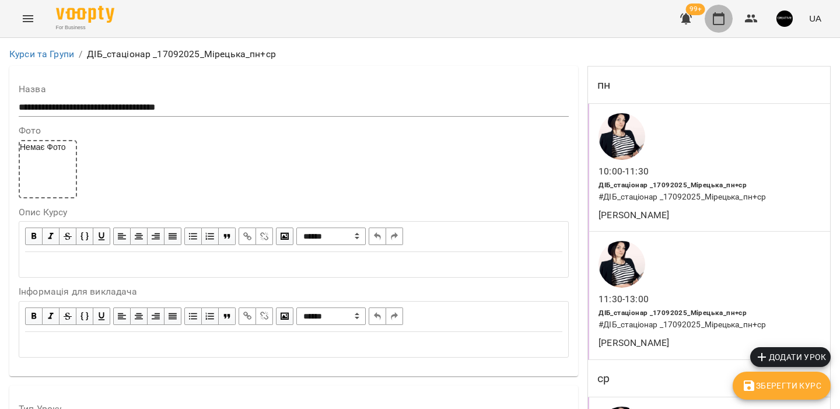
click at [716, 13] on icon "button" at bounding box center [719, 19] width 14 height 14
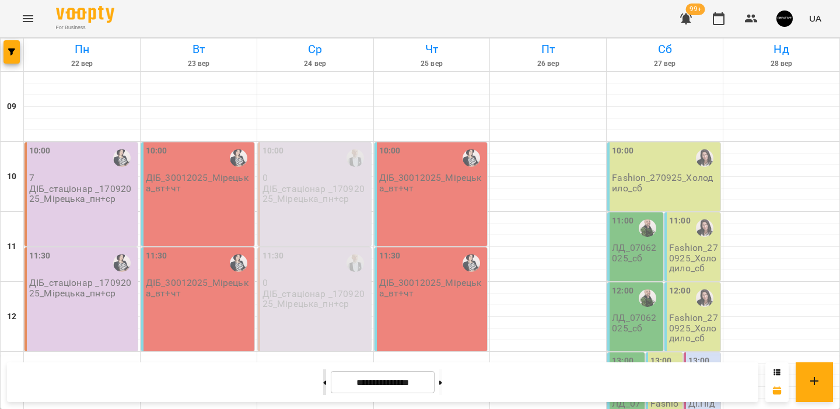
click at [324, 382] on icon at bounding box center [325, 382] width 3 height 4
type input "**********"
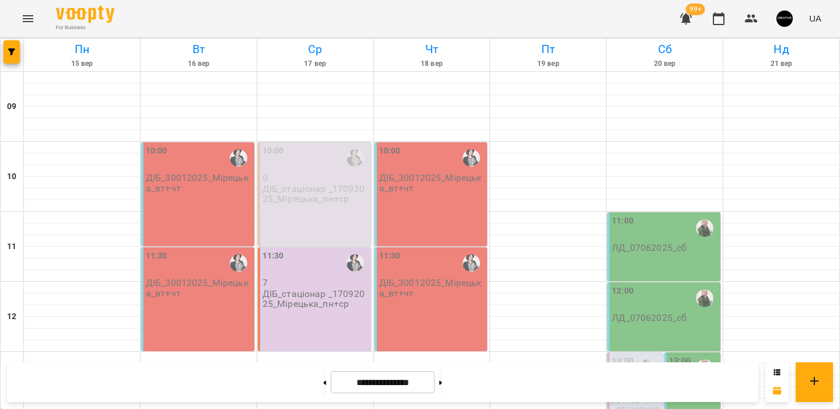
click at [306, 185] on p "ДІБ_стаціонар _17092025_Мірецька_пн+ср" at bounding box center [315, 194] width 106 height 20
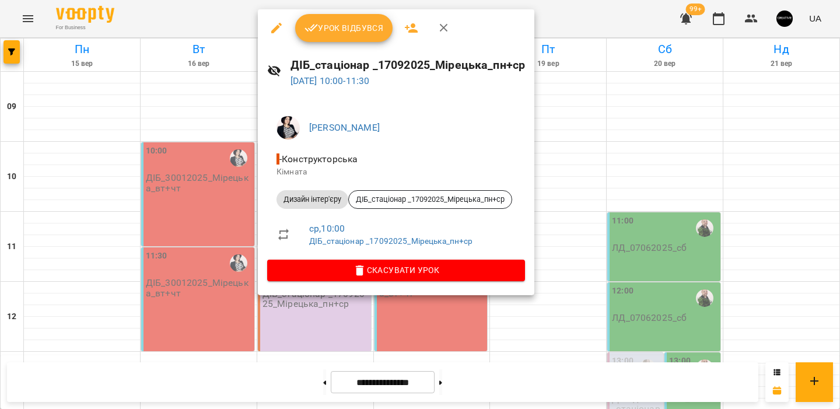
click at [277, 31] on icon "button" at bounding box center [276, 28] width 14 height 14
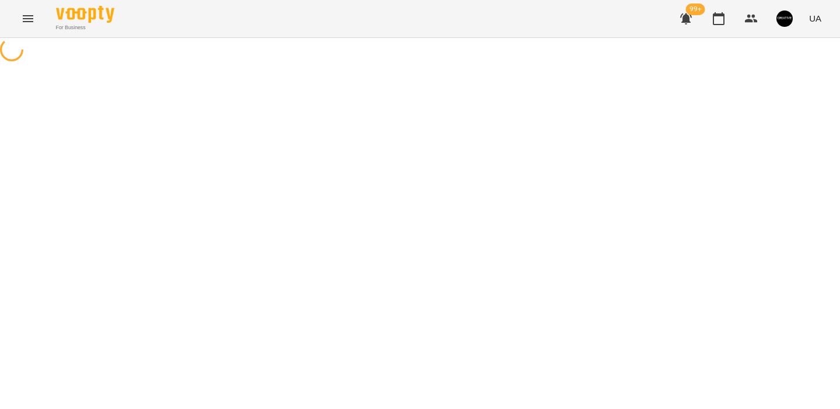
select select "**********"
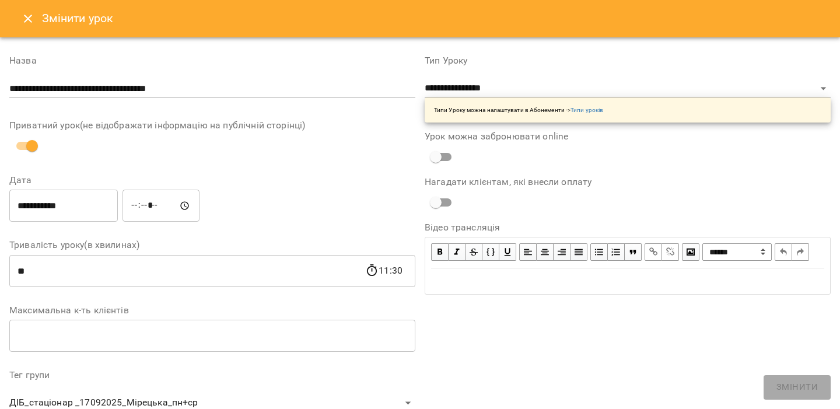
click at [31, 23] on icon "Close" at bounding box center [28, 19] width 14 height 14
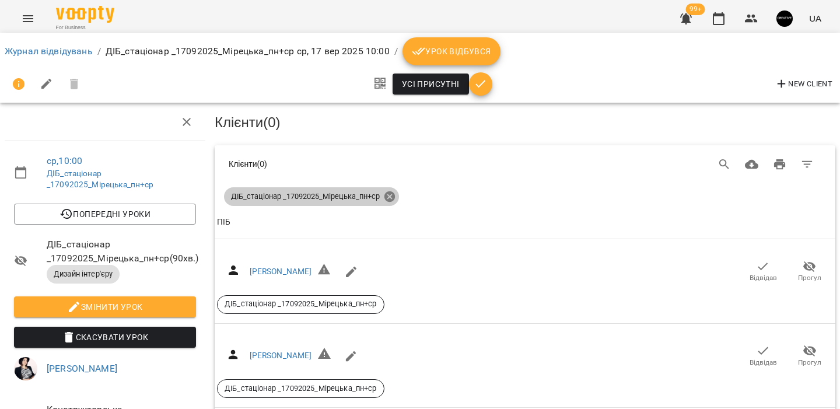
click at [390, 195] on icon at bounding box center [389, 196] width 13 height 13
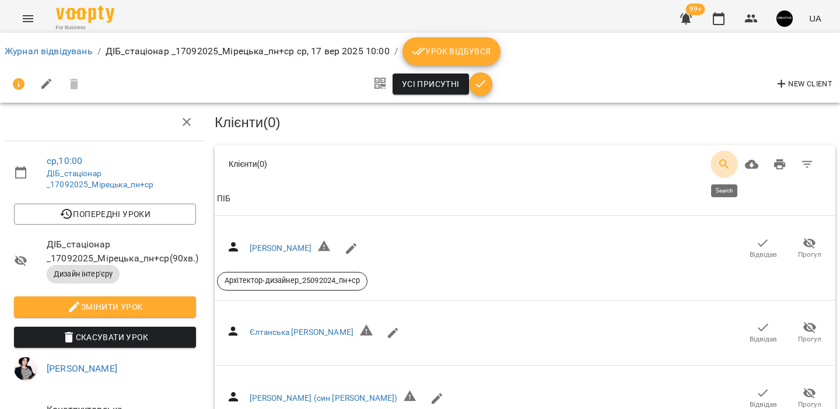
click at [730, 165] on icon "Search" at bounding box center [724, 164] width 14 height 14
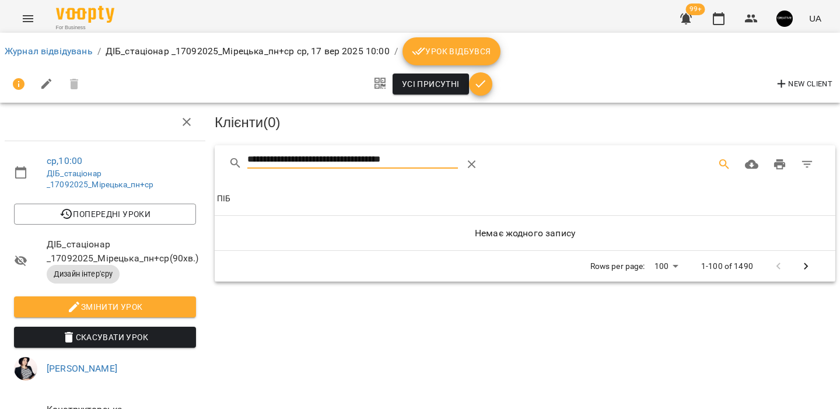
type input "**********"
click at [83, 314] on span "Змінити урок" at bounding box center [104, 307] width 163 height 14
select select "**********"
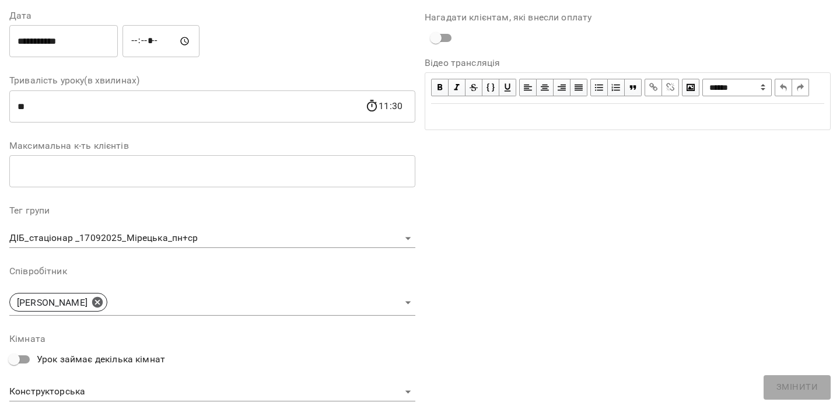
scroll to position [165, 0]
click at [197, 226] on div "**********" at bounding box center [212, 225] width 406 height 41
click at [184, 239] on body "**********" at bounding box center [420, 249] width 840 height 499
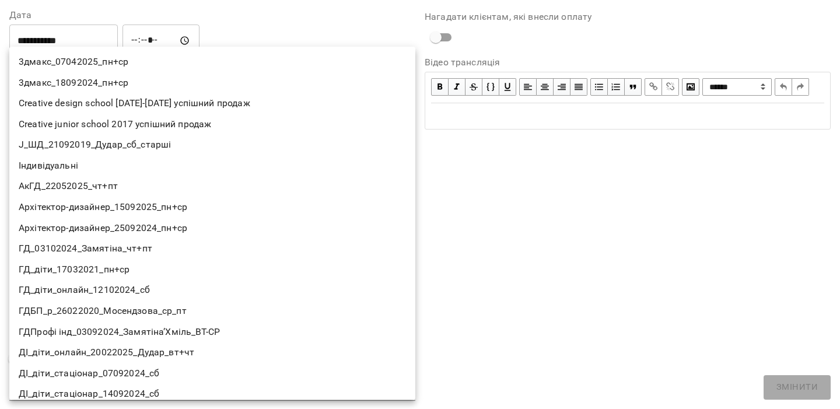
scroll to position [316, 0]
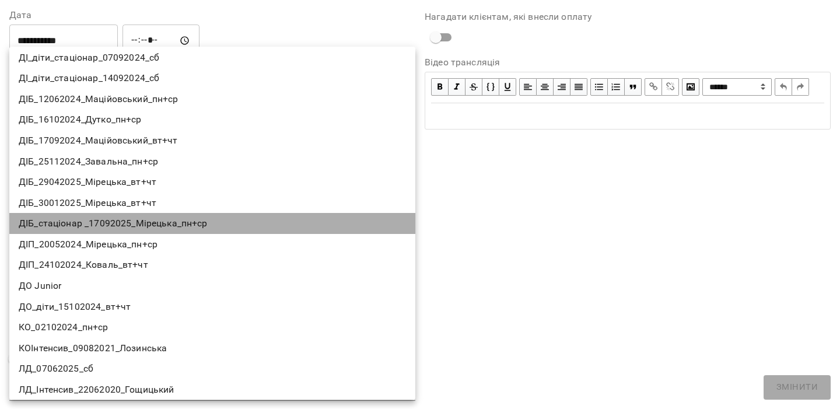
click at [173, 221] on li "ДІБ_стаціонар _17092025_Мірецька_пн+ср" at bounding box center [212, 223] width 406 height 21
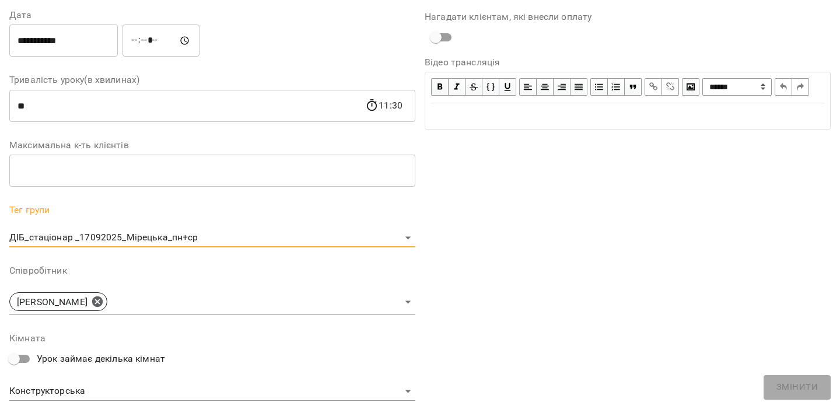
click at [236, 238] on body "**********" at bounding box center [420, 249] width 840 height 499
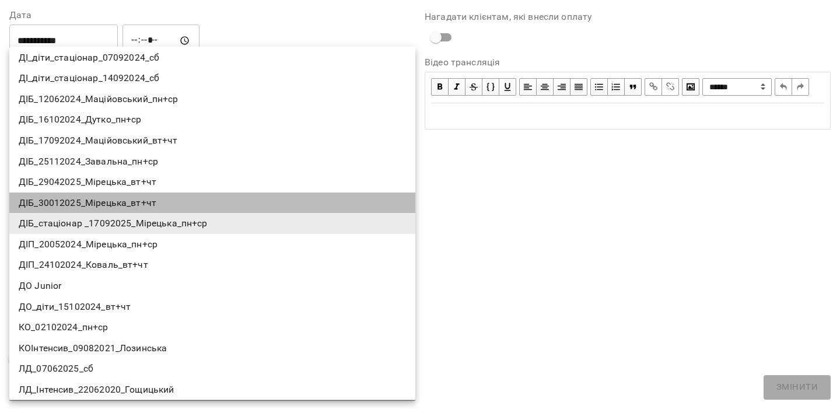
click at [213, 205] on li "ДІБ_30012025_Мірецька_вт+чт" at bounding box center [212, 202] width 406 height 21
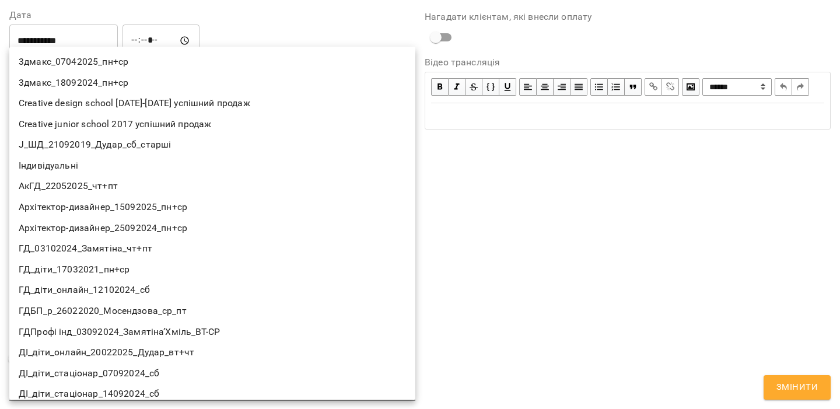
click at [191, 233] on body "**********" at bounding box center [420, 249] width 840 height 499
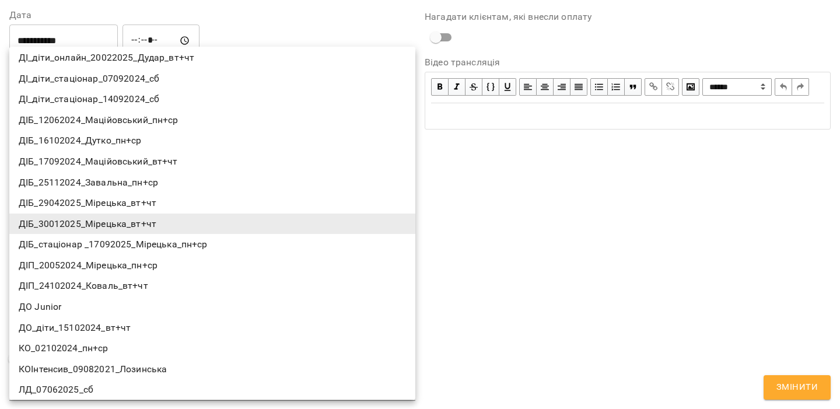
click at [180, 239] on li "ДІБ_стаціонар _17092025_Мірецька_пн+ср" at bounding box center [212, 244] width 406 height 21
type input "**********"
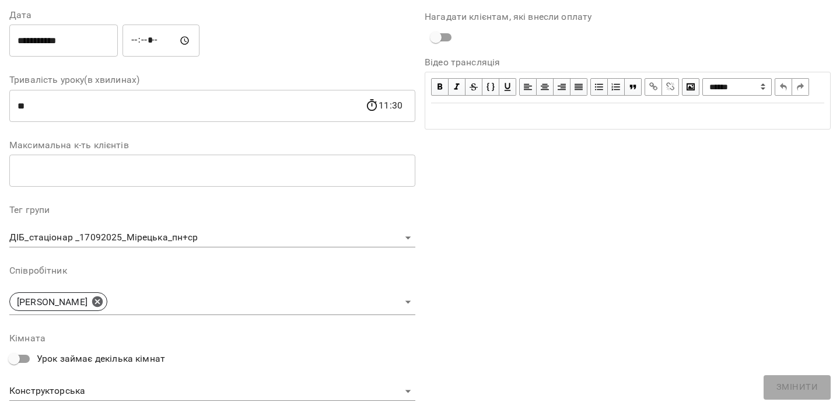
click at [795, 390] on div "**********" at bounding box center [627, 223] width 415 height 693
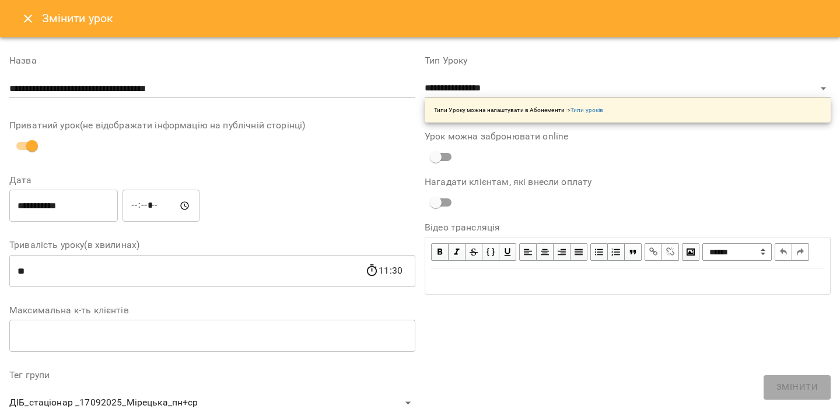
click at [33, 12] on icon "Close" at bounding box center [28, 19] width 14 height 14
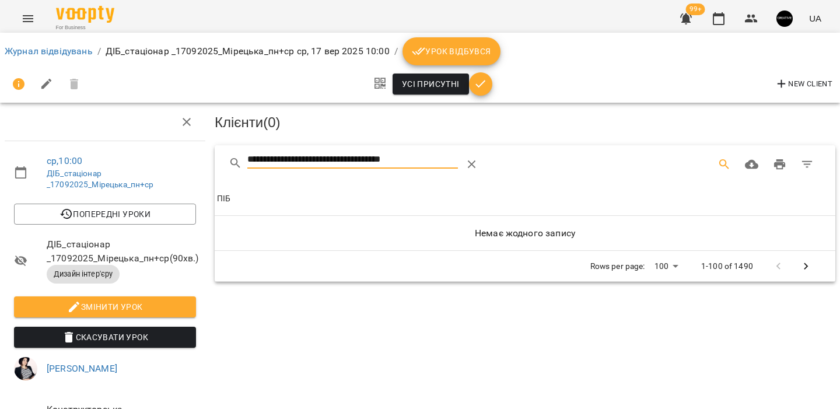
click at [439, 158] on input "**********" at bounding box center [352, 159] width 211 height 19
click at [64, 54] on link "Журнал відвідувань" at bounding box center [49, 50] width 88 height 11
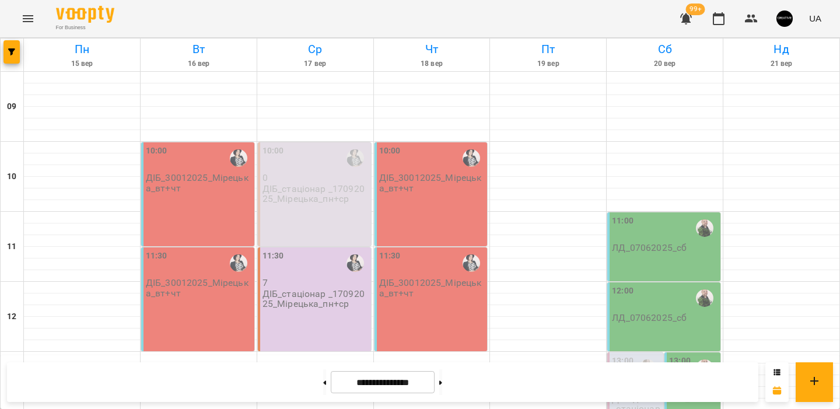
click at [324, 192] on p "ДІБ_стаціонар _17092025_Мірецька_пн+ср" at bounding box center [315, 194] width 106 height 20
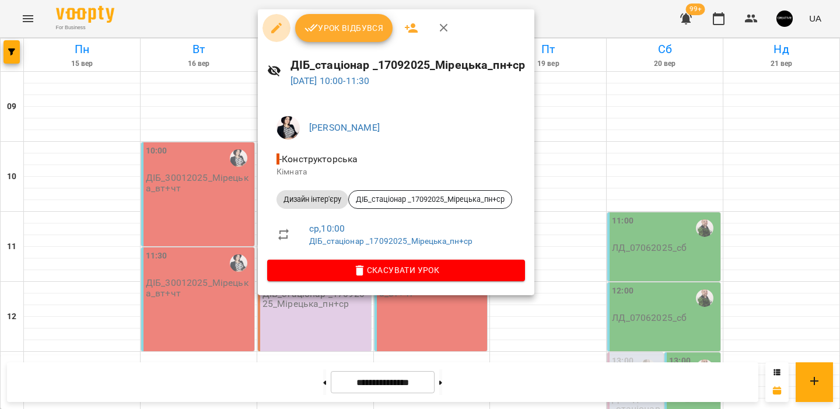
click at [276, 33] on icon "button" at bounding box center [276, 28] width 14 height 14
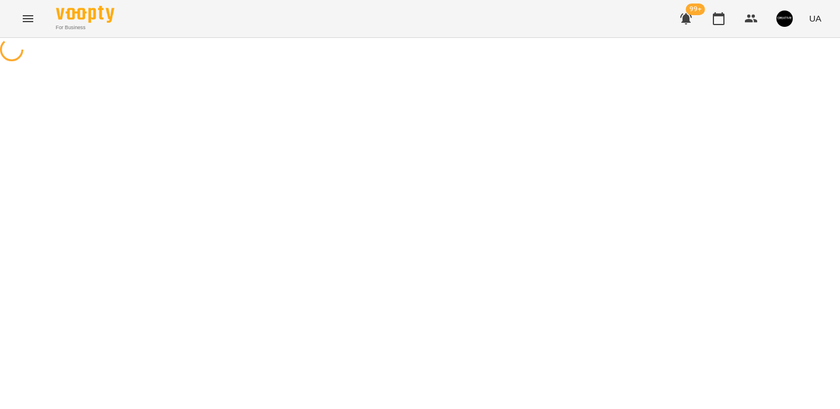
select select "**********"
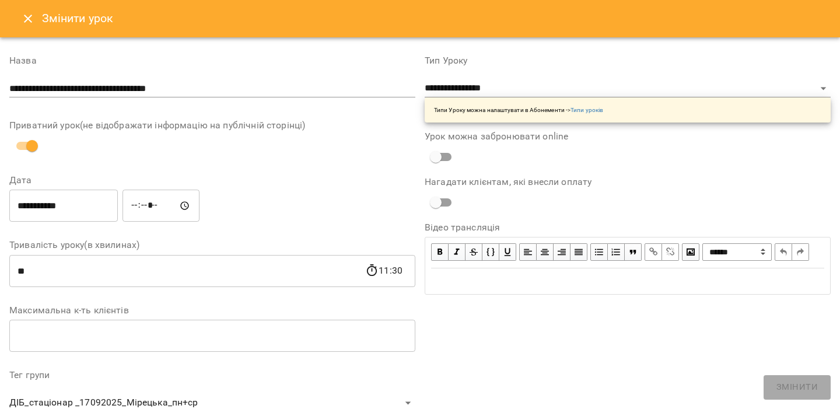
click at [22, 17] on icon "Close" at bounding box center [28, 19] width 14 height 14
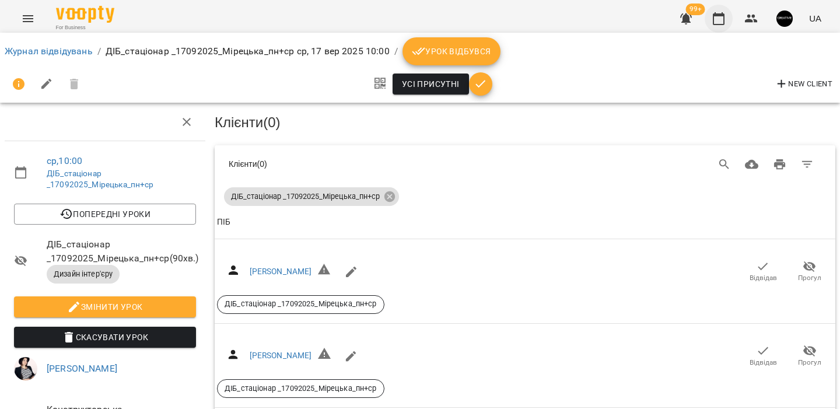
click at [719, 22] on icon "button" at bounding box center [719, 19] width 14 height 14
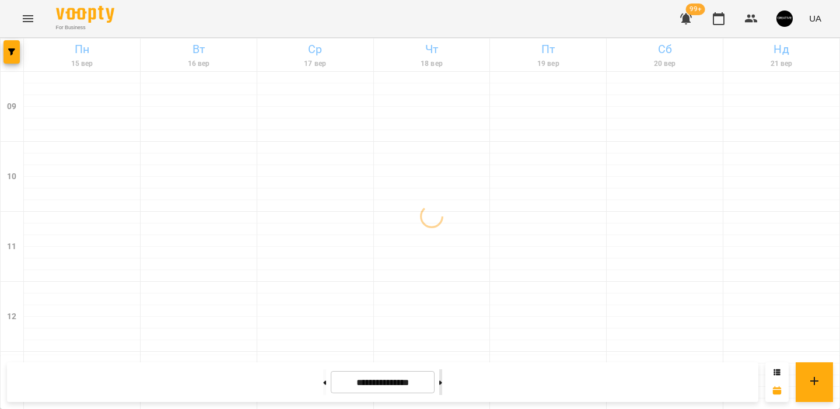
click at [442, 387] on button at bounding box center [440, 382] width 3 height 26
type input "**********"
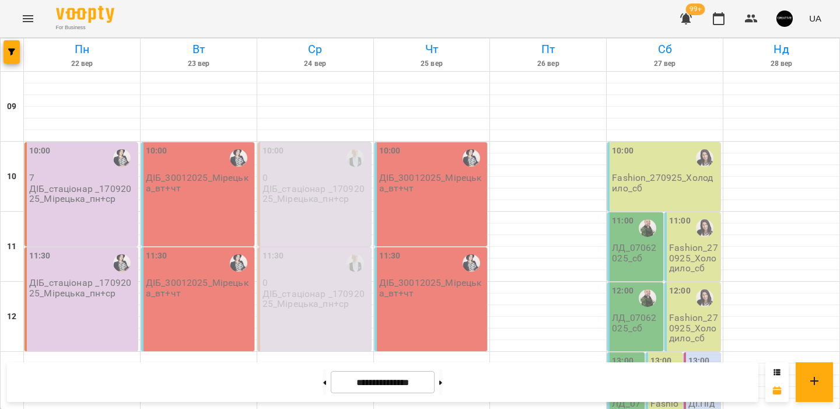
click at [323, 190] on p "ДІБ_стаціонар _17092025_Мірецька_пн+ср" at bounding box center [315, 194] width 106 height 20
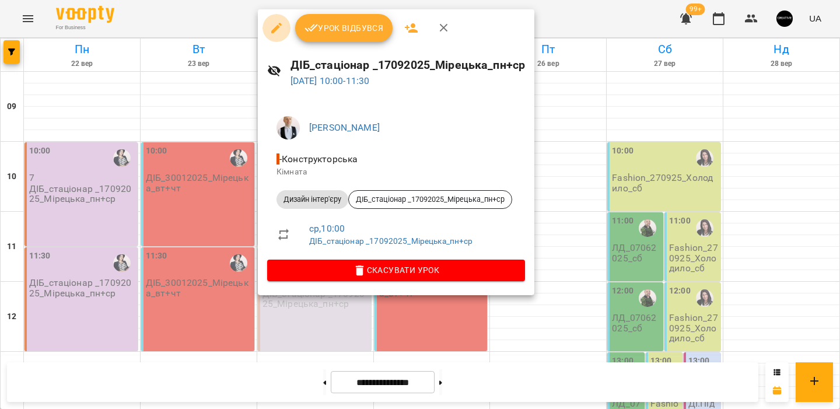
click at [278, 33] on icon "button" at bounding box center [276, 28] width 14 height 14
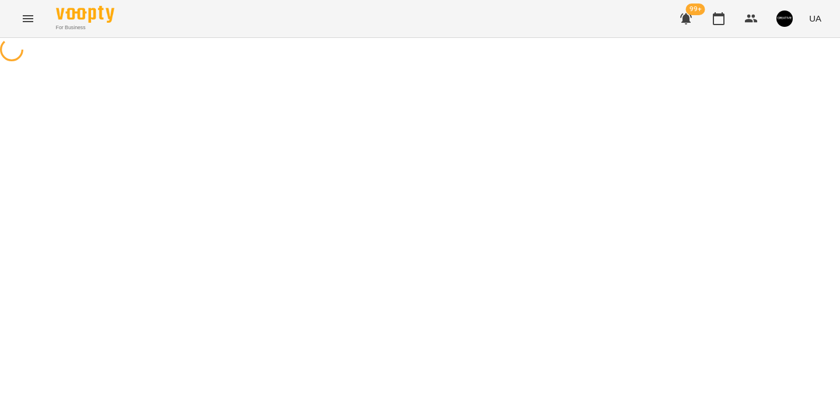
select select "**********"
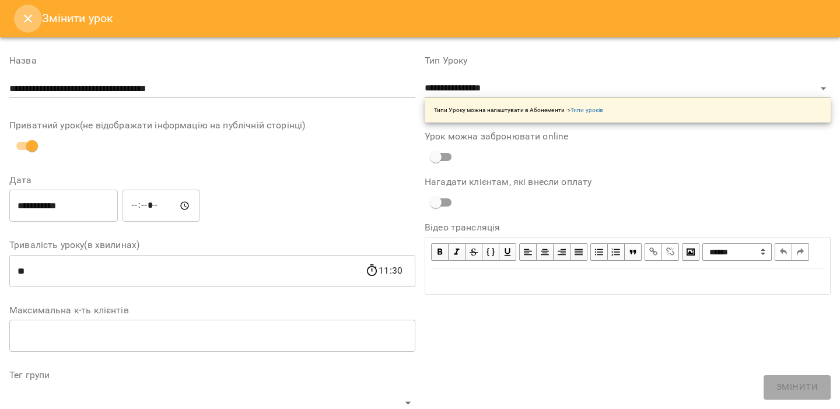
click at [29, 19] on icon "Close" at bounding box center [28, 19] width 14 height 14
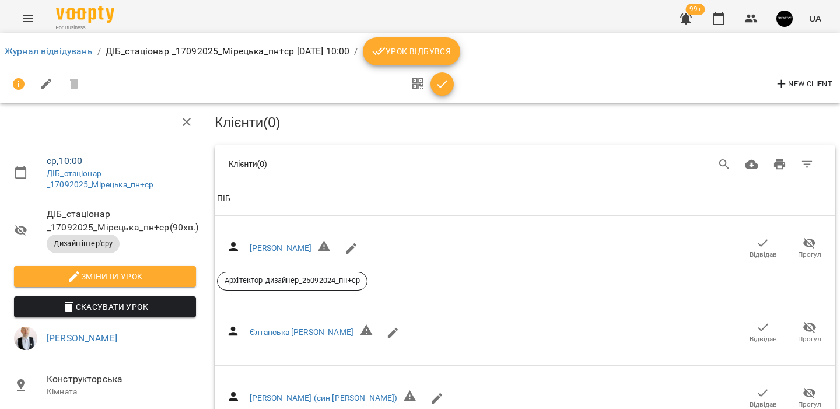
click at [71, 162] on link "ср , 10:00" at bounding box center [65, 160] width 36 height 11
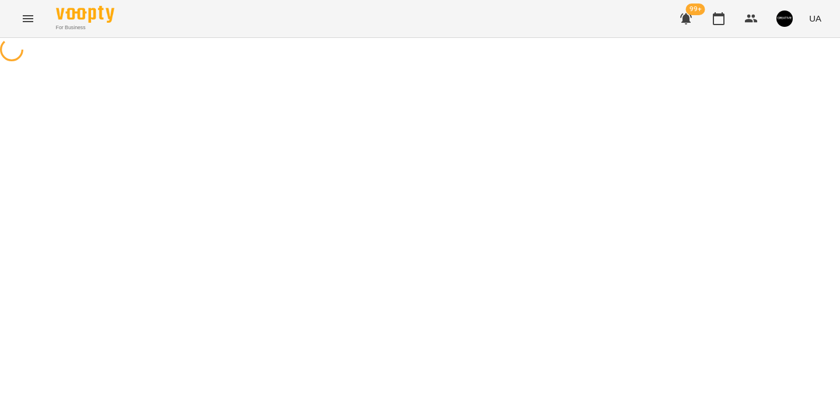
select select "*"
select select "**********"
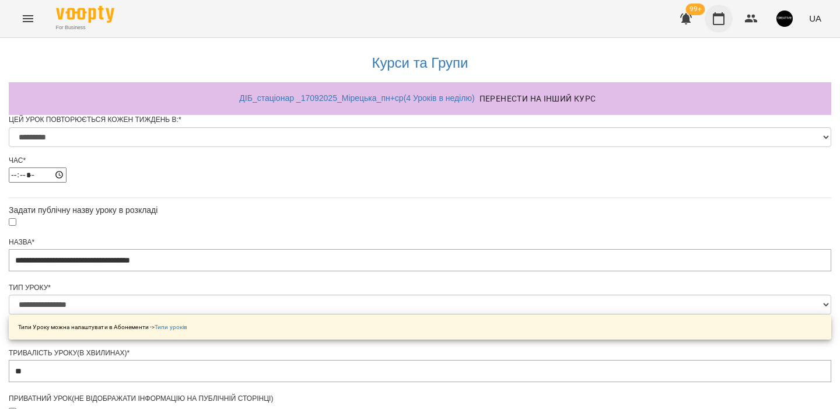
click at [719, 24] on icon "button" at bounding box center [719, 18] width 12 height 13
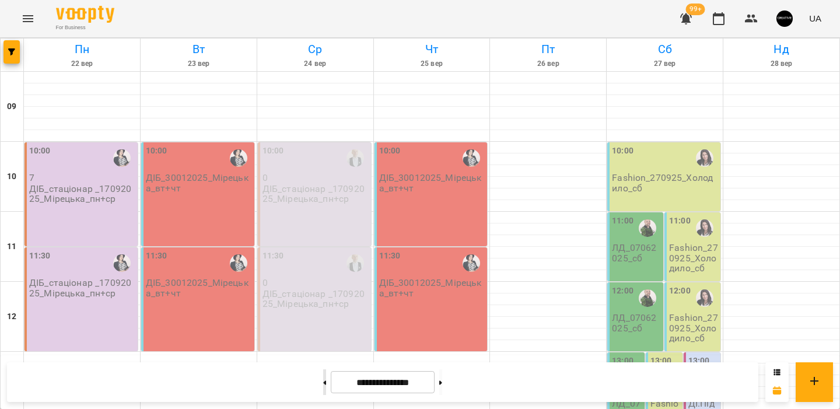
click at [323, 385] on button at bounding box center [324, 382] width 3 height 26
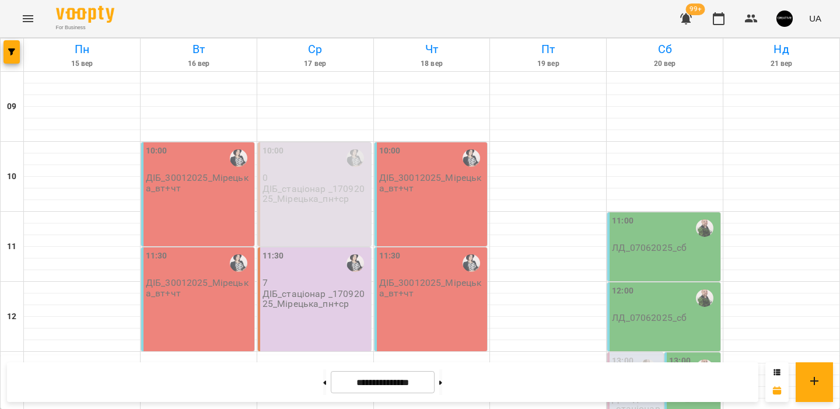
click at [310, 194] on p "ДІБ_стаціонар _17092025_Мірецька_пн+ср" at bounding box center [315, 194] width 106 height 20
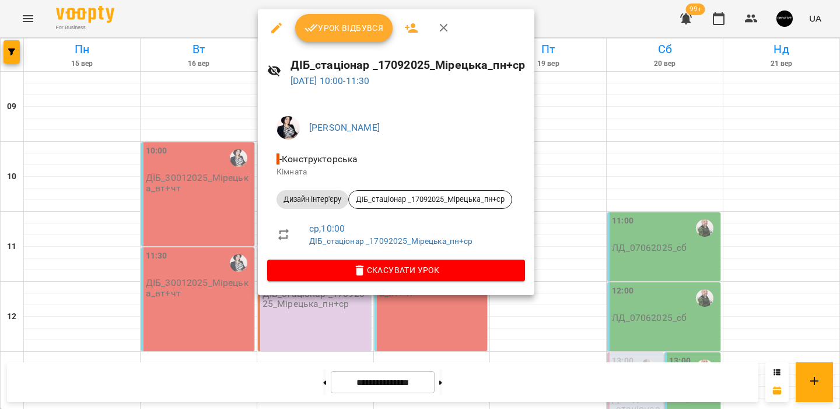
click at [235, 107] on div at bounding box center [420, 204] width 840 height 409
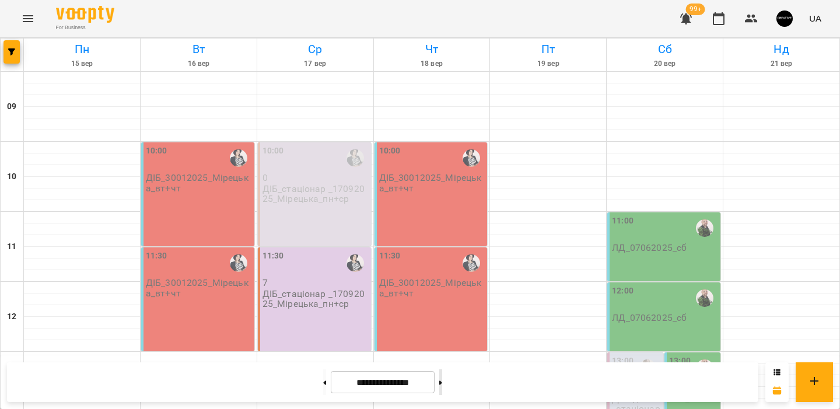
click at [442, 385] on button at bounding box center [440, 382] width 3 height 26
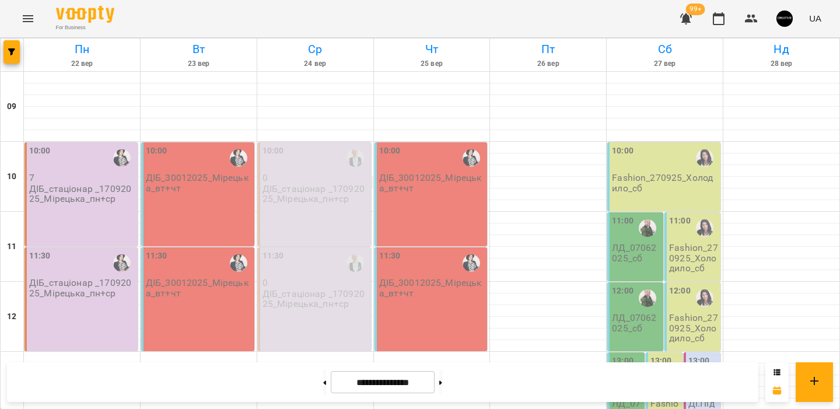
click at [314, 185] on p "ДІБ_стаціонар _17092025_Мірецька_пн+ср" at bounding box center [315, 194] width 106 height 20
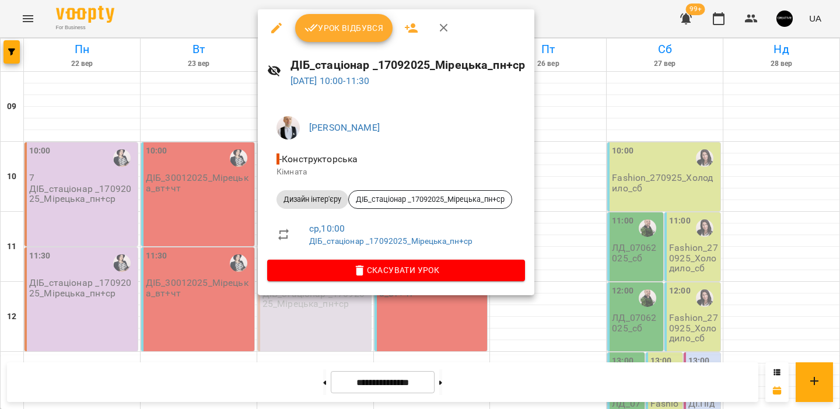
click at [204, 80] on div at bounding box center [420, 204] width 840 height 409
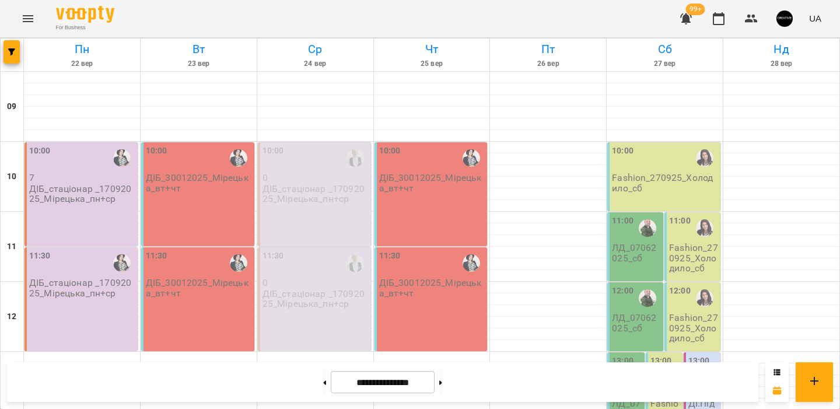
click at [330, 224] on div "10:00 0 ДІБ_стаціонар _17092025_Мірецька_пн+ср" at bounding box center [314, 194] width 113 height 104
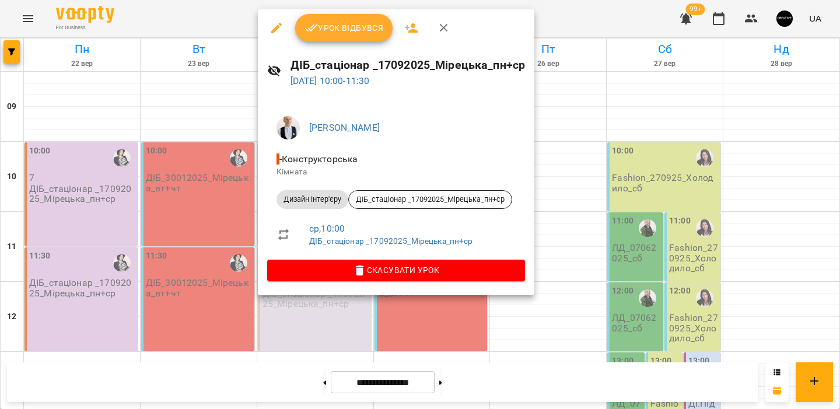
click at [152, 95] on div at bounding box center [420, 204] width 840 height 409
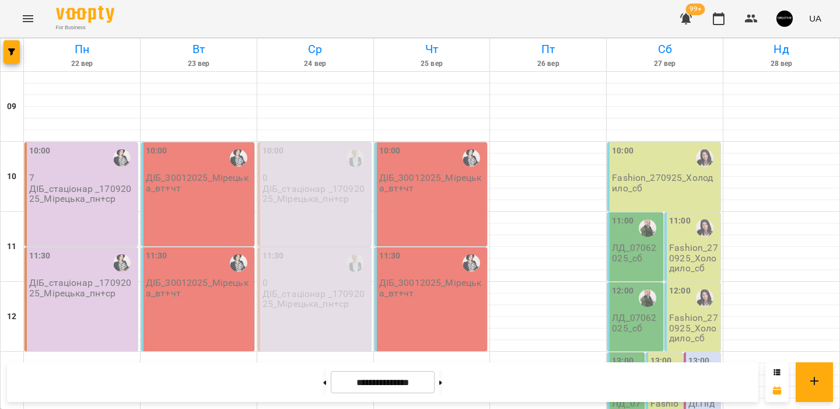
click at [317, 203] on p "ДІБ_стаціонар _17092025_Мірецька_пн+ср" at bounding box center [315, 194] width 106 height 20
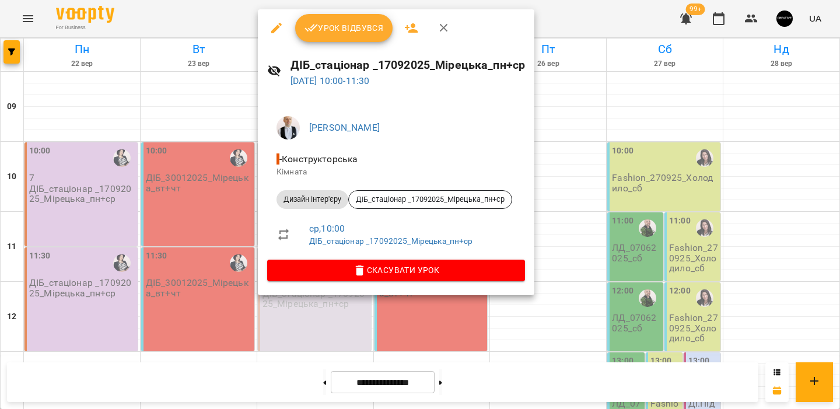
click at [198, 111] on div at bounding box center [420, 204] width 840 height 409
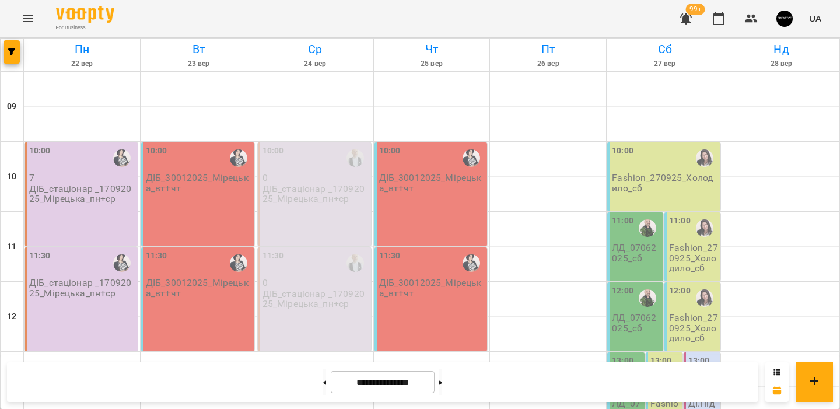
click at [341, 223] on div "10:00 0 ДІБ_стаціонар _17092025_Мірецька_пн+ср" at bounding box center [314, 194] width 113 height 104
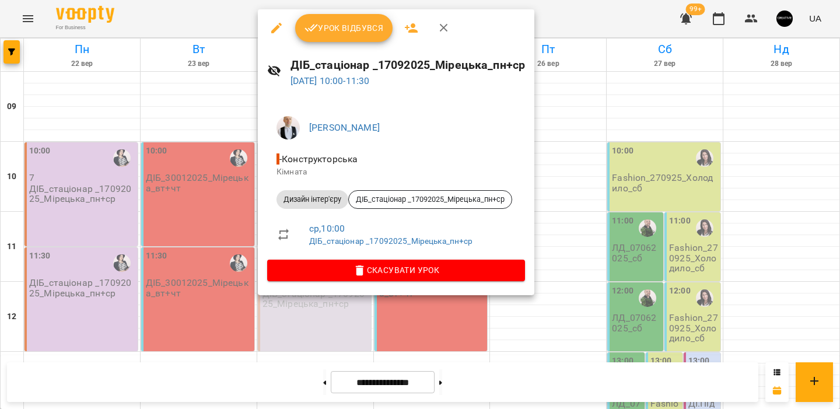
click at [213, 106] on div at bounding box center [420, 204] width 840 height 409
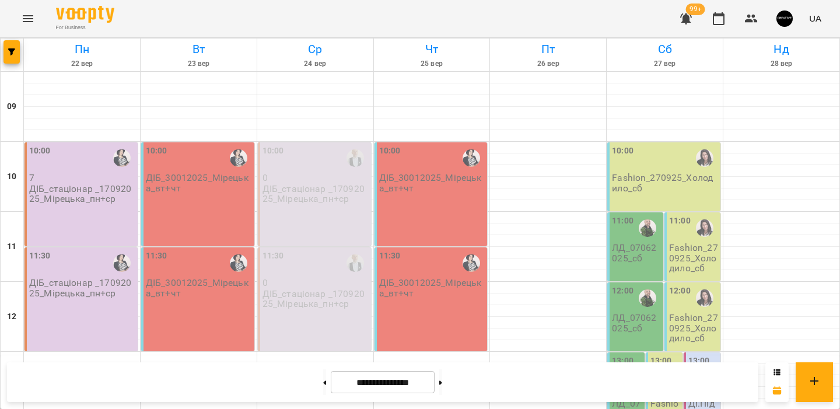
click at [306, 194] on p "ДІБ_стаціонар _17092025_Мірецька_пн+ср" at bounding box center [315, 194] width 106 height 20
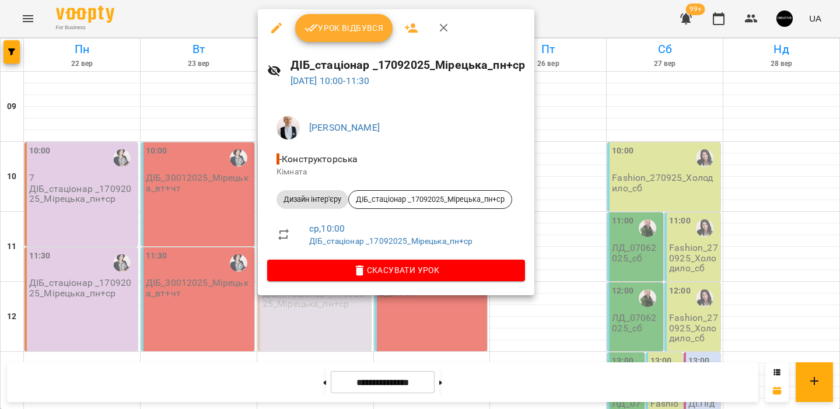
click at [209, 108] on div at bounding box center [420, 204] width 840 height 409
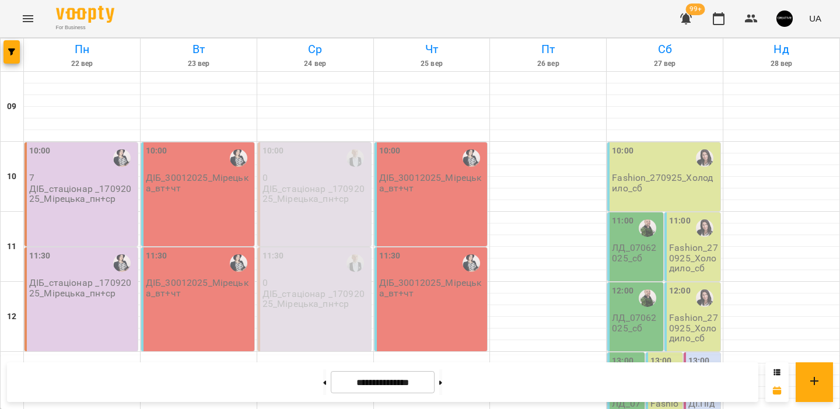
click at [301, 177] on p "0" at bounding box center [315, 178] width 106 height 10
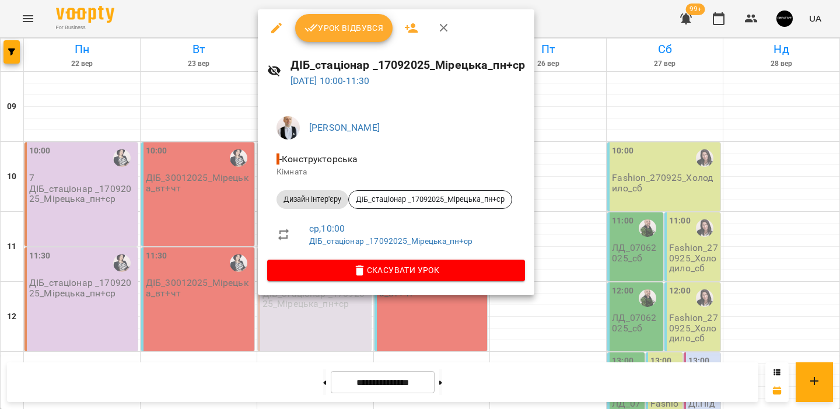
click at [196, 104] on div at bounding box center [420, 204] width 840 height 409
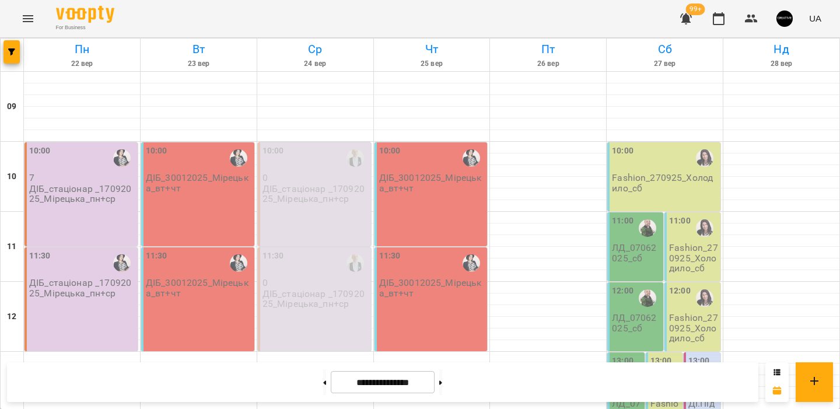
click at [322, 192] on p "ДІБ_стаціонар _17092025_Мірецька_пн+ср" at bounding box center [315, 194] width 106 height 20
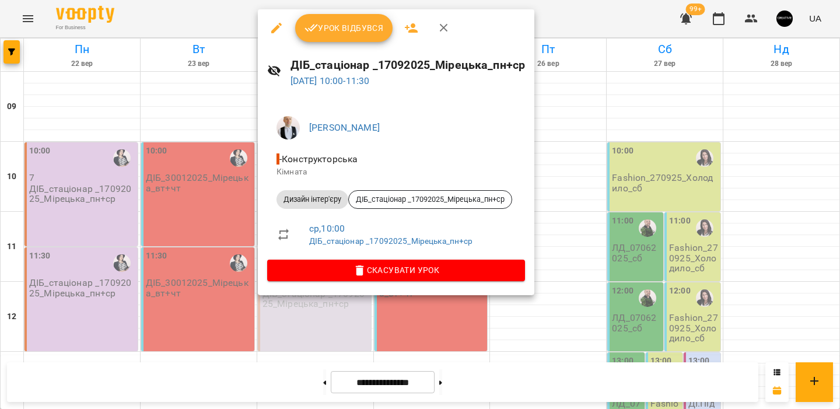
click at [220, 82] on div at bounding box center [420, 204] width 840 height 409
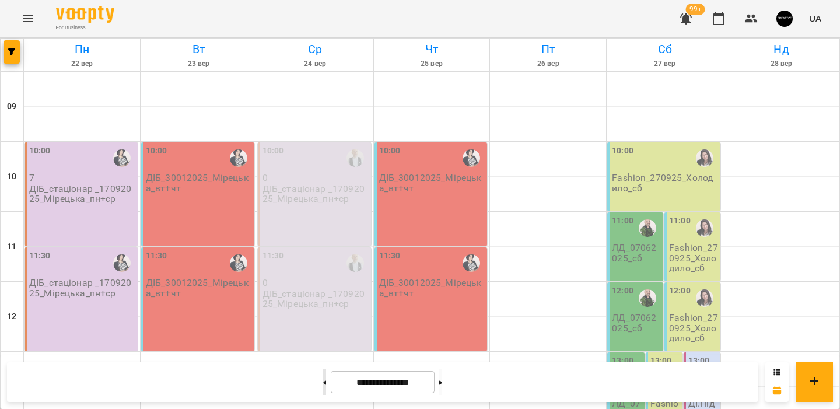
click at [323, 385] on button at bounding box center [324, 382] width 3 height 26
type input "**********"
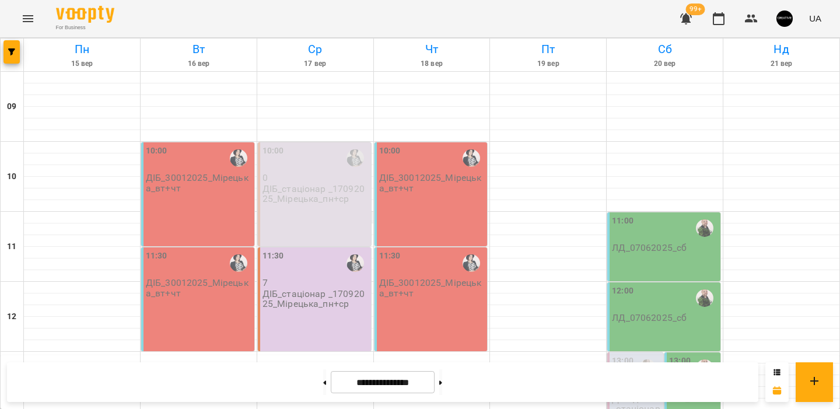
scroll to position [61, 0]
click at [286, 289] on p "ДІБ_стаціонар _17092025_Мірецька_пн+ср" at bounding box center [315, 299] width 106 height 20
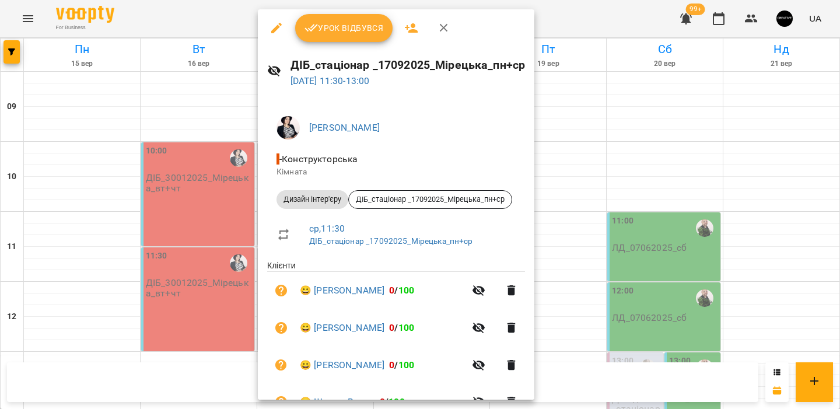
click at [277, 31] on icon "button" at bounding box center [276, 28] width 14 height 14
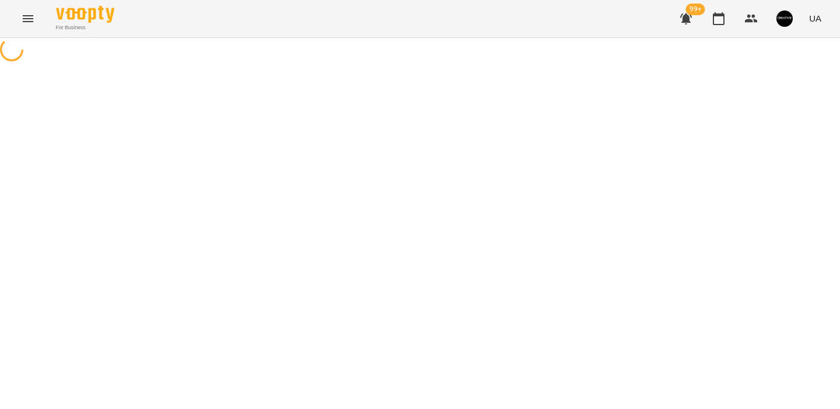
select select "**********"
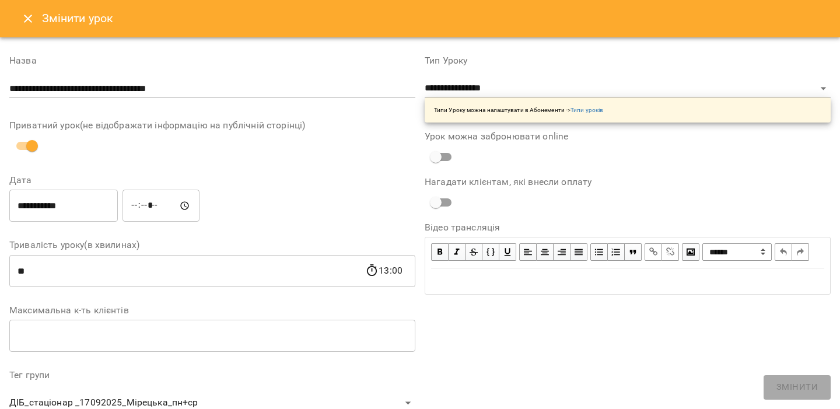
click at [28, 22] on icon "Close" at bounding box center [28, 19] width 14 height 14
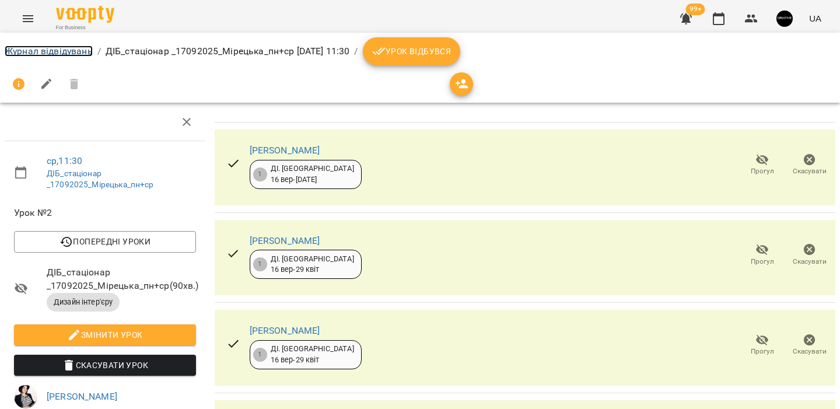
click at [76, 47] on link "Журнал відвідувань" at bounding box center [49, 50] width 88 height 11
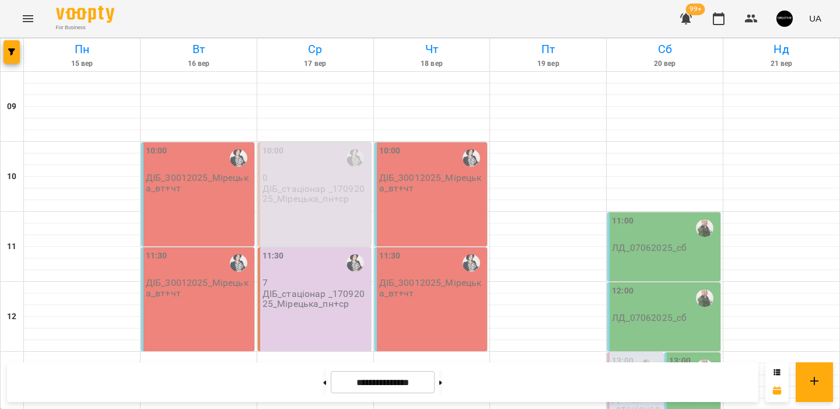
click at [319, 193] on p "ДІБ_стаціонар _17092025_Мірецька_пн+ср" at bounding box center [315, 194] width 106 height 20
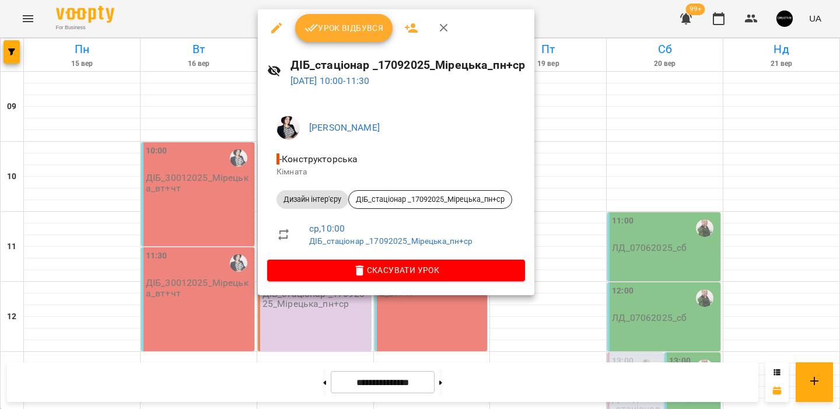
click at [279, 37] on button "button" at bounding box center [276, 28] width 28 height 28
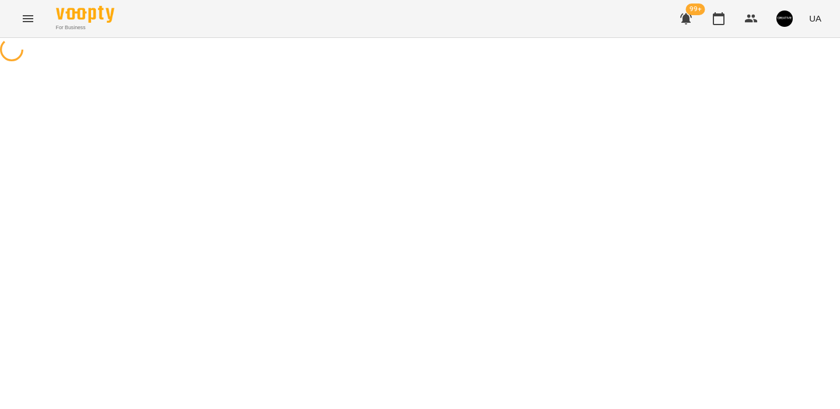
select select "**********"
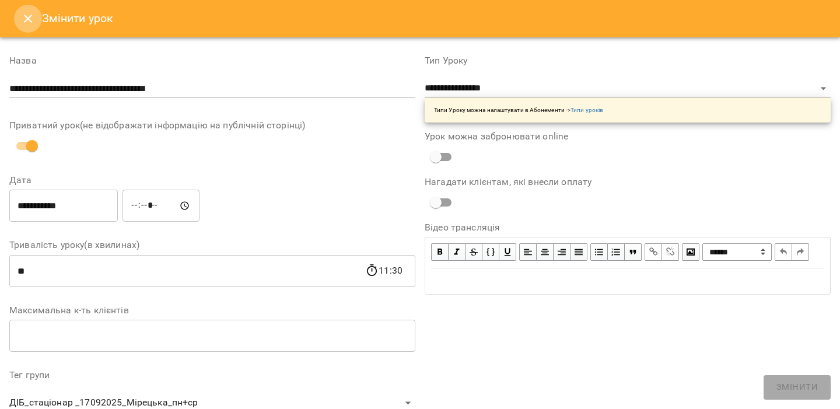
click at [31, 23] on icon "Close" at bounding box center [28, 19] width 14 height 14
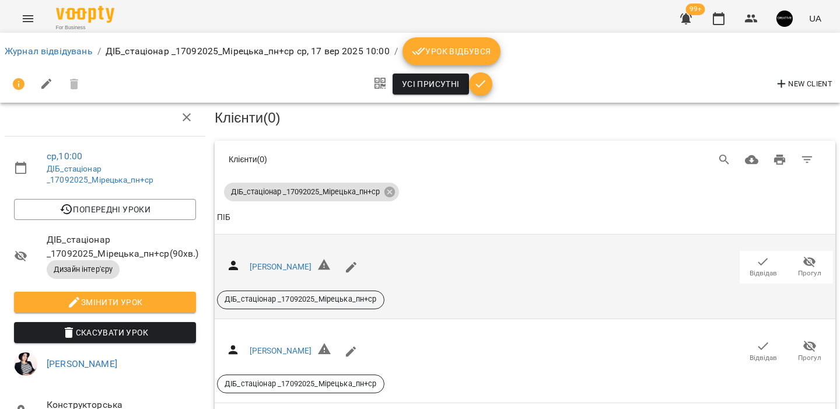
scroll to position [37, 0]
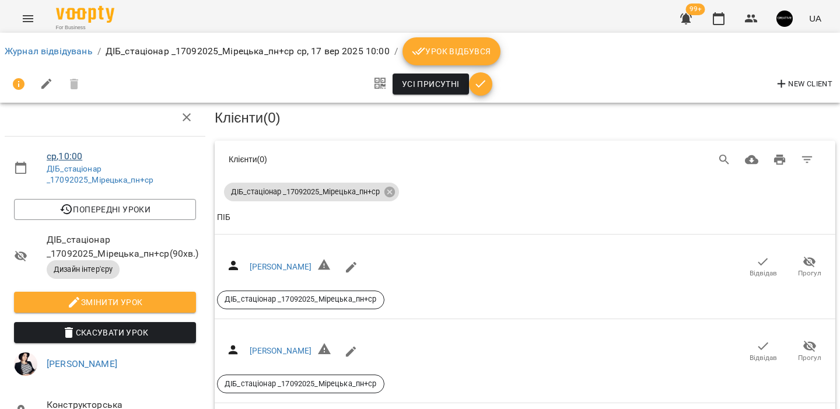
click at [75, 150] on link "ср , 10:00" at bounding box center [65, 155] width 36 height 11
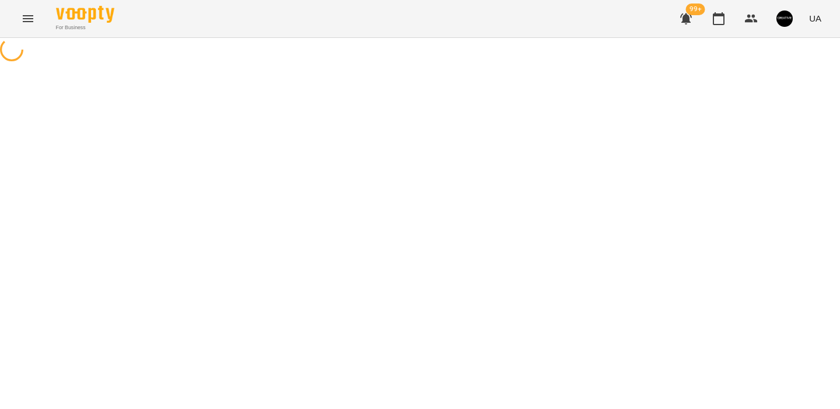
select select "*"
select select "**********"
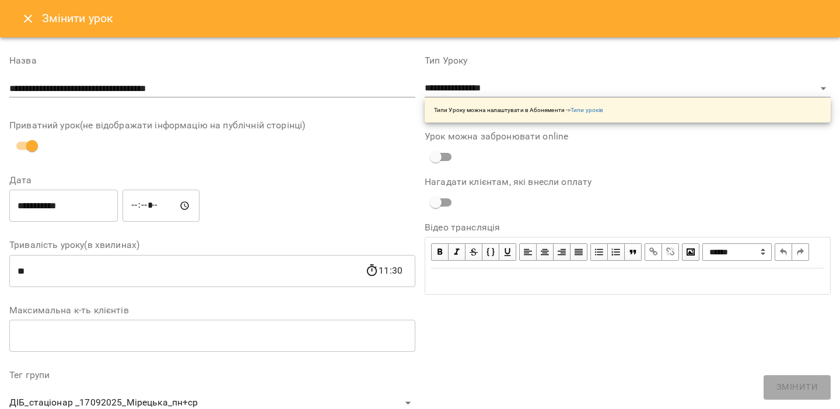
click at [27, 28] on button "Close" at bounding box center [28, 19] width 28 height 28
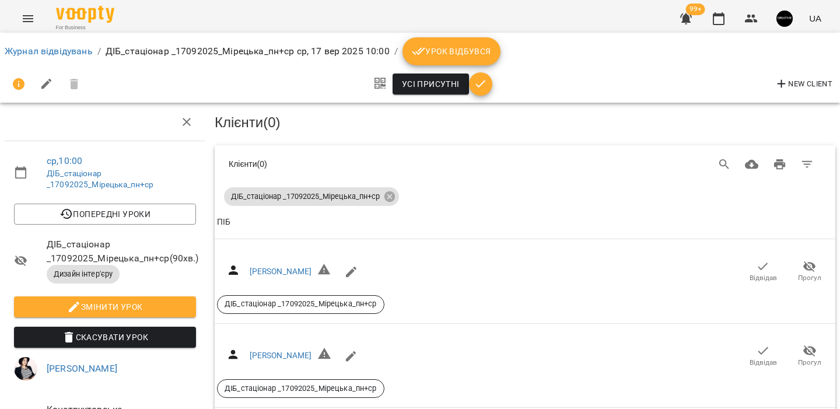
click at [789, 24] on img "button" at bounding box center [784, 18] width 16 height 16
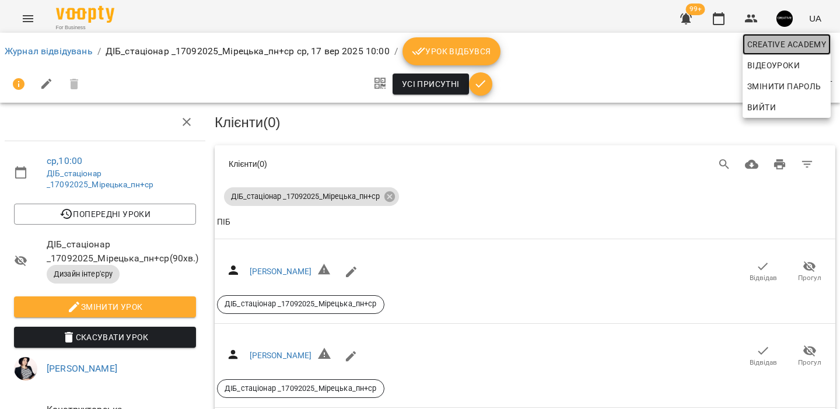
click at [762, 41] on span "Creative Academy" at bounding box center [786, 44] width 79 height 14
select select "**"
select select "**********"
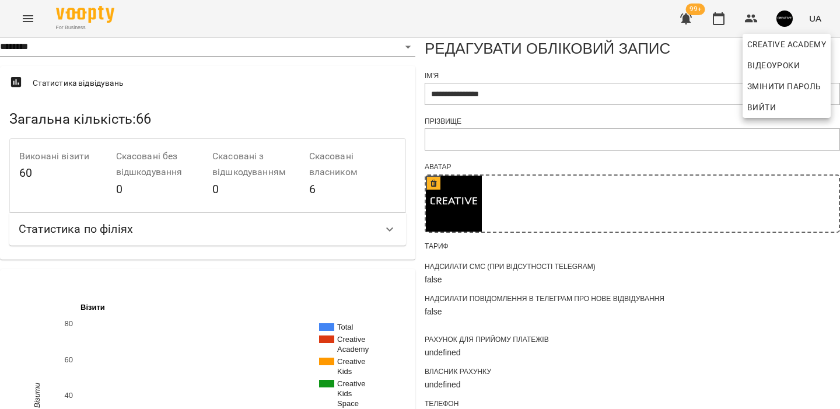
click at [522, 358] on div at bounding box center [420, 204] width 840 height 409
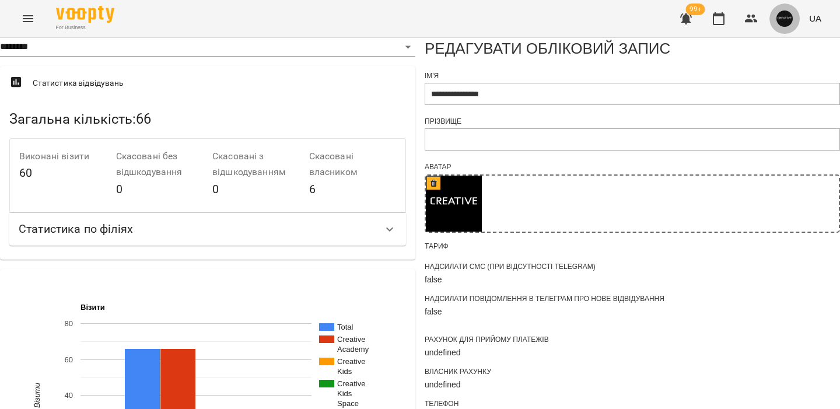
click at [775, 16] on button "button" at bounding box center [784, 18] width 30 height 30
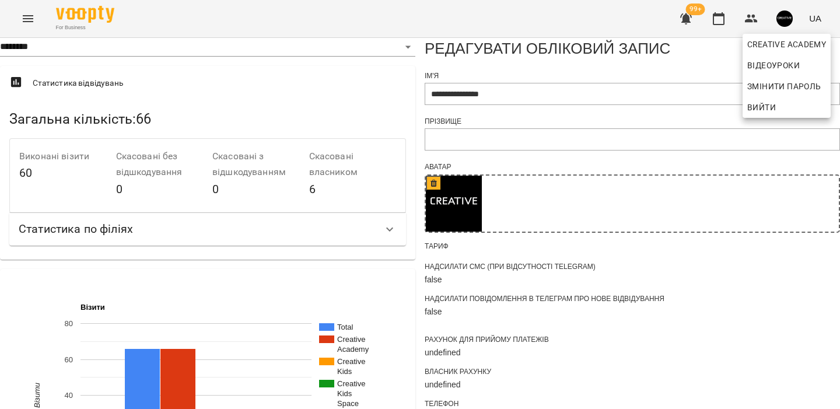
click at [771, 106] on span "Вийти" at bounding box center [761, 107] width 29 height 14
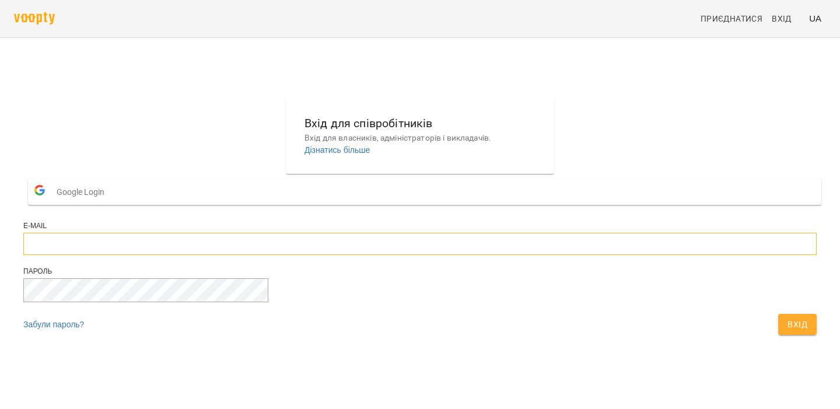
type input "**********"
click at [440, 255] on input "**********" at bounding box center [419, 244] width 793 height 22
click at [787, 331] on span "Вхід" at bounding box center [797, 324] width 20 height 14
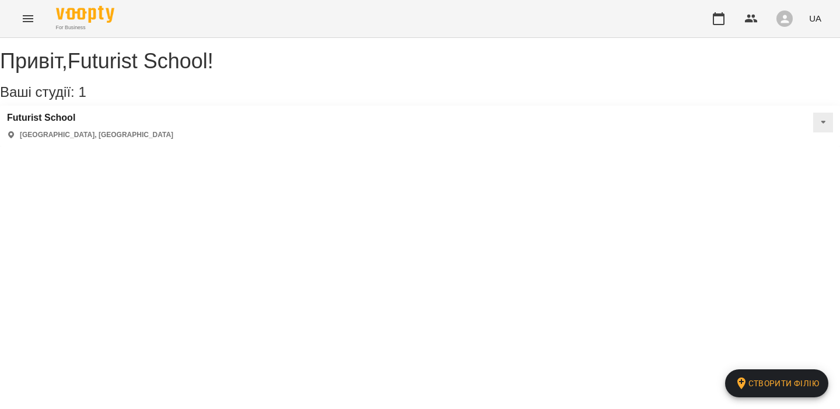
click at [779, 18] on div "button" at bounding box center [784, 18] width 16 height 16
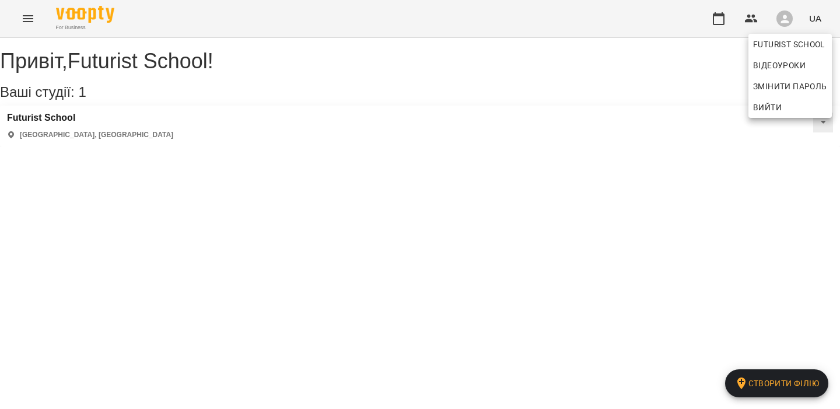
click at [766, 105] on span "Вийти" at bounding box center [767, 107] width 29 height 14
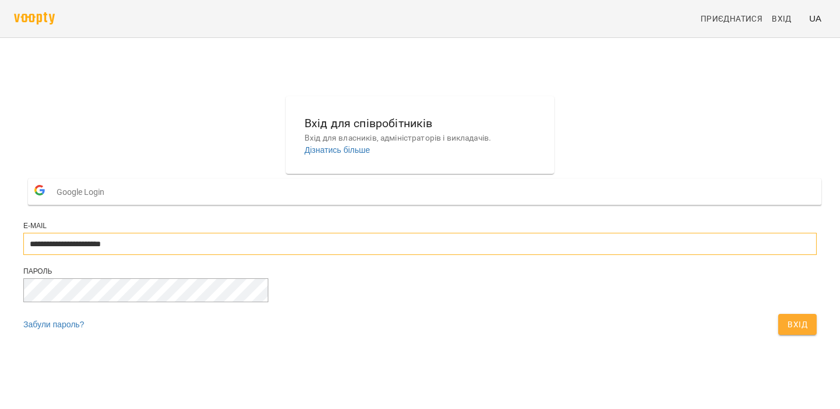
click at [407, 255] on input "**********" at bounding box center [419, 244] width 793 height 22
type input "**********"
click at [778, 335] on button "Вхід" at bounding box center [797, 324] width 38 height 21
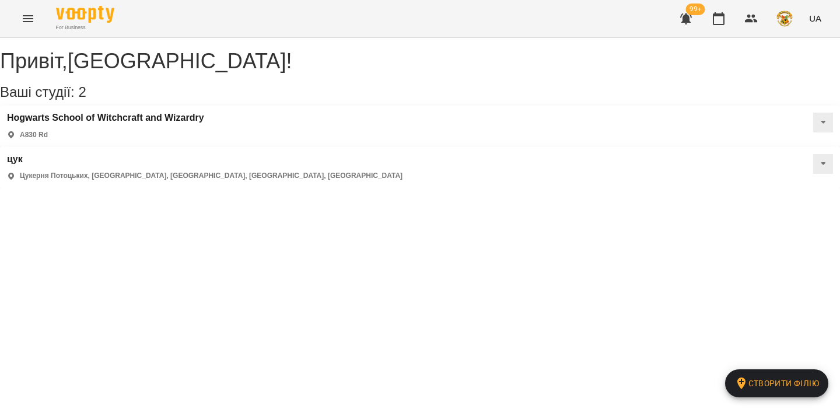
click at [20, 23] on button "Menu" at bounding box center [28, 19] width 28 height 28
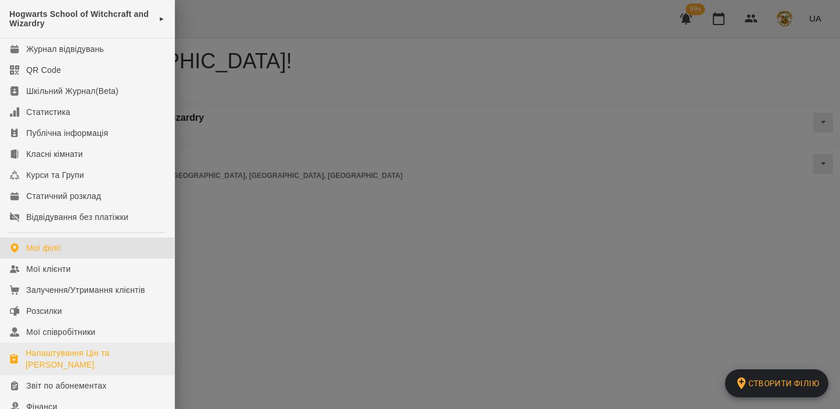
scroll to position [23, 0]
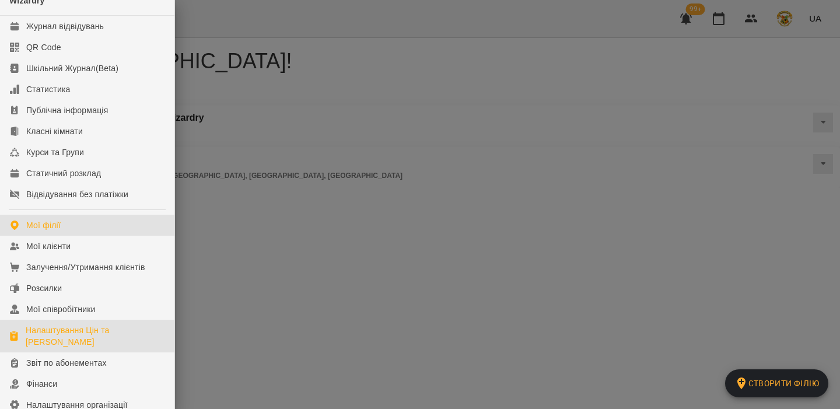
click at [73, 328] on div "Налаштування Цін та [PERSON_NAME]" at bounding box center [95, 335] width 139 height 23
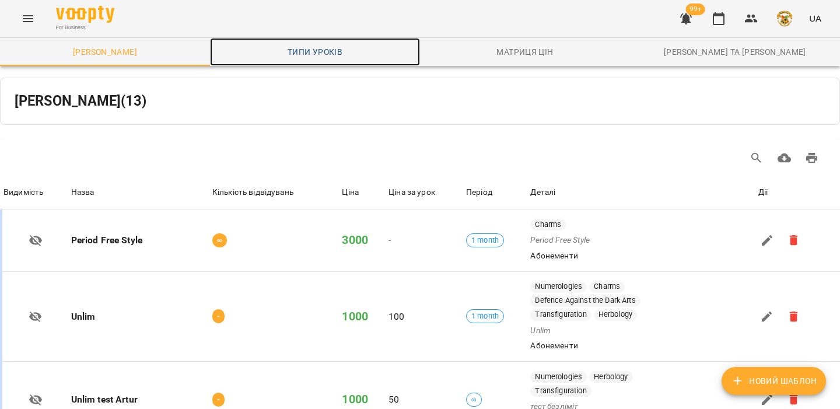
click at [316, 44] on link "Типи уроків" at bounding box center [315, 52] width 210 height 28
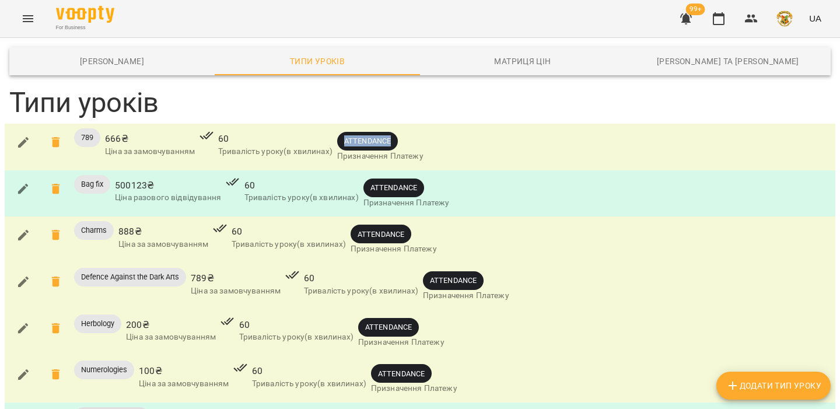
drag, startPoint x: 343, startPoint y: 140, endPoint x: 400, endPoint y: 140, distance: 56.6
click at [398, 140] on span "ATTENDANCE" at bounding box center [367, 140] width 61 height 11
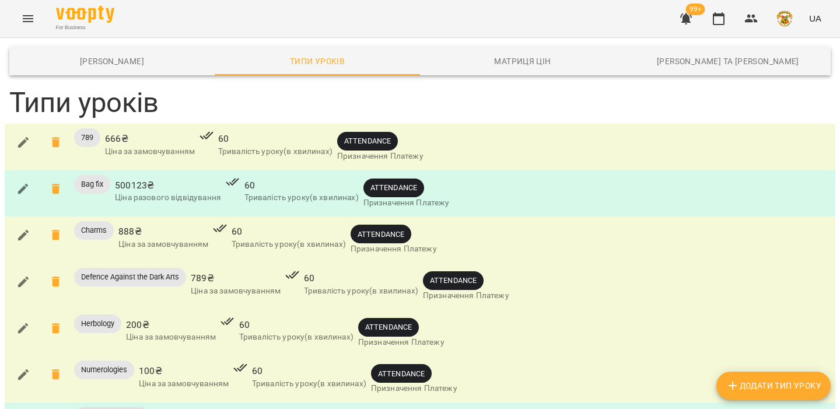
click at [758, 397] on button "Додати Тип Уроку" at bounding box center [773, 386] width 114 height 28
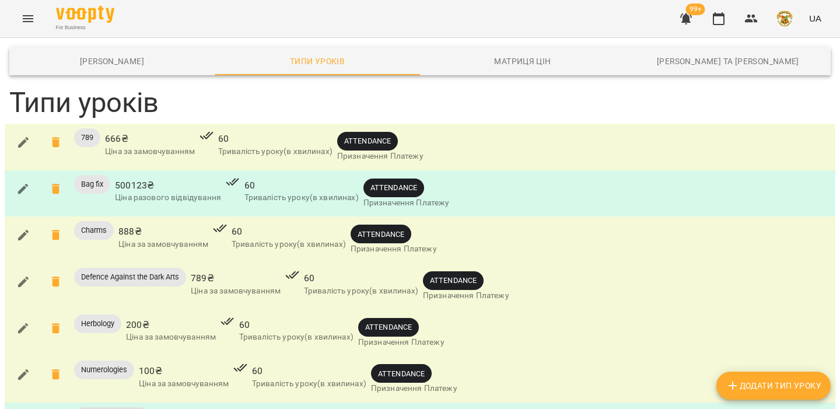
scroll to position [572, 0]
drag, startPoint x: 79, startPoint y: 178, endPoint x: 106, endPoint y: 178, distance: 26.8
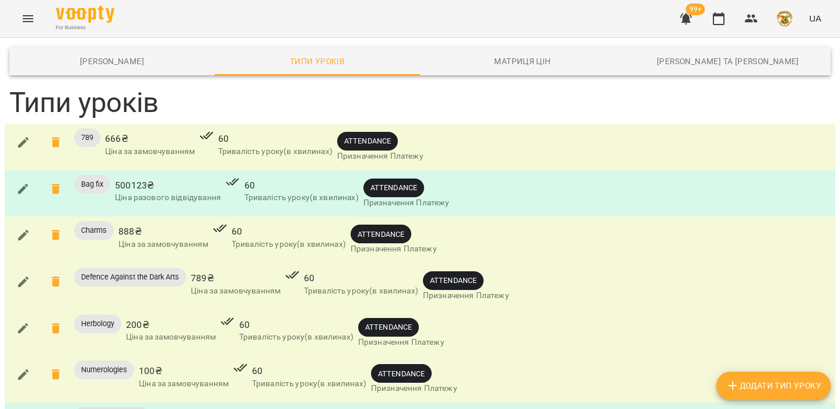
drag, startPoint x: 218, startPoint y: 181, endPoint x: 323, endPoint y: 181, distance: 105.0
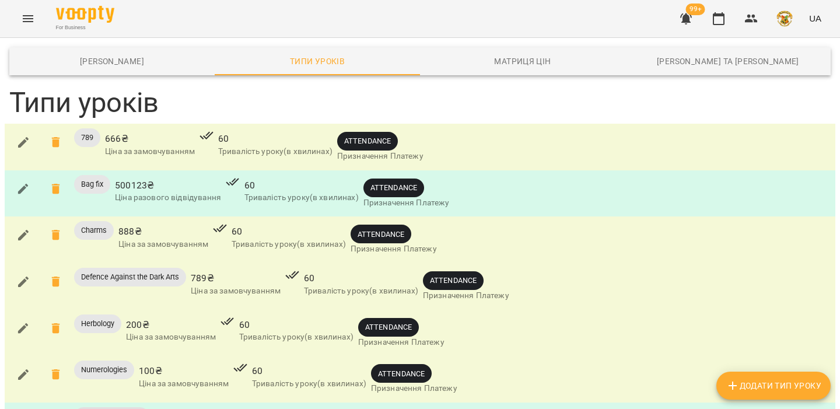
click at [712, 22] on icon "button" at bounding box center [719, 19] width 14 height 14
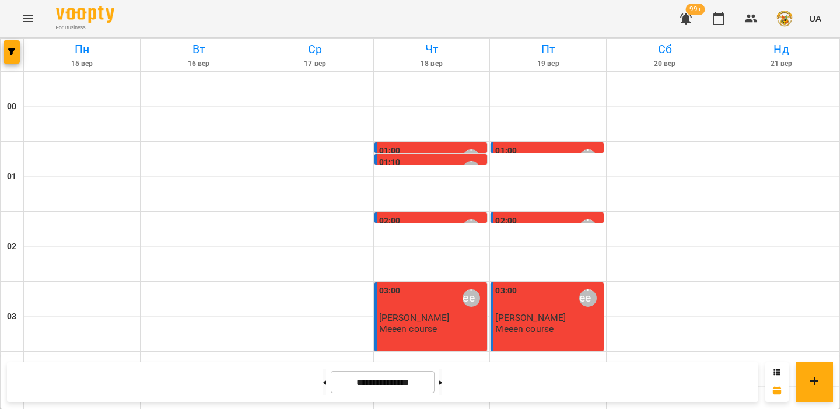
scroll to position [160, 0]
click at [287, 352] on div at bounding box center [315, 358] width 116 height 12
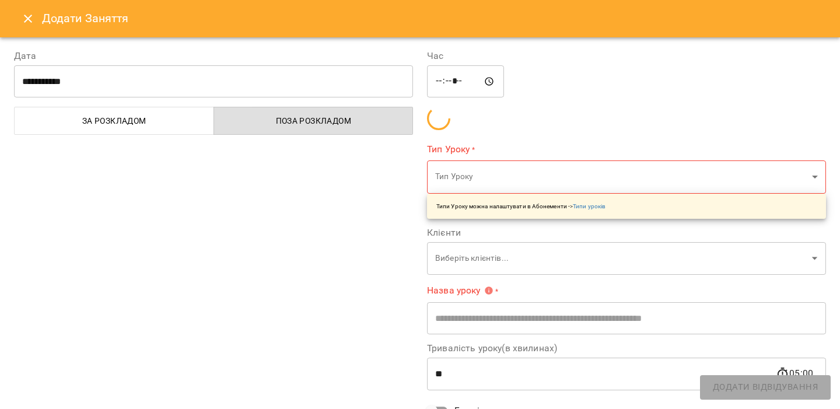
type input "**********"
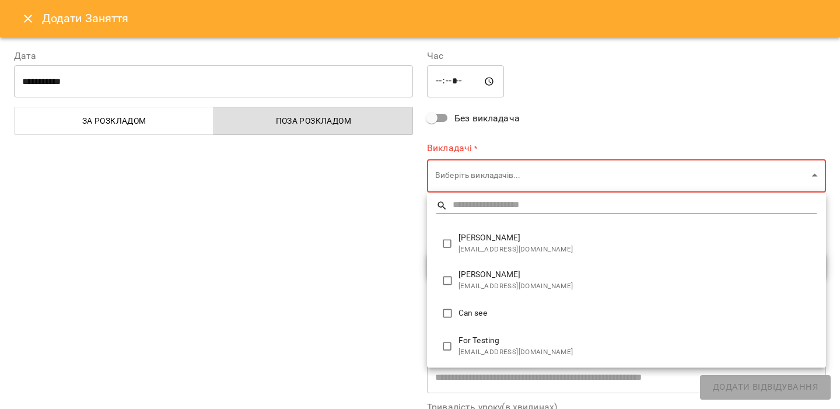
type input "**********"
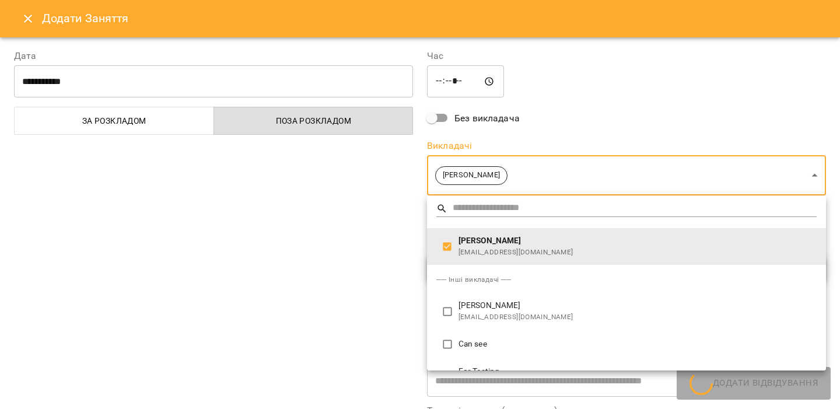
click at [372, 219] on div at bounding box center [420, 204] width 840 height 409
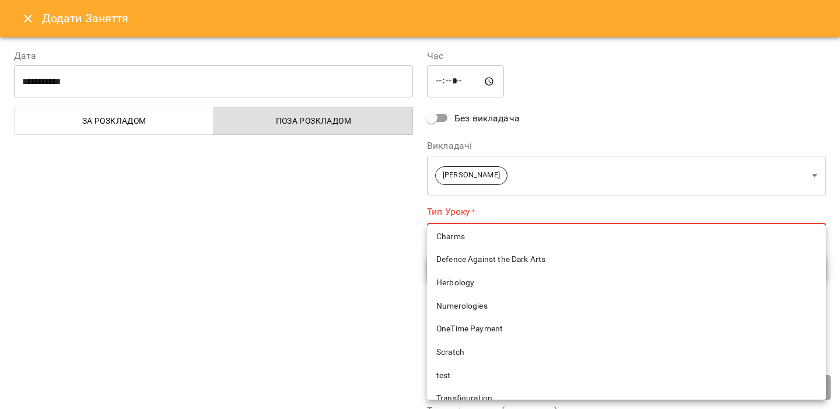
scroll to position [126, 0]
click at [444, 348] on span "Scratch" at bounding box center [626, 351] width 380 height 12
type input "*******"
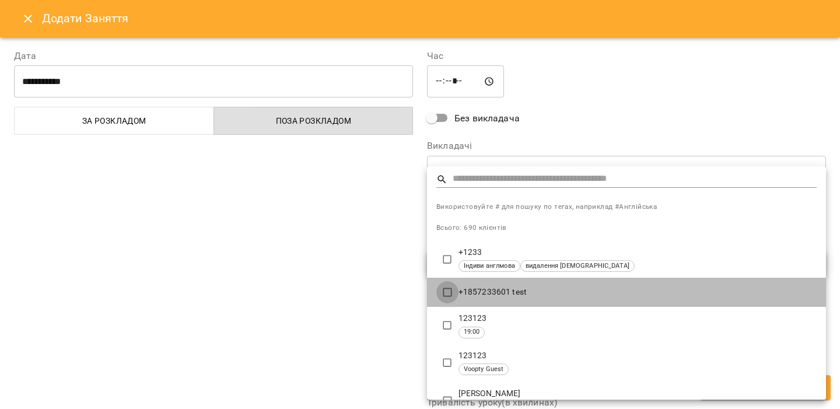
type input "**********"
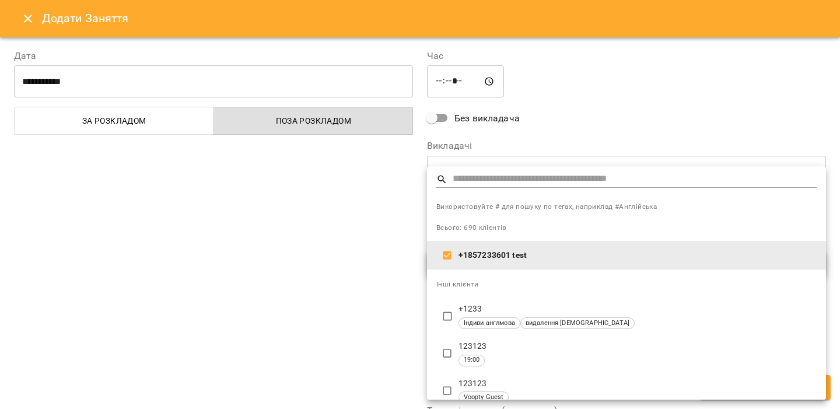
click at [378, 276] on div at bounding box center [420, 204] width 840 height 409
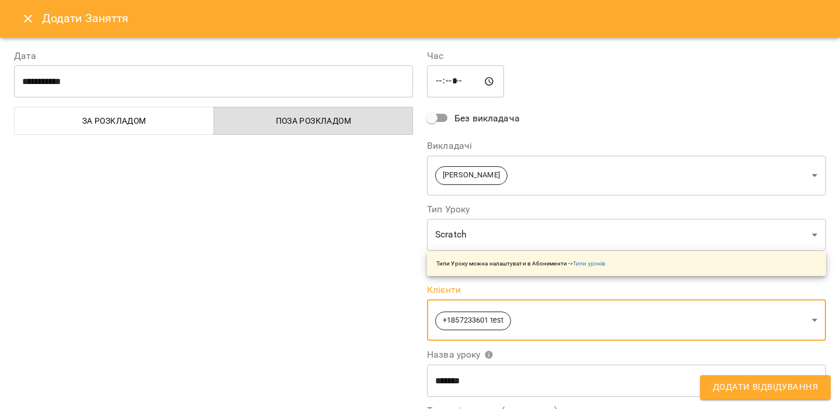
click at [747, 393] on span "Додати Відвідування" at bounding box center [765, 387] width 105 height 15
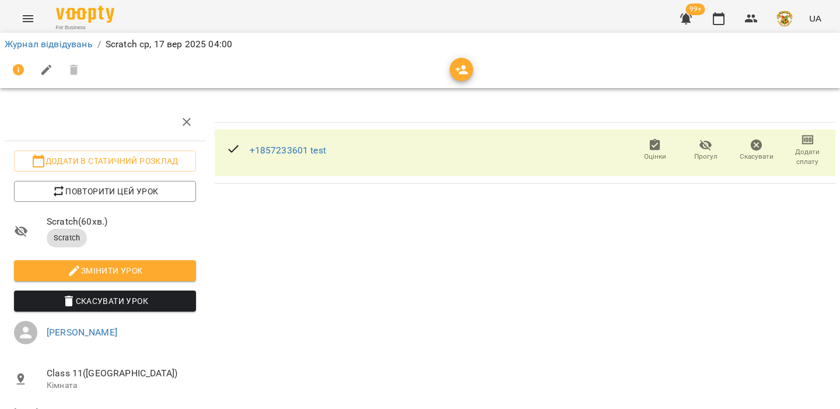
click at [23, 24] on icon "Menu" at bounding box center [28, 19] width 14 height 14
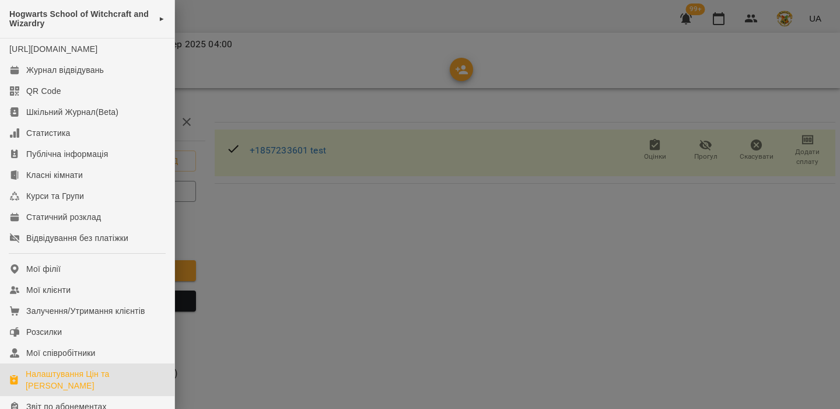
click at [71, 391] on div "Налаштування Цін та [PERSON_NAME]" at bounding box center [95, 379] width 139 height 23
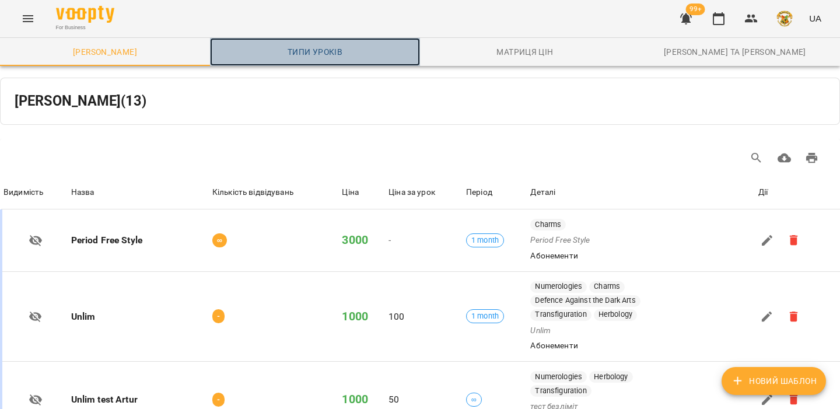
click at [310, 53] on span "Типи уроків" at bounding box center [315, 52] width 196 height 14
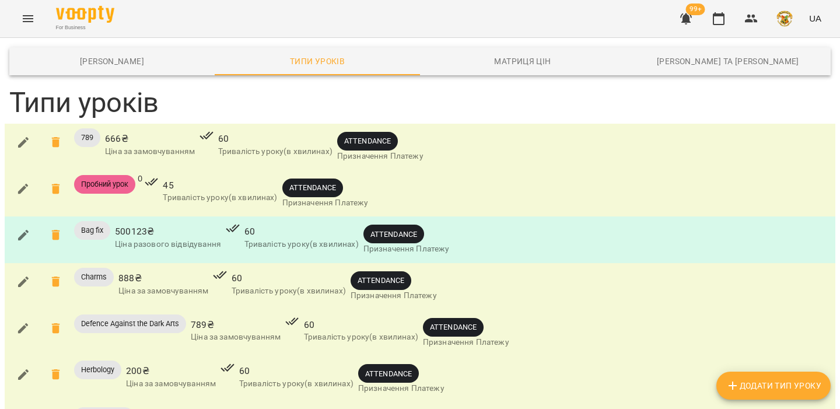
scroll to position [21, 0]
click at [317, 182] on span "ATTENDANCE" at bounding box center [312, 187] width 61 height 11
click at [382, 173] on div "Пробний урок 0 45 Тривалість уроку(в хвилинах) ATTENDANCE Призначення Платежу" at bounding box center [420, 194] width 826 height 42
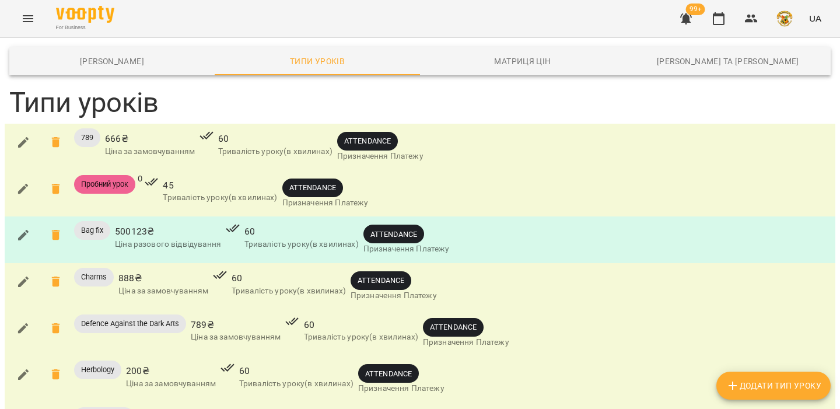
click at [25, 175] on button "button" at bounding box center [23, 189] width 28 height 28
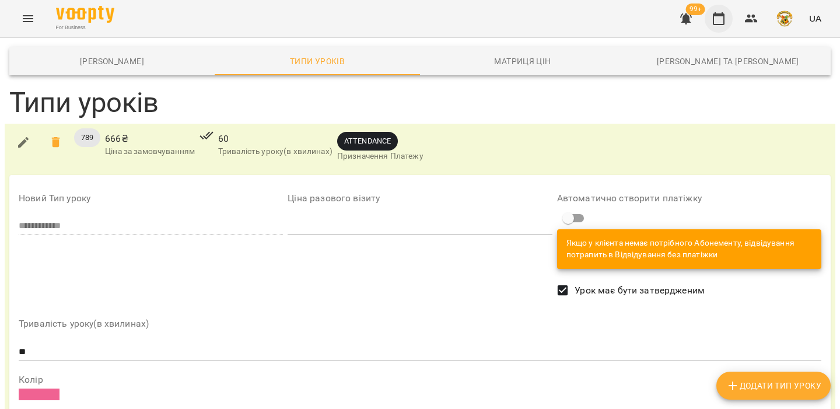
click at [719, 15] on icon "button" at bounding box center [719, 18] width 12 height 13
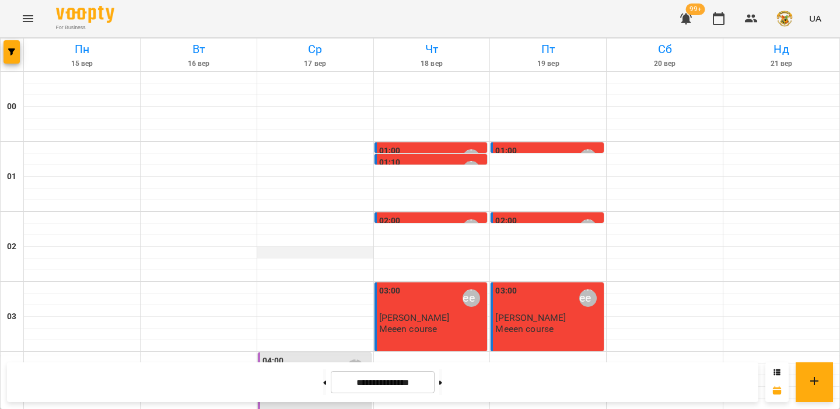
scroll to position [156, 0]
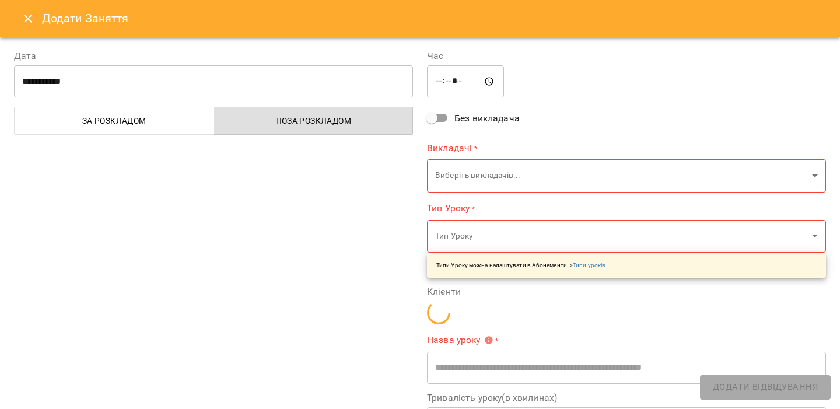
type input "**********"
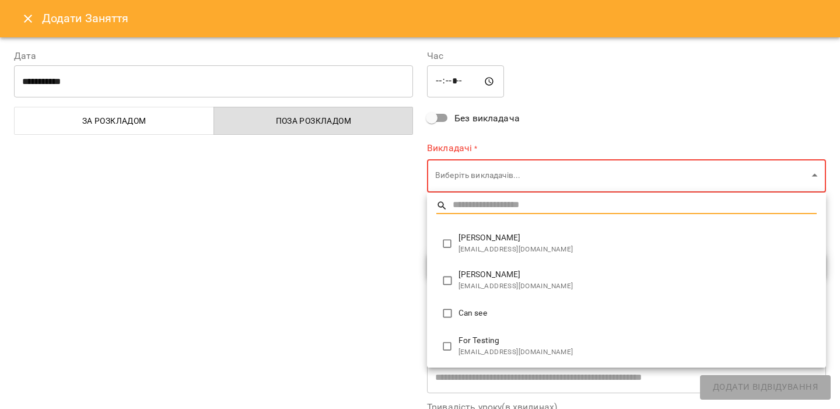
type input "**********"
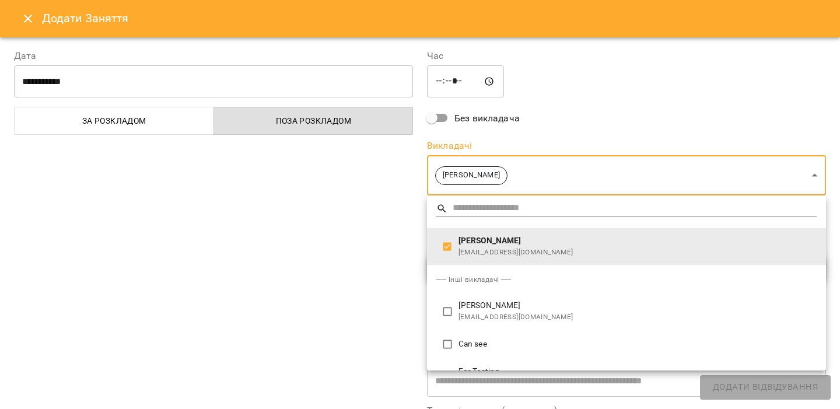
click at [369, 227] on div at bounding box center [420, 204] width 840 height 409
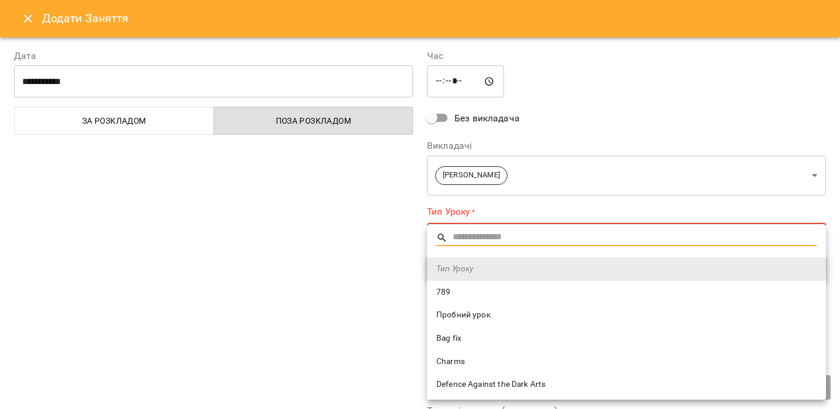
click at [489, 318] on span "Пробний урок" at bounding box center [626, 315] width 380 height 12
type input "**********"
type input "**"
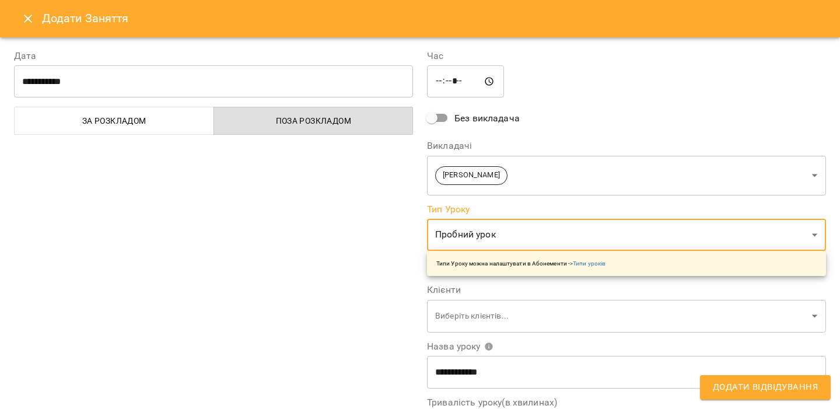
click at [324, 273] on div "**********" at bounding box center [213, 297] width 413 height 524
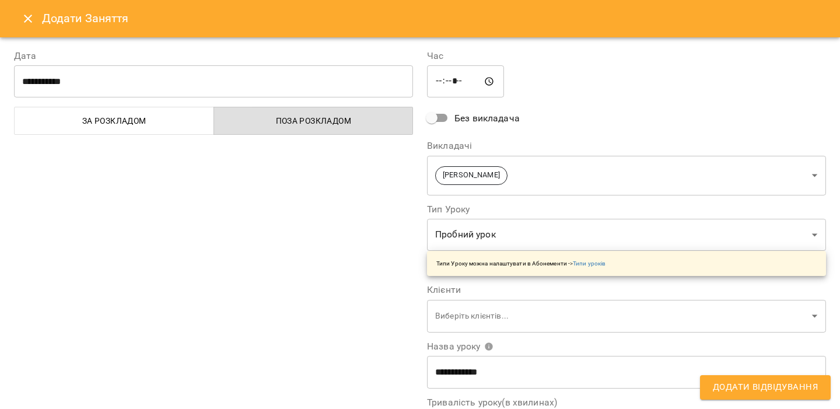
click at [731, 384] on span "Додати Відвідування" at bounding box center [765, 387] width 105 height 15
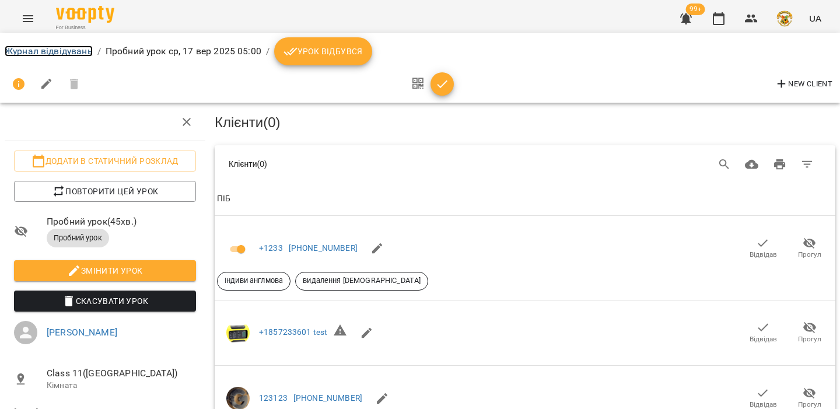
click at [64, 54] on link "Журнал відвідувань" at bounding box center [49, 50] width 88 height 11
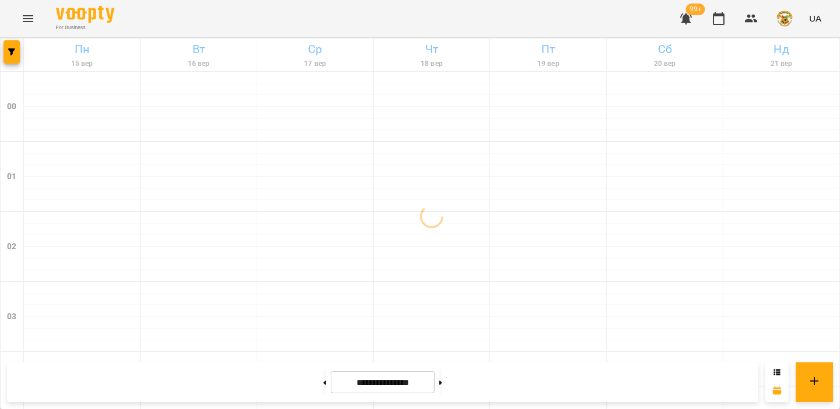
click at [27, 22] on icon "Menu" at bounding box center [28, 18] width 10 height 7
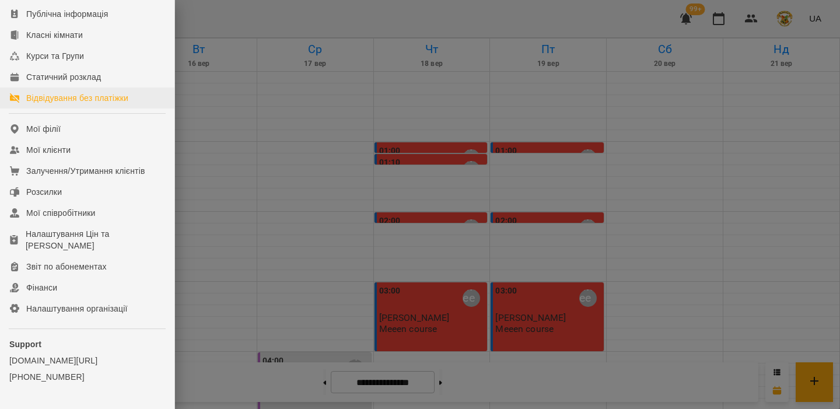
scroll to position [142, 0]
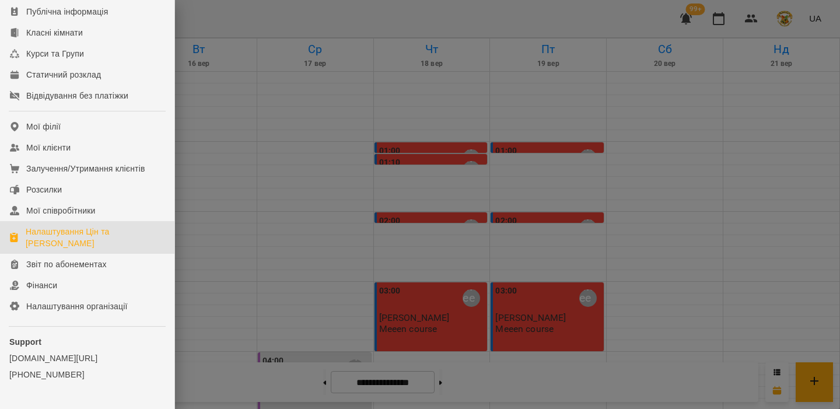
click at [83, 247] on div "Налаштування Цін та [PERSON_NAME]" at bounding box center [95, 237] width 139 height 23
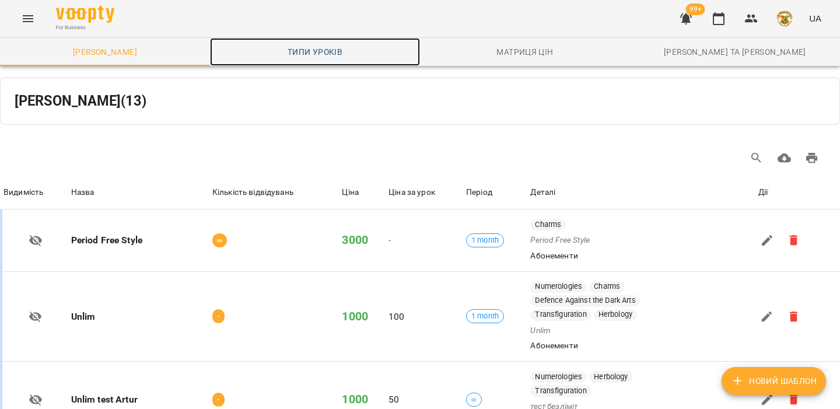
click at [330, 51] on span "Типи уроків" at bounding box center [315, 52] width 196 height 14
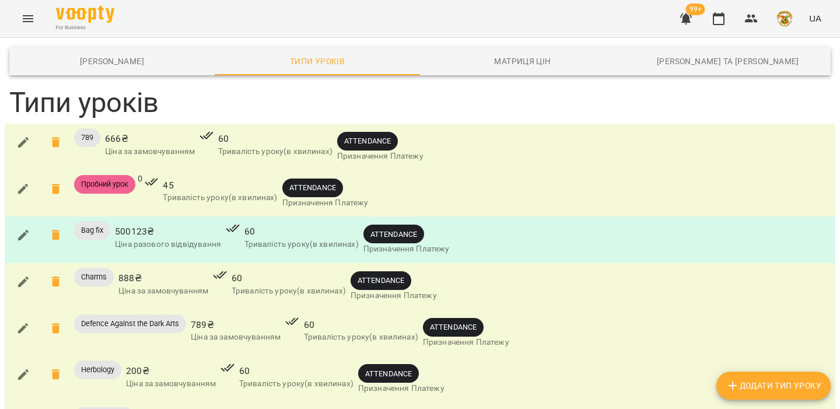
scroll to position [32, 0]
drag, startPoint x: 345, startPoint y: 110, endPoint x: 420, endPoint y: 110, distance: 74.7
click at [420, 132] on span "ATTENDANCE" at bounding box center [380, 141] width 86 height 19
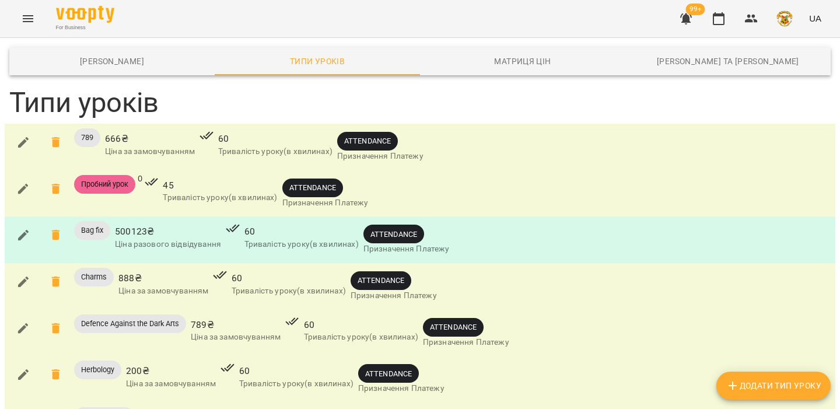
drag, startPoint x: 268, startPoint y: 225, endPoint x: 356, endPoint y: 227, distance: 88.1
click at [759, 375] on button "Додати Тип Уроку" at bounding box center [773, 386] width 114 height 28
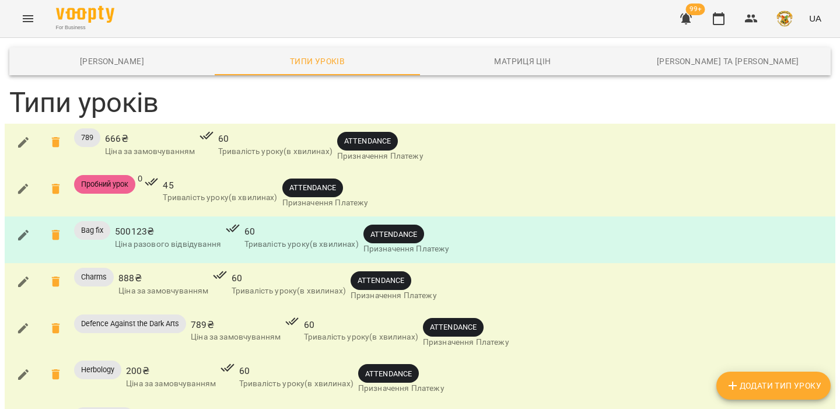
scroll to position [513, 0]
type input "*****"
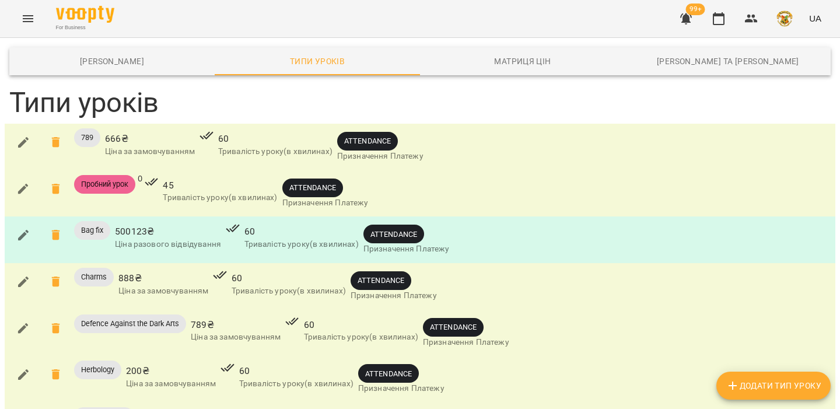
type input "***"
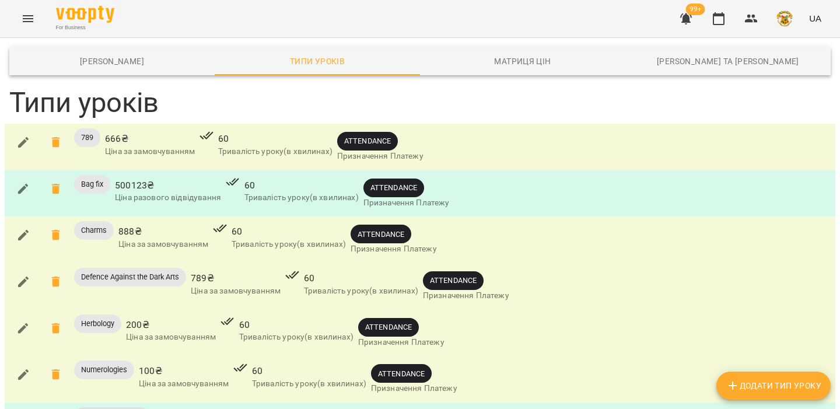
scroll to position [332, 0]
drag, startPoint x: 349, startPoint y: 272, endPoint x: 408, endPoint y: 272, distance: 58.9
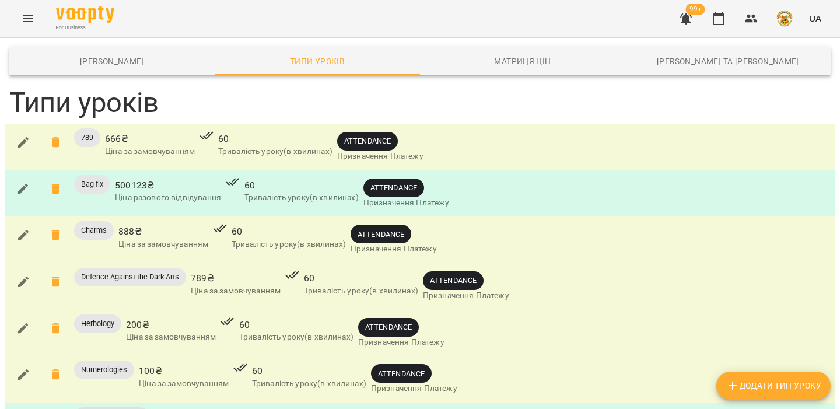
click at [787, 21] on img "button" at bounding box center [784, 18] width 16 height 16
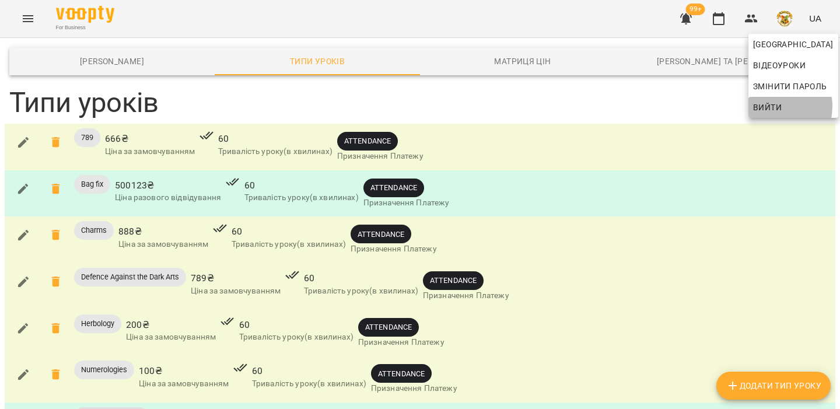
click at [767, 106] on span "Вийти" at bounding box center [767, 107] width 29 height 14
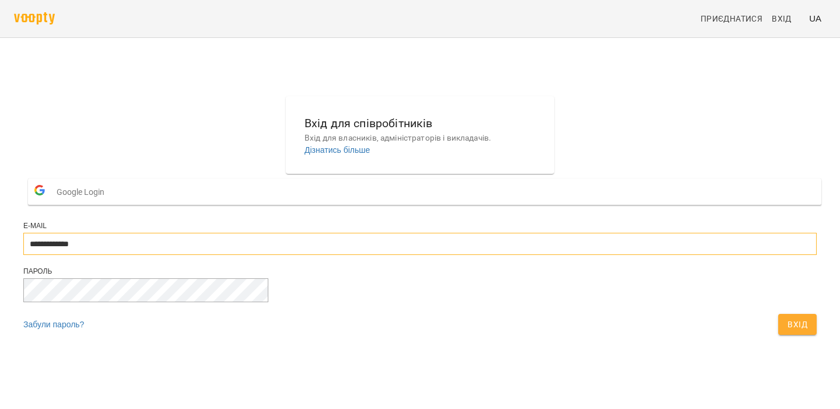
click at [385, 255] on input "**********" at bounding box center [419, 244] width 793 height 22
type input "**********"
click at [787, 331] on span "Вхід" at bounding box center [797, 324] width 20 height 14
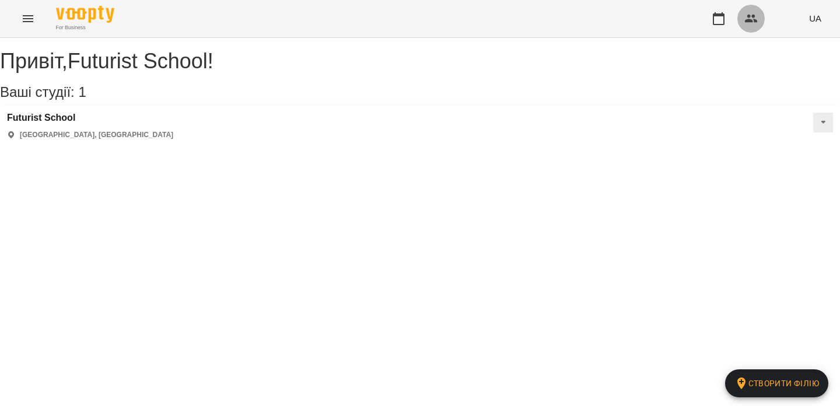
click at [754, 19] on icon "button" at bounding box center [751, 19] width 14 height 14
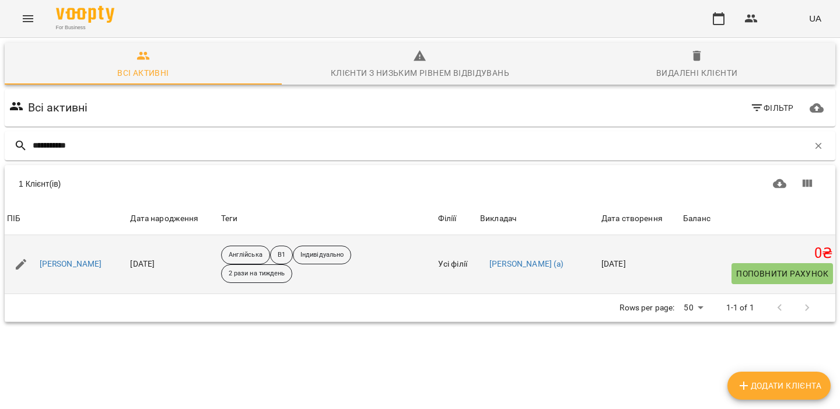
type input "**********"
click at [65, 255] on div "[PERSON_NAME]" at bounding box center [66, 264] width 123 height 33
click at [65, 256] on div "[PERSON_NAME]" at bounding box center [70, 264] width 67 height 16
click at [61, 265] on link "[PERSON_NAME]" at bounding box center [71, 264] width 62 height 12
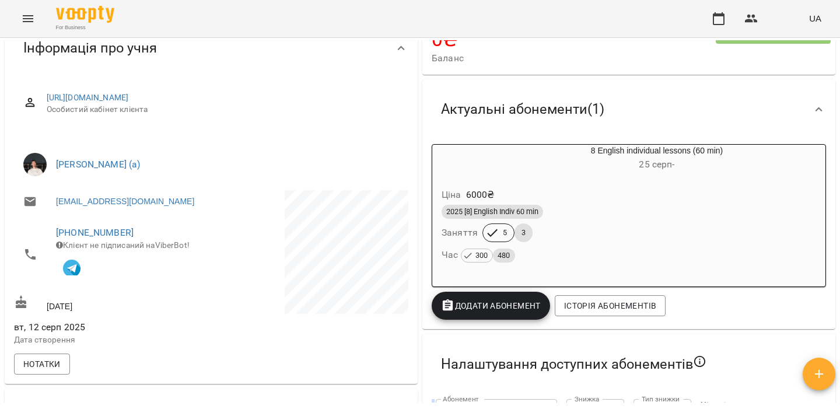
scroll to position [116, 0]
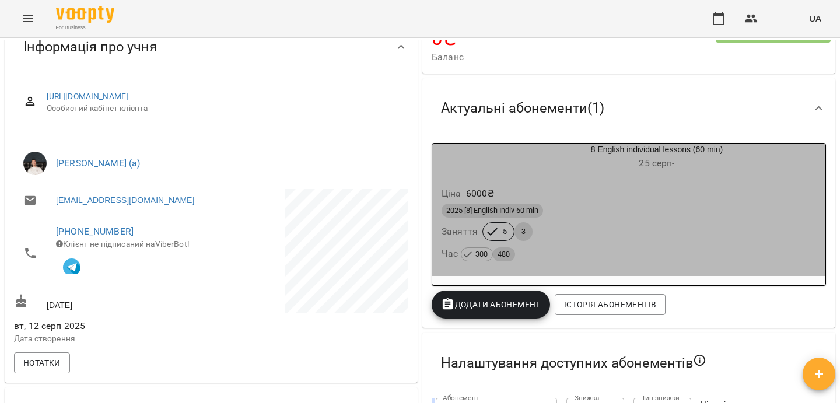
click at [615, 199] on div "Ціна 6000 ₴" at bounding box center [628, 193] width 379 height 21
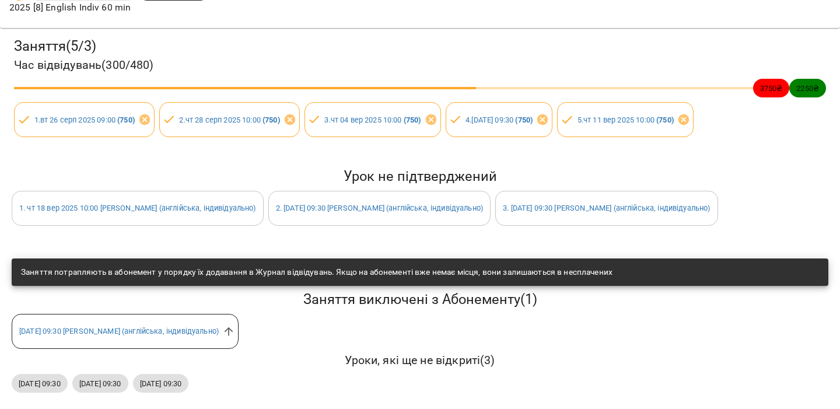
scroll to position [0, 0]
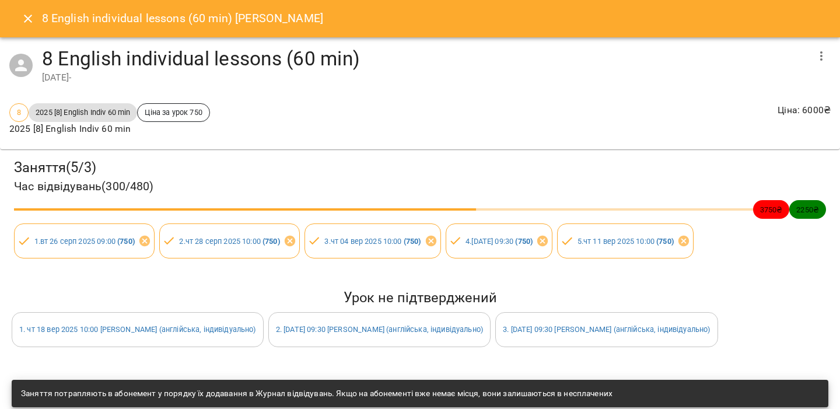
click at [33, 19] on icon "Close" at bounding box center [28, 19] width 14 height 14
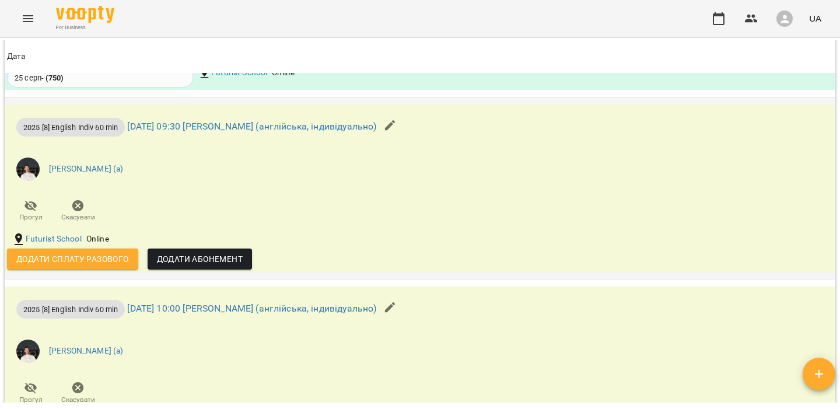
scroll to position [1074, 0]
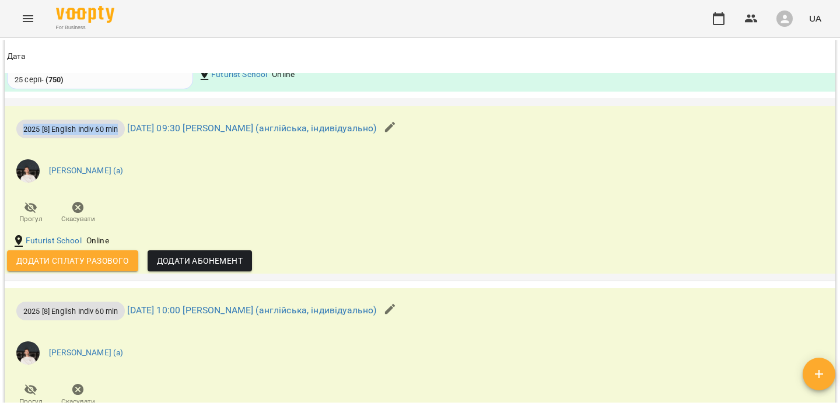
drag, startPoint x: 123, startPoint y: 135, endPoint x: 13, endPoint y: 135, distance: 109.7
click at [13, 135] on div "2025 [8] English Indiv 60 min вт 16 вер 2025 09:30 Мірошник Михайло (англійська…" at bounding box center [208, 126] width 402 height 37
click at [50, 130] on span "2025 [8] English Indiv 60 min" at bounding box center [70, 129] width 108 height 11
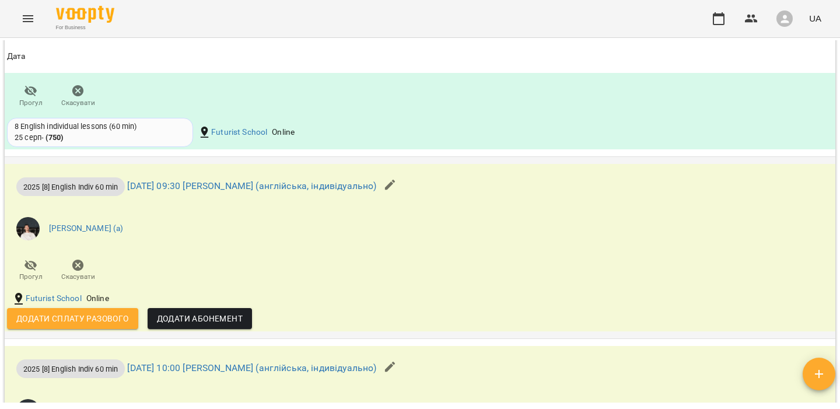
scroll to position [1013, 0]
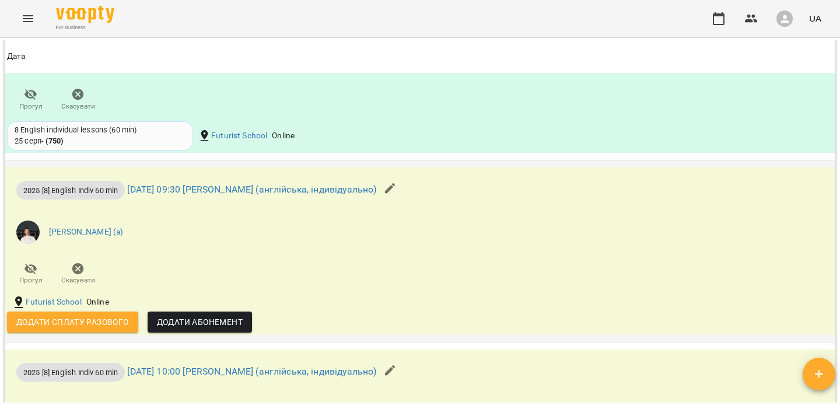
click at [397, 189] on icon "button" at bounding box center [390, 188] width 14 height 14
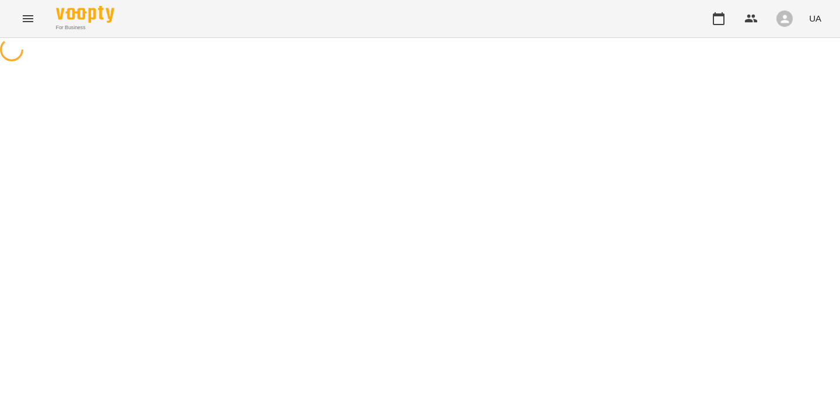
select select "**********"
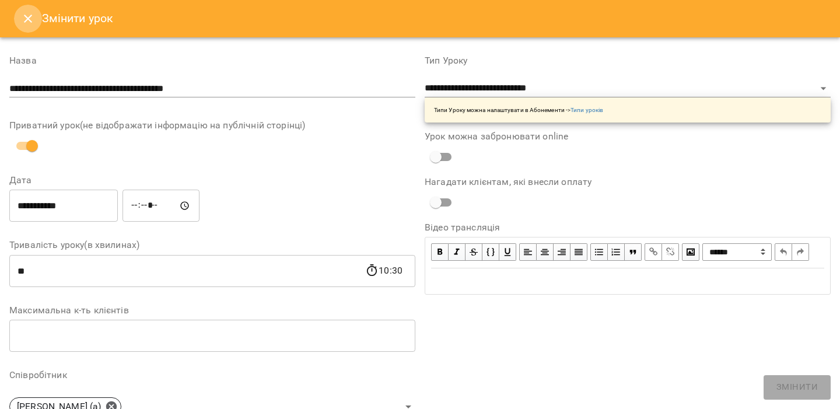
click at [24, 16] on icon "Close" at bounding box center [28, 19] width 14 height 14
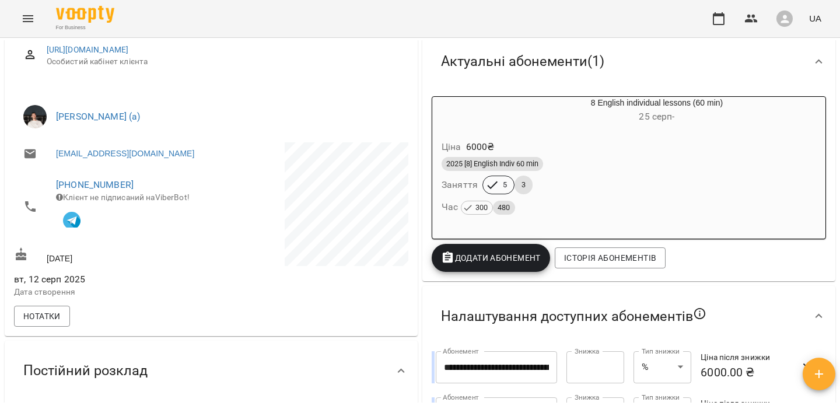
scroll to position [166, 0]
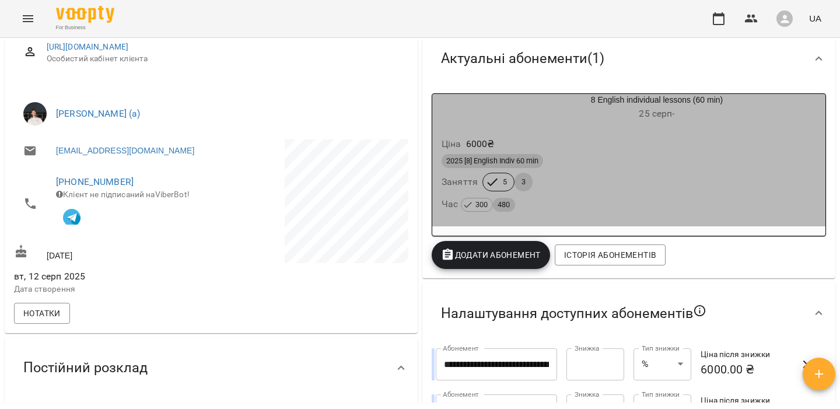
click at [544, 139] on div "Ціна 6000 ₴" at bounding box center [628, 144] width 379 height 21
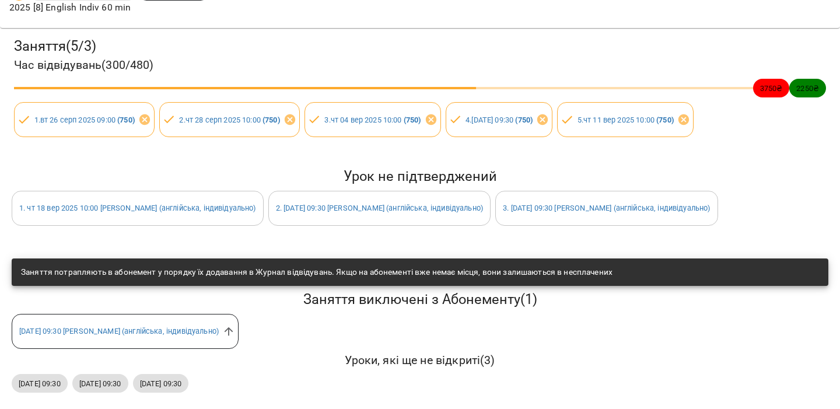
scroll to position [0, 0]
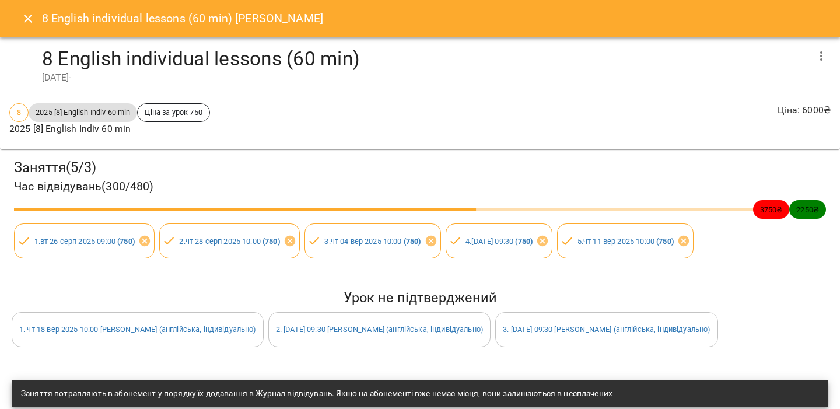
click at [29, 19] on icon "Close" at bounding box center [28, 19] width 14 height 14
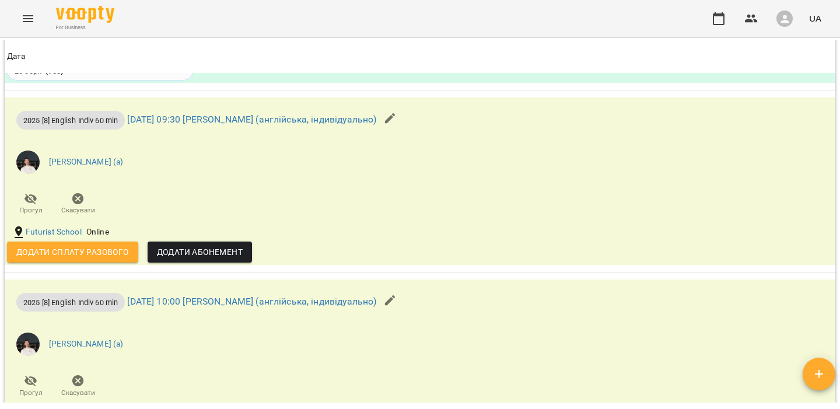
scroll to position [1091, 0]
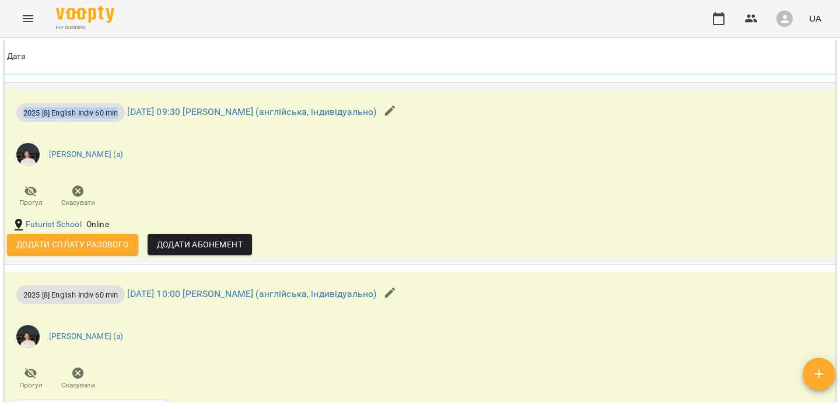
drag, startPoint x: 120, startPoint y: 116, endPoint x: 22, endPoint y: 117, distance: 97.4
click at [22, 117] on span "2025 [8] English Indiv 60 min" at bounding box center [70, 112] width 108 height 11
copy span "2025 [8] English Indiv 60 min"
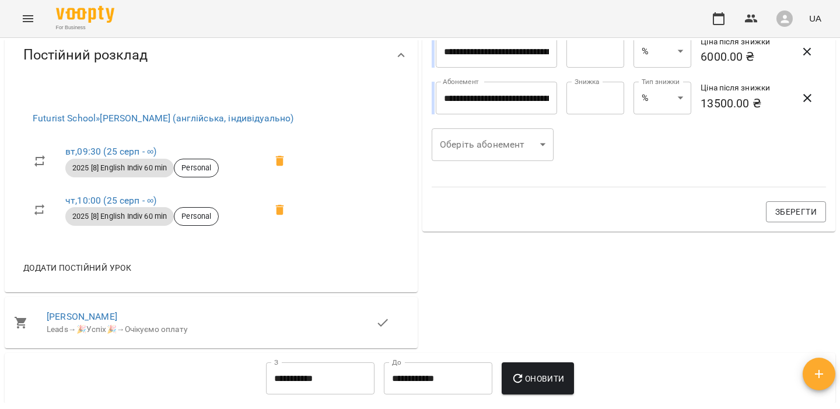
scroll to position [107, 0]
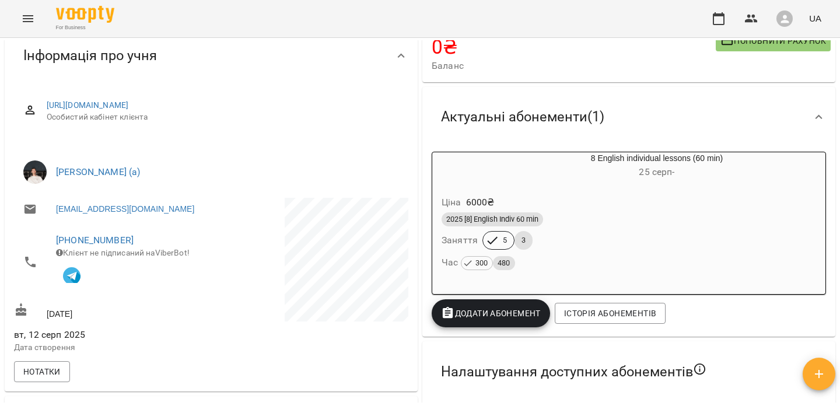
click at [585, 204] on div "Ціна 6000 ₴" at bounding box center [628, 202] width 379 height 21
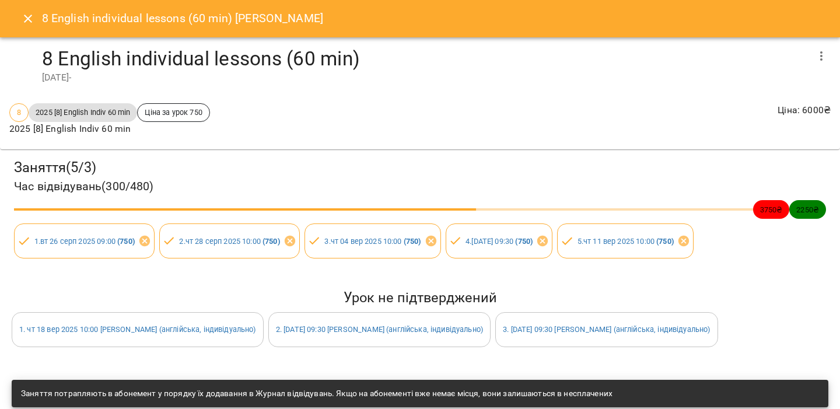
scroll to position [121, 0]
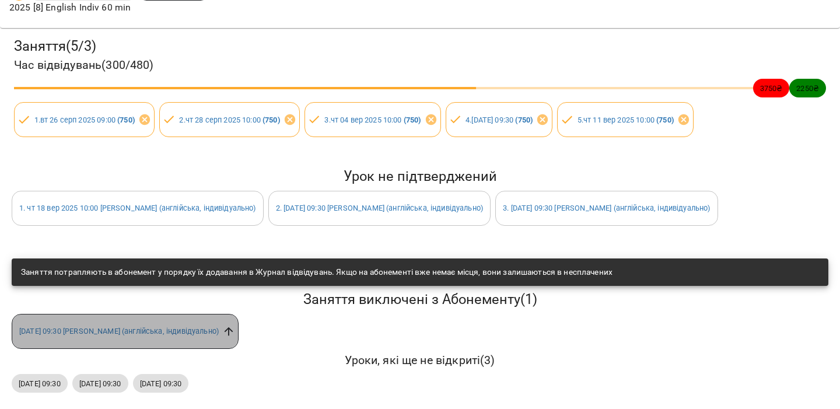
click at [235, 334] on icon at bounding box center [228, 331] width 13 height 13
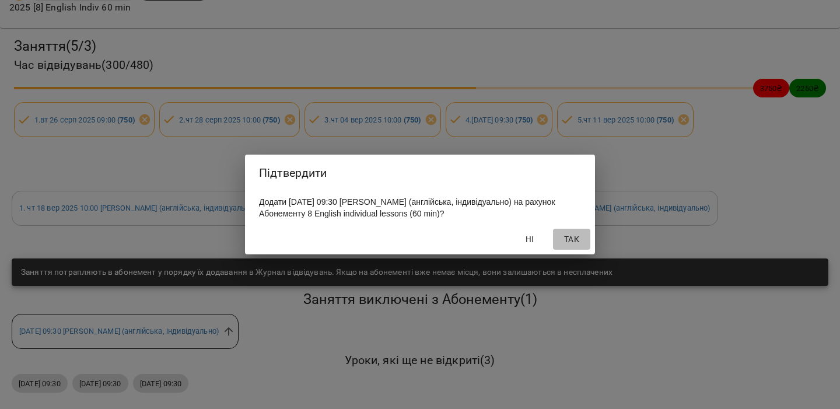
click at [573, 246] on span "Так" at bounding box center [572, 239] width 28 height 14
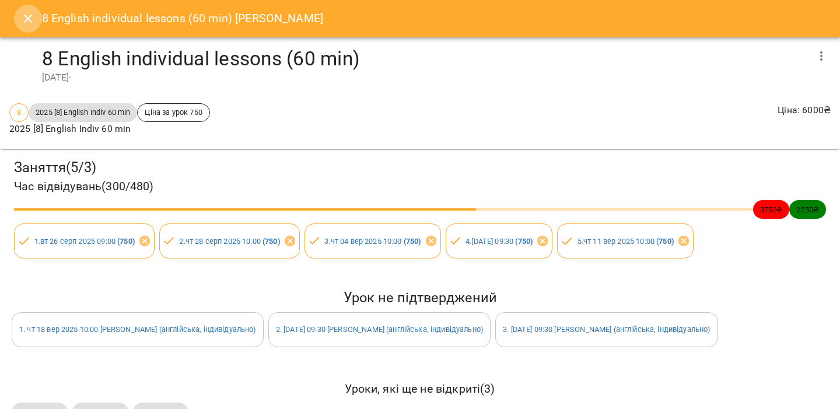
click at [36, 29] on button "Close" at bounding box center [28, 19] width 28 height 28
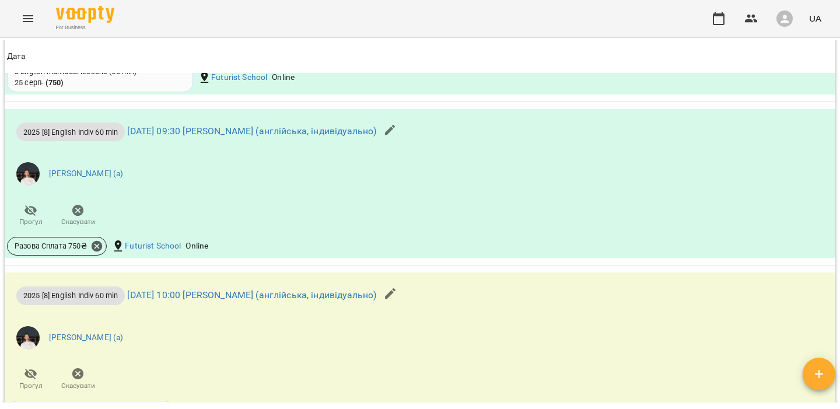
scroll to position [1031, 0]
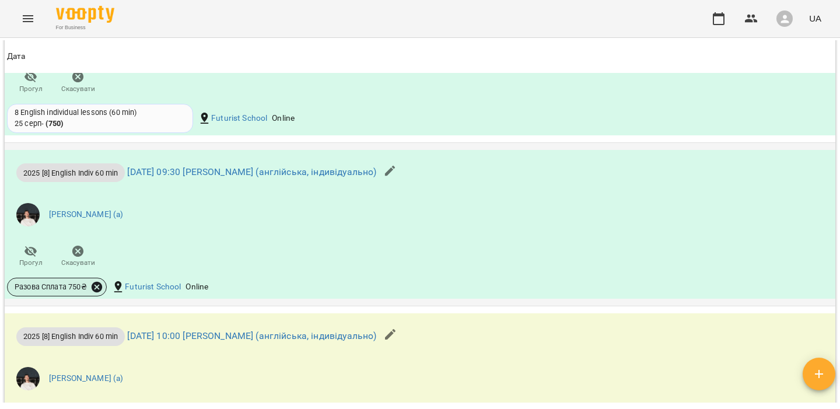
click at [97, 292] on icon at bounding box center [96, 287] width 13 height 13
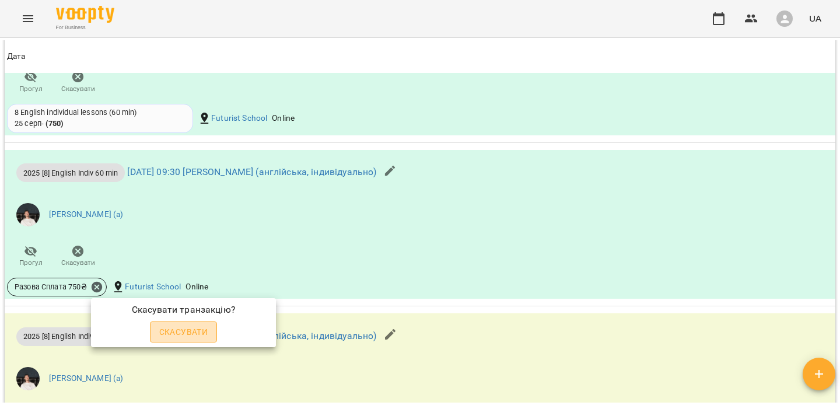
click at [197, 331] on span "Скасувати" at bounding box center [183, 332] width 49 height 14
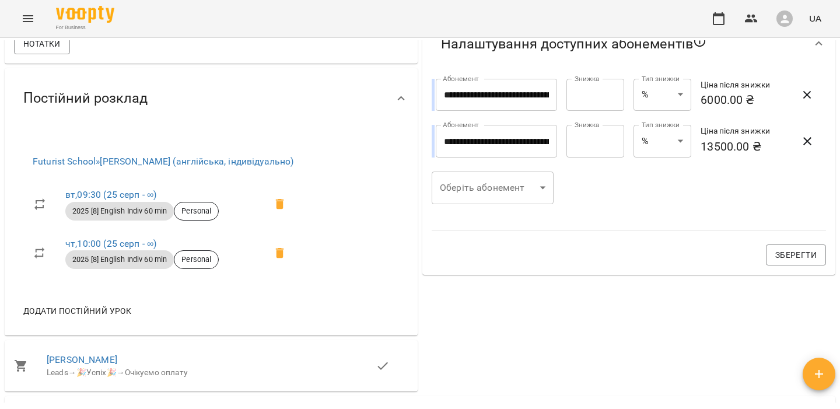
scroll to position [0, 0]
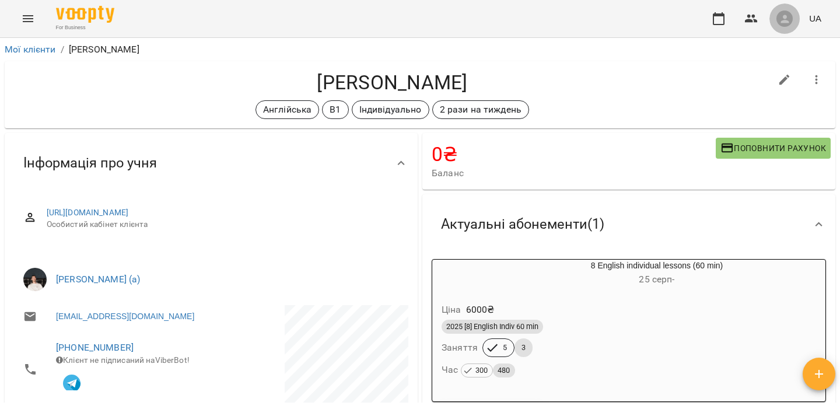
click at [788, 20] on icon "button" at bounding box center [784, 19] width 8 height 8
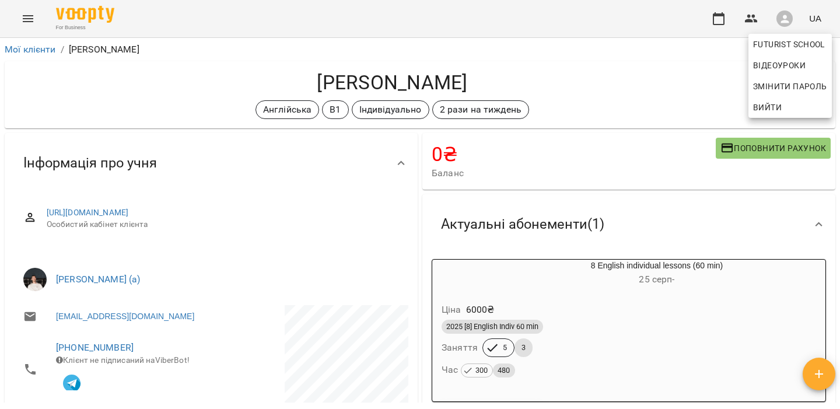
click at [777, 108] on span "Вийти" at bounding box center [767, 107] width 29 height 14
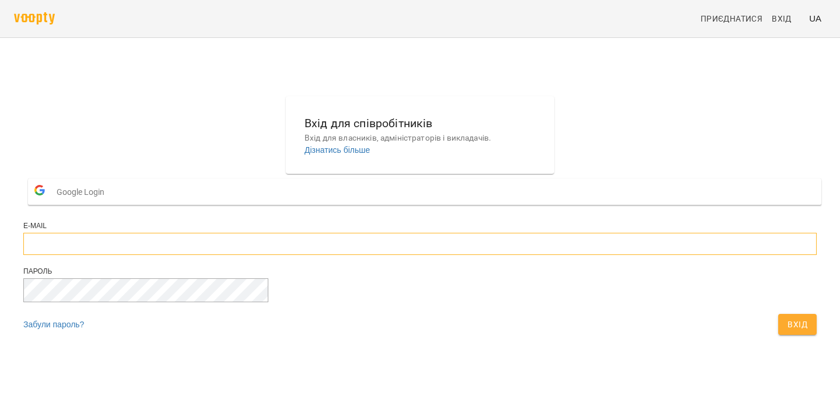
type input "**********"
click at [778, 335] on button "Вхід" at bounding box center [797, 324] width 38 height 21
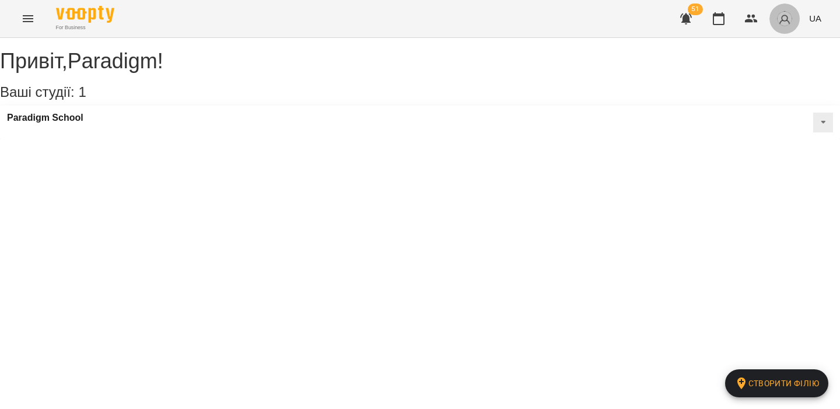
click at [778, 16] on img "button" at bounding box center [784, 18] width 16 height 16
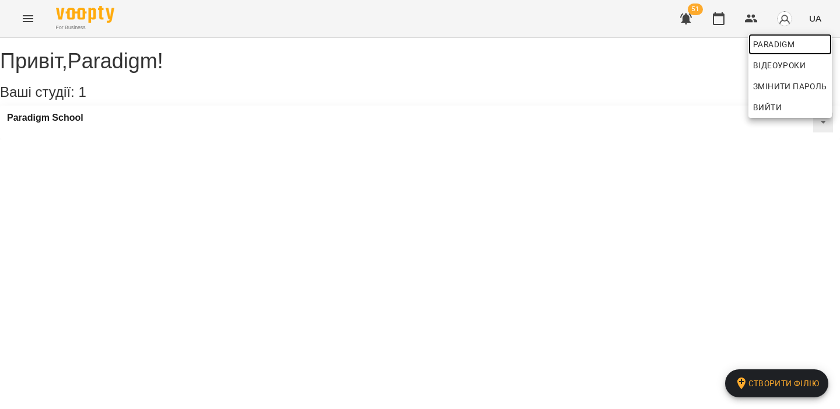
click at [776, 39] on span "Paradigm" at bounding box center [790, 44] width 74 height 14
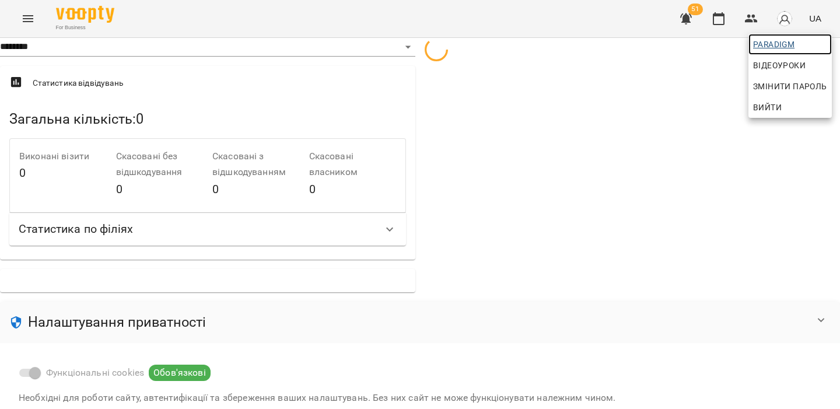
select select "**"
select select "**********"
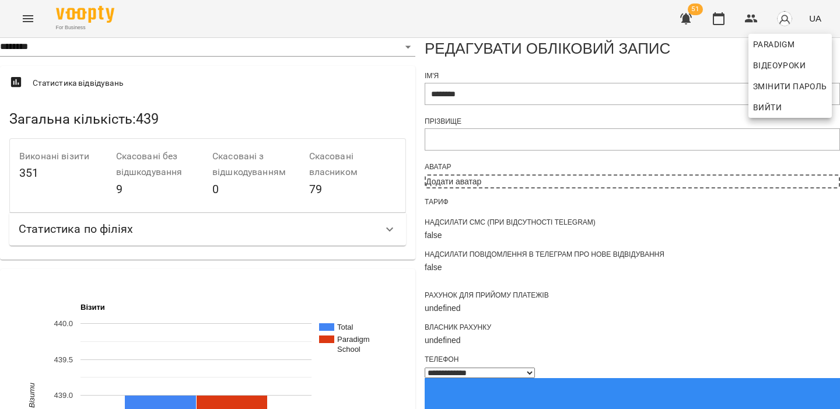
click at [462, 116] on div at bounding box center [420, 204] width 840 height 409
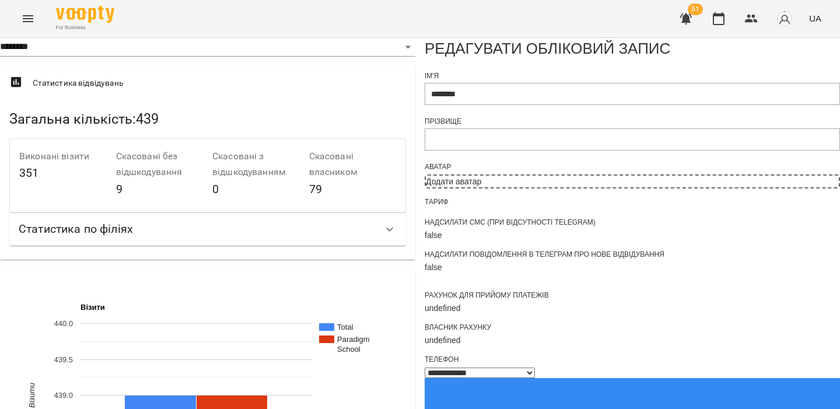
scroll to position [766, 0]
click at [30, 26] on button "Menu" at bounding box center [28, 19] width 28 height 28
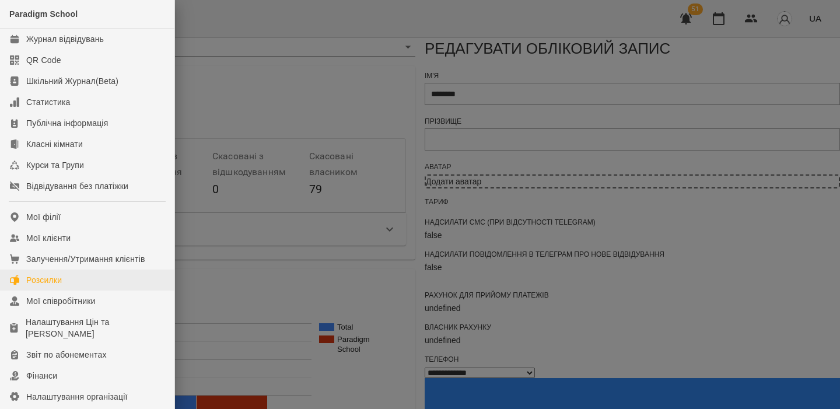
scroll to position [139, 0]
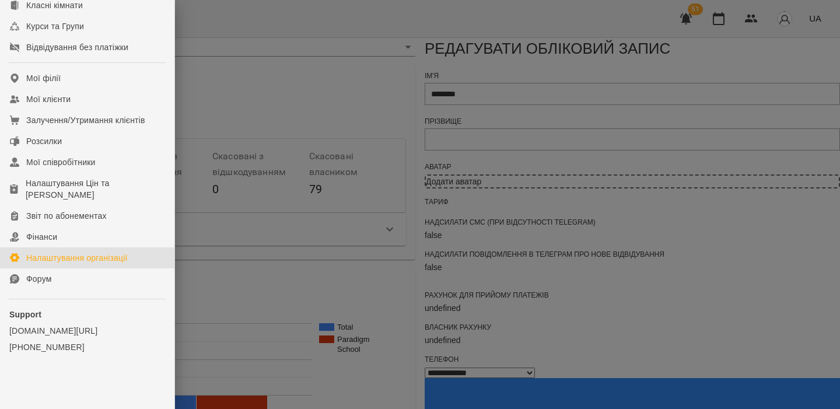
click at [83, 252] on div "Налаштування організації" at bounding box center [76, 258] width 101 height 12
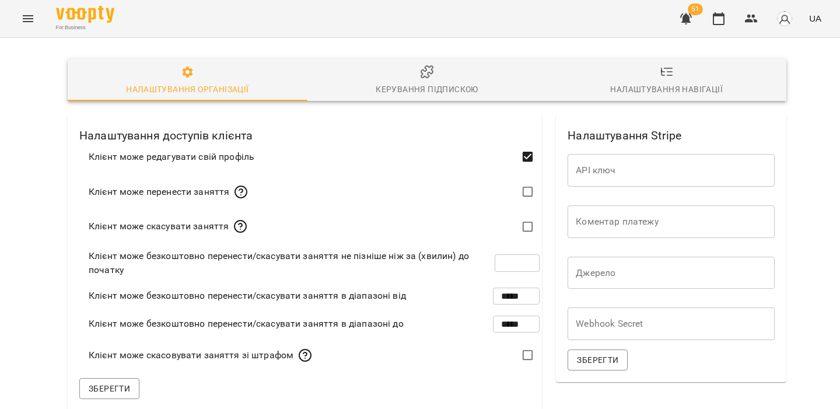
click at [391, 77] on span "Керування підпискою" at bounding box center [427, 80] width 226 height 31
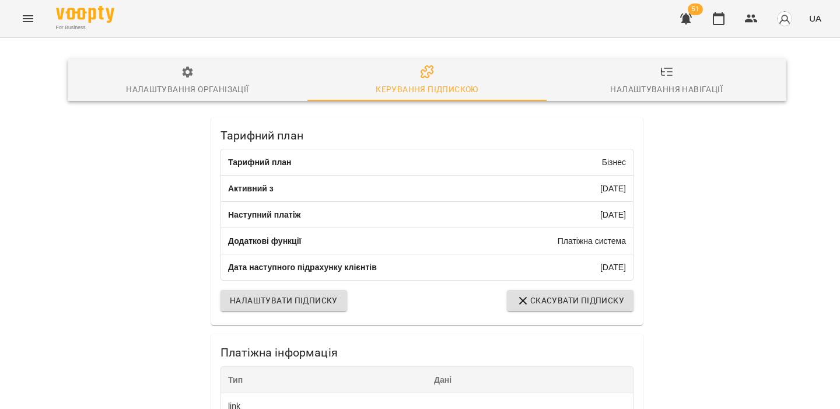
scroll to position [285, 0]
click at [793, 24] on button "button" at bounding box center [784, 18] width 30 height 30
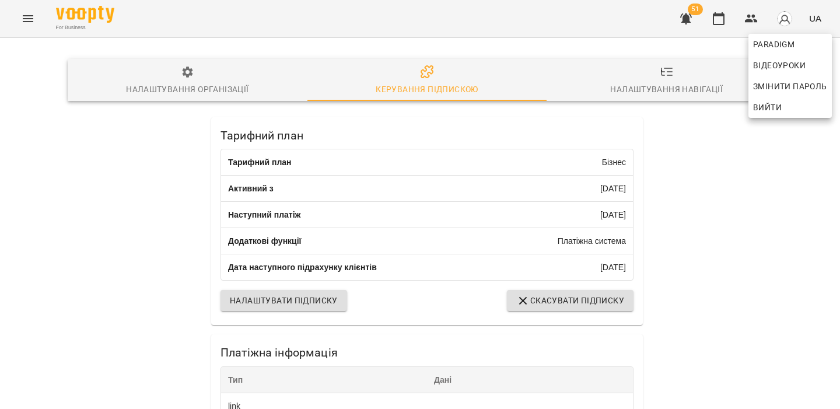
click at [654, 74] on div at bounding box center [420, 204] width 840 height 409
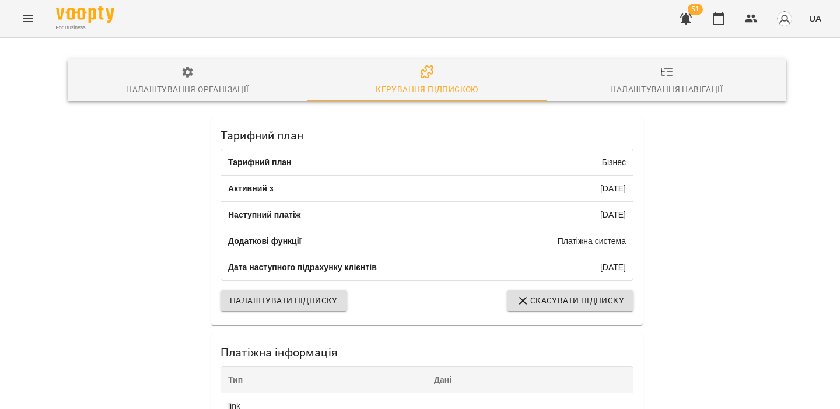
click at [31, 20] on icon "Menu" at bounding box center [28, 19] width 14 height 14
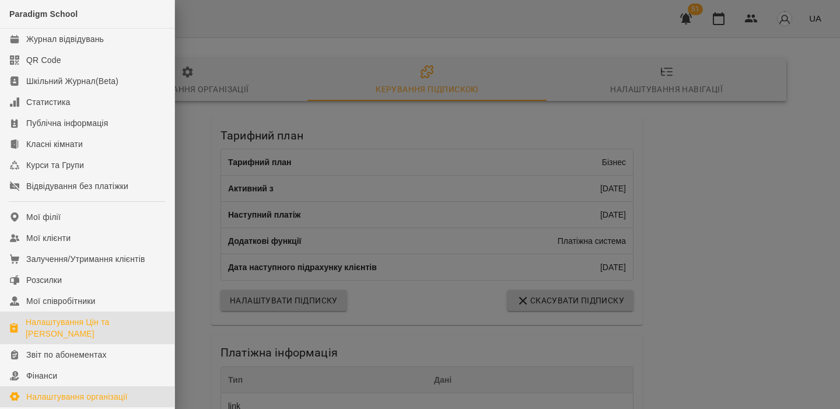
click at [89, 324] on div "Налаштування Цін та [PERSON_NAME]" at bounding box center [95, 327] width 139 height 23
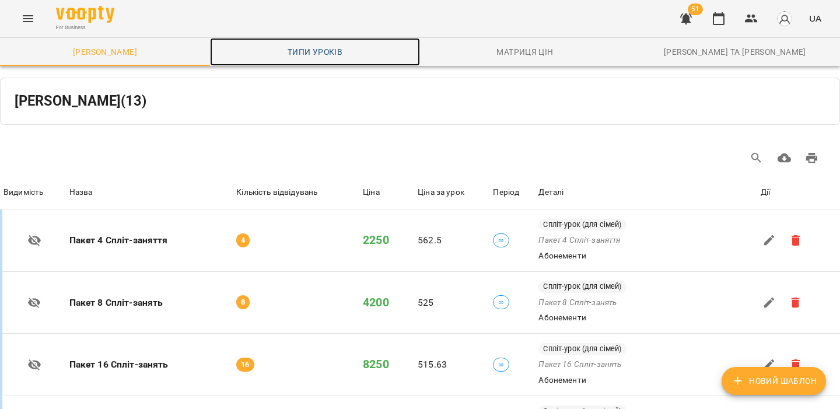
click at [323, 62] on link "Типи уроків" at bounding box center [315, 52] width 210 height 28
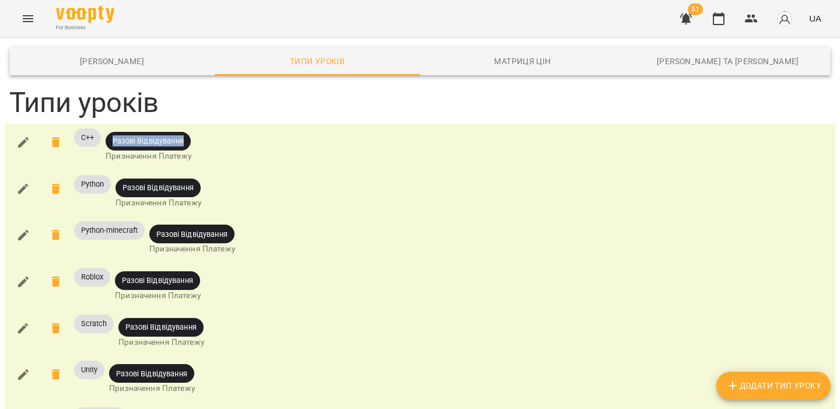
drag, startPoint x: 115, startPoint y: 141, endPoint x: 218, endPoint y: 141, distance: 102.7
click at [218, 141] on div "C++ Разові Відвідування Призначення Платежу" at bounding box center [420, 147] width 826 height 42
drag, startPoint x: 81, startPoint y: 138, endPoint x: 93, endPoint y: 138, distance: 12.3
click at [93, 138] on span "C++" at bounding box center [87, 137] width 27 height 10
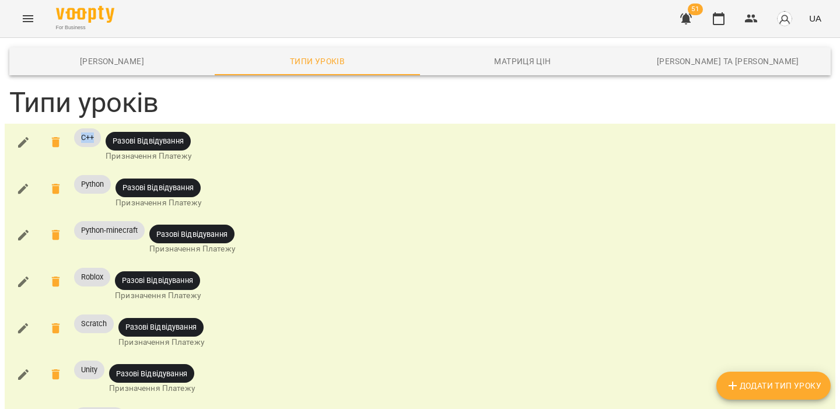
click at [93, 138] on span "C++" at bounding box center [87, 137] width 27 height 10
click at [22, 143] on icon "button" at bounding box center [23, 142] width 10 height 10
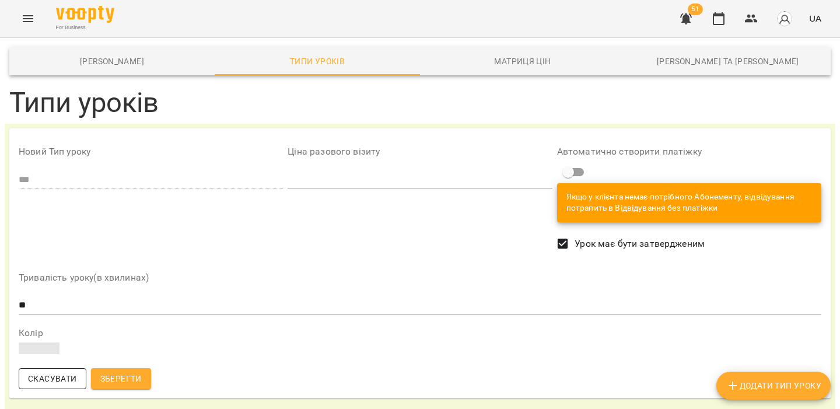
click at [34, 380] on span "Скасувати" at bounding box center [52, 379] width 49 height 14
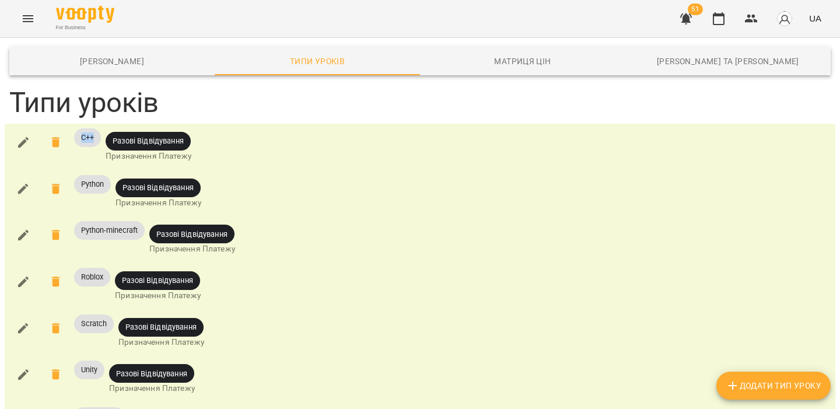
drag, startPoint x: 79, startPoint y: 138, endPoint x: 111, endPoint y: 138, distance: 32.1
click at [112, 138] on div "C++ Разові Відвідування Призначення Платежу" at bounding box center [420, 147] width 826 height 42
click at [94, 138] on span "C++" at bounding box center [87, 137] width 27 height 10
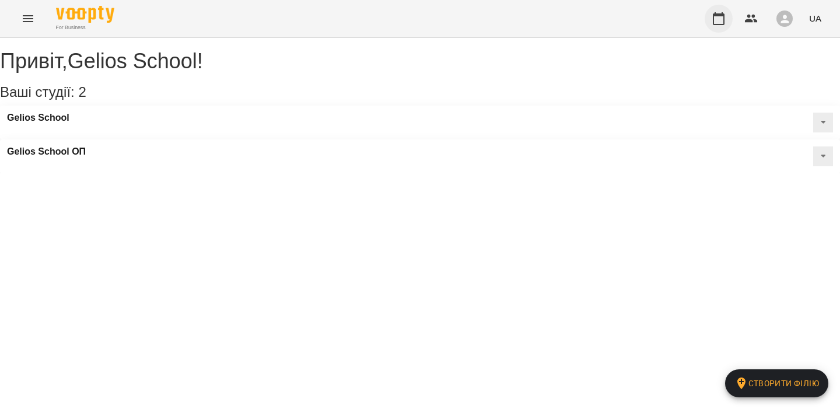
click at [718, 24] on icon "button" at bounding box center [719, 18] width 12 height 13
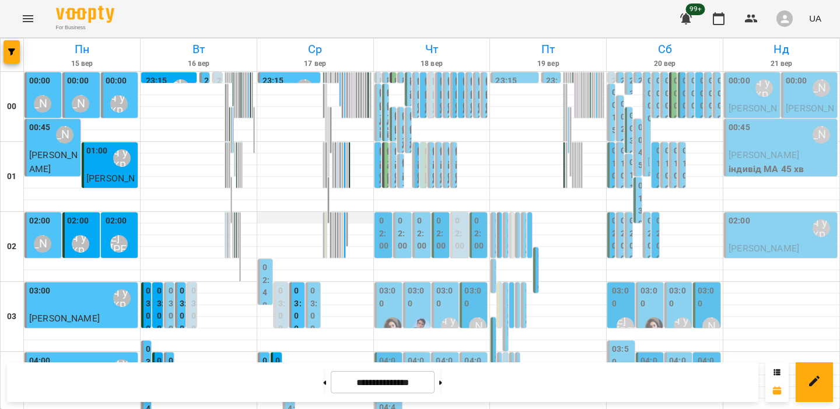
scroll to position [372, 0]
click at [18, 23] on button "Menu" at bounding box center [28, 19] width 28 height 28
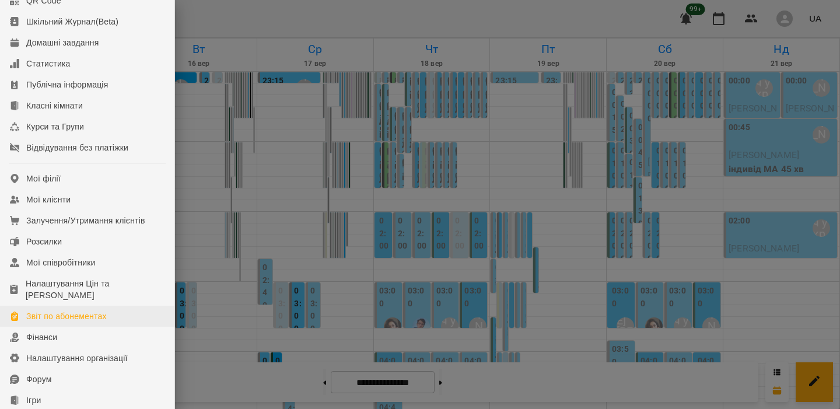
scroll to position [82, 0]
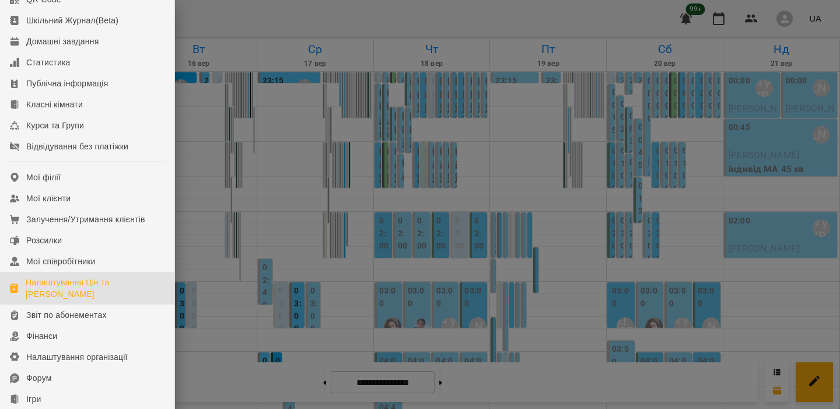
click at [72, 300] on div "Налаштування Цін та [PERSON_NAME]" at bounding box center [95, 287] width 139 height 23
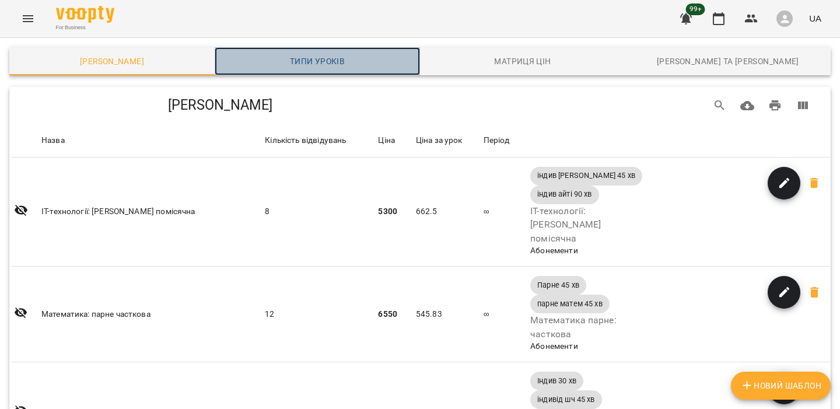
click at [325, 55] on span "Типи уроків" at bounding box center [317, 61] width 191 height 14
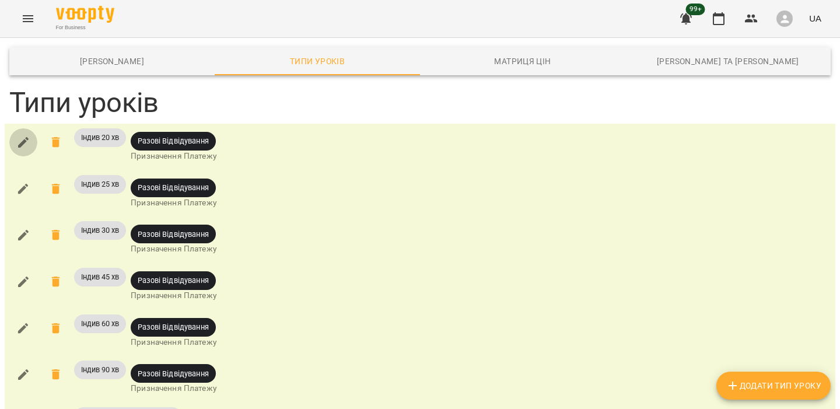
click at [27, 141] on icon "button" at bounding box center [23, 142] width 14 height 14
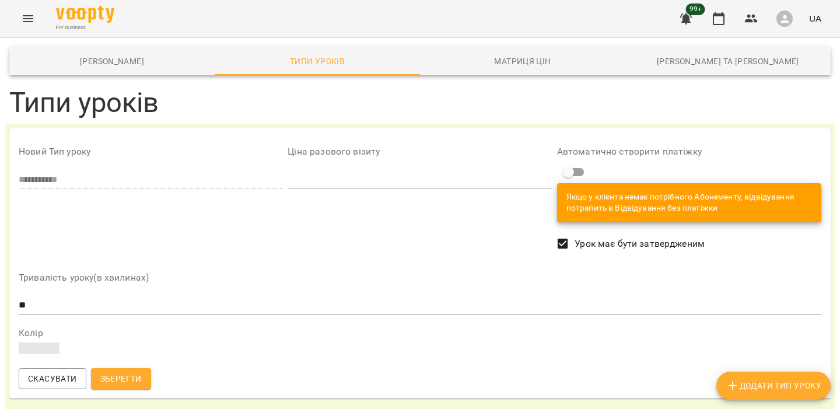
click at [792, 18] on div "button" at bounding box center [784, 18] width 16 height 16
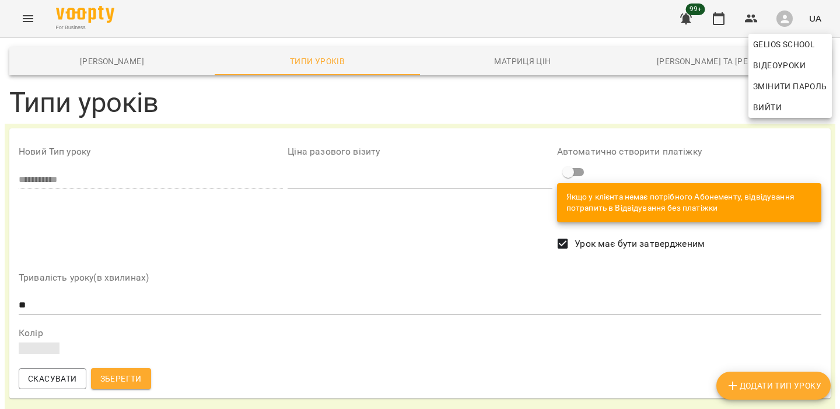
click at [748, 21] on div at bounding box center [420, 204] width 840 height 409
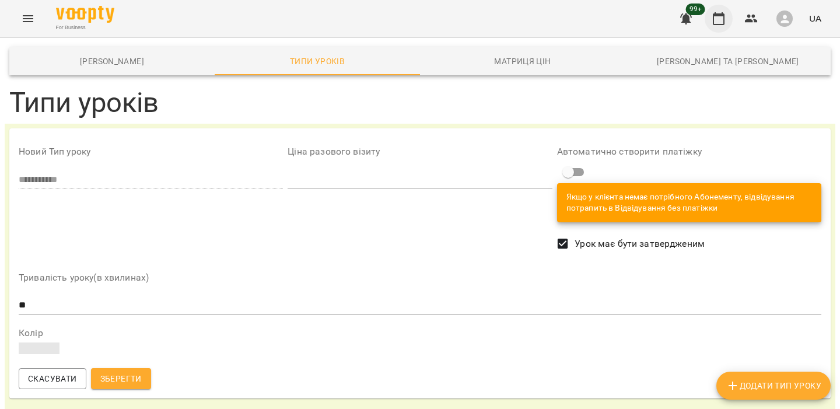
click at [721, 20] on icon "button" at bounding box center [719, 19] width 14 height 14
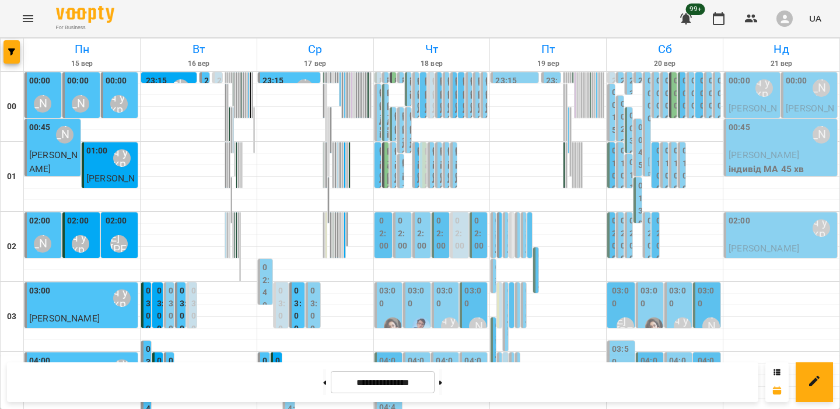
click at [23, 8] on button "Menu" at bounding box center [28, 19] width 28 height 28
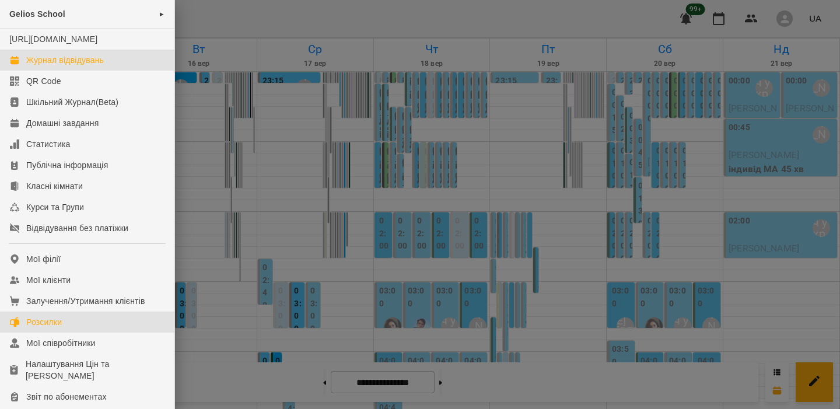
click at [68, 332] on link "Розсилки" at bounding box center [87, 321] width 174 height 21
